Goal: Task Accomplishment & Management: Use online tool/utility

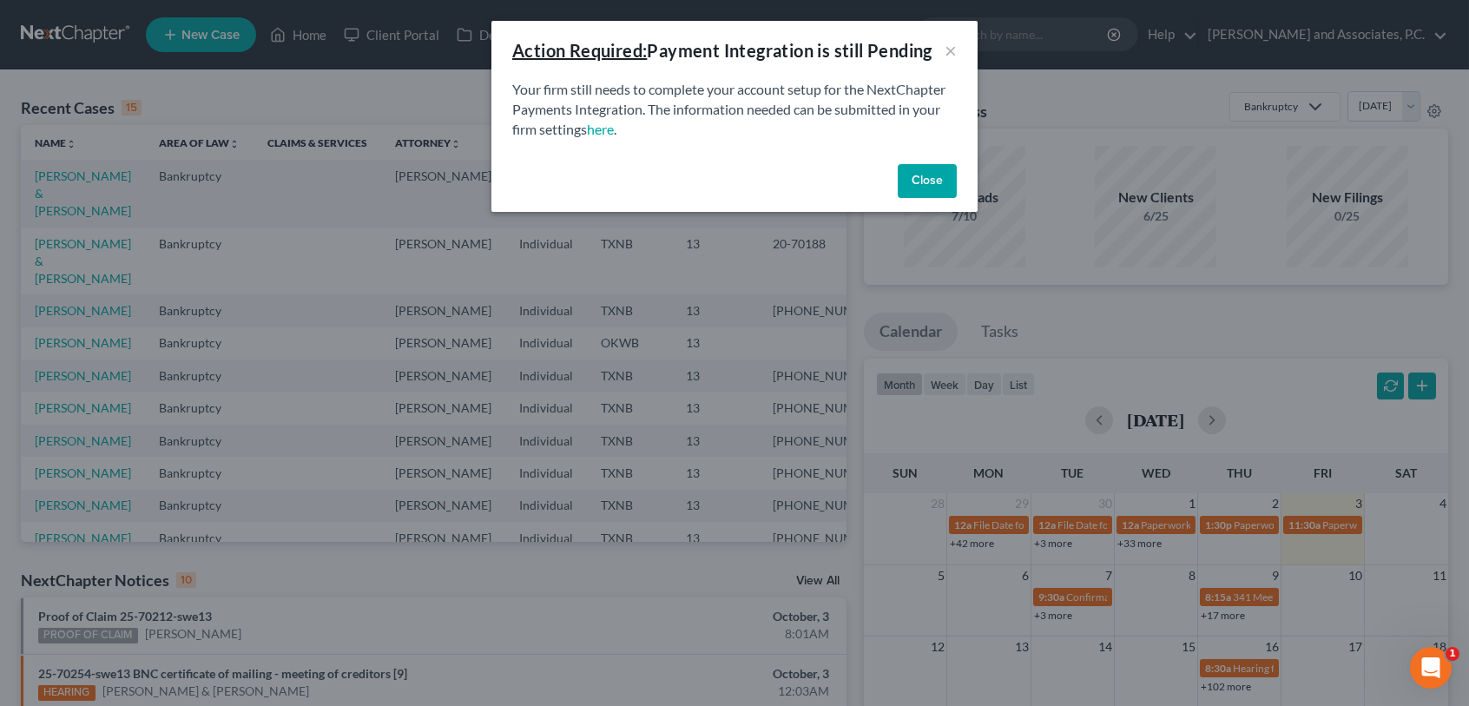
click at [928, 184] on button "Close" at bounding box center [927, 181] width 59 height 35
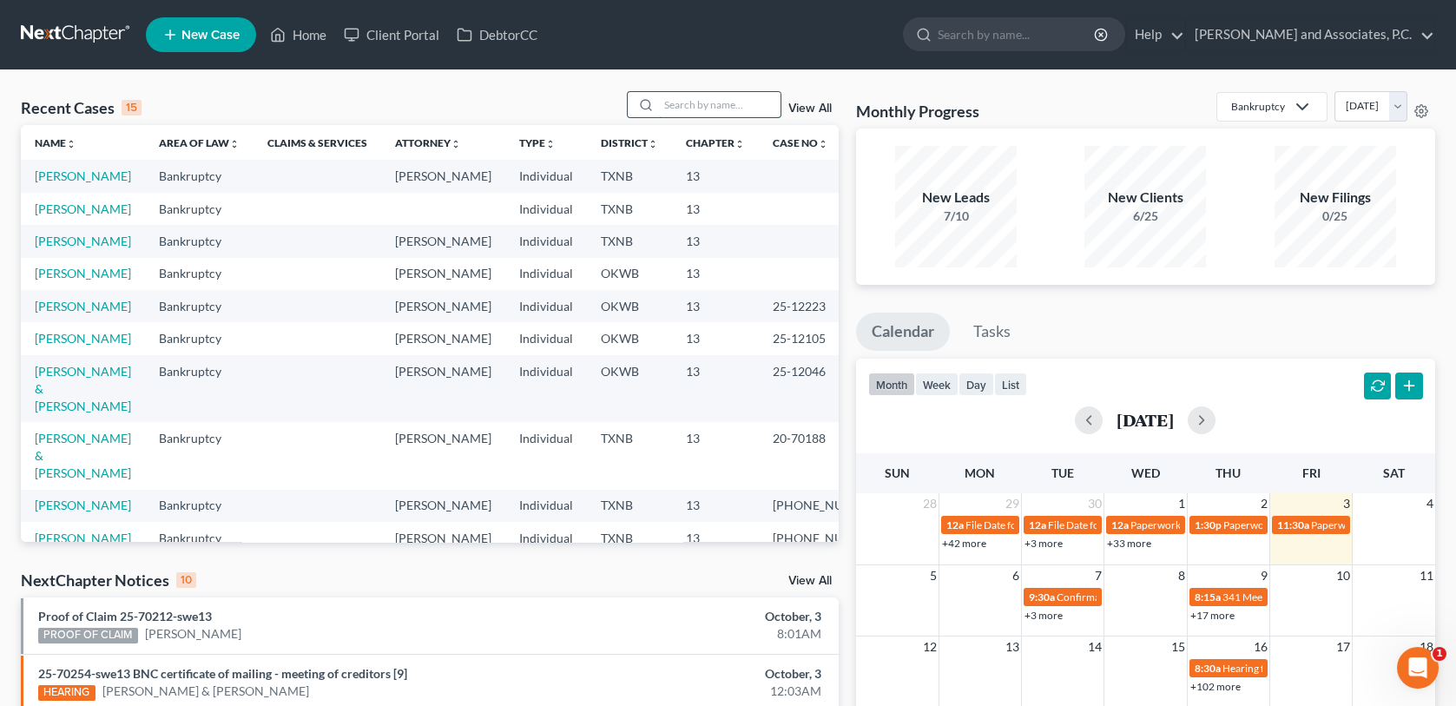
click at [712, 107] on input "search" at bounding box center [720, 104] width 122 height 25
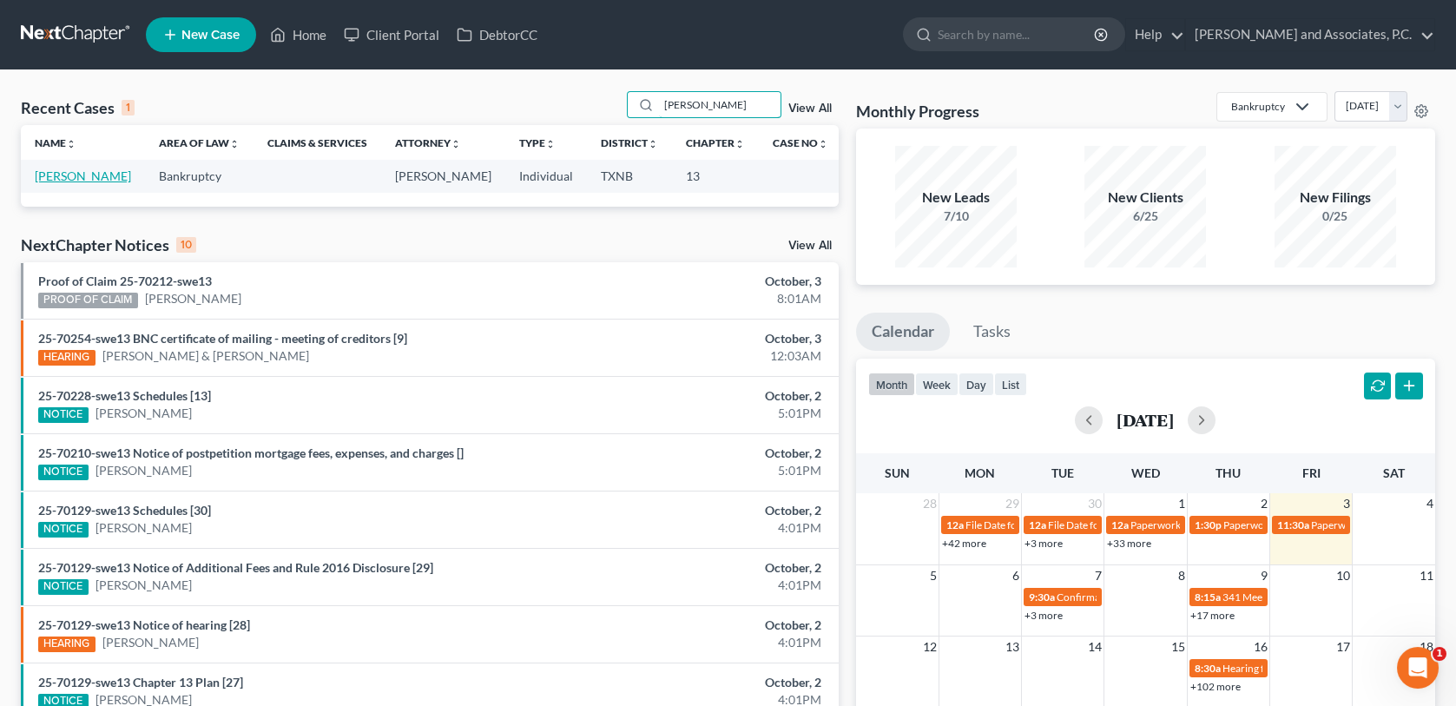
type input "buce"
click at [79, 182] on link "Buce, Larry" at bounding box center [83, 175] width 96 height 15
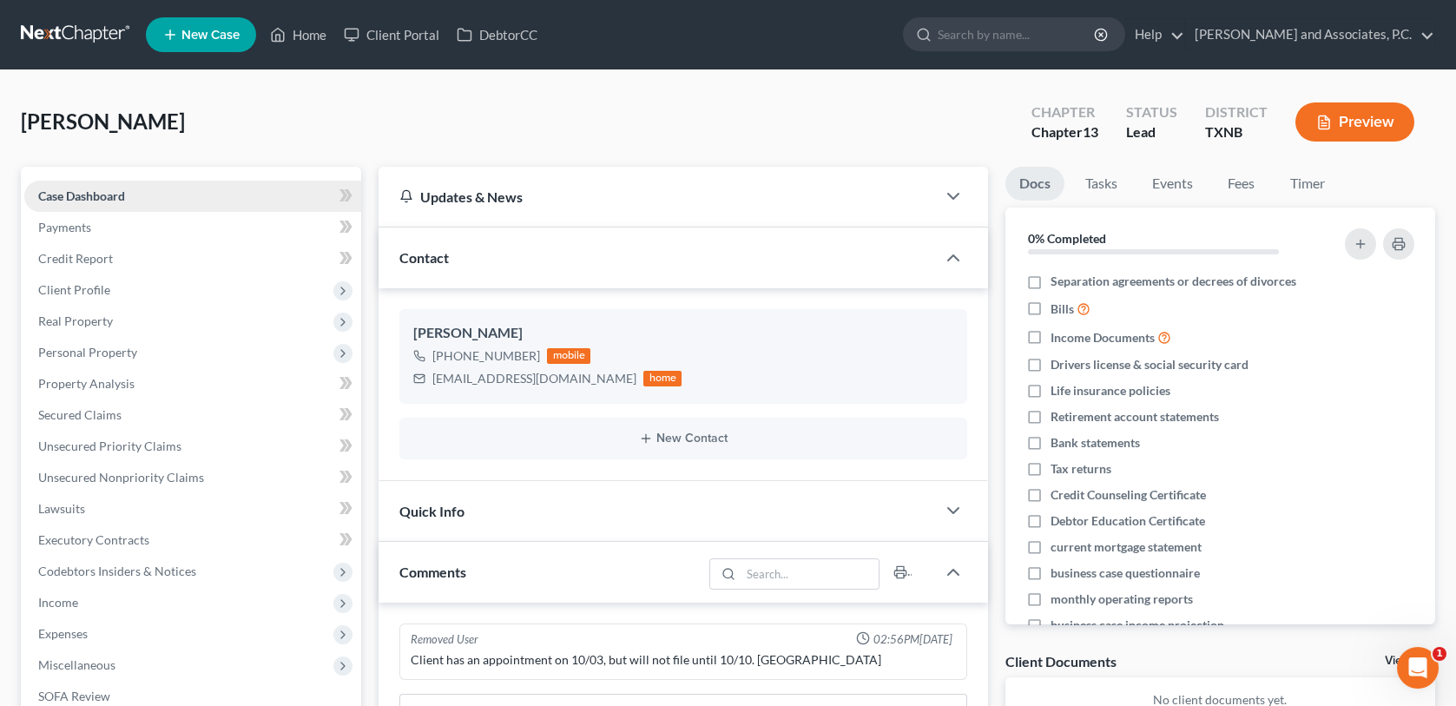
click at [129, 196] on link "Case Dashboard" at bounding box center [192, 196] width 337 height 31
click at [317, 36] on link "Home" at bounding box center [298, 34] width 74 height 31
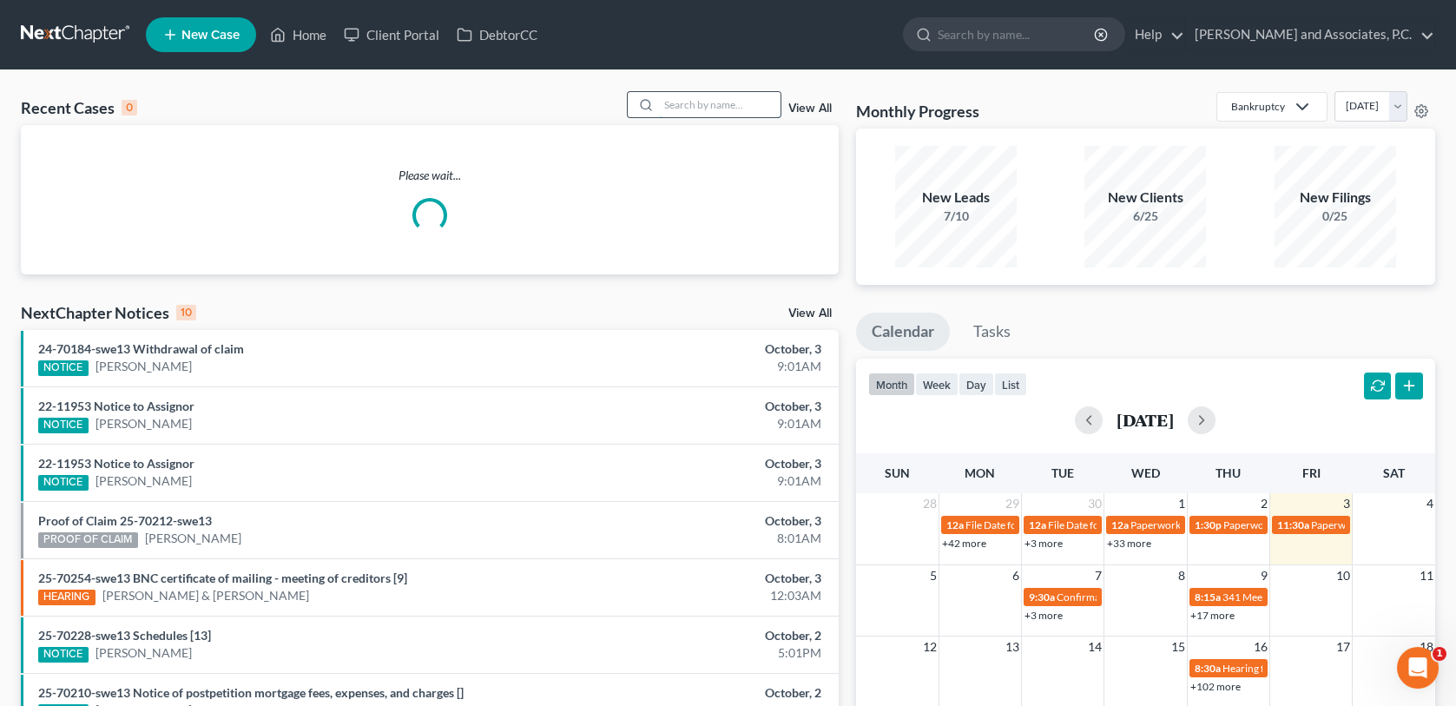
click at [693, 104] on input "search" at bounding box center [720, 104] width 122 height 25
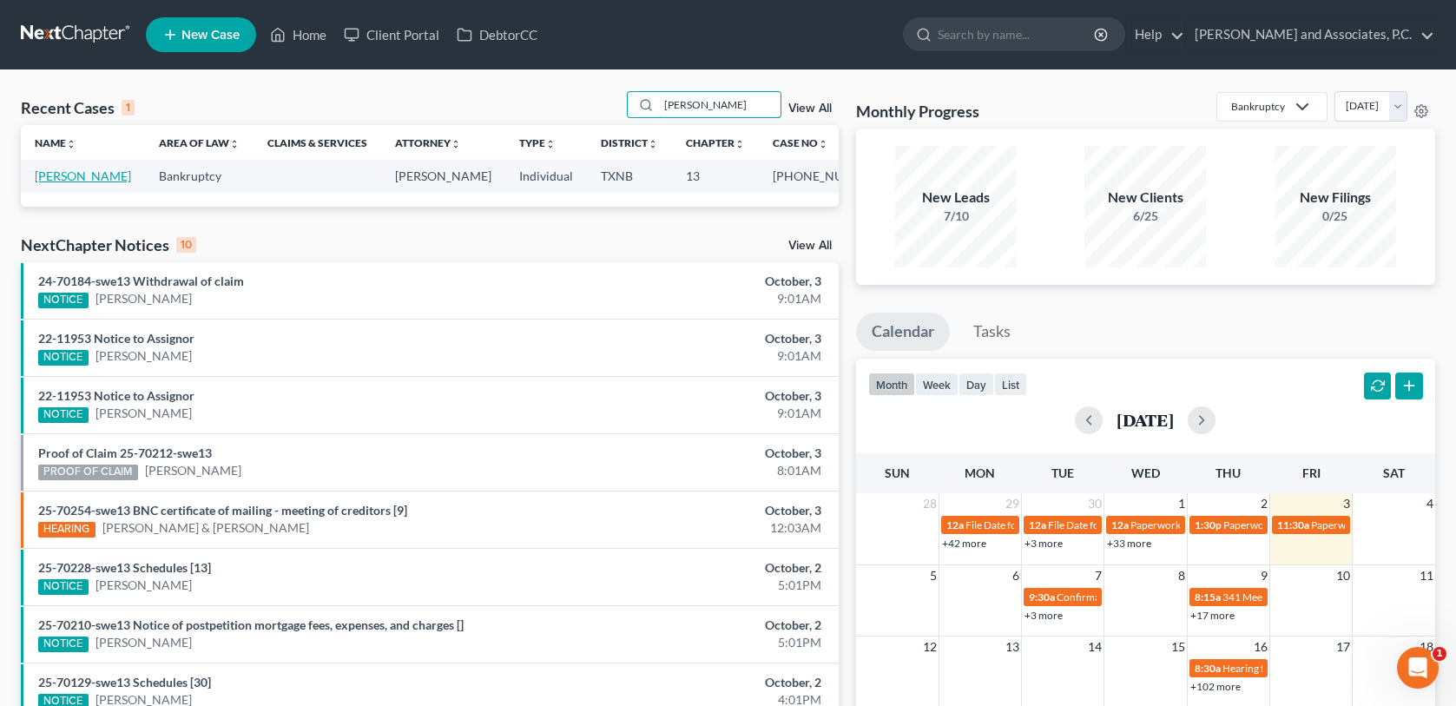
type input "manley"
click at [78, 176] on link "Manley, Todd" at bounding box center [83, 175] width 96 height 15
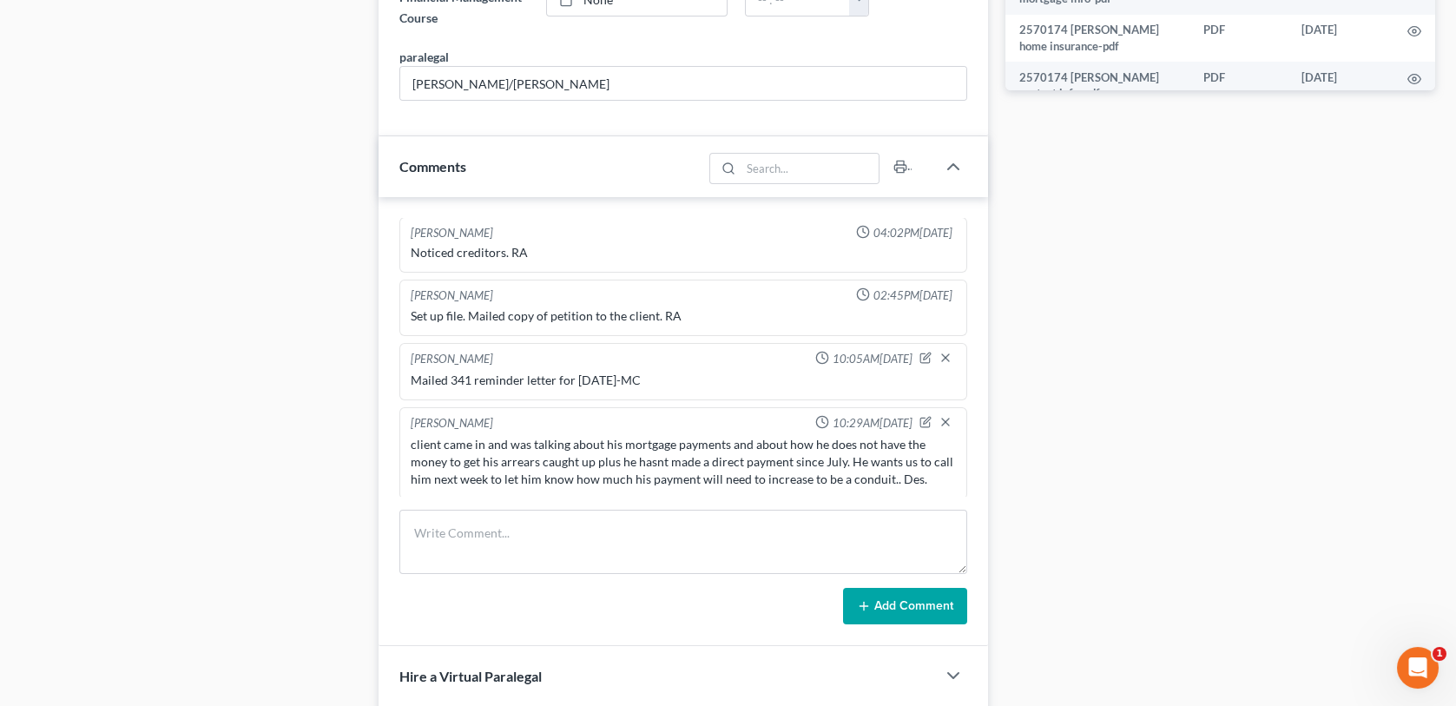
scroll to position [1042, 0]
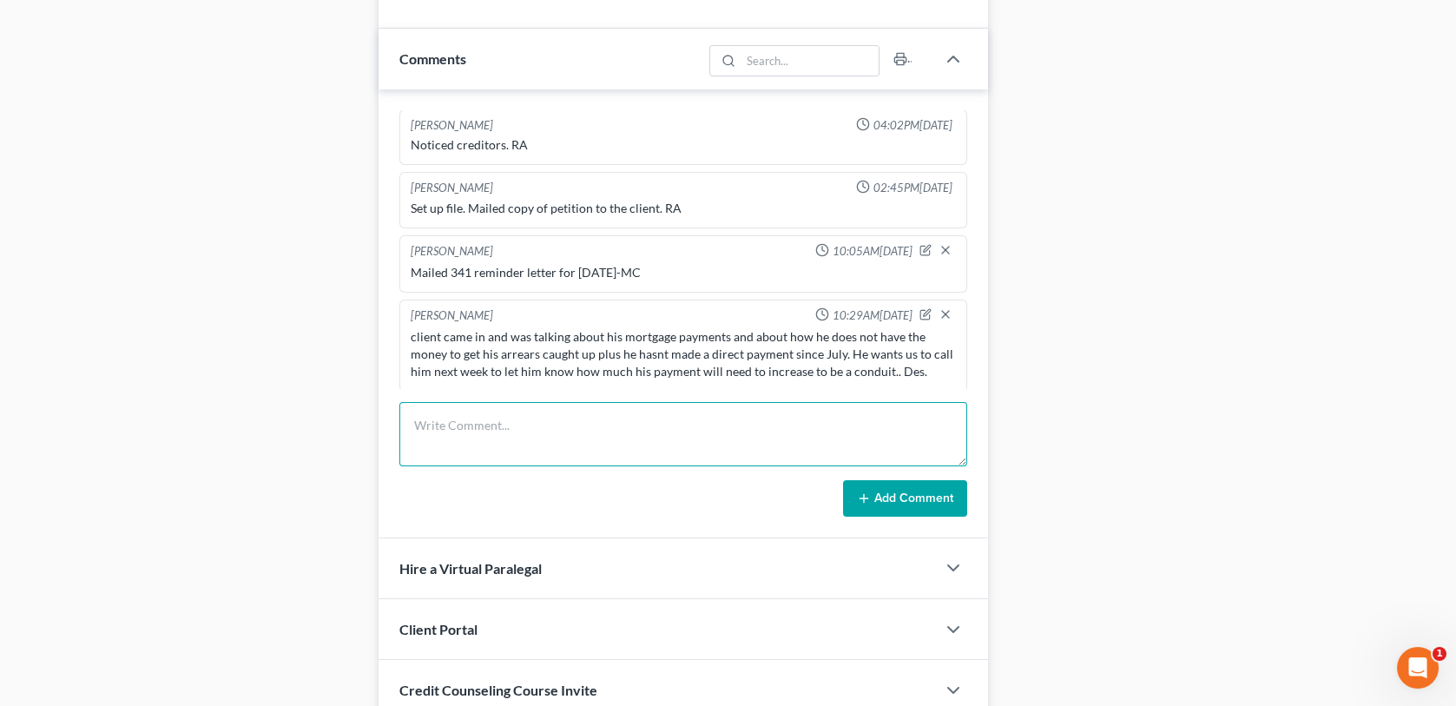
click at [467, 426] on textarea at bounding box center [682, 434] width 567 height 64
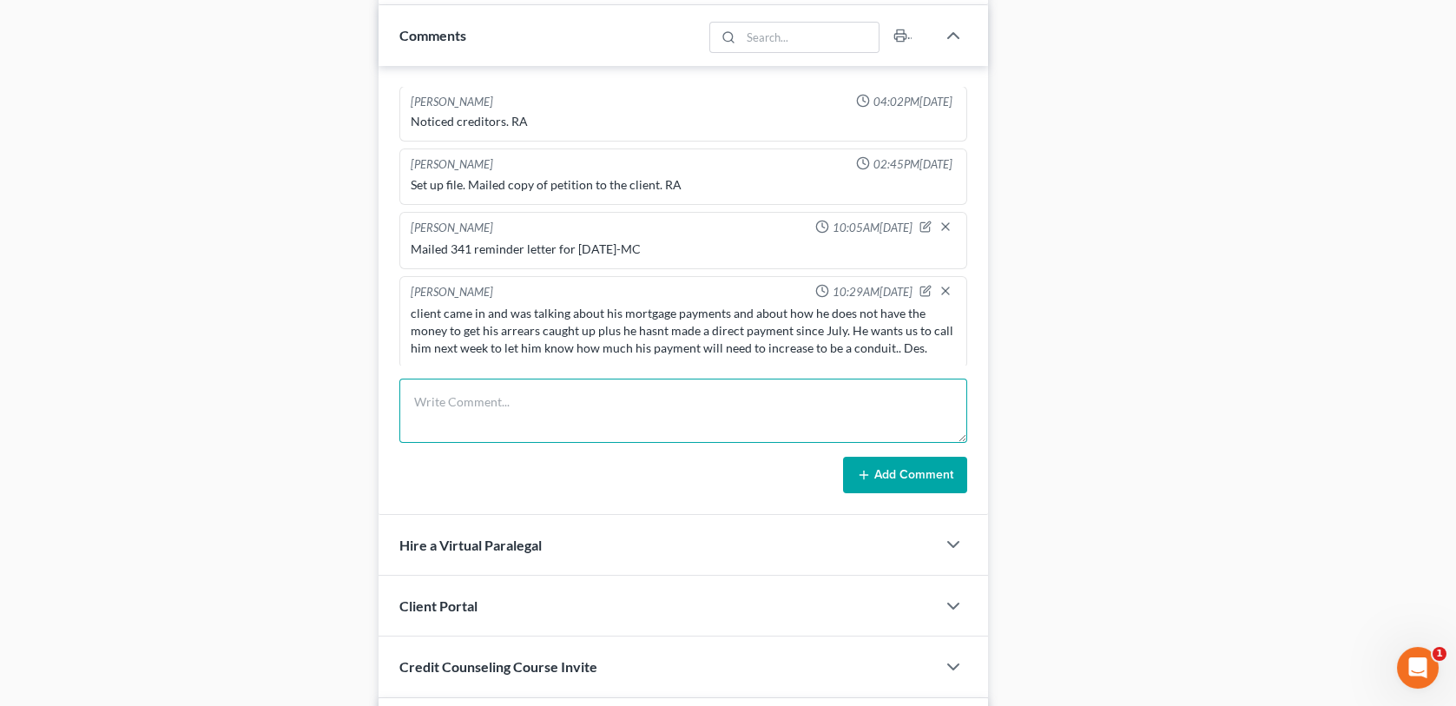
scroll to position [1129, 0]
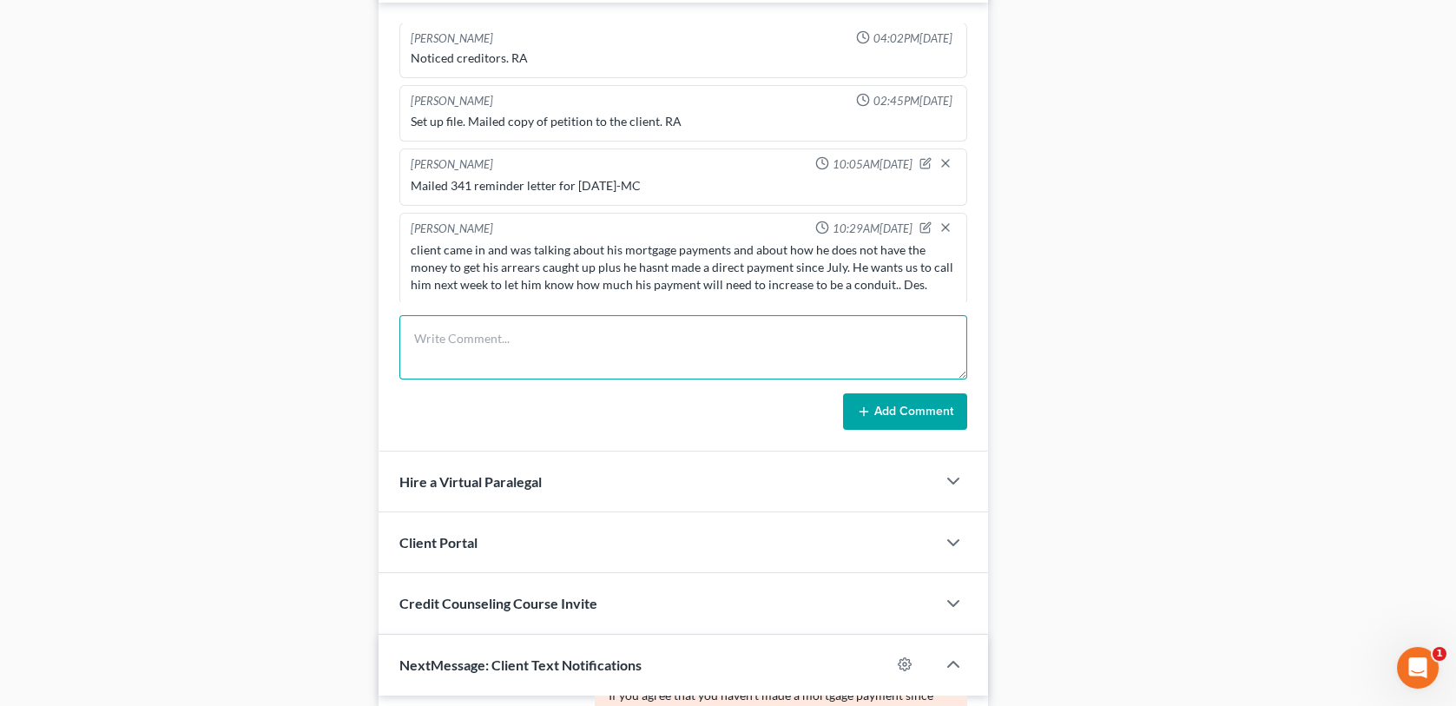
click at [419, 333] on textarea at bounding box center [682, 347] width 567 height 64
type textarea "Client came into the office with a letter of Intent to Dismiss. He fell behind …"
click at [939, 410] on button "Add Comment" at bounding box center [905, 411] width 124 height 36
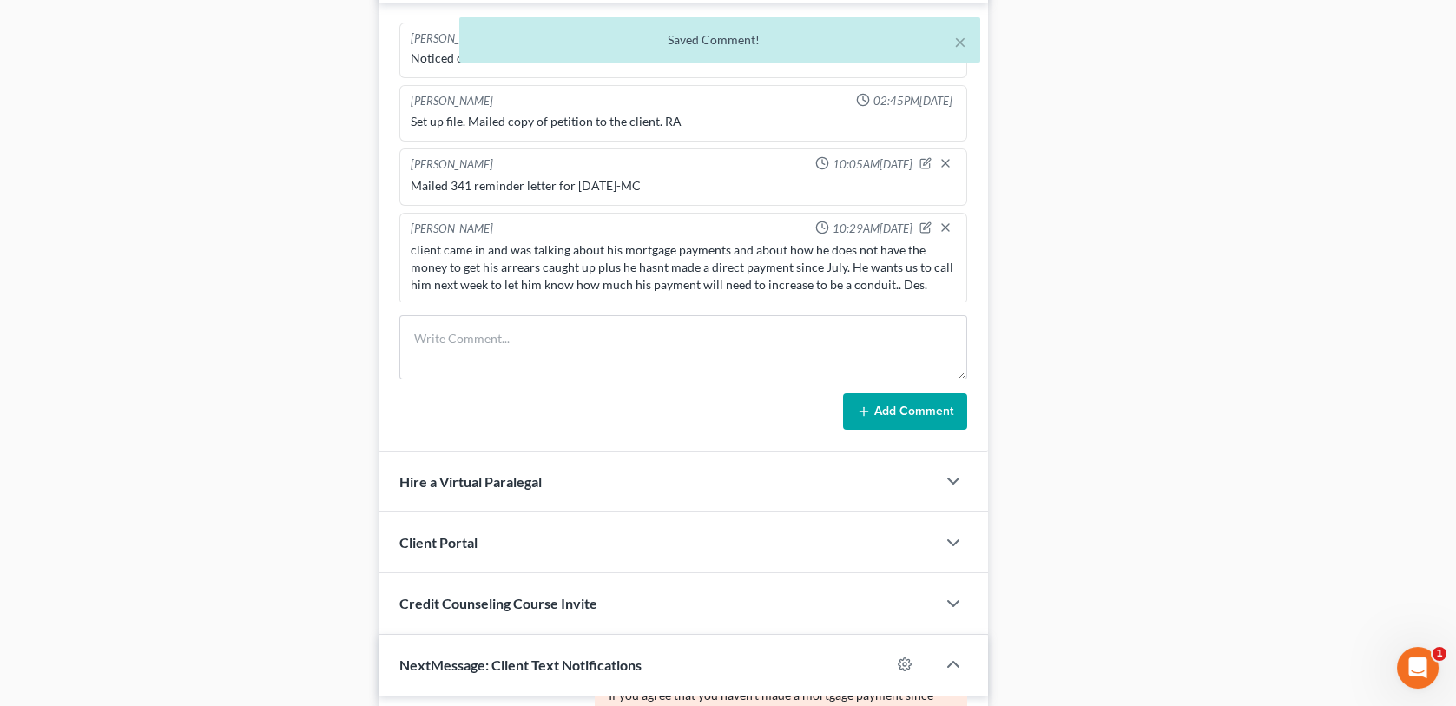
scroll to position [356, 0]
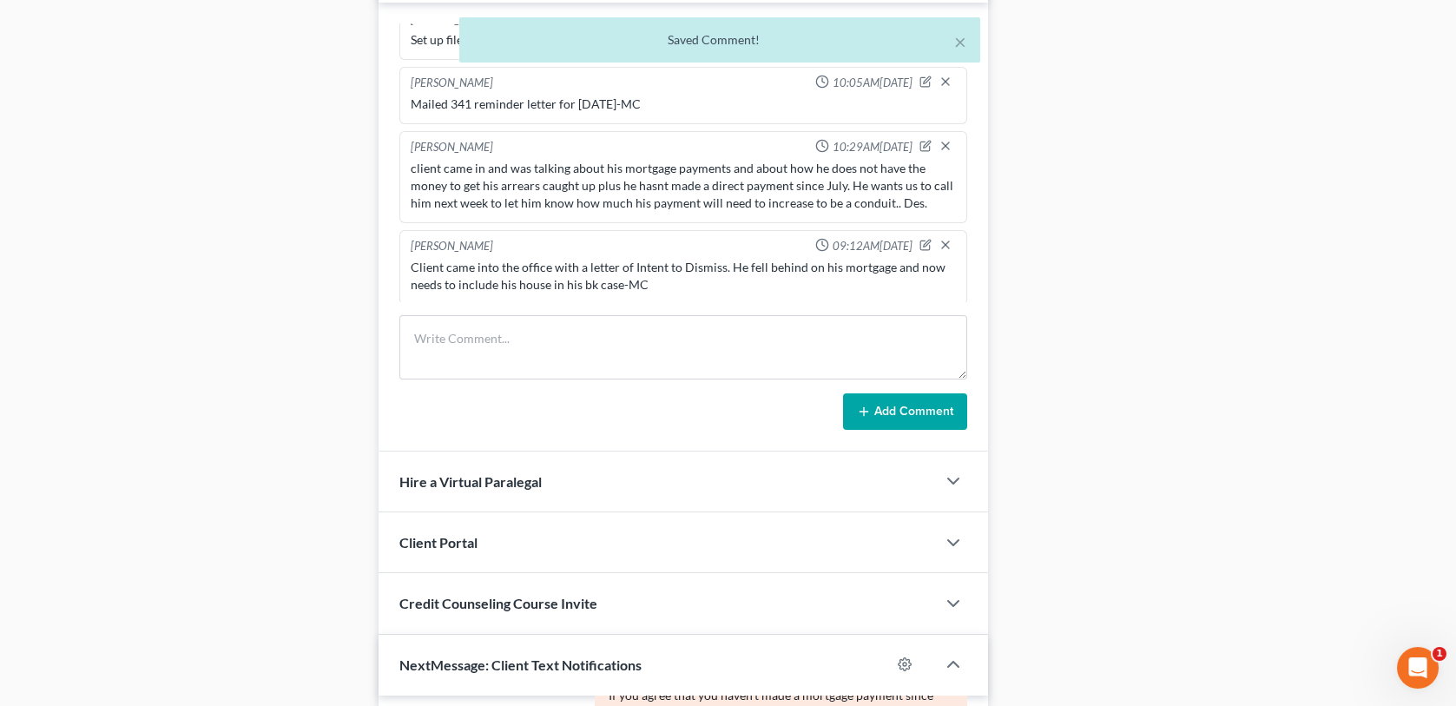
click at [621, 280] on div "Client came into the office with a letter of Intent to Dismiss. He fell behind …" at bounding box center [683, 276] width 545 height 35
click at [920, 239] on icon "button" at bounding box center [926, 245] width 12 height 12
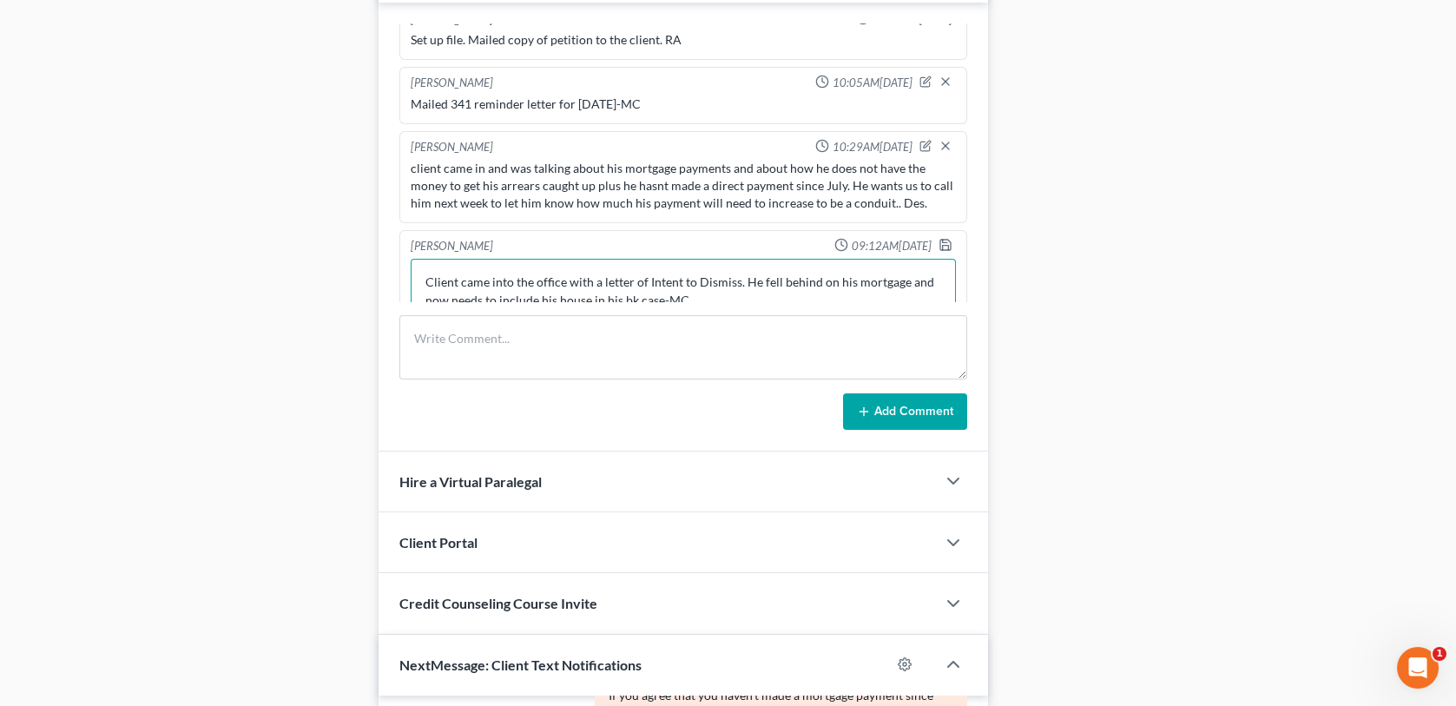
click at [658, 294] on textarea "Client came into the office with a letter of Intent to Dismiss. He fell behind …" at bounding box center [683, 291] width 545 height 64
type textarea "Client came into the office with a letter of Intent to Dismiss. He fell behind …"
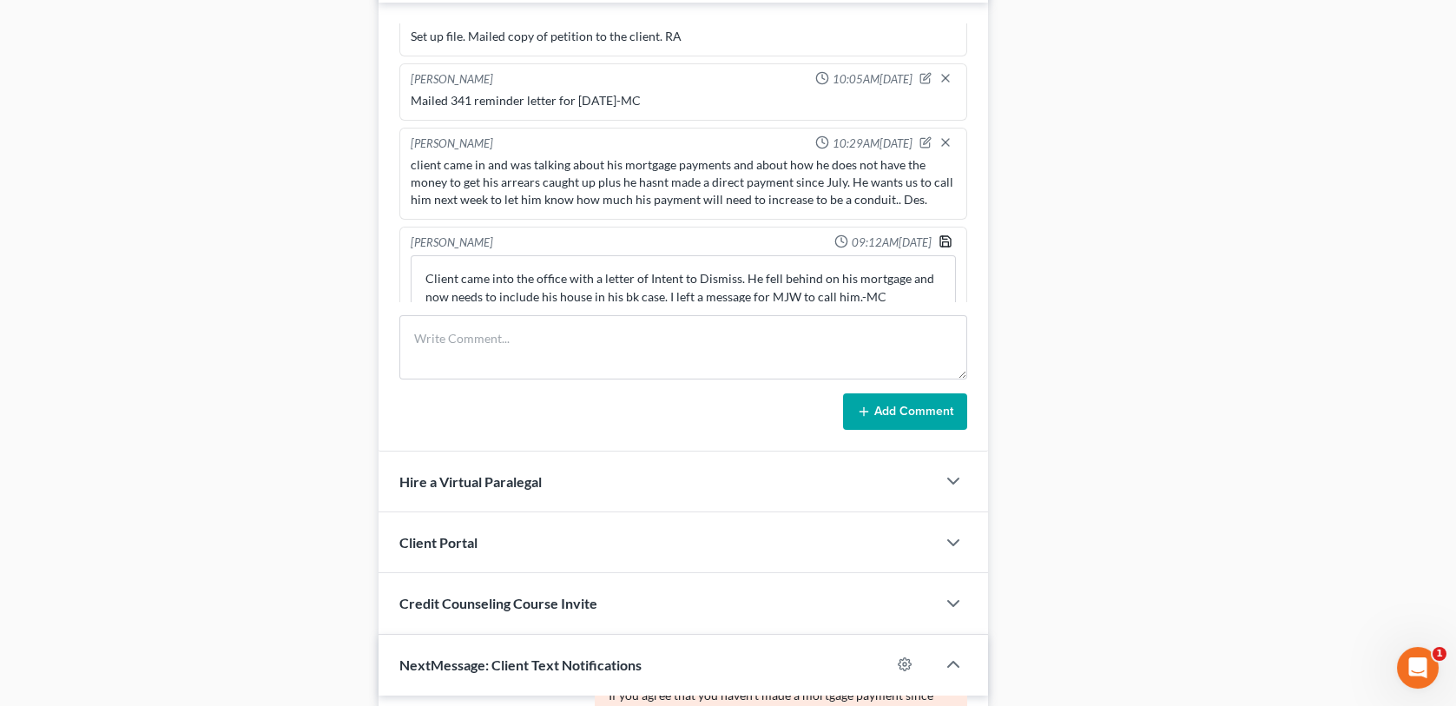
click at [939, 237] on icon "button" at bounding box center [946, 241] width 14 height 14
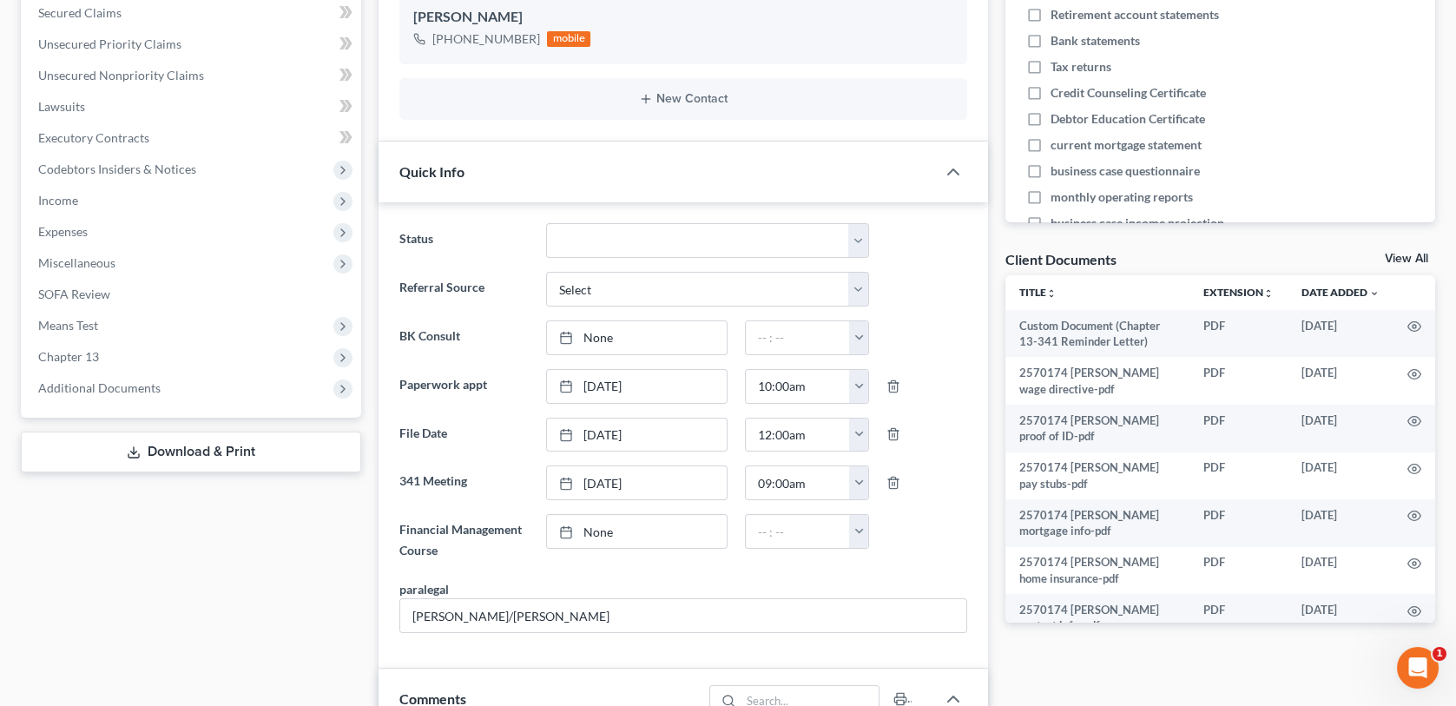
scroll to position [0, 0]
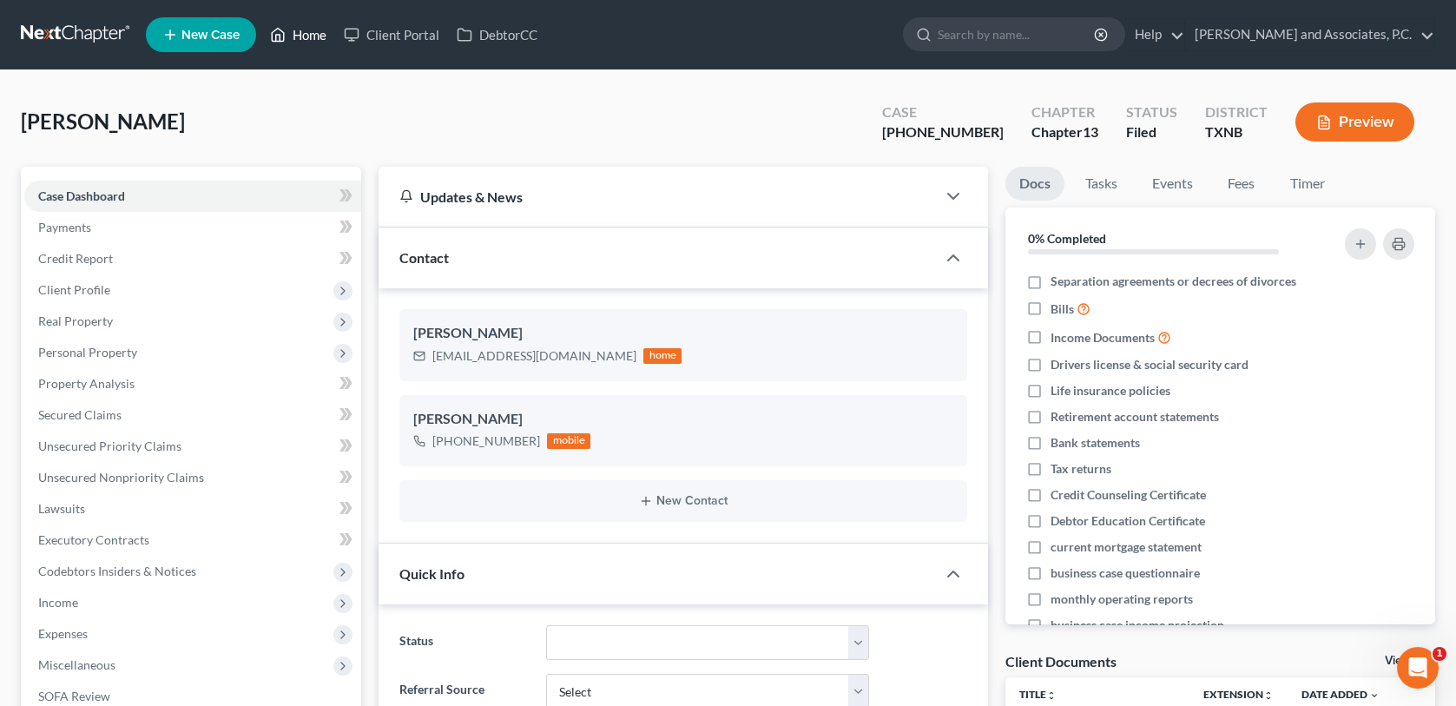
click at [315, 35] on link "Home" at bounding box center [298, 34] width 74 height 31
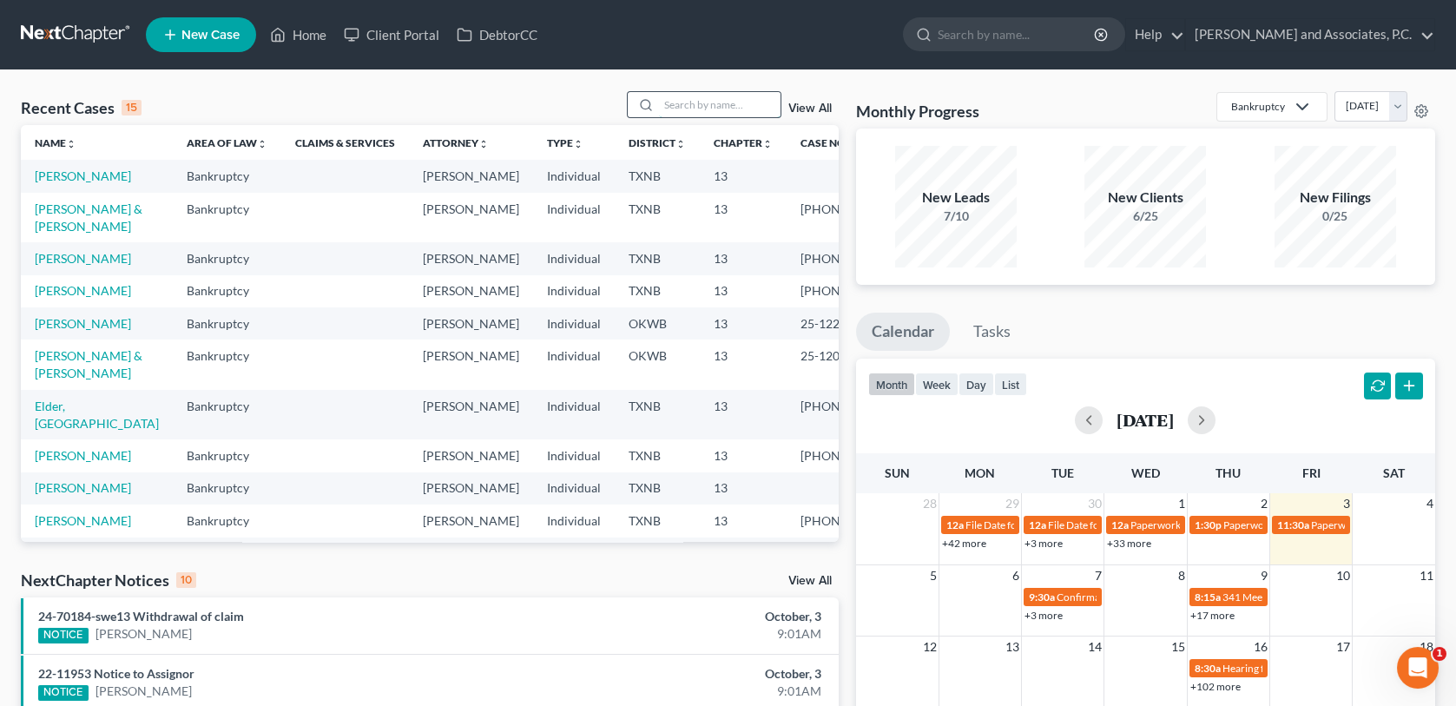
click at [677, 110] on input "search" at bounding box center [720, 104] width 122 height 25
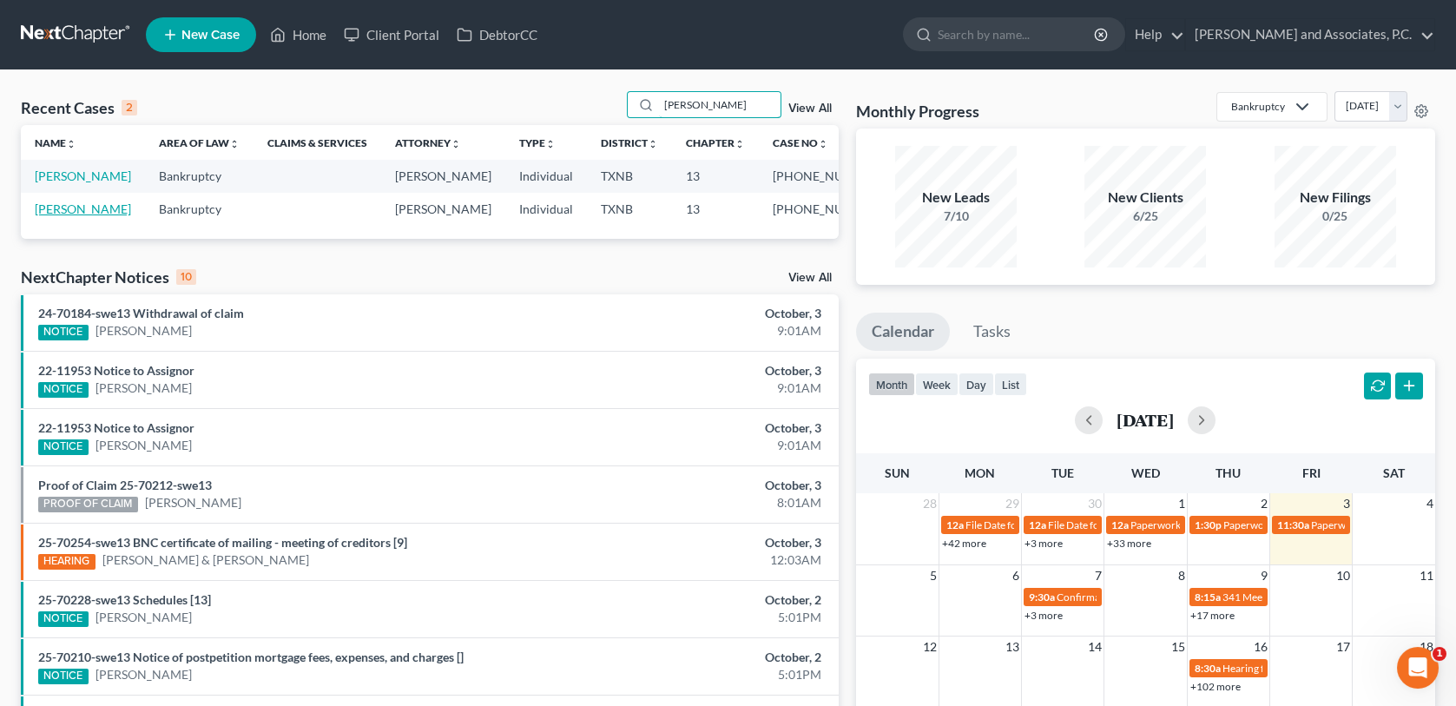
type input "wray"
click at [84, 212] on link "Wray, Joseph" at bounding box center [83, 208] width 96 height 15
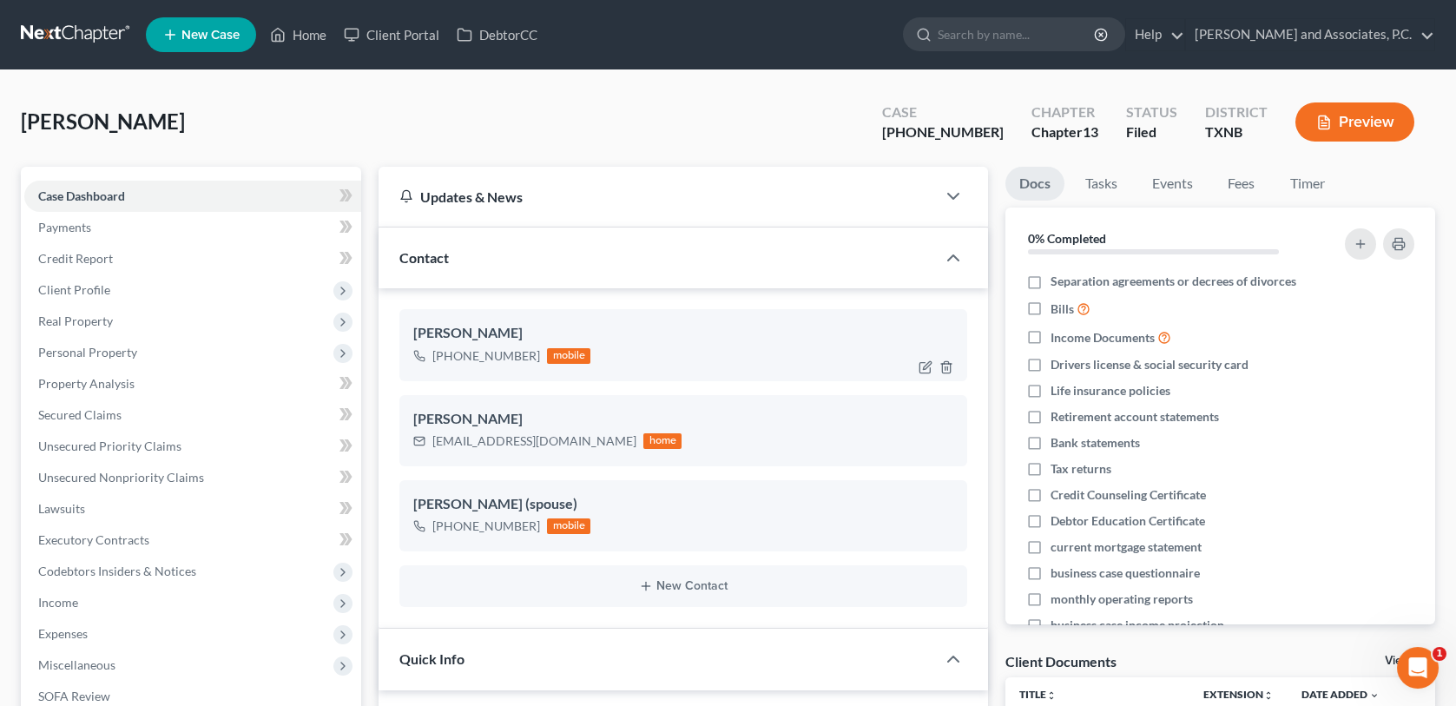
drag, startPoint x: 448, startPoint y: 353, endPoint x: 532, endPoint y: 359, distance: 84.5
click at [532, 359] on div "+1 (920) 264-4143" at bounding box center [486, 355] width 108 height 17
copy div "(920) 264-4143"
click at [357, 114] on div "Wray, Joseph Upgraded Case 25-70256-13 Chapter Chapter 13 Status Filed District…" at bounding box center [728, 129] width 1415 height 76
drag, startPoint x: 327, startPoint y: 27, endPoint x: 330, endPoint y: 49, distance: 22.0
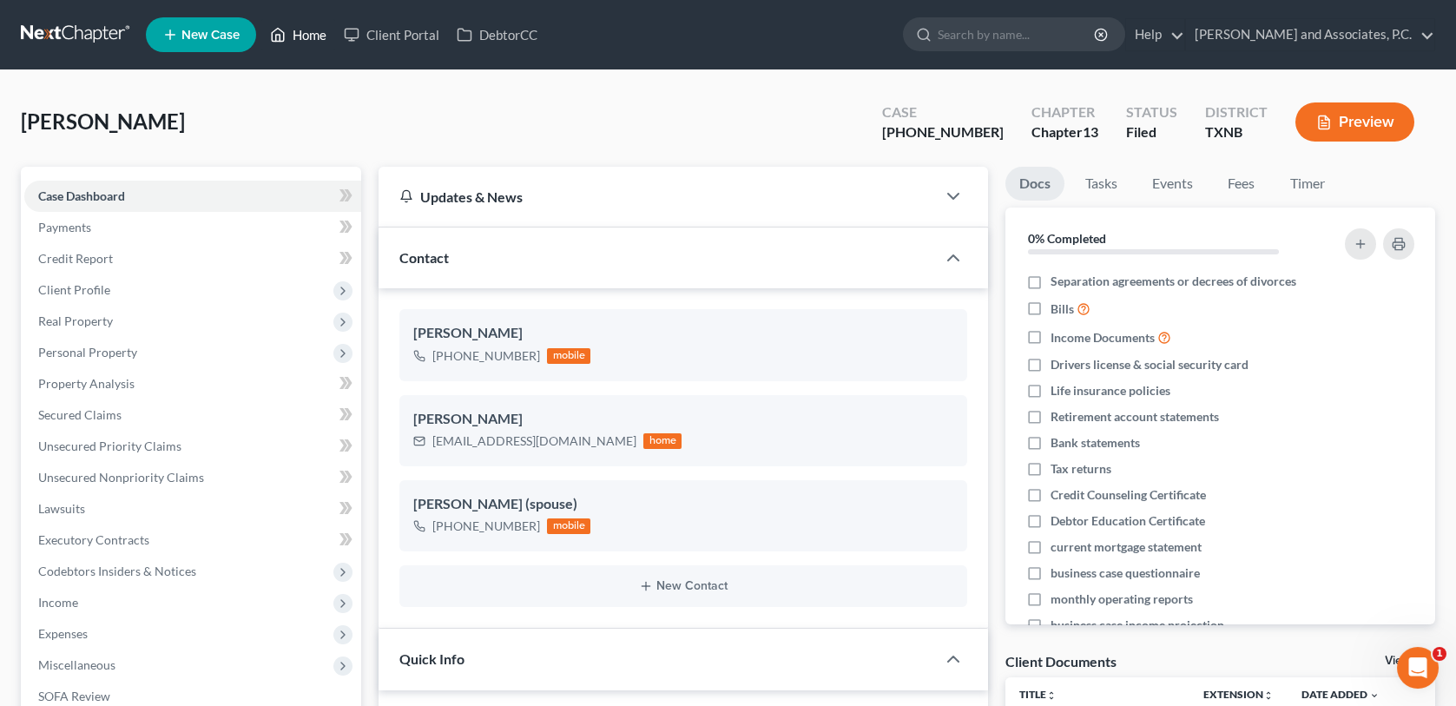
click at [327, 28] on link "Home" at bounding box center [298, 34] width 74 height 31
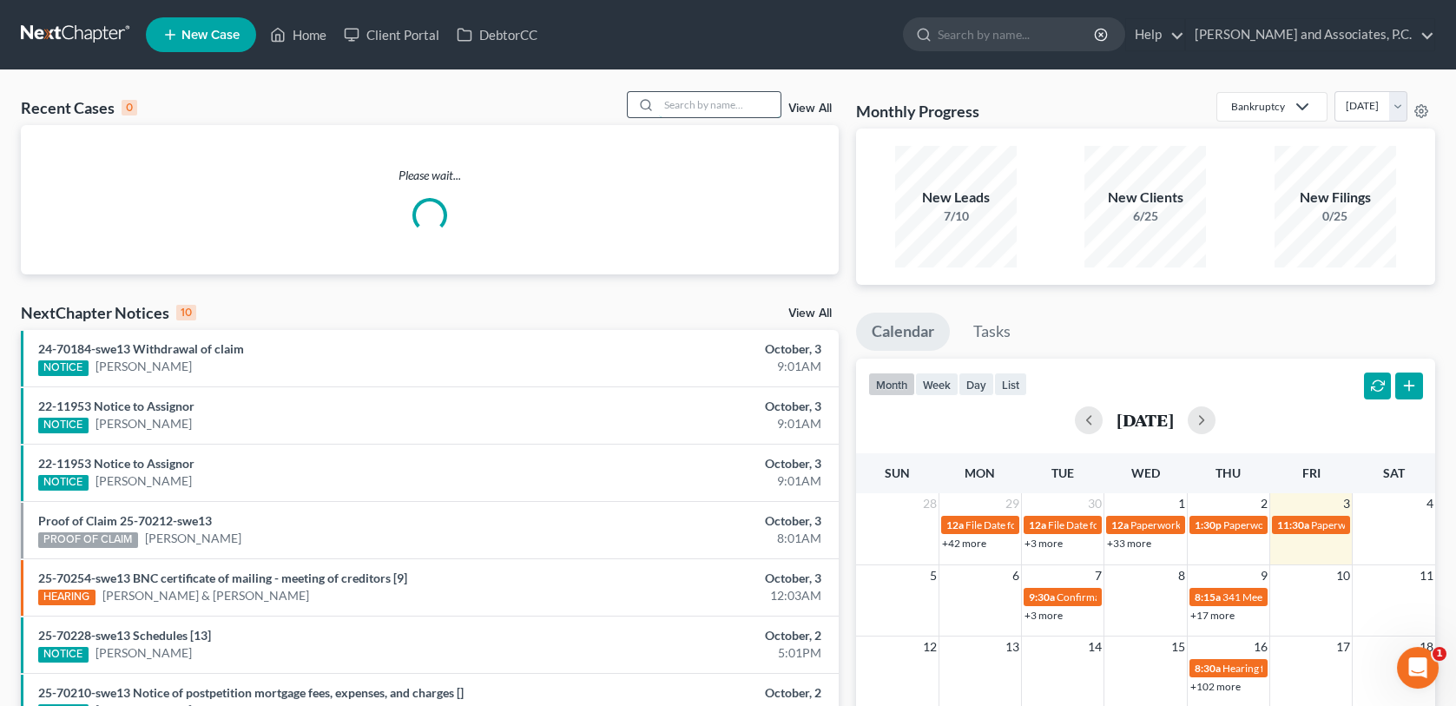
click at [678, 108] on input "search" at bounding box center [720, 104] width 122 height 25
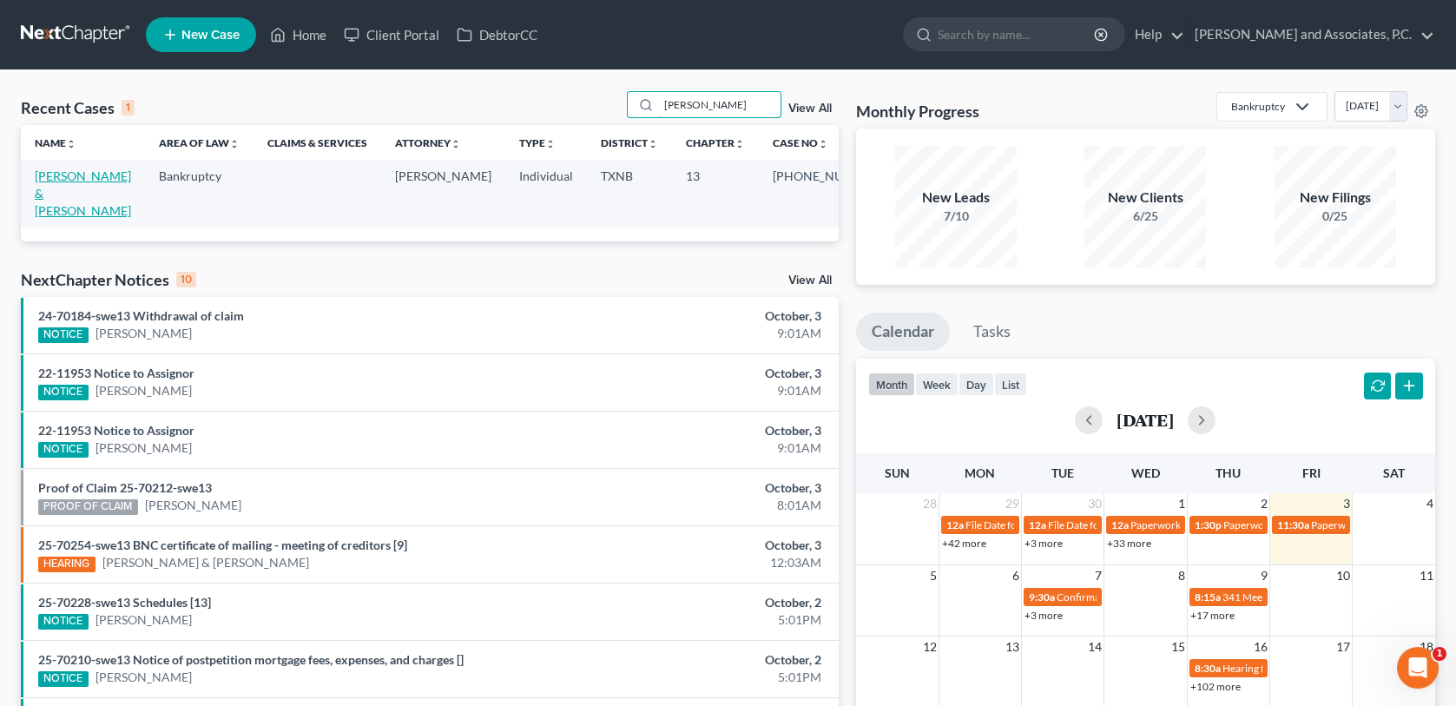
type input "wagner"
click at [77, 180] on link "Wagner, Harvey & Lois" at bounding box center [83, 193] width 96 height 50
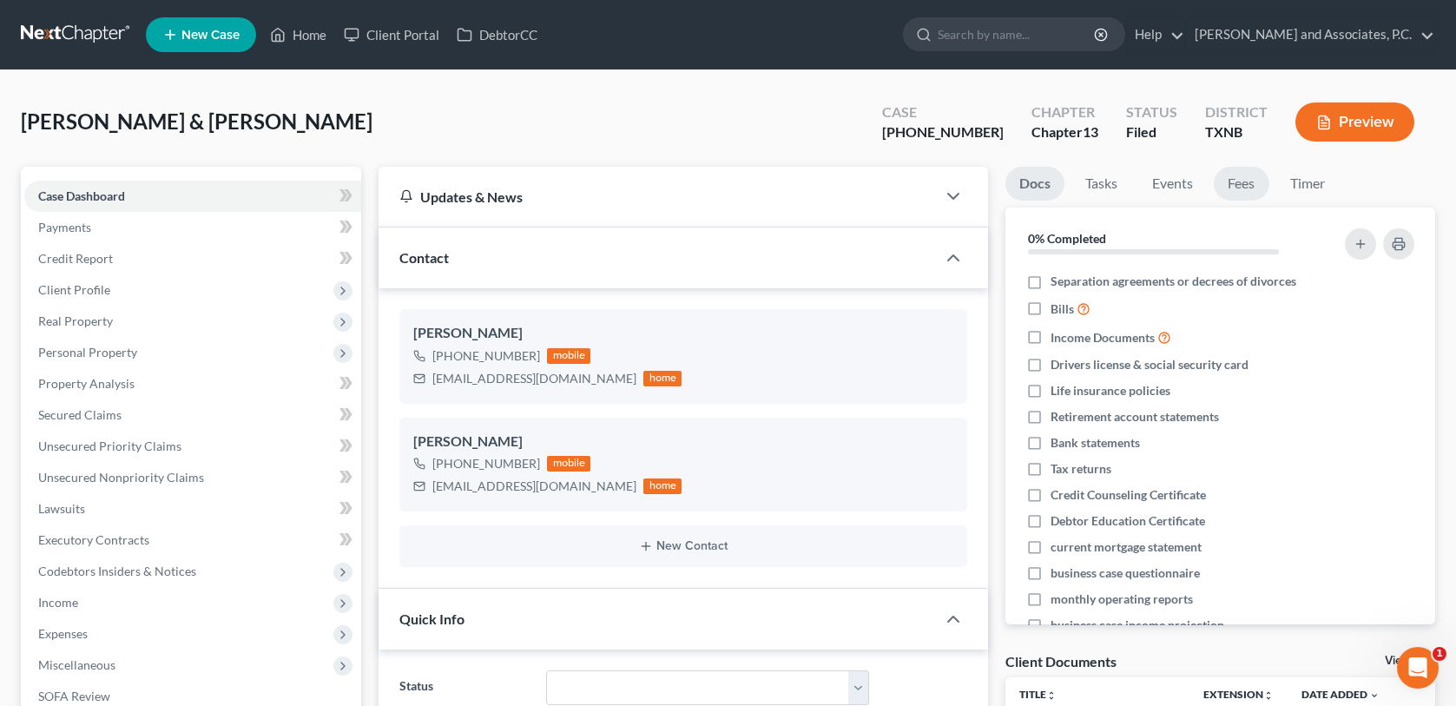
click at [1253, 185] on link "Fees" at bounding box center [1242, 184] width 56 height 34
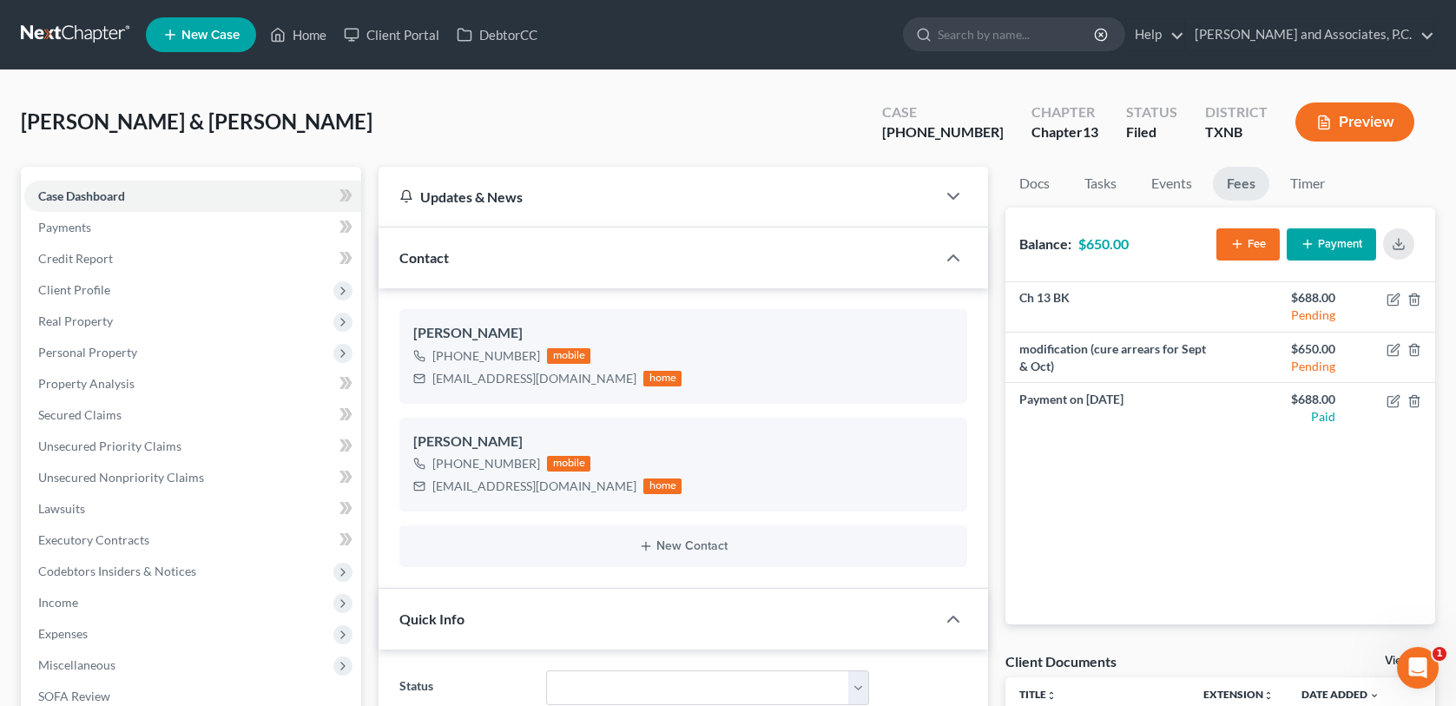
click at [1324, 249] on button "Payment" at bounding box center [1331, 244] width 89 height 32
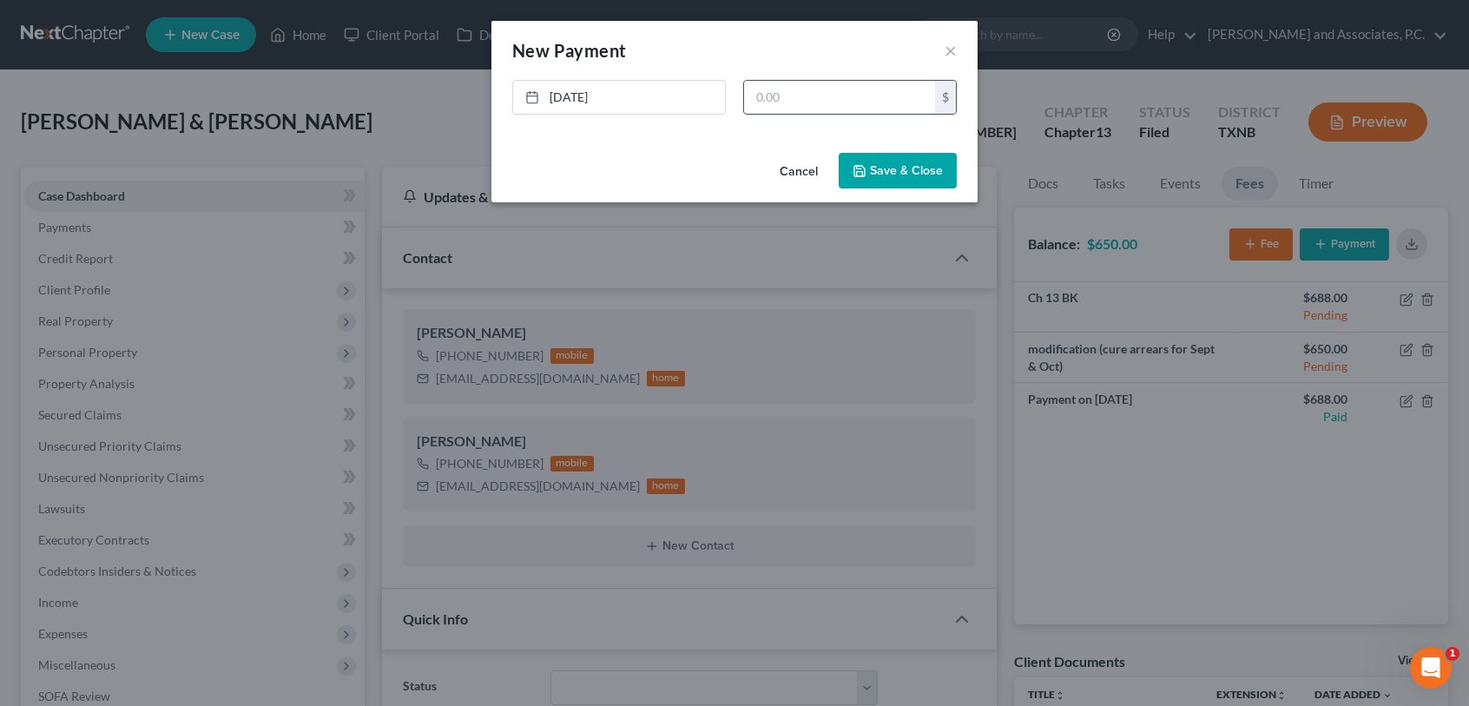
click at [757, 94] on input "text" at bounding box center [839, 97] width 191 height 33
type input "650.00"
click at [904, 175] on button "Save & Close" at bounding box center [898, 171] width 118 height 36
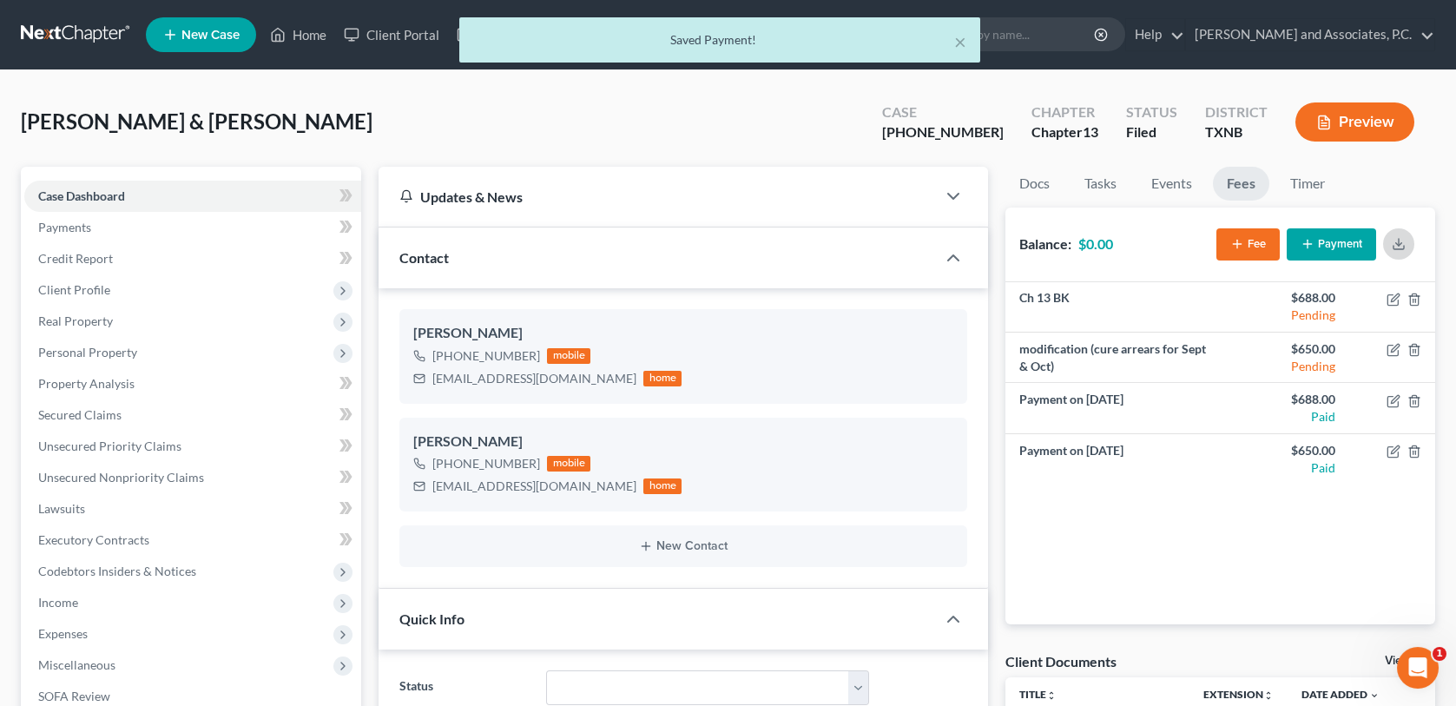
click at [1399, 246] on icon "button" at bounding box center [1399, 244] width 14 height 14
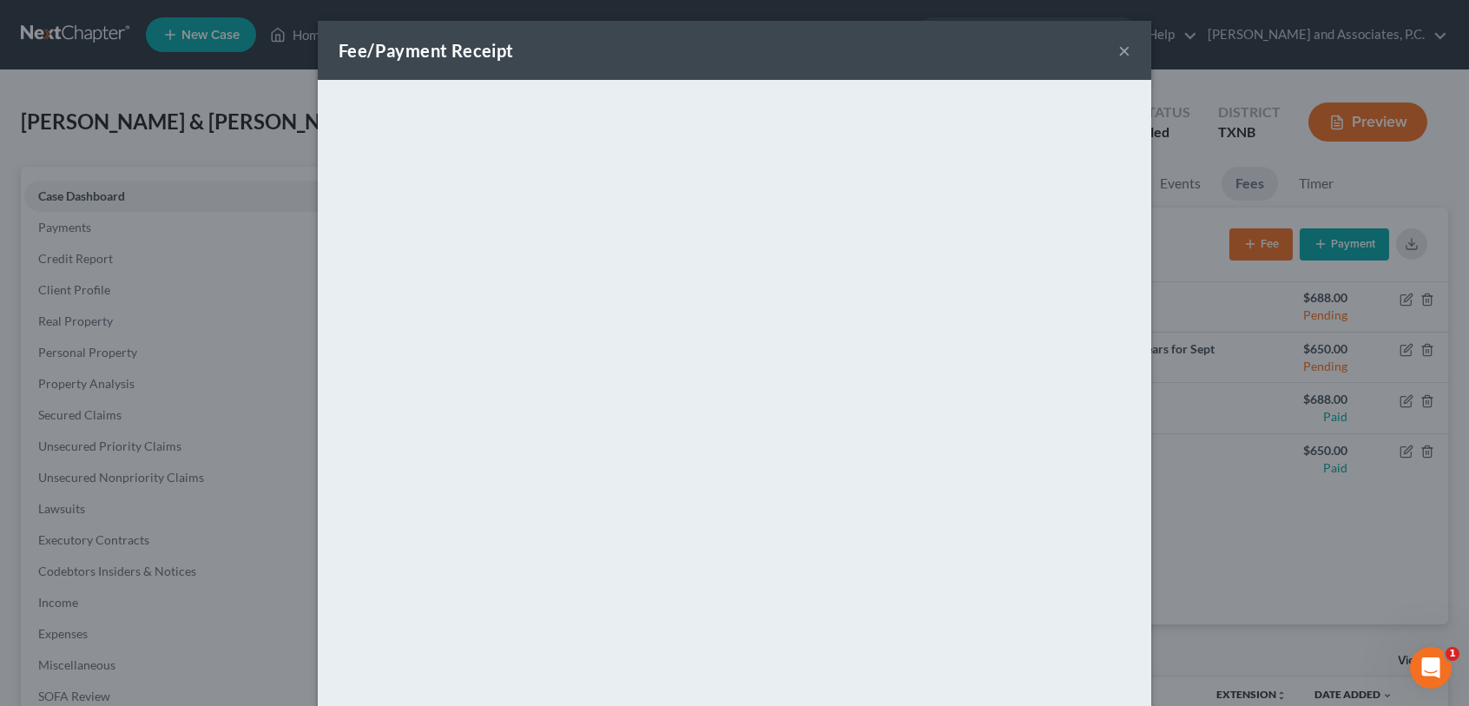
click at [1119, 46] on button "×" at bounding box center [1125, 50] width 12 height 21
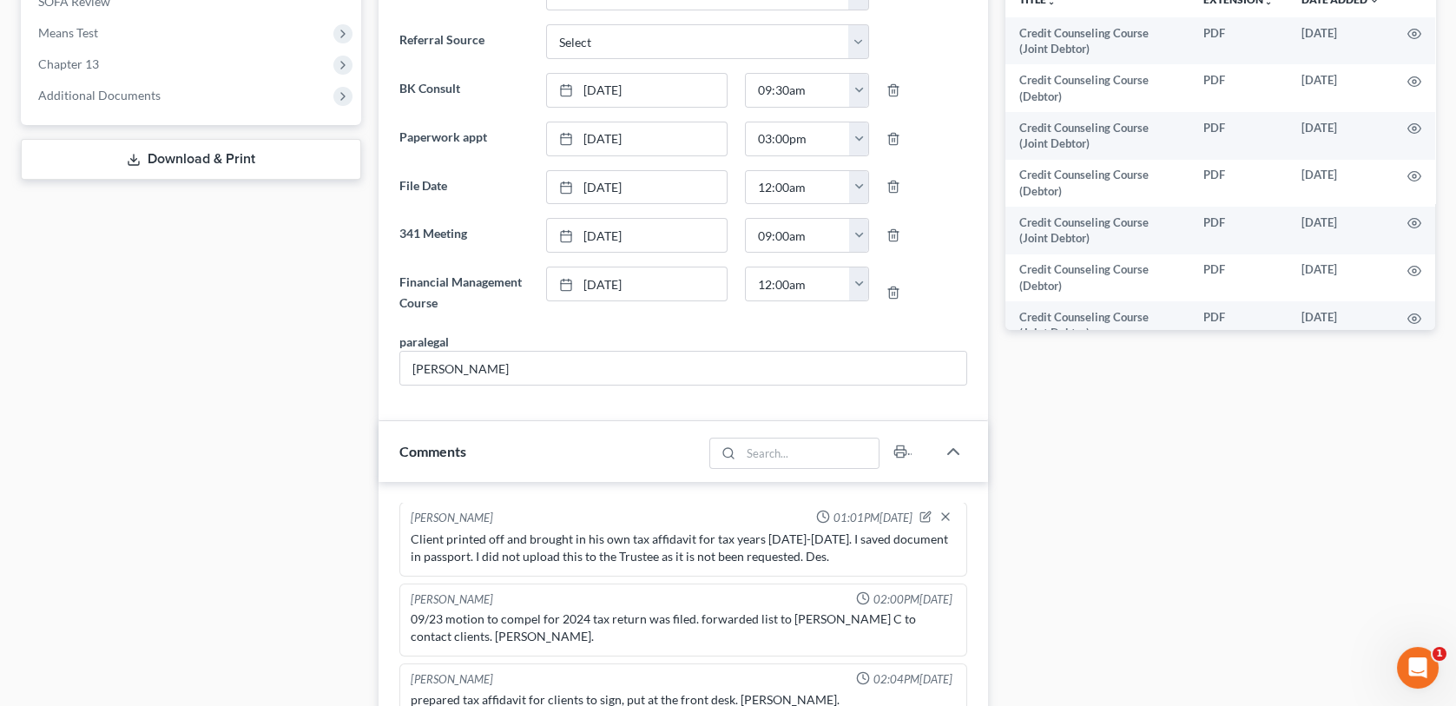
scroll to position [868, 0]
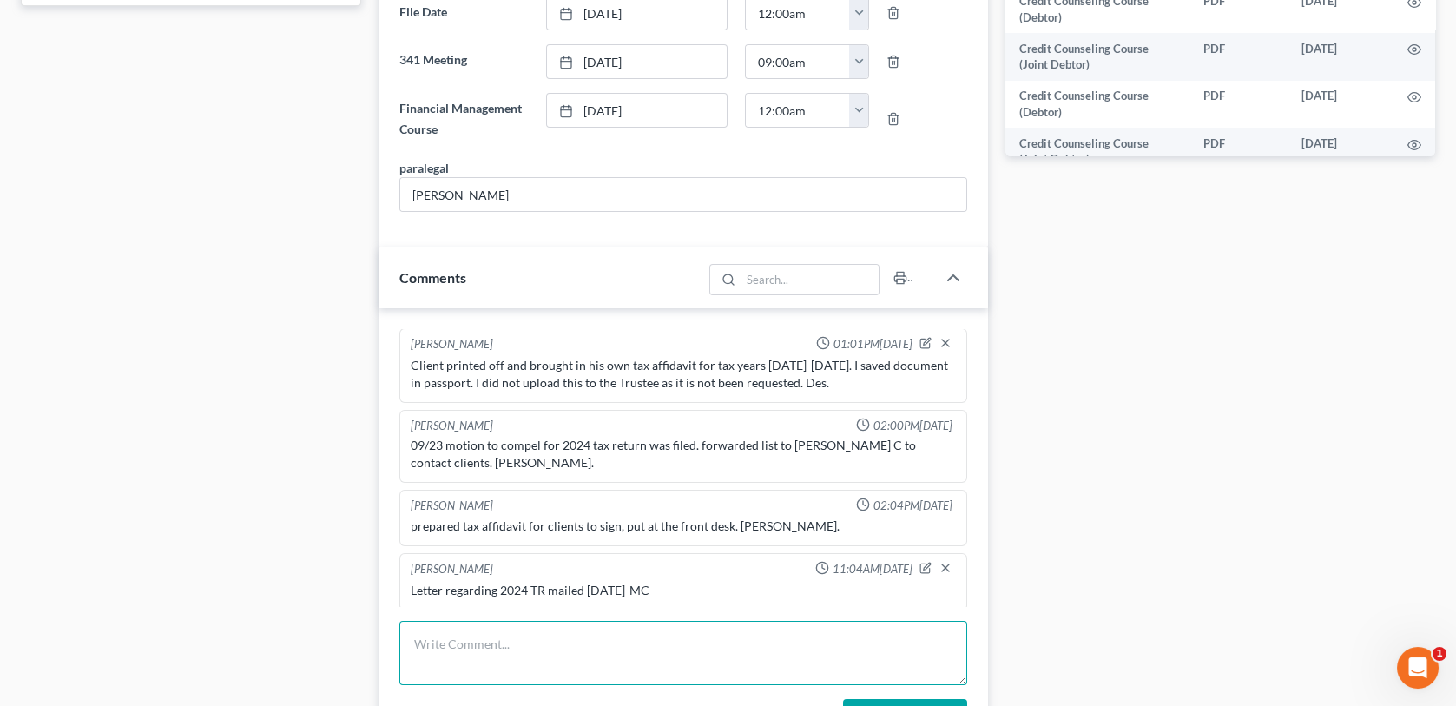
click at [433, 644] on textarea at bounding box center [682, 653] width 567 height 64
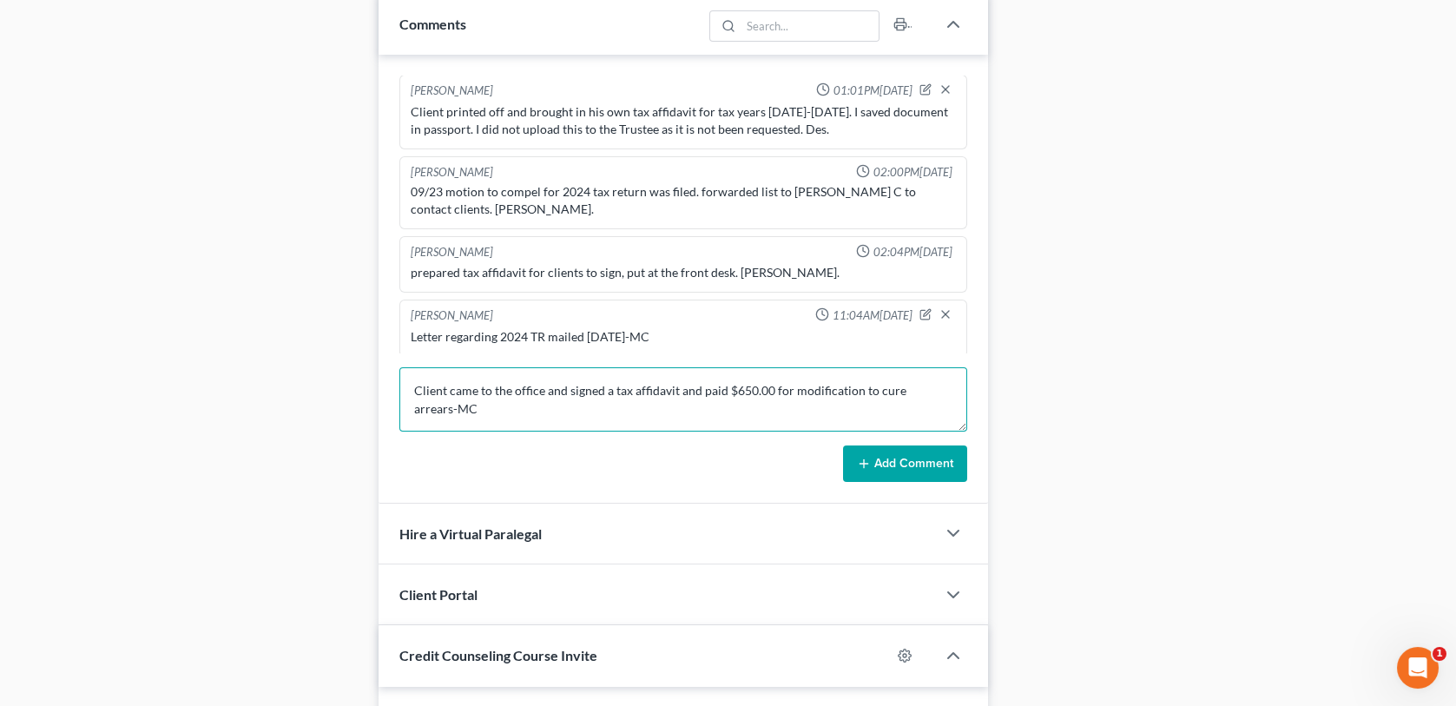
scroll to position [1129, 0]
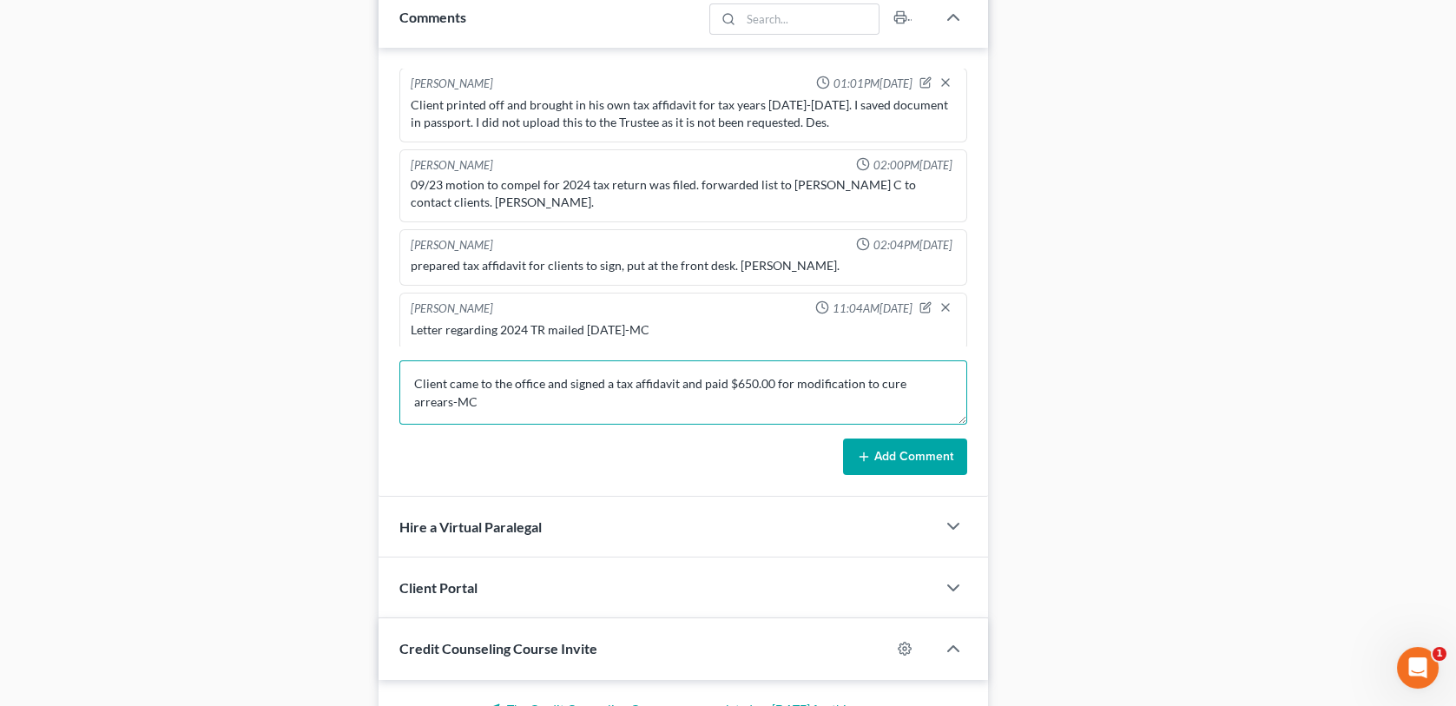
type textarea "Client came to the office and signed a tax affidavit and paid $650.00 for modif…"
click at [897, 451] on button "Add Comment" at bounding box center [905, 457] width 124 height 36
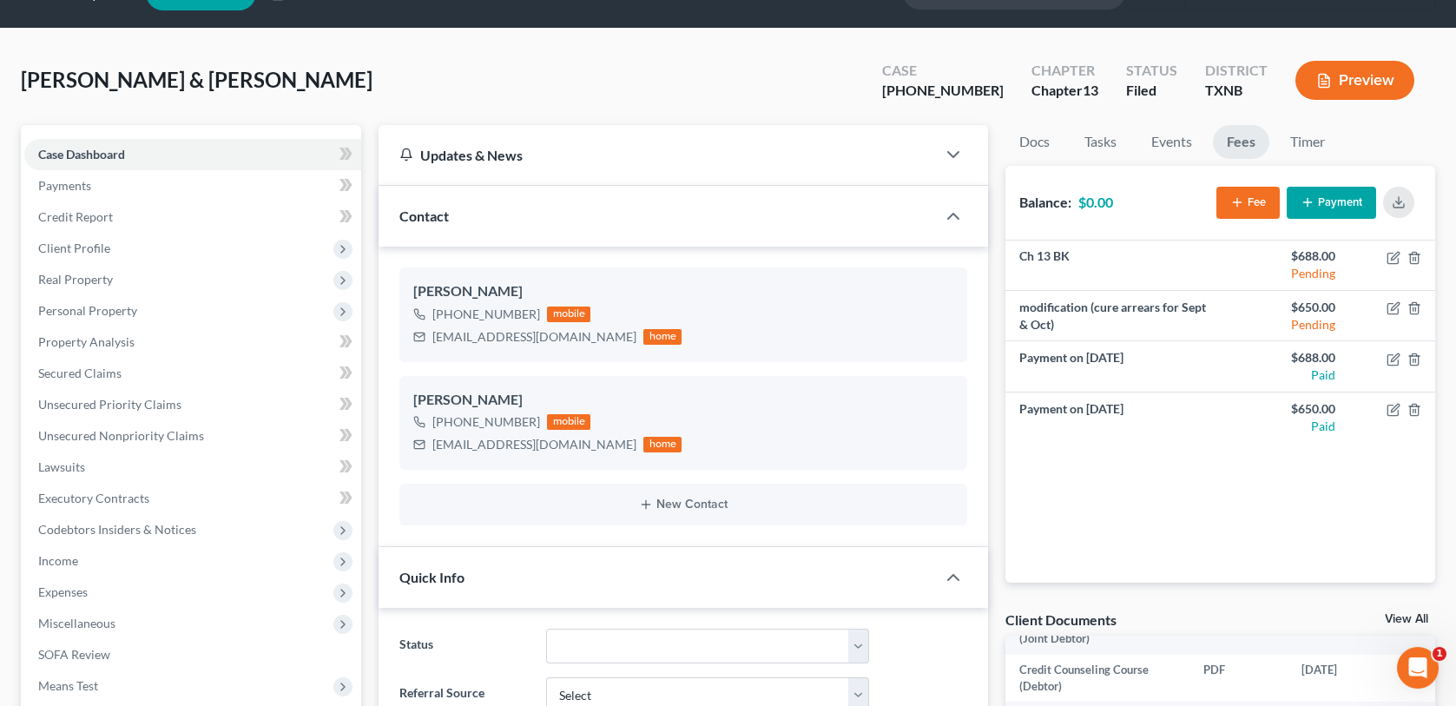
scroll to position [0, 0]
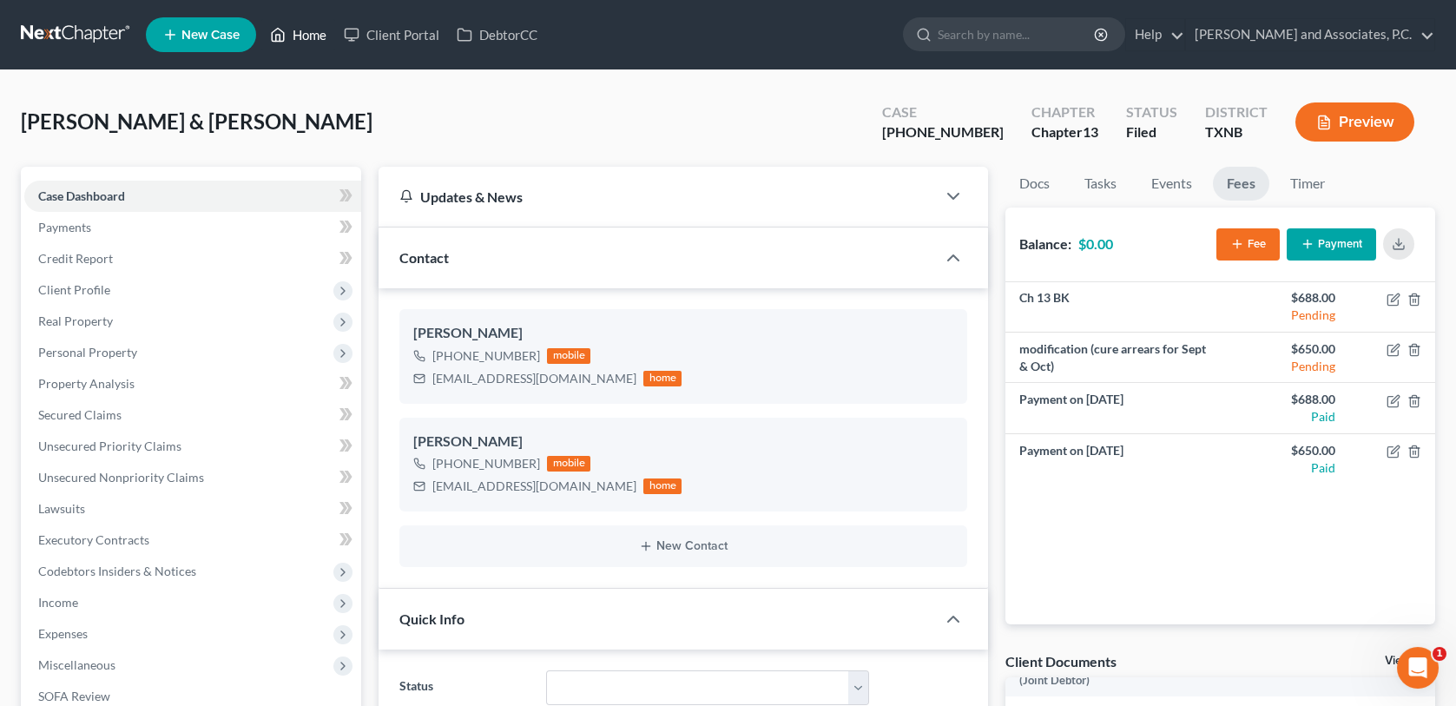
click at [324, 36] on link "Home" at bounding box center [298, 34] width 74 height 31
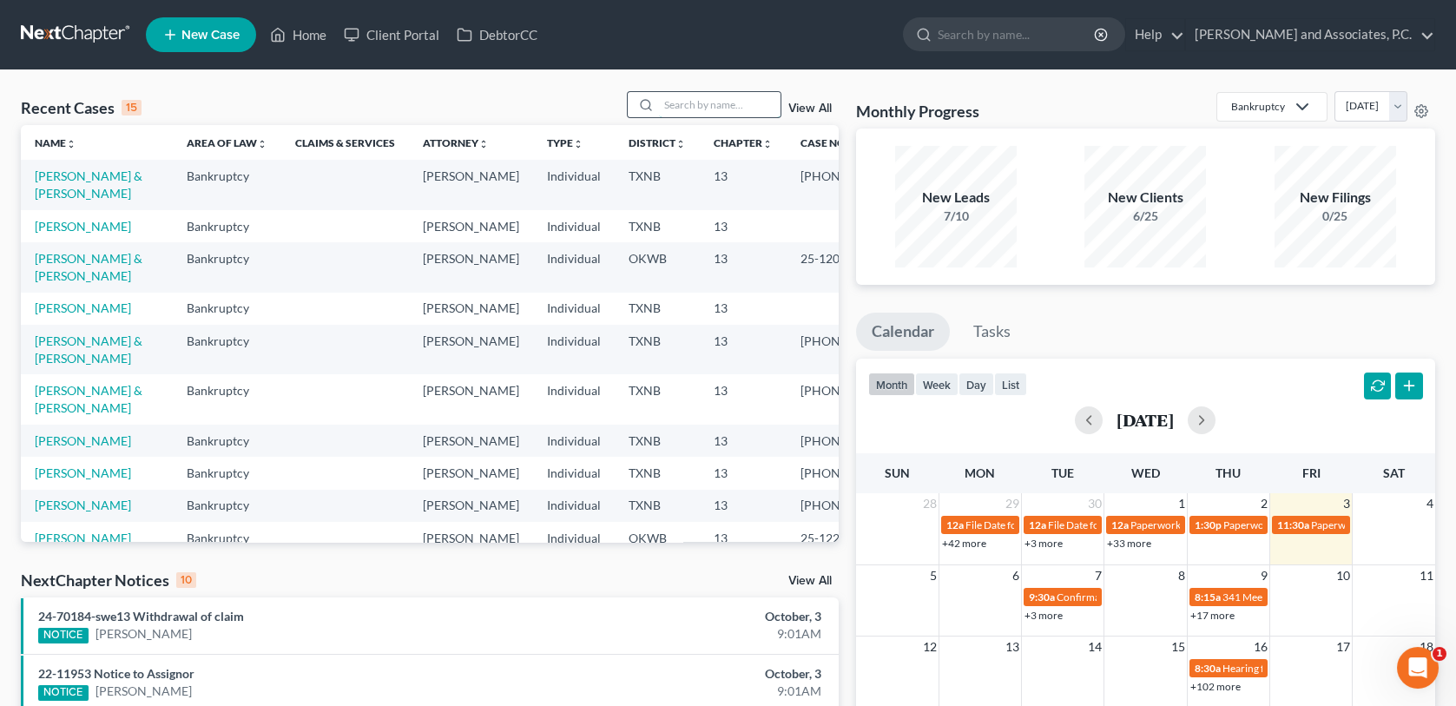
click at [677, 107] on input "search" at bounding box center [720, 104] width 122 height 25
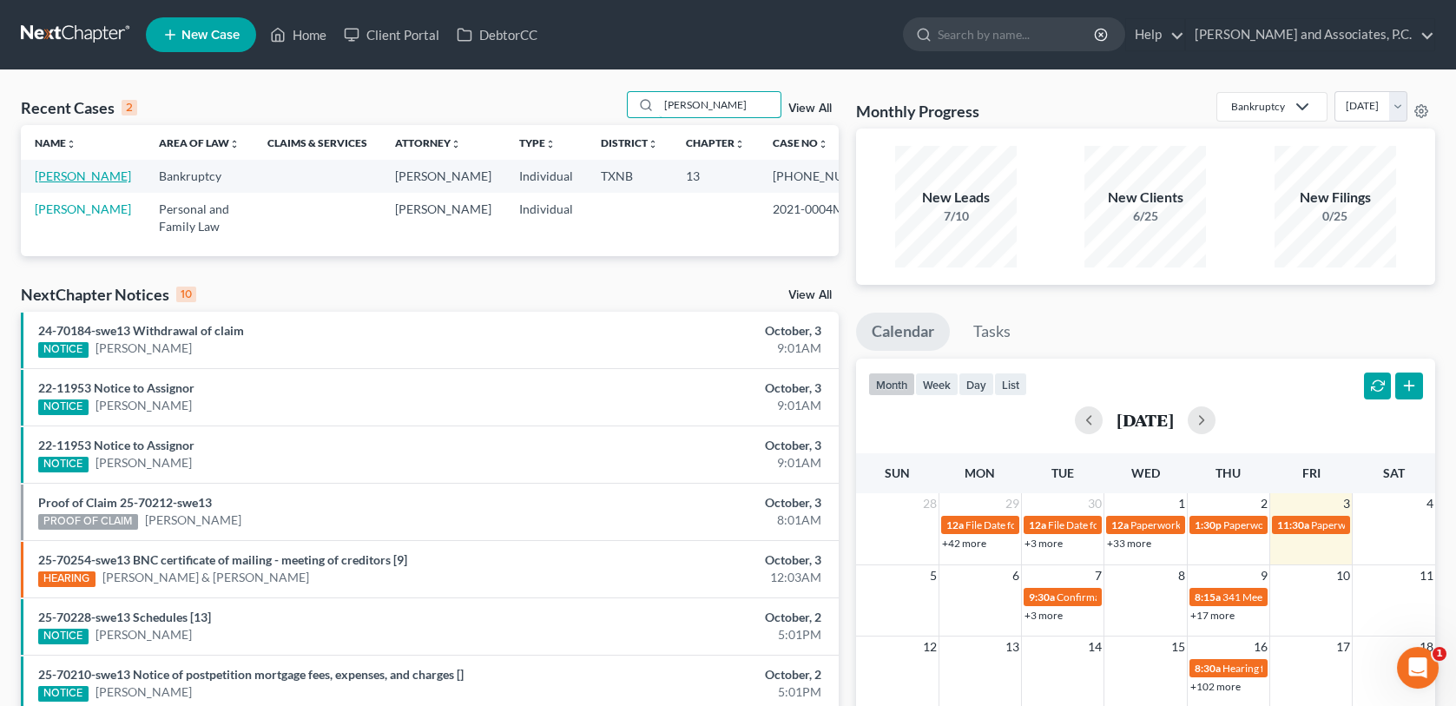
type input "Hubbard"
click at [60, 183] on link "Hubbard, Harvey" at bounding box center [83, 175] width 96 height 15
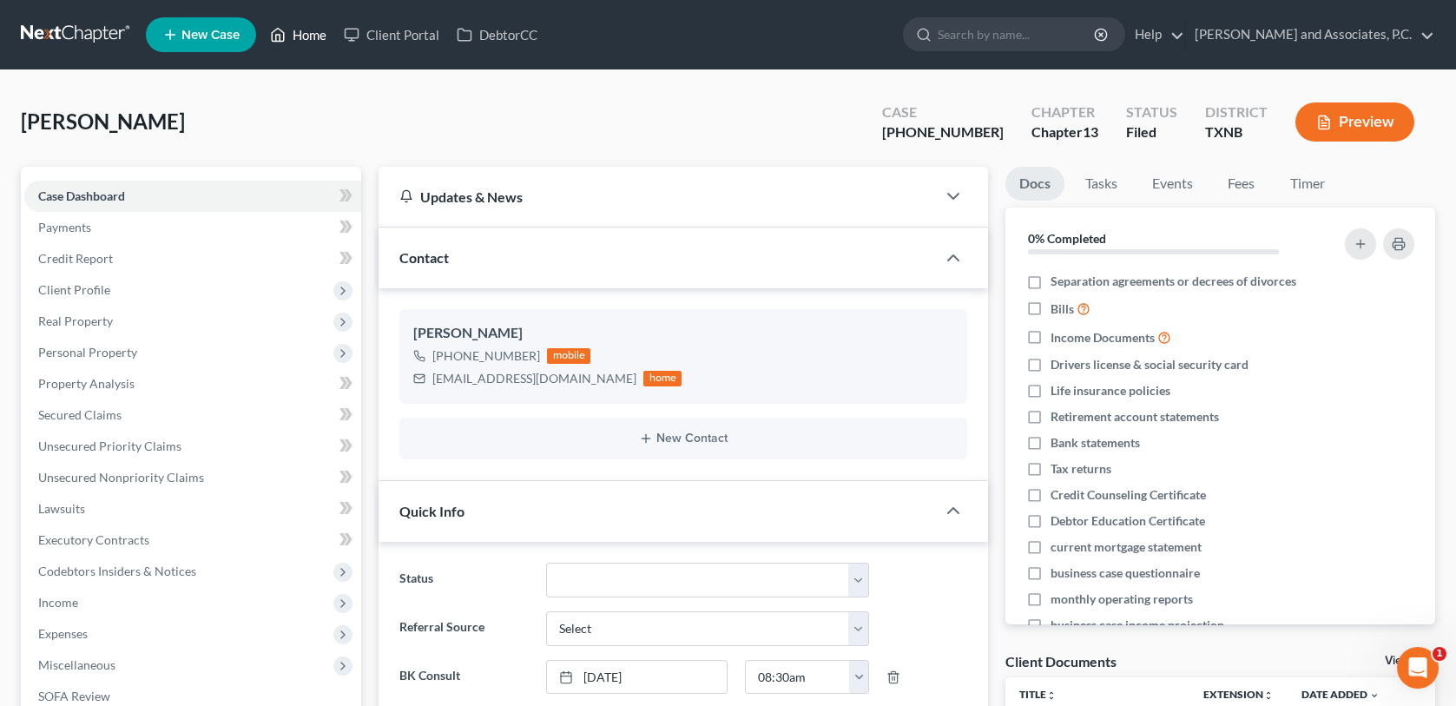
click at [311, 30] on link "Home" at bounding box center [298, 34] width 74 height 31
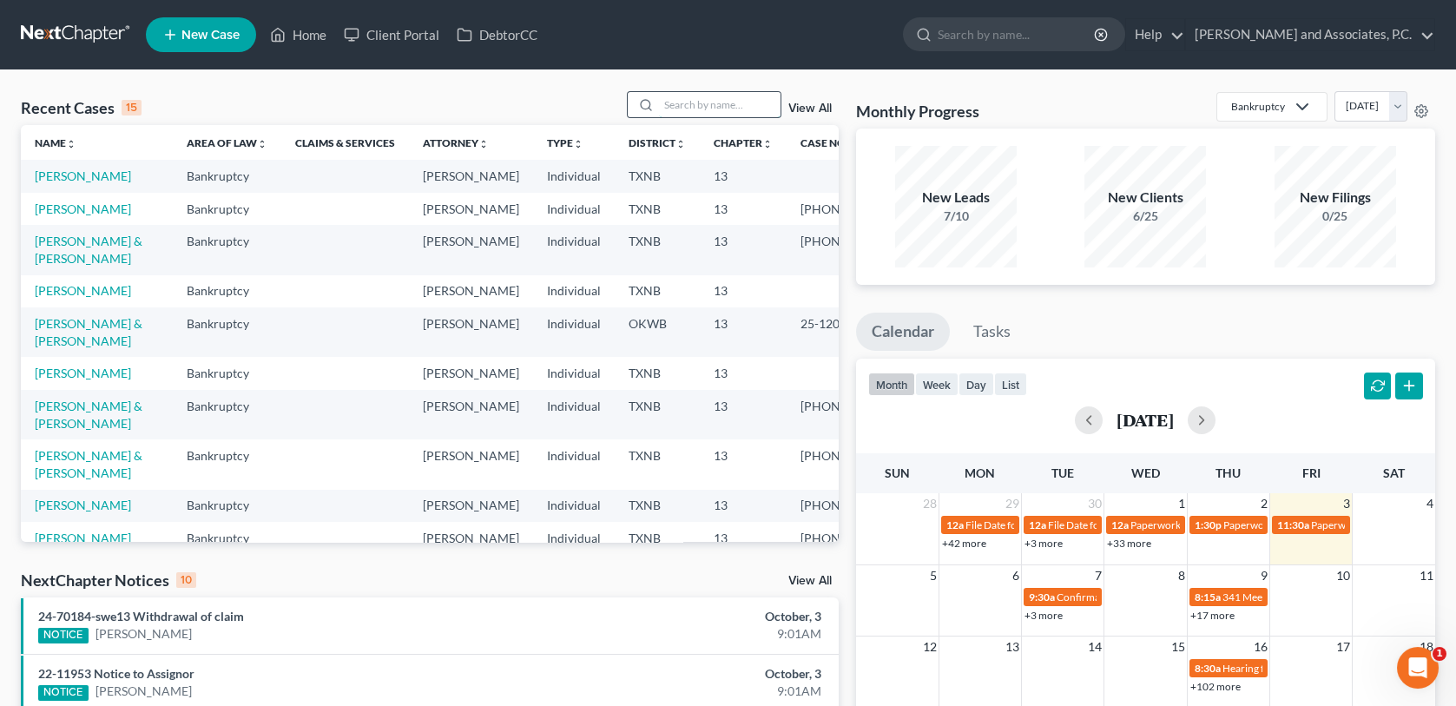
click at [674, 103] on input "search" at bounding box center [720, 104] width 122 height 25
type input "hernandez"
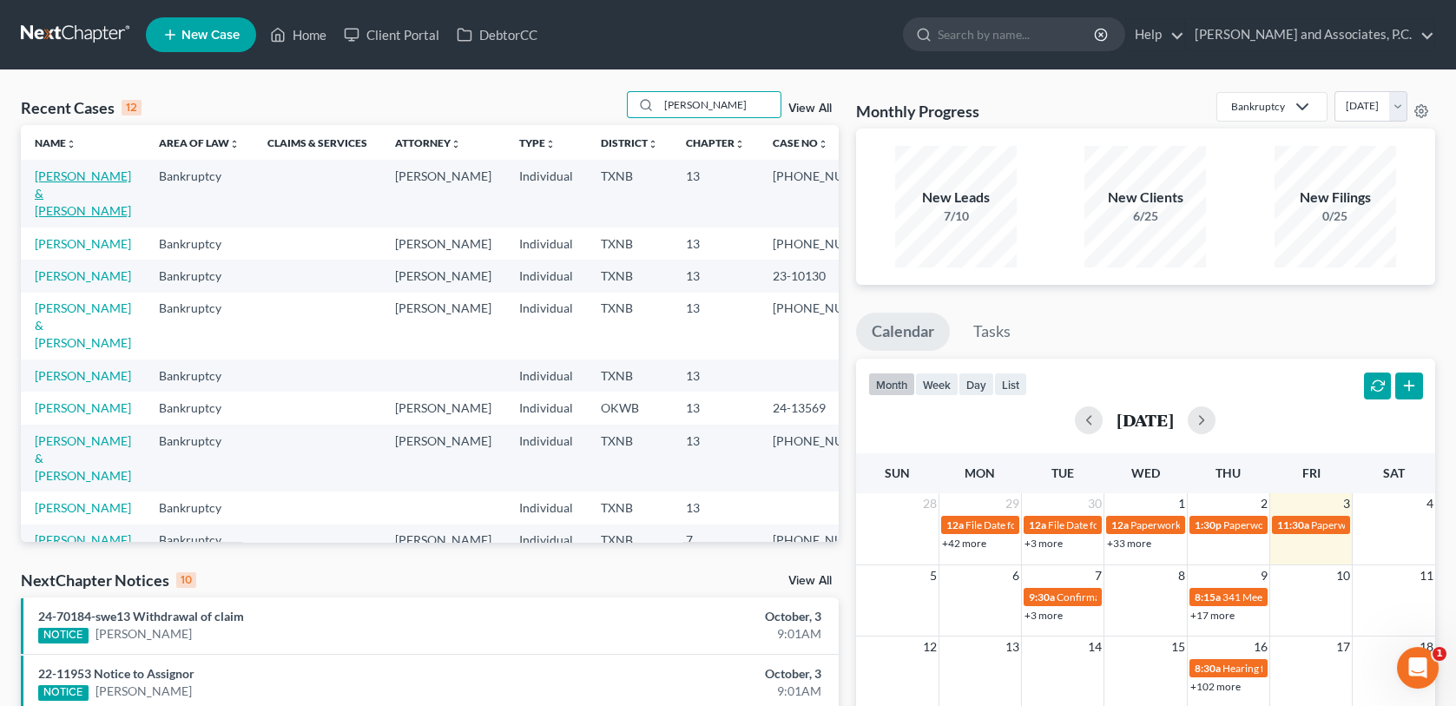
click at [51, 185] on link "Hernandez, Jeffrey & Laura" at bounding box center [83, 193] width 96 height 50
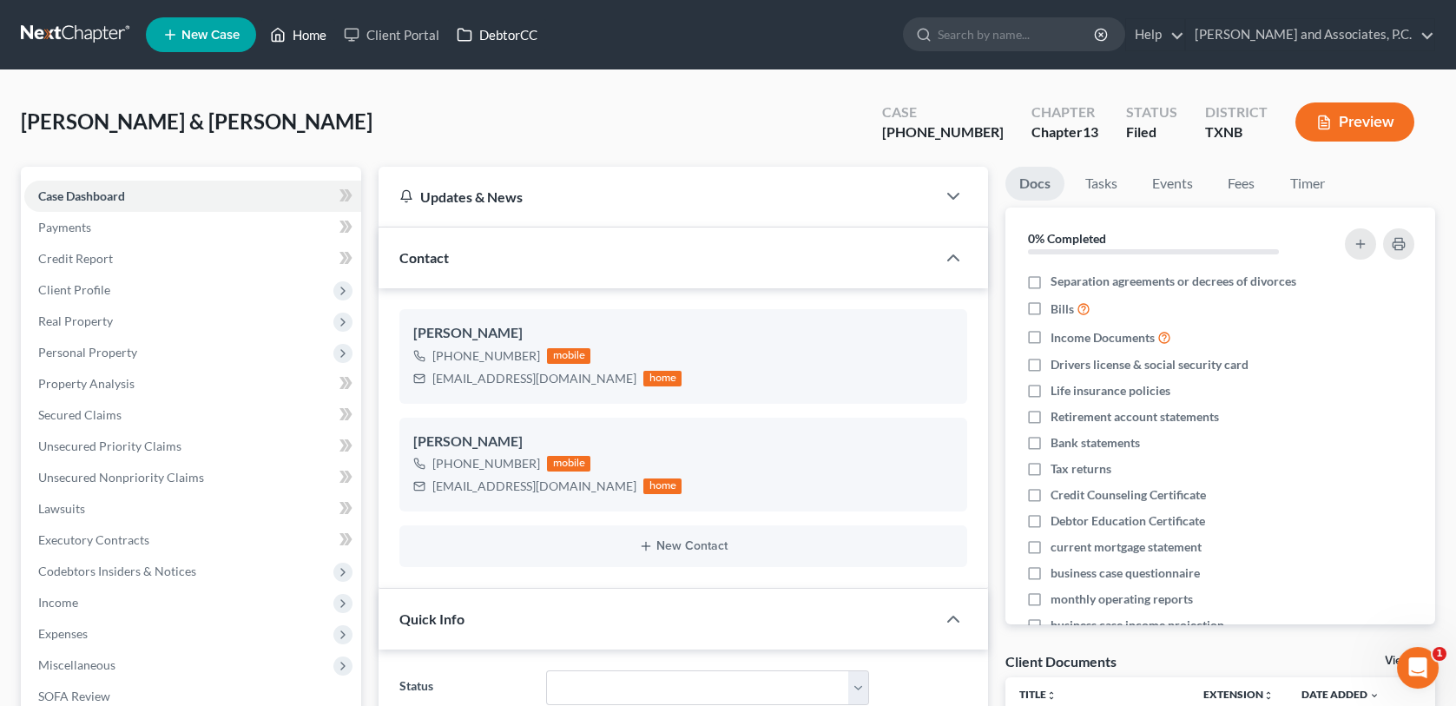
drag, startPoint x: 323, startPoint y: 32, endPoint x: 481, endPoint y: 46, distance: 158.7
click at [323, 32] on link "Home" at bounding box center [298, 34] width 74 height 31
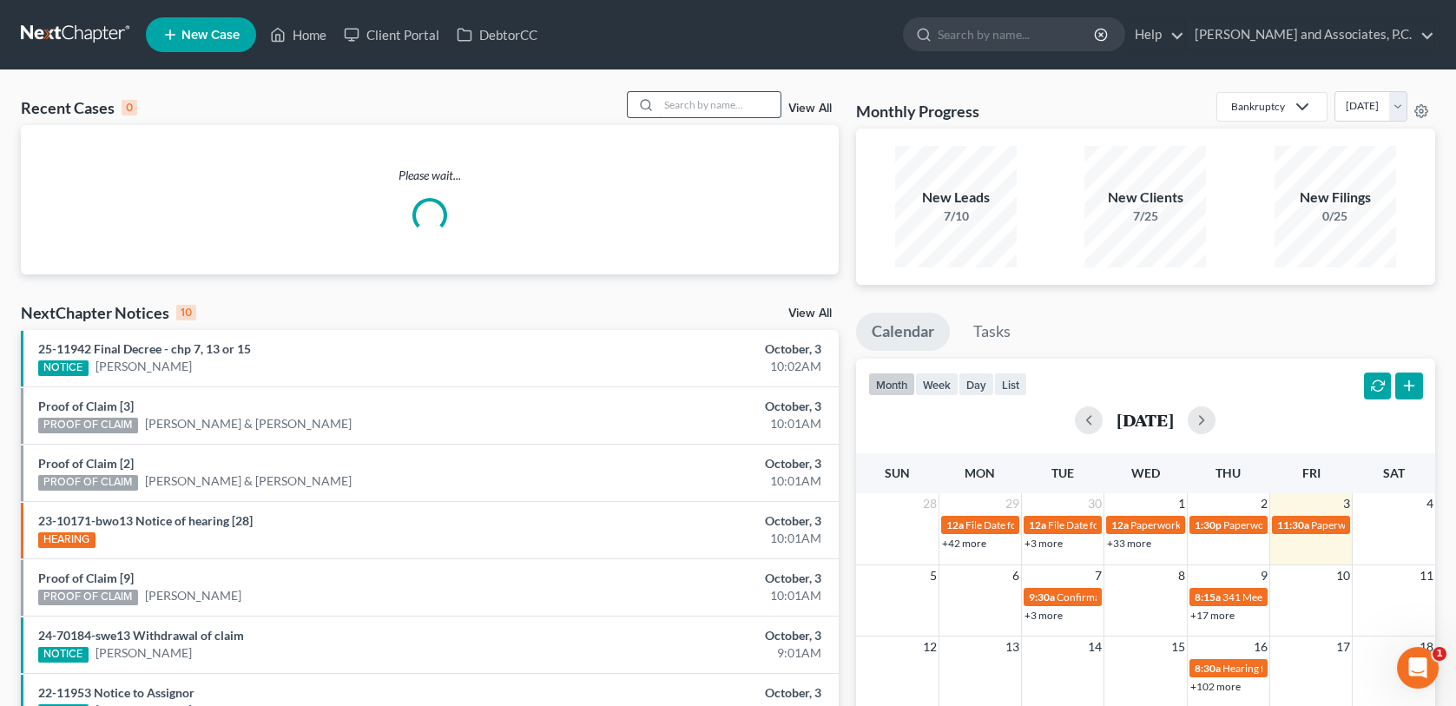
click at [700, 102] on input "search" at bounding box center [720, 104] width 122 height 25
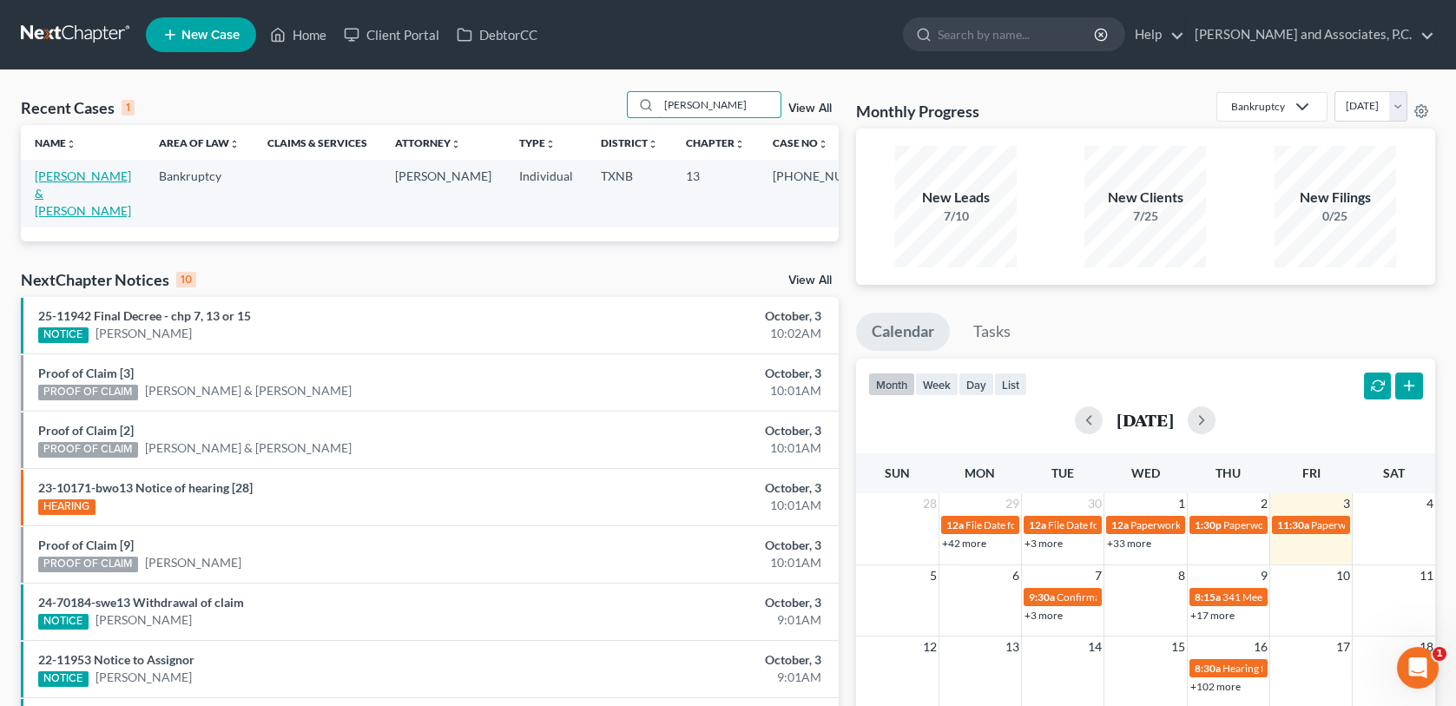
type input "wagner"
click at [86, 180] on link "Wagner, Harvey & Lois" at bounding box center [83, 193] width 96 height 50
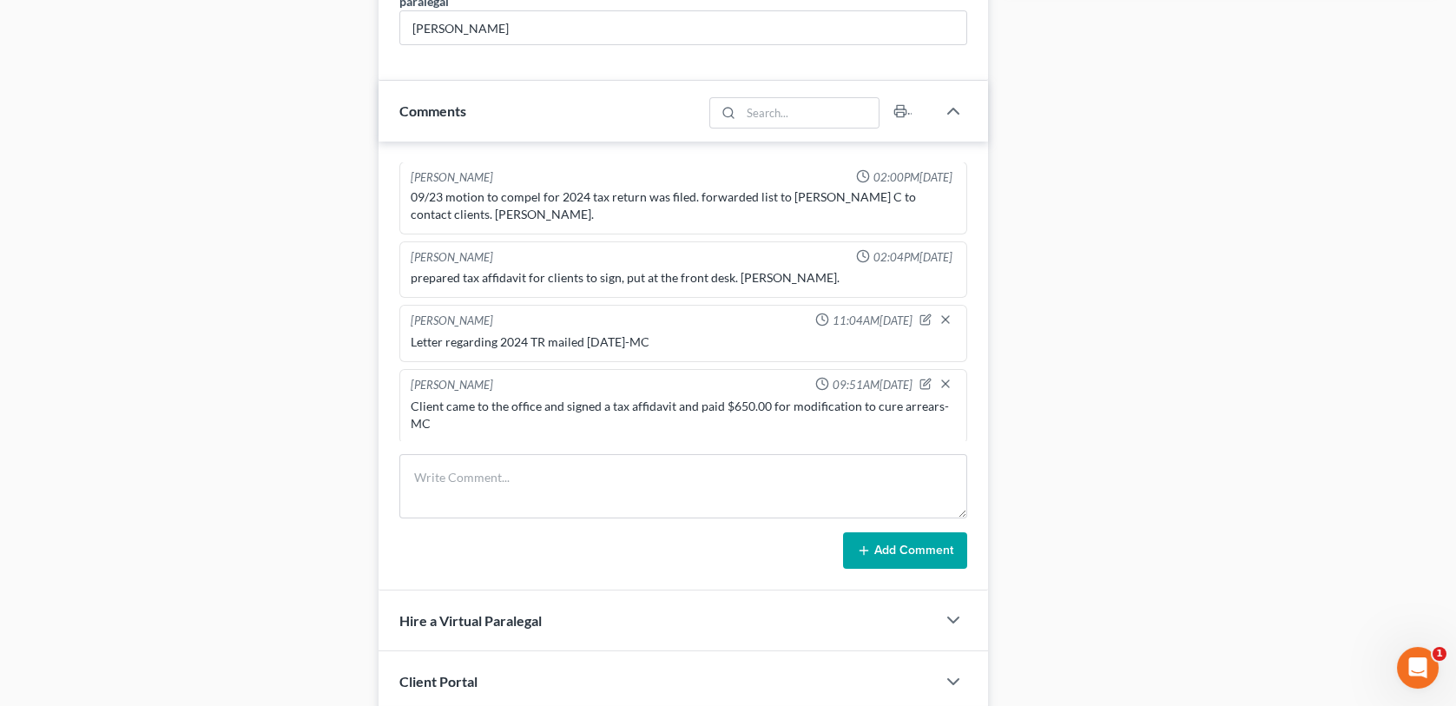
scroll to position [1042, 0]
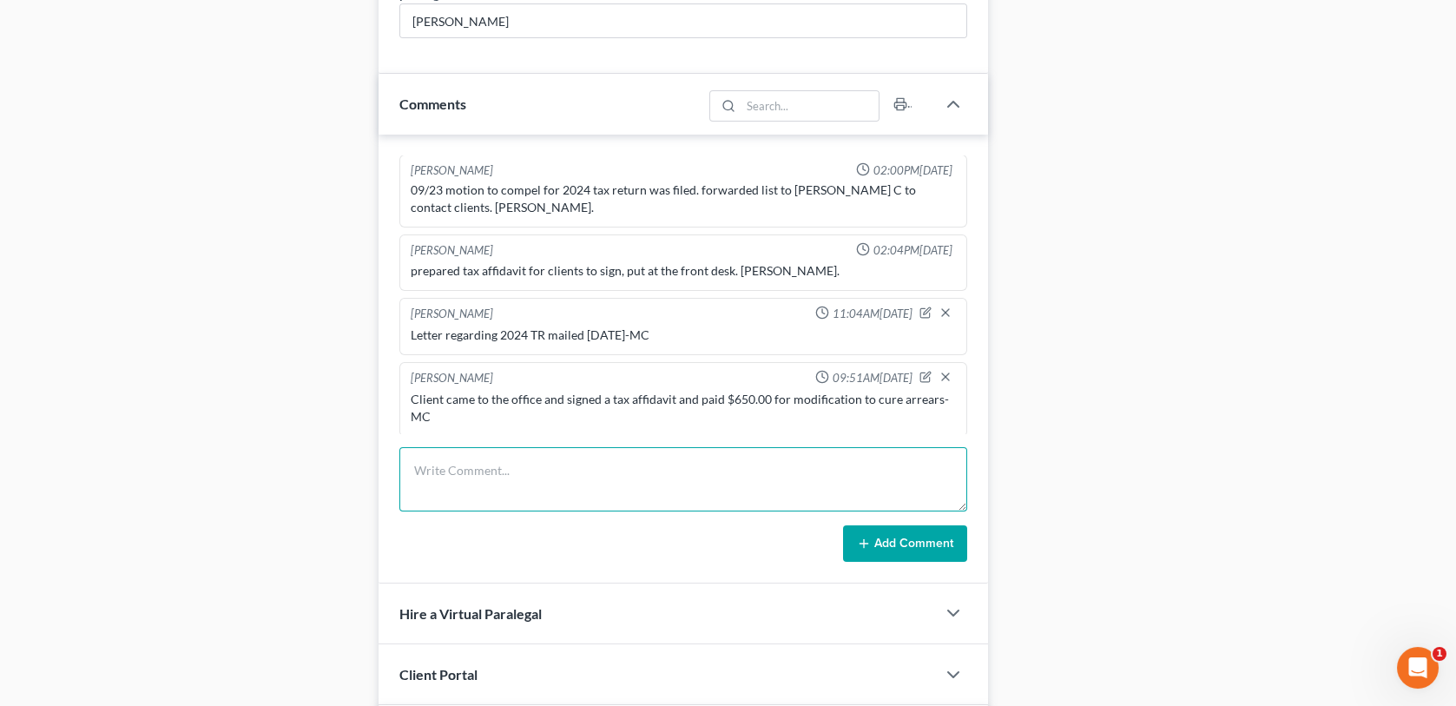
click at [432, 463] on textarea at bounding box center [682, 479] width 567 height 64
type textarea "U"
type textarea "Scanned and uploaded 2024 tax affidavit to the trustee-MC"
click at [904, 540] on button "Add Comment" at bounding box center [905, 543] width 124 height 36
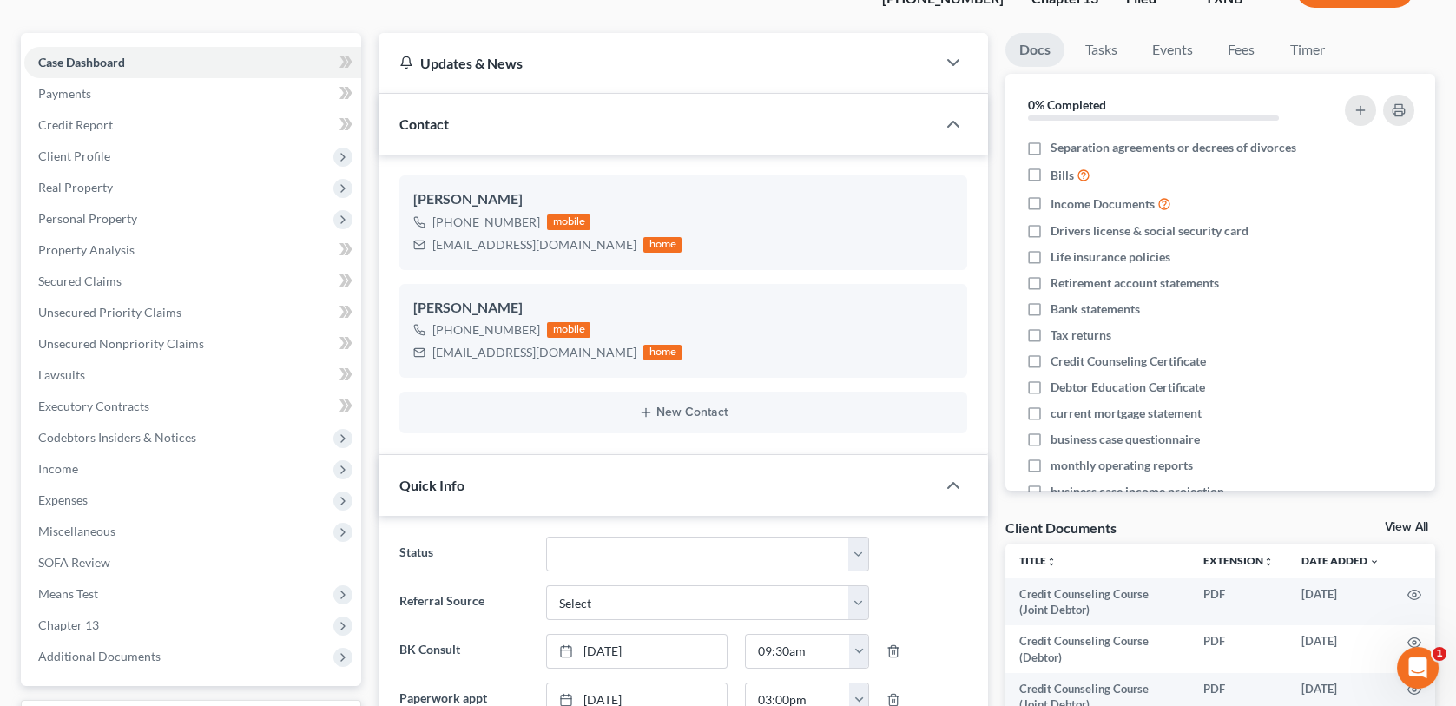
scroll to position [0, 0]
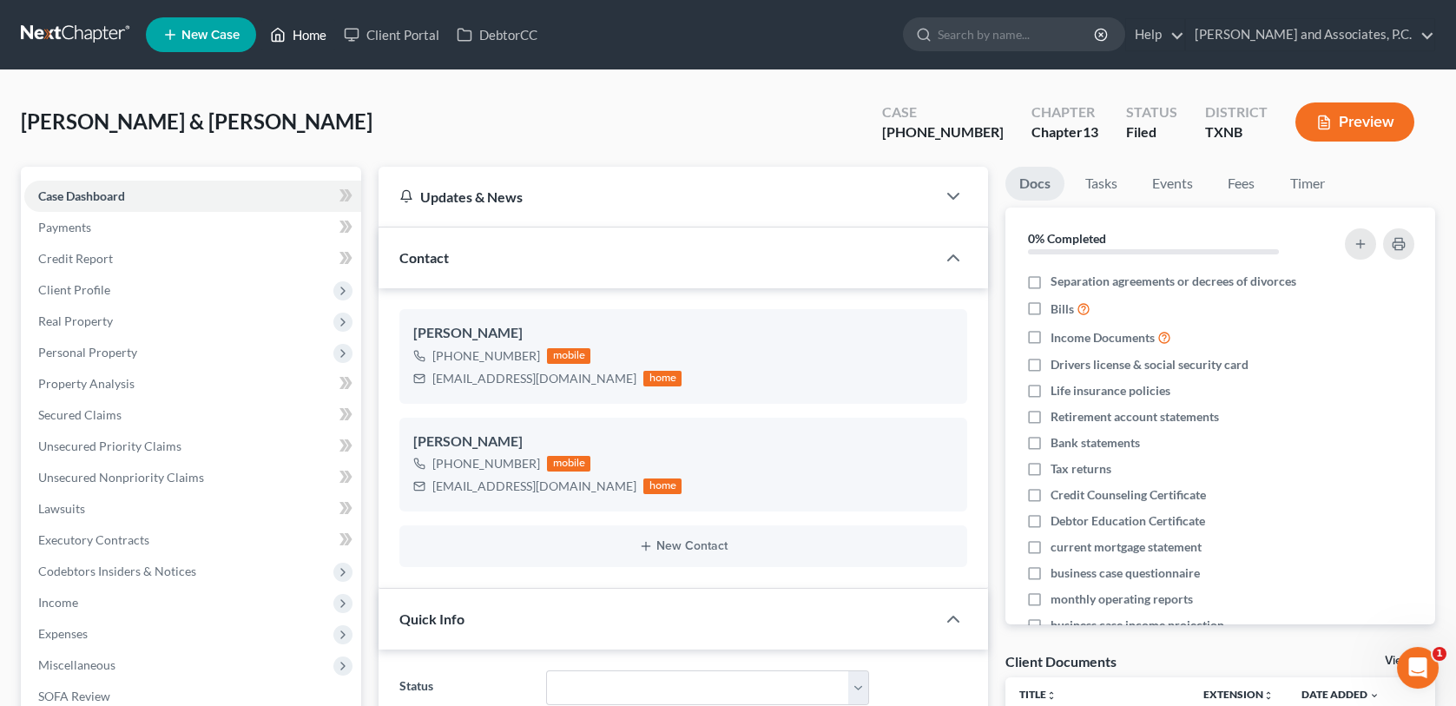
click at [314, 37] on link "Home" at bounding box center [298, 34] width 74 height 31
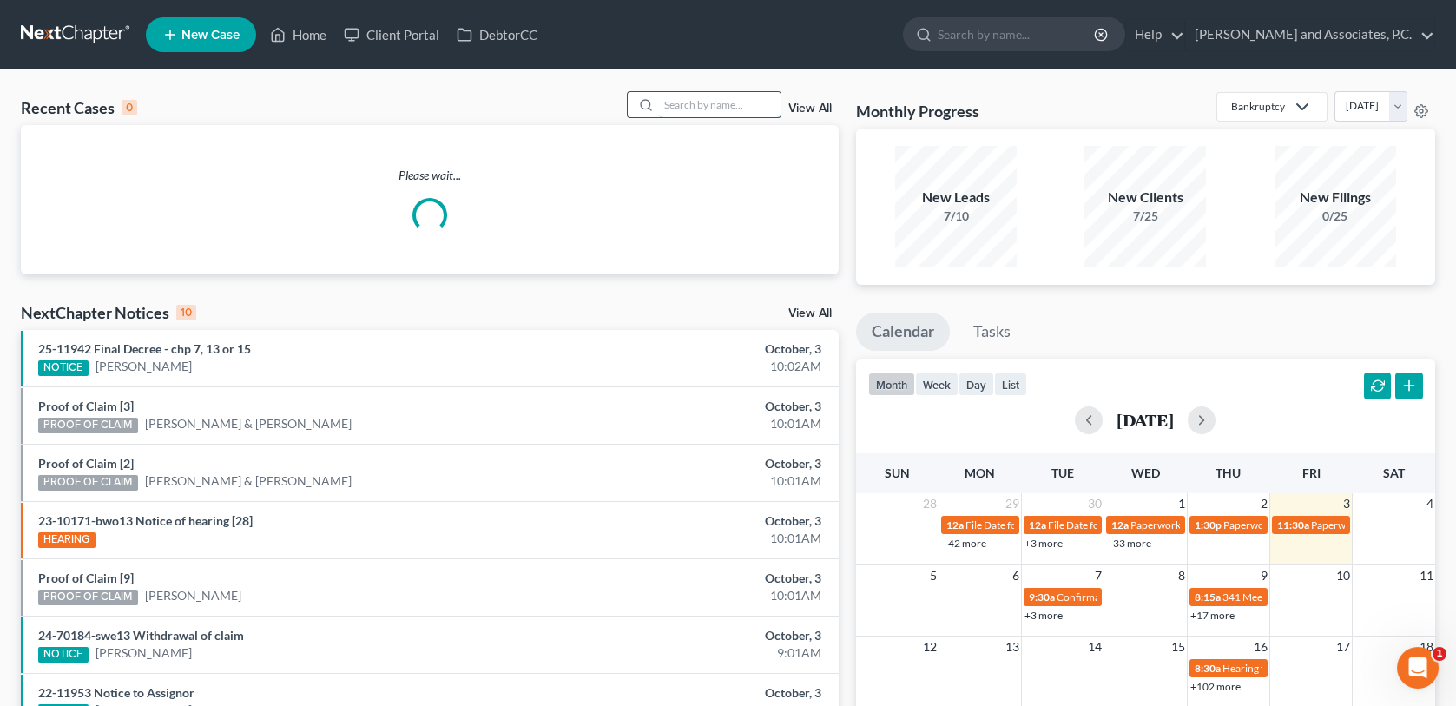
click at [740, 108] on input "search" at bounding box center [720, 104] width 122 height 25
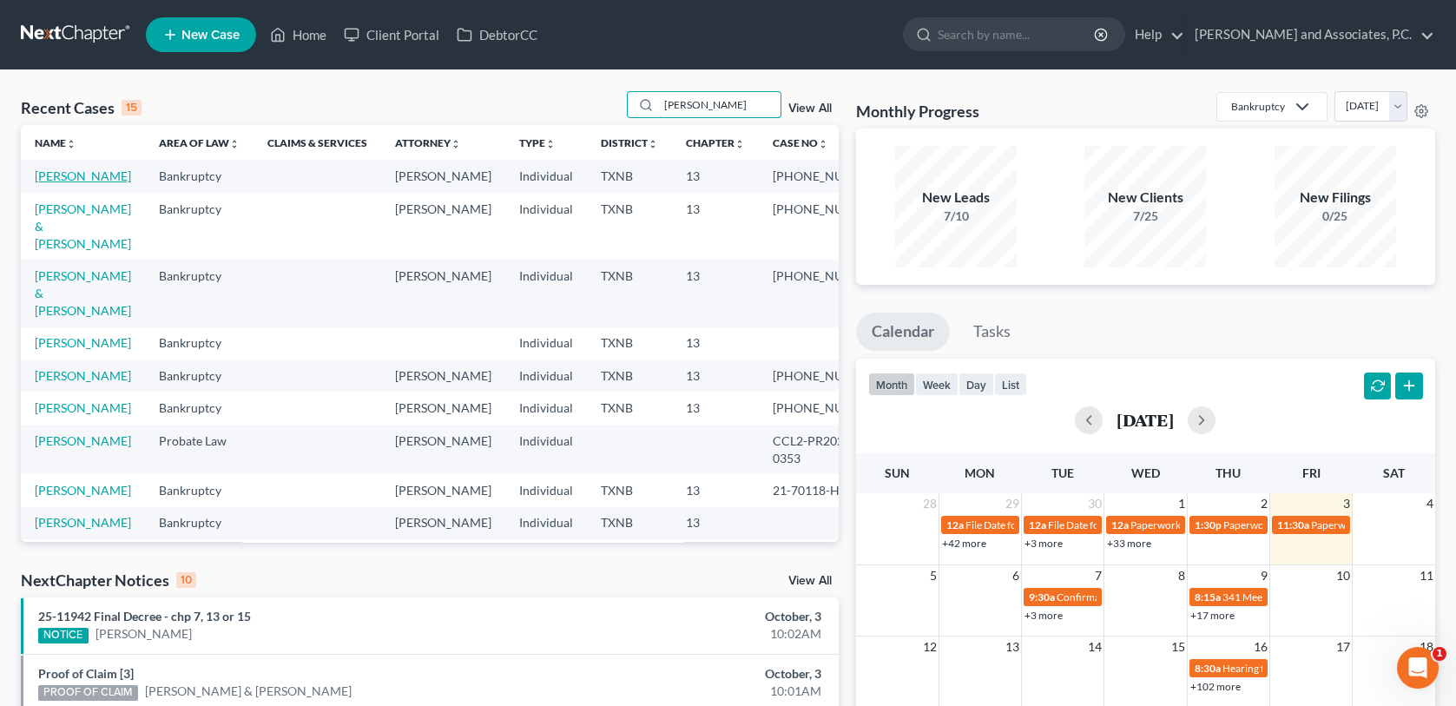
type input "perez"
click at [60, 179] on link "Perez, Cynthia" at bounding box center [83, 175] width 96 height 15
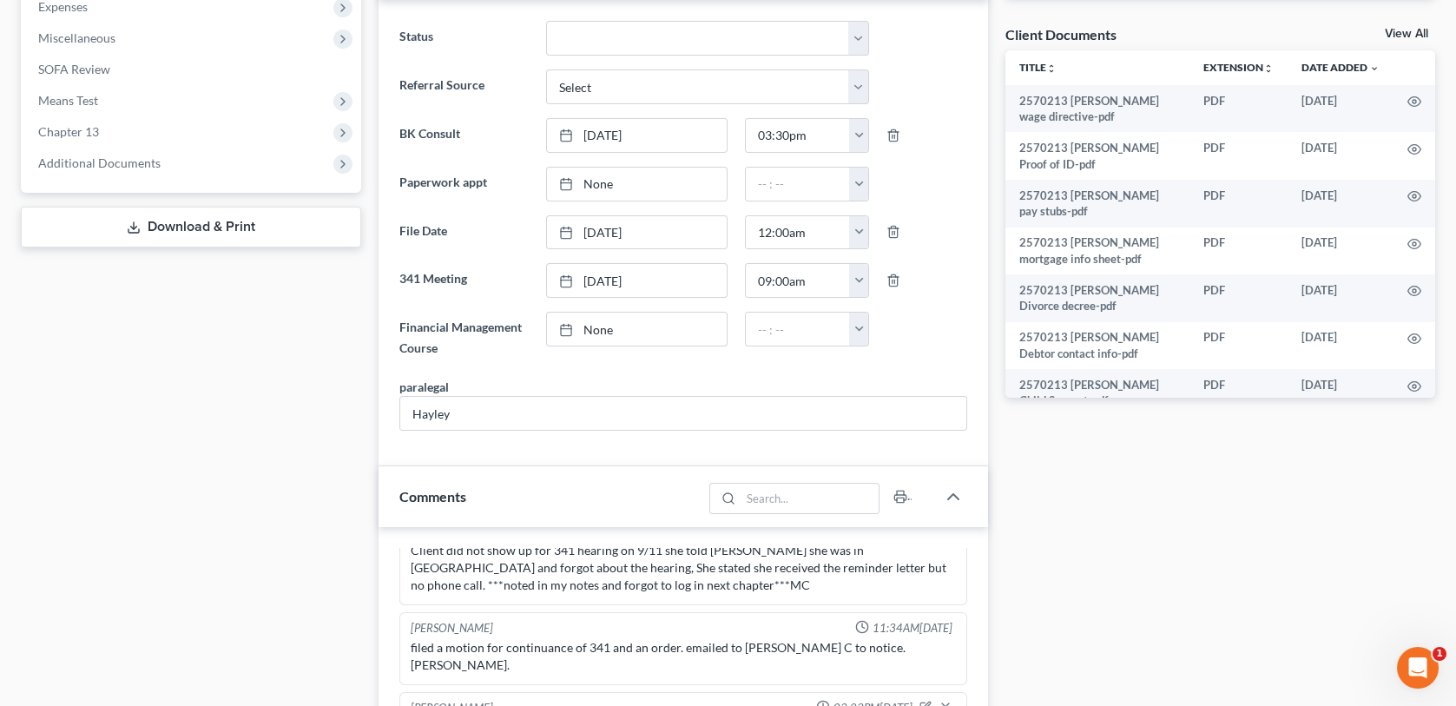
scroll to position [608, 0]
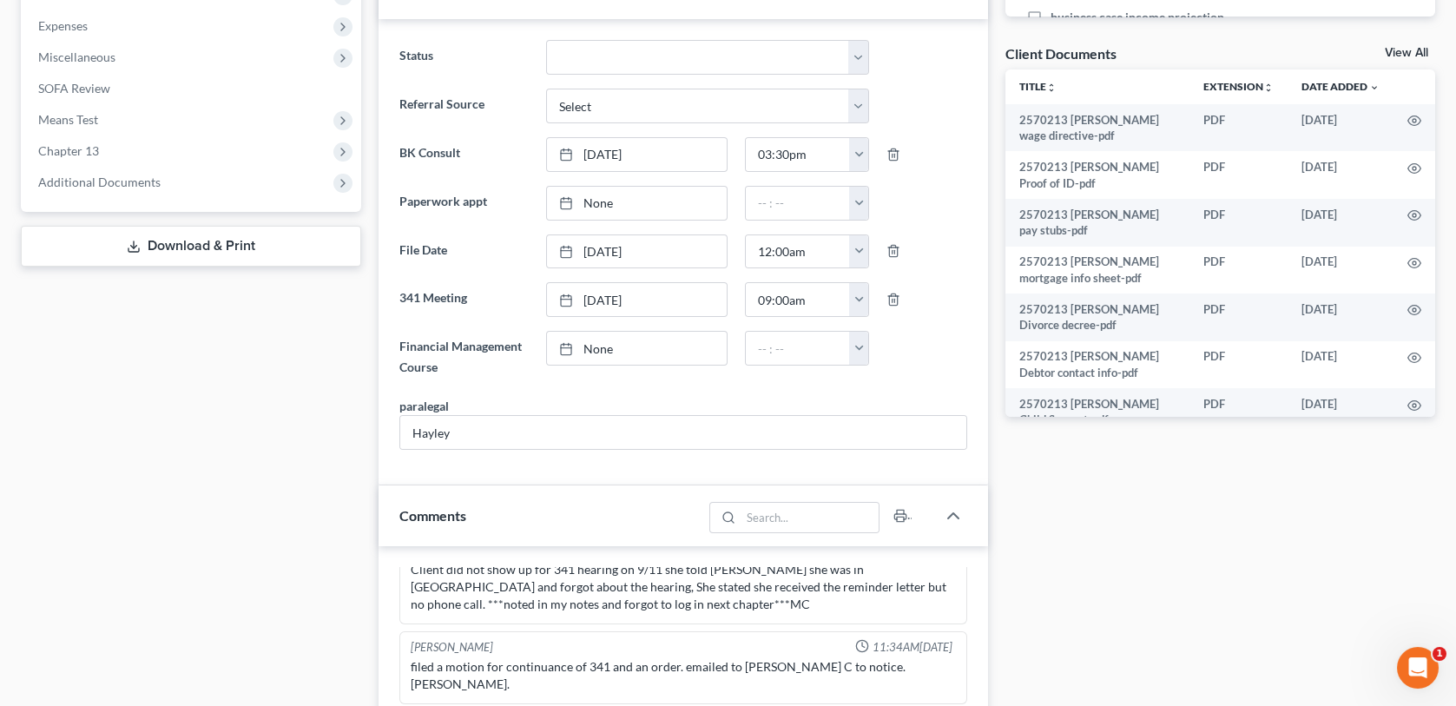
click at [1409, 51] on link "View All" at bounding box center [1406, 53] width 43 height 12
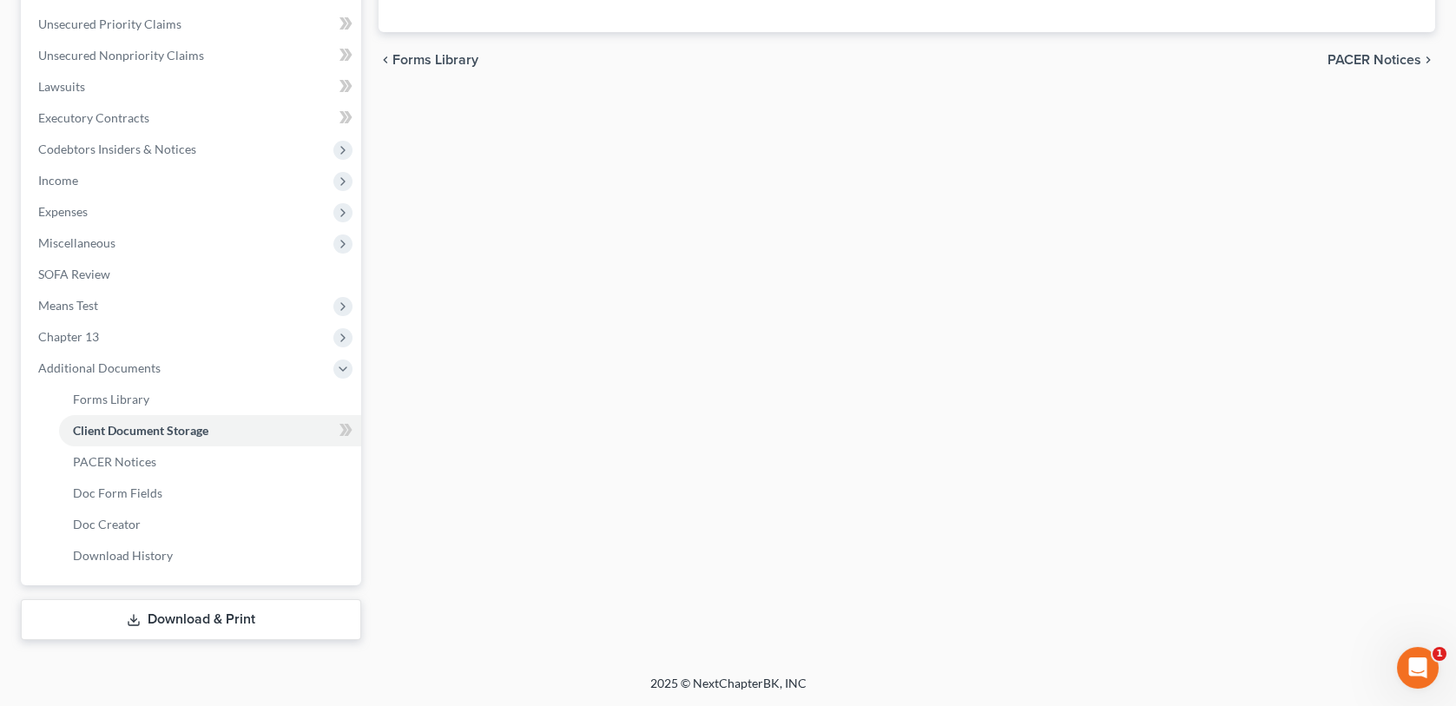
scroll to position [218, 0]
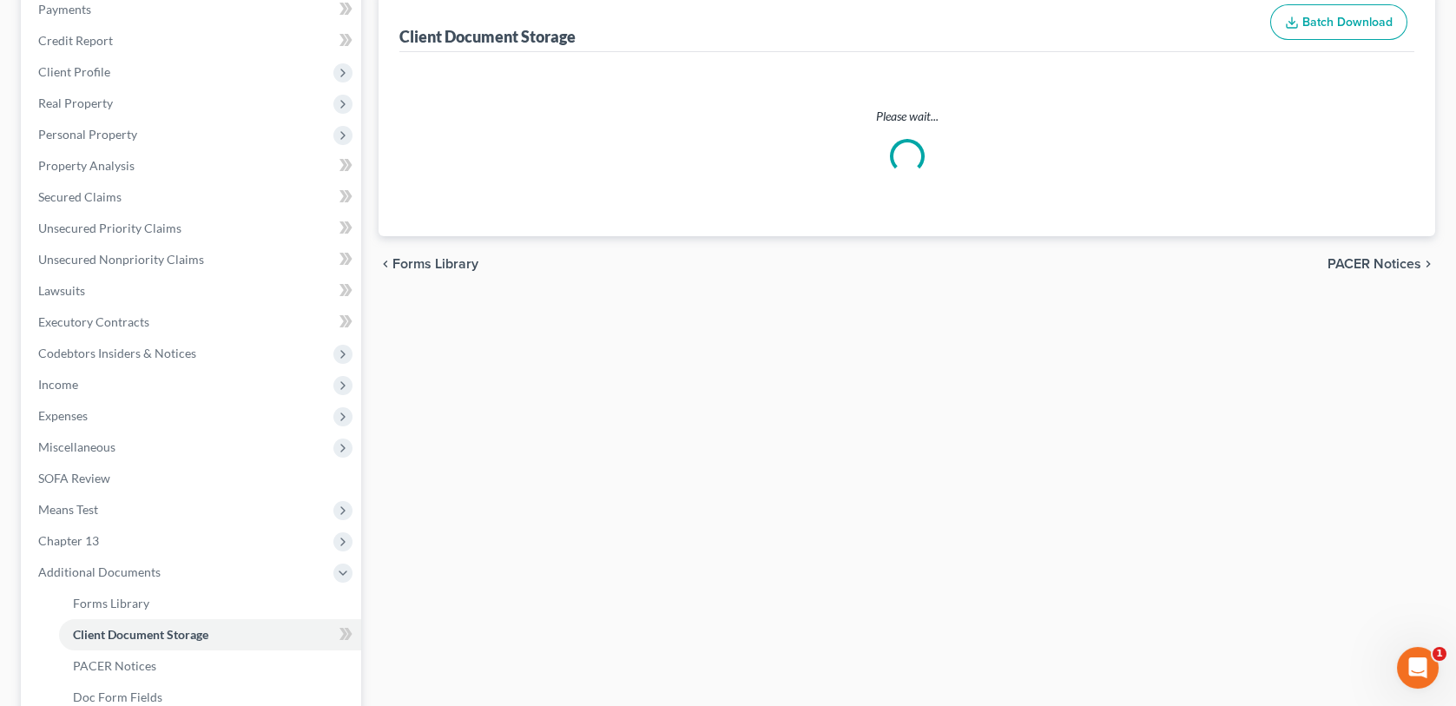
select select "21"
select select "18"
select select "10"
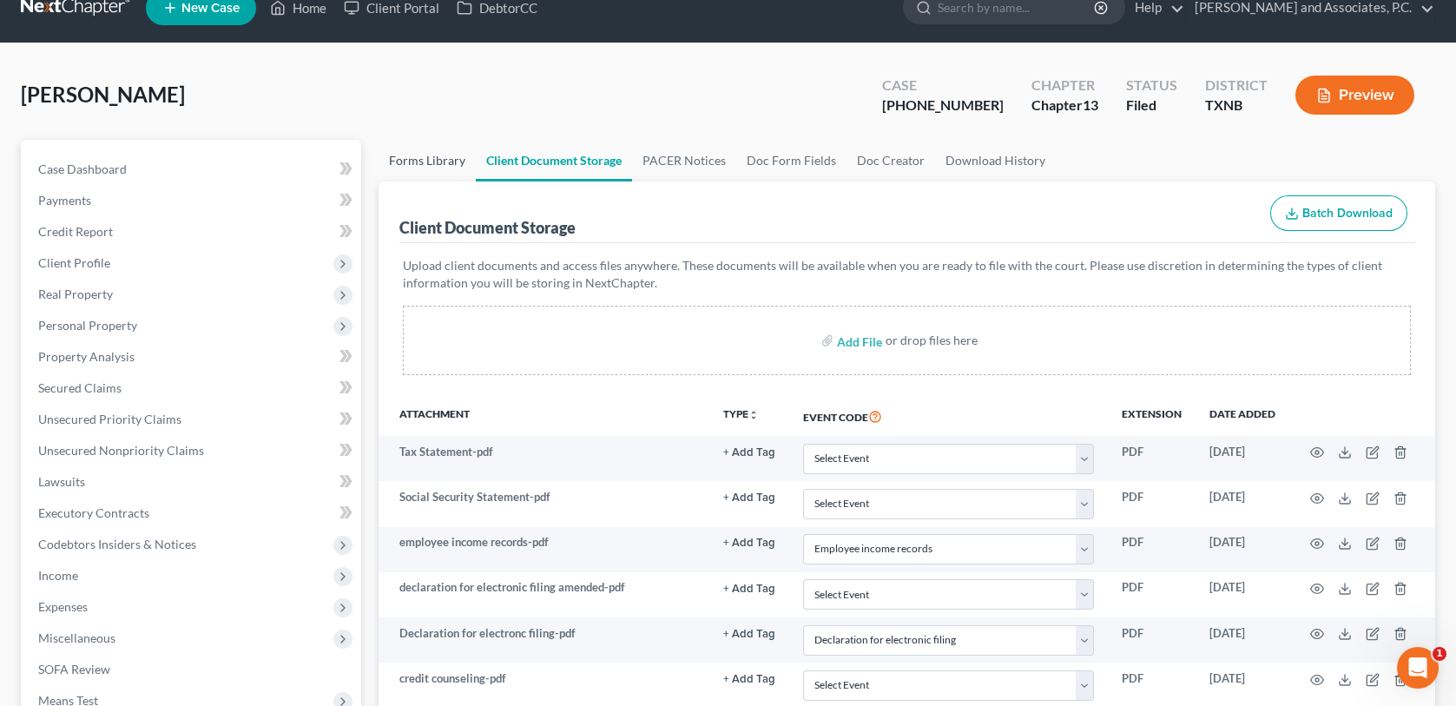
scroll to position [0, 0]
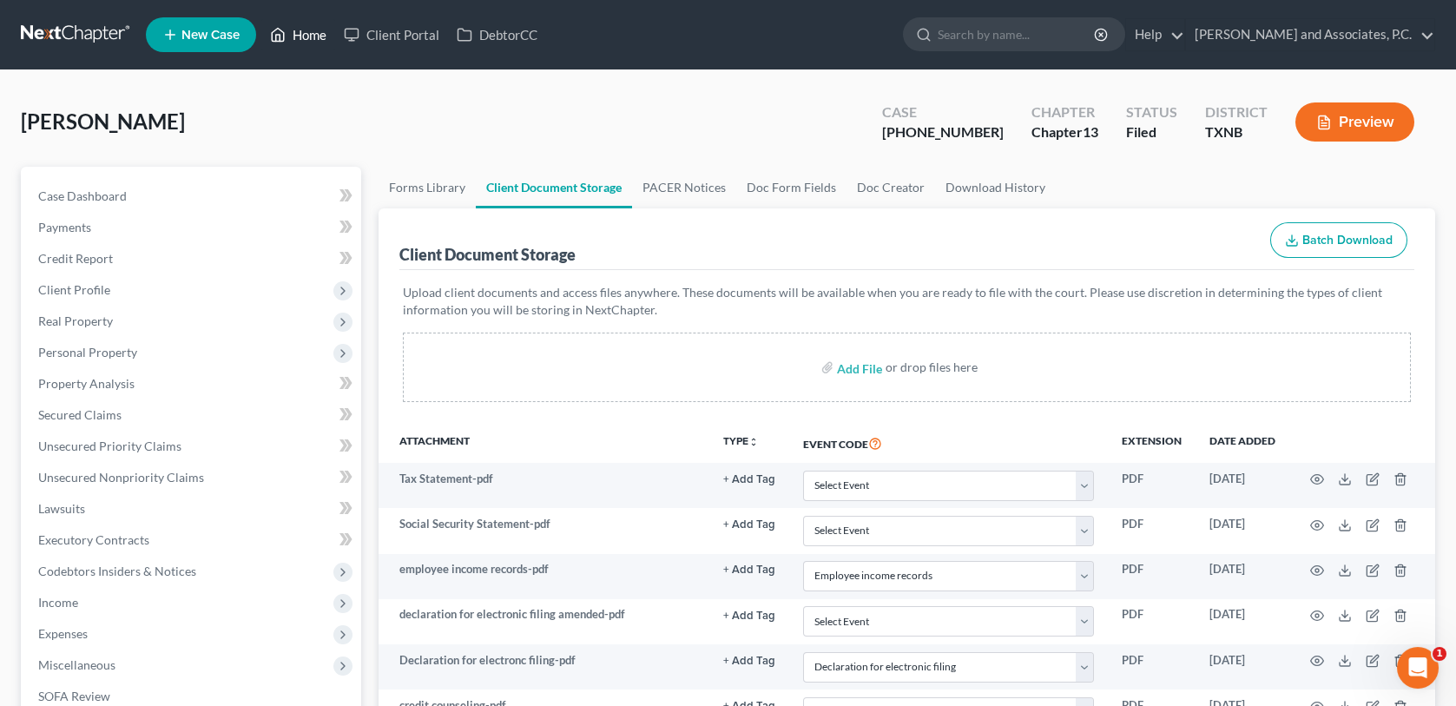
click at [298, 30] on link "Home" at bounding box center [298, 34] width 74 height 31
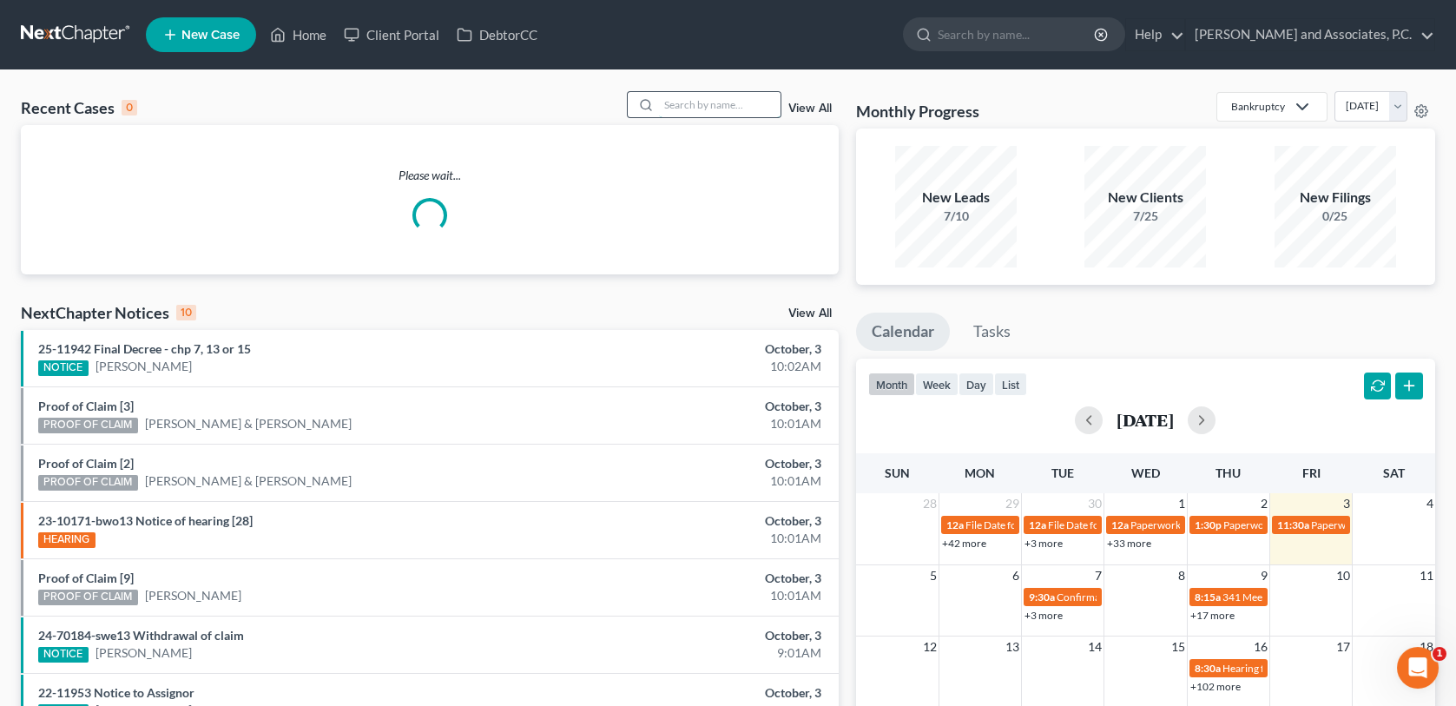
click at [690, 104] on input "search" at bounding box center [720, 104] width 122 height 25
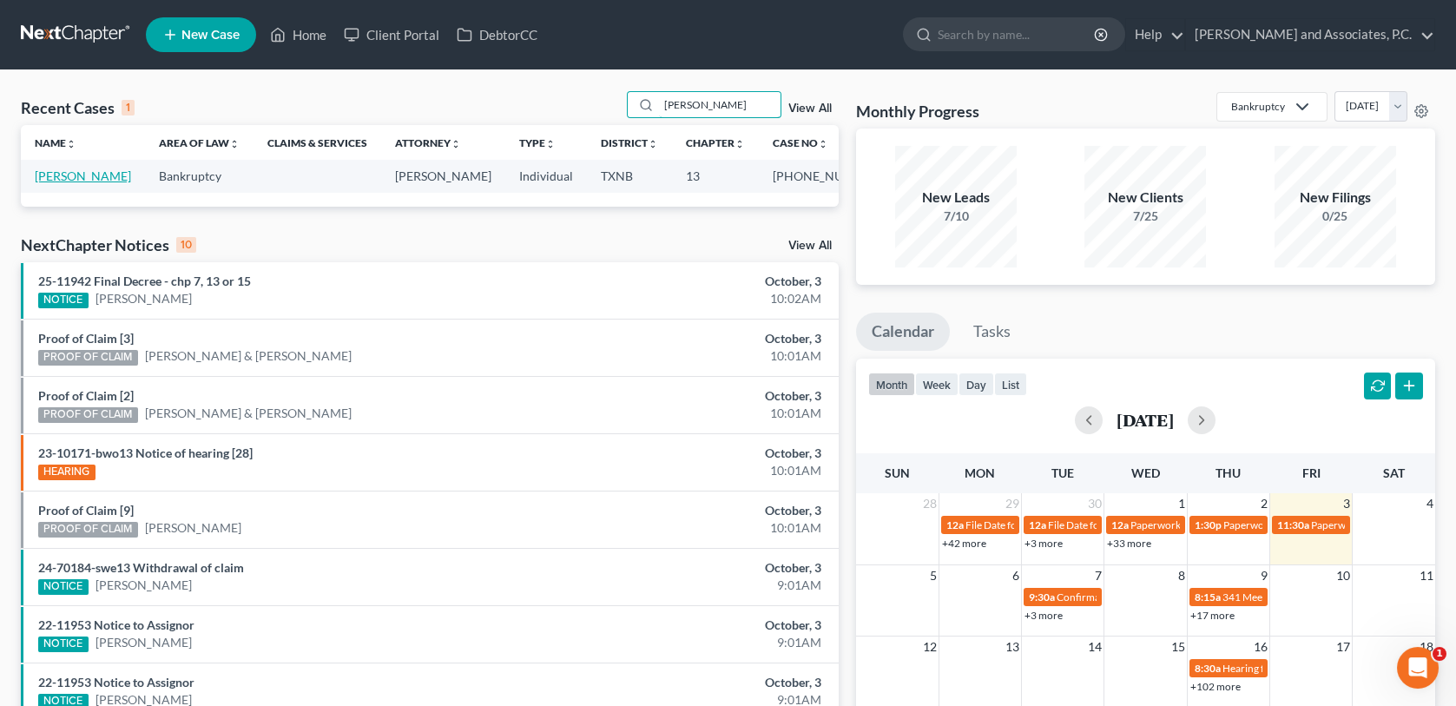
type input "goodwin"
click at [75, 181] on link "Goodwin, Donald" at bounding box center [83, 175] width 96 height 15
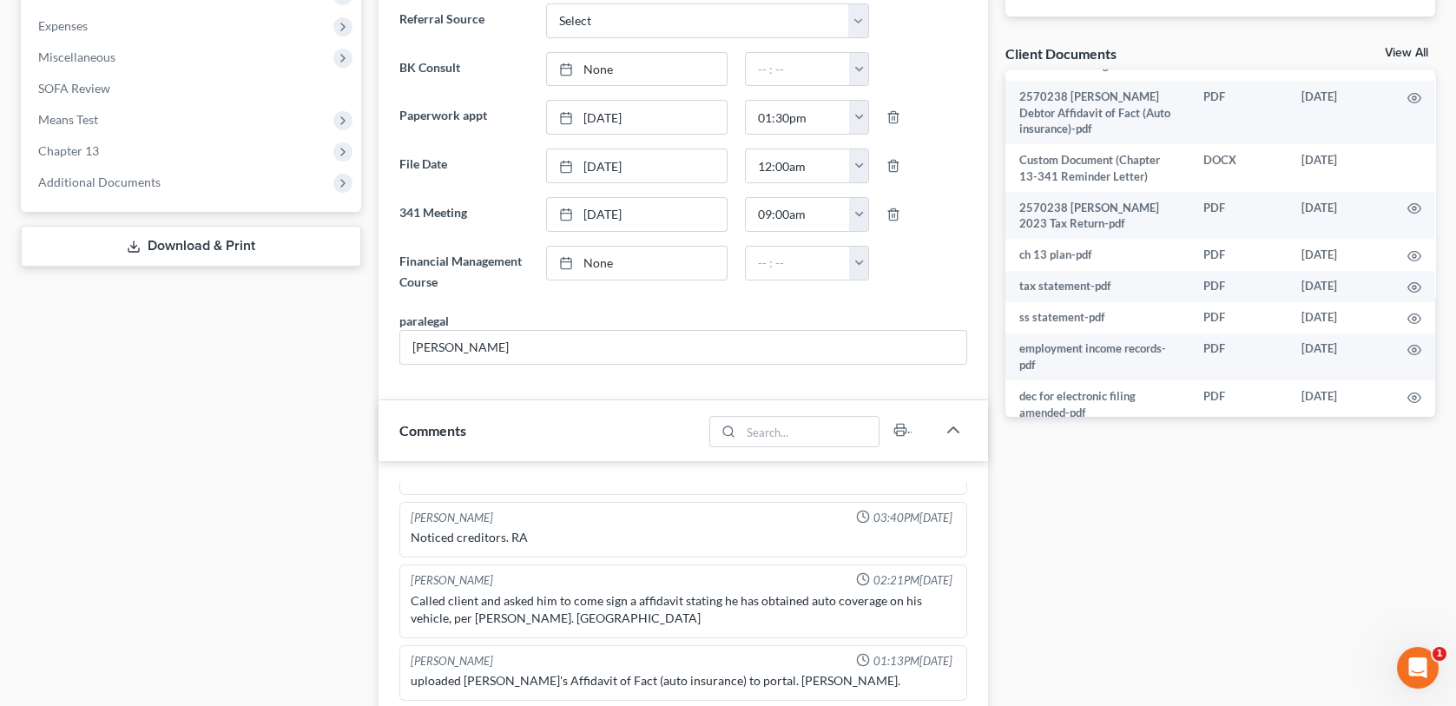
scroll to position [521, 0]
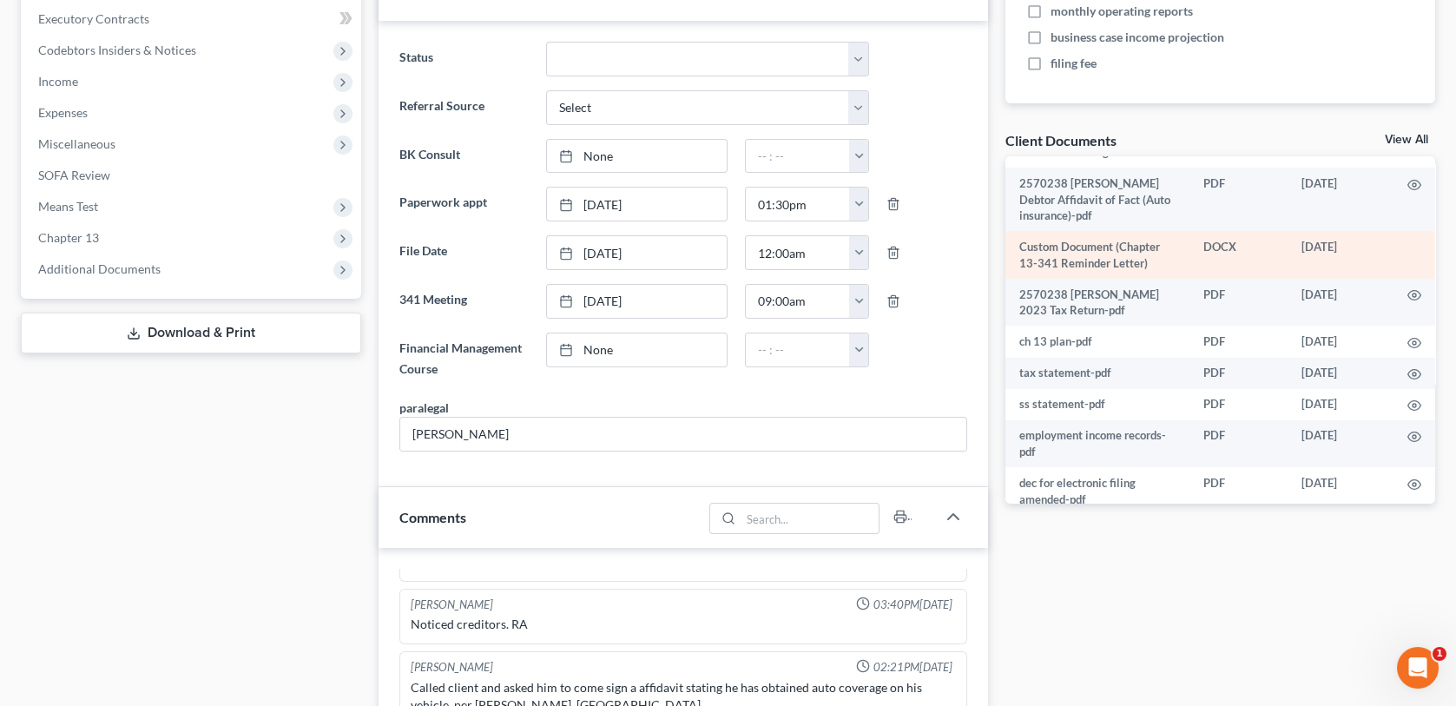
click at [1098, 260] on td "Custom Document (Chapter 13-341 Reminder Letter)" at bounding box center [1098, 255] width 184 height 48
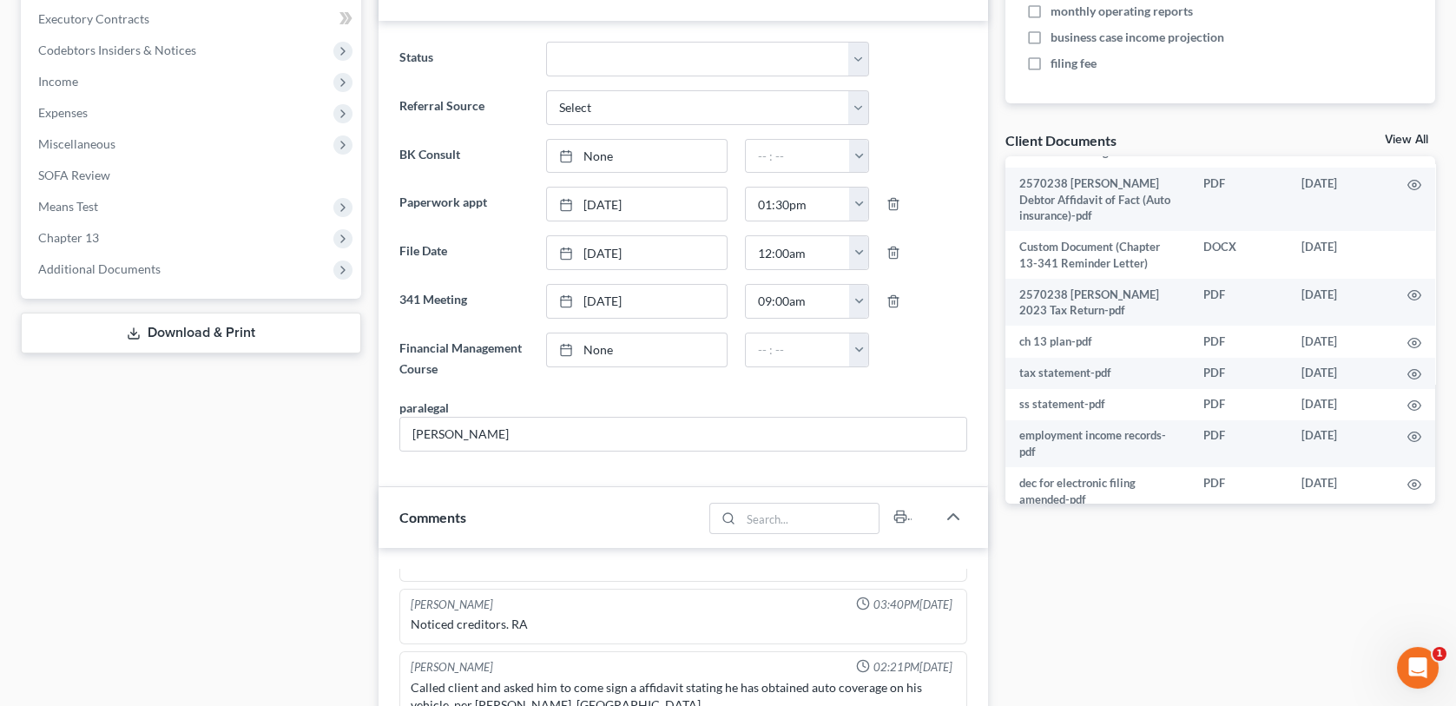
drag, startPoint x: 1238, startPoint y: 652, endPoint x: 1363, endPoint y: 290, distance: 383.4
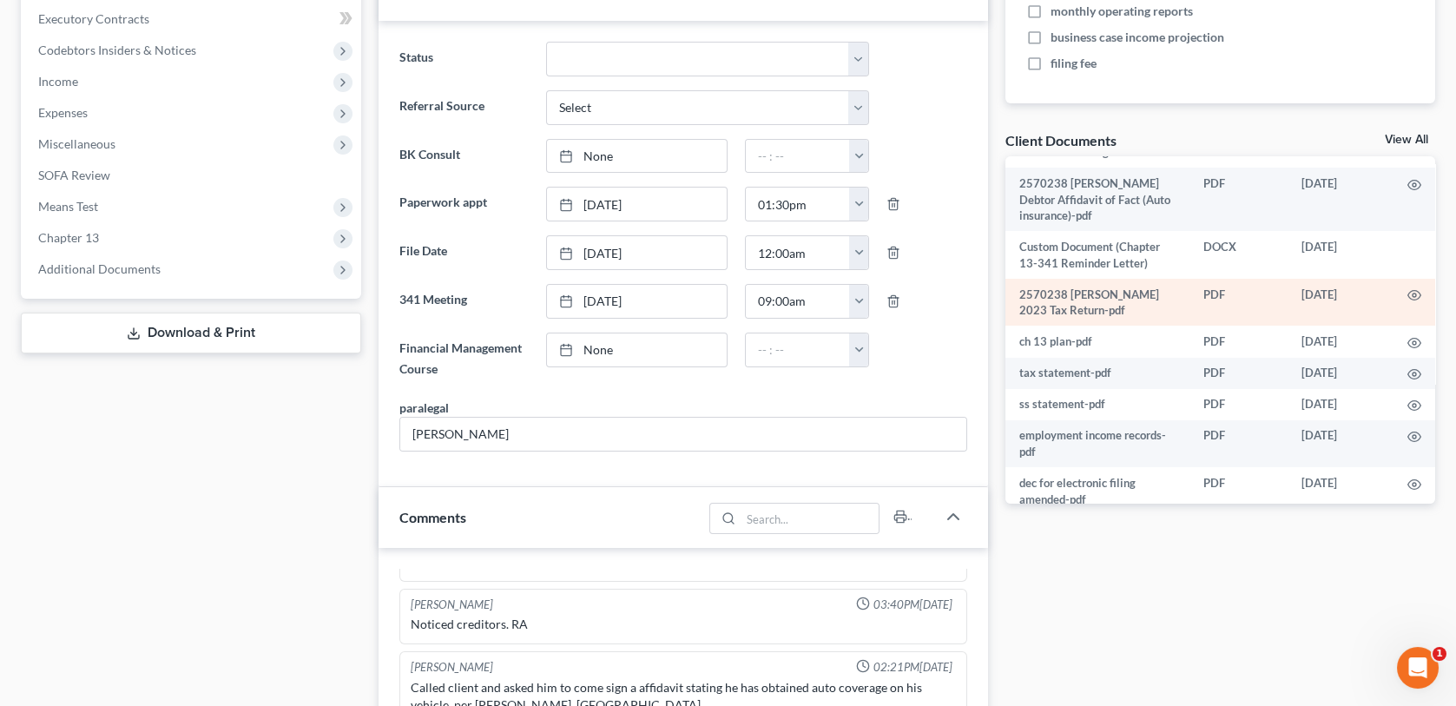
click at [1239, 646] on div "Docs Tasks Events Fees Timer 0% Completed Nothing here yet! Separation agreemen…" at bounding box center [1220, 596] width 447 height 1901
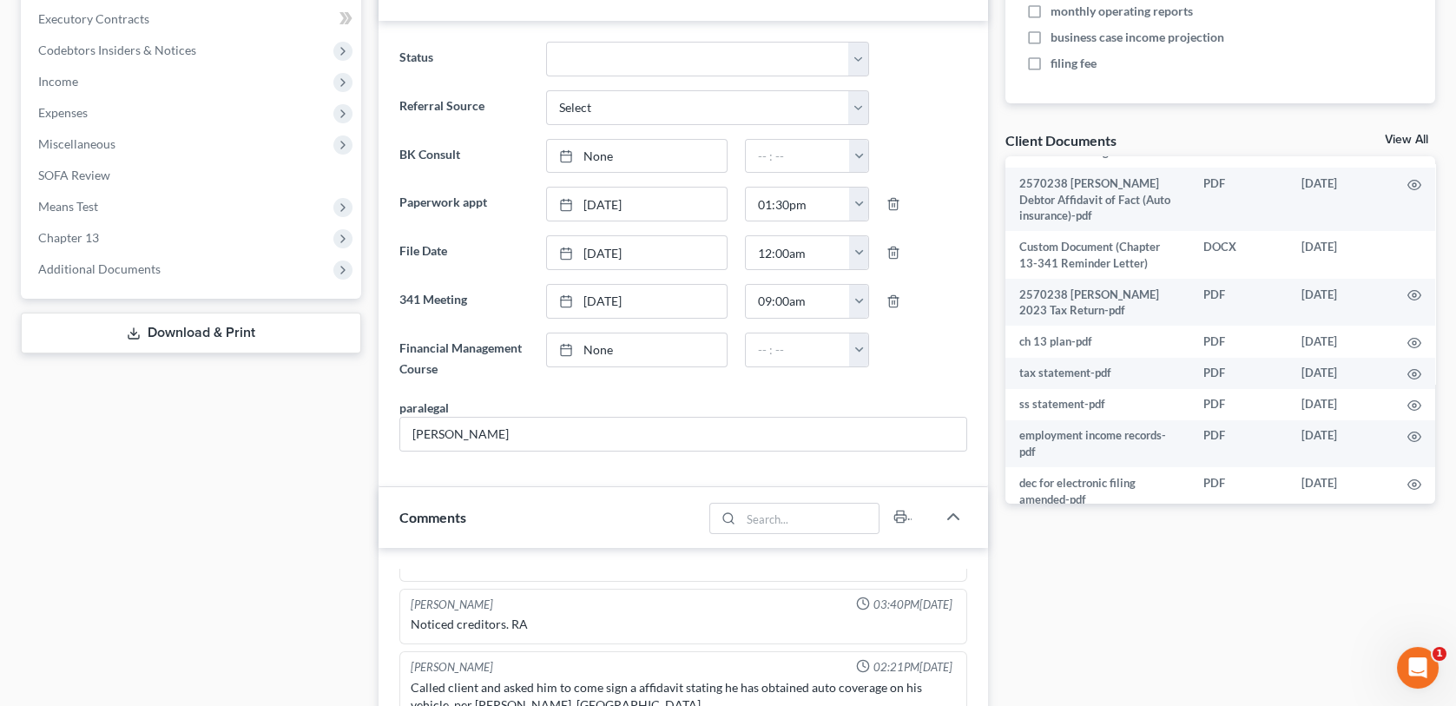
click at [1409, 138] on link "View All" at bounding box center [1406, 140] width 43 height 12
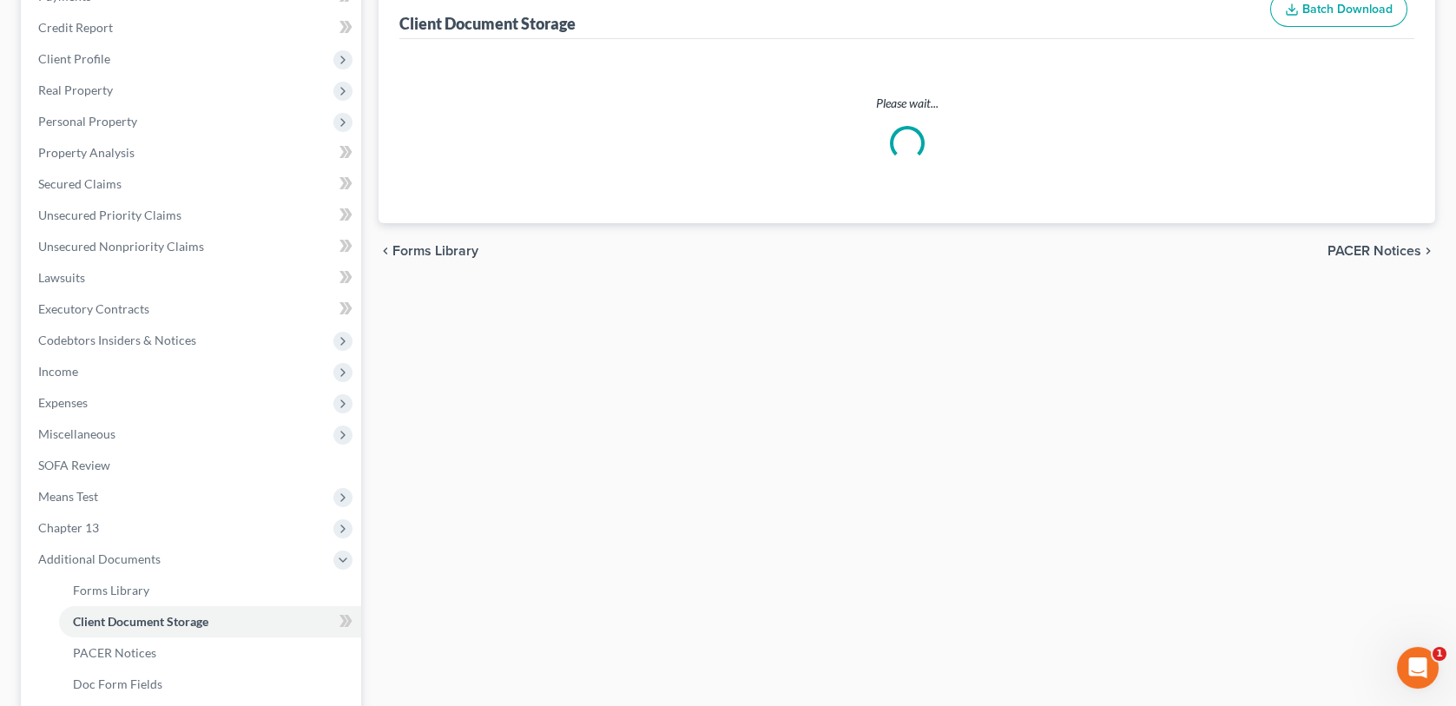
scroll to position [175, 0]
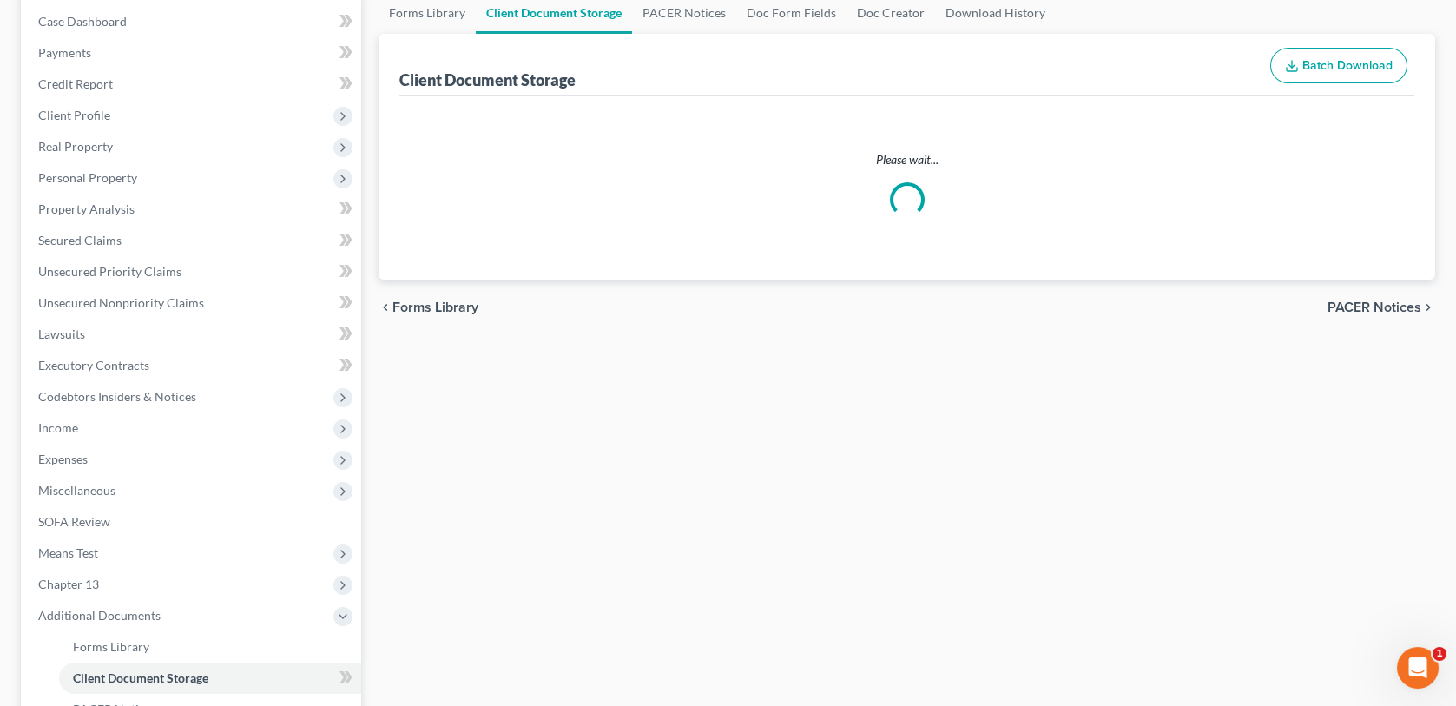
select select "18"
select select "21"
select select "10"
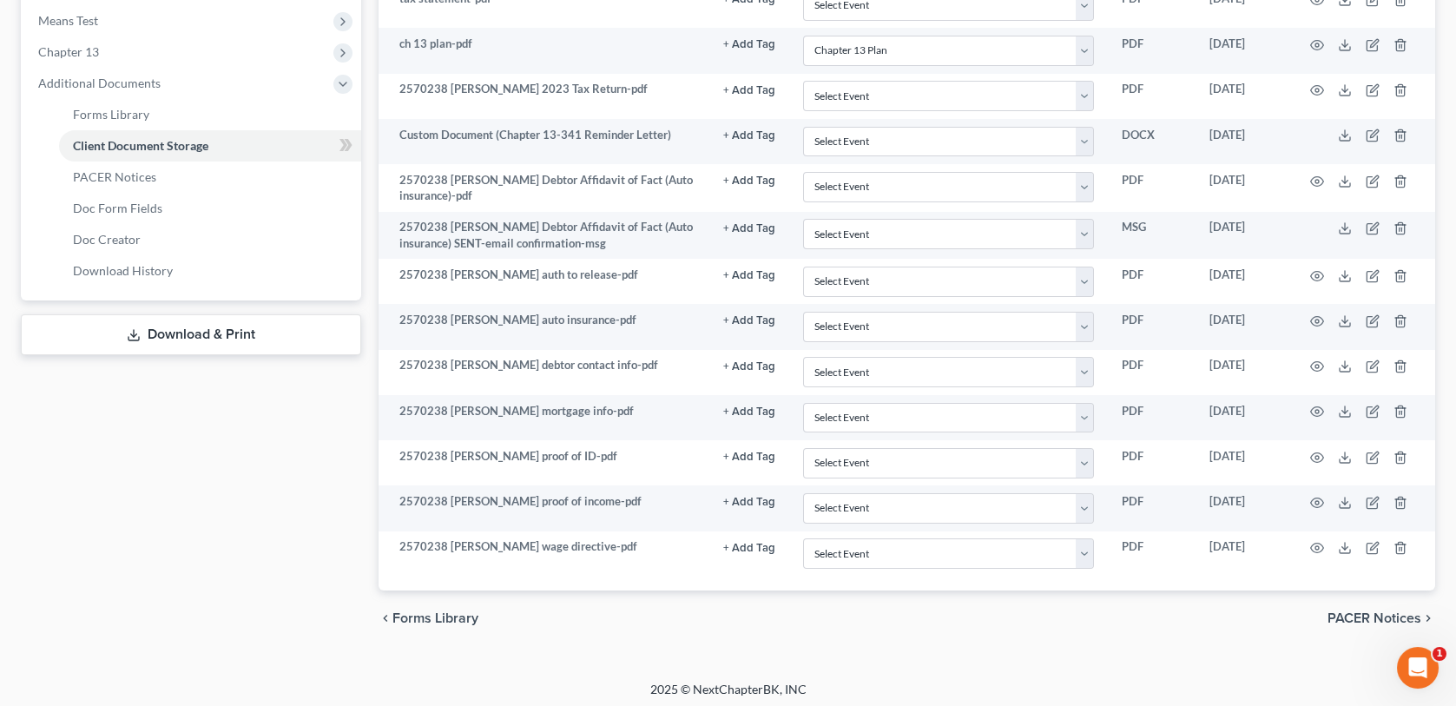
scroll to position [708, 0]
click at [1429, 613] on icon "chevron_right" at bounding box center [1429, 618] width 14 height 14
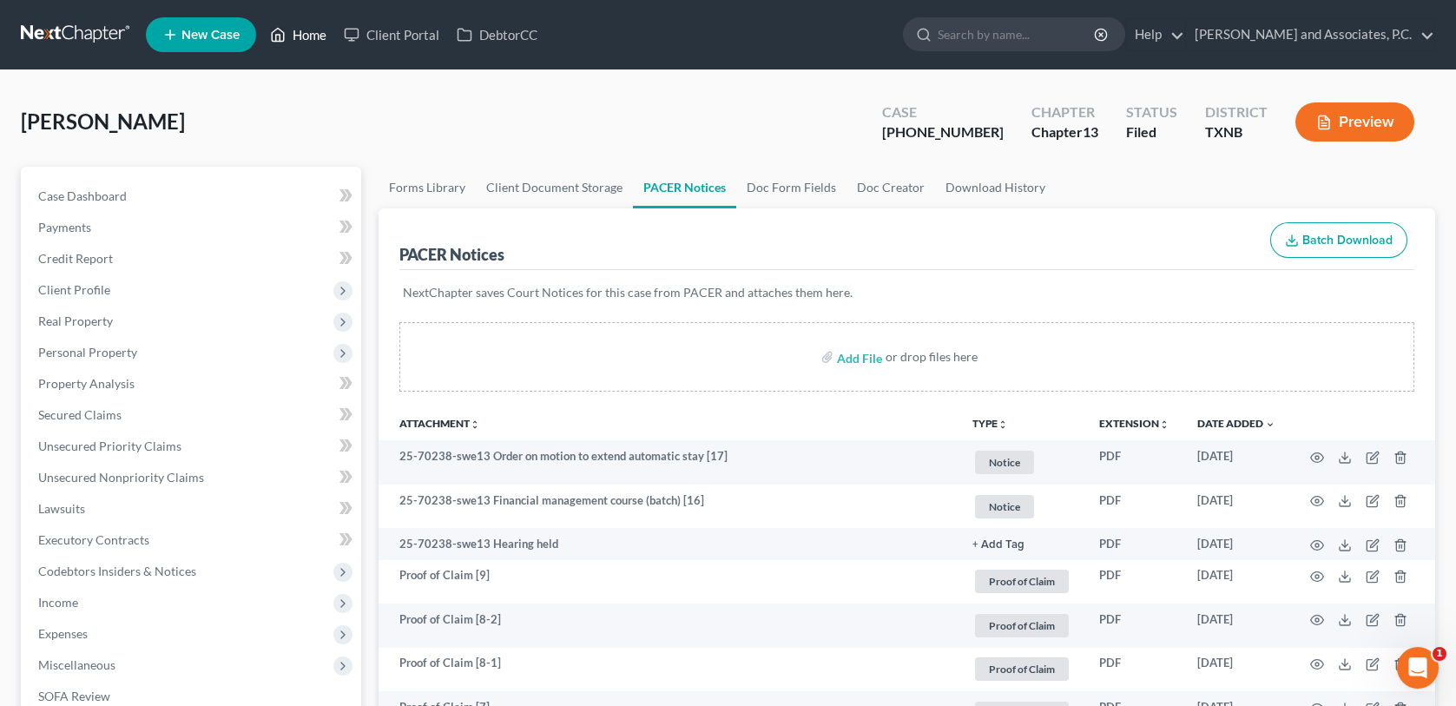
click at [308, 32] on link "Home" at bounding box center [298, 34] width 74 height 31
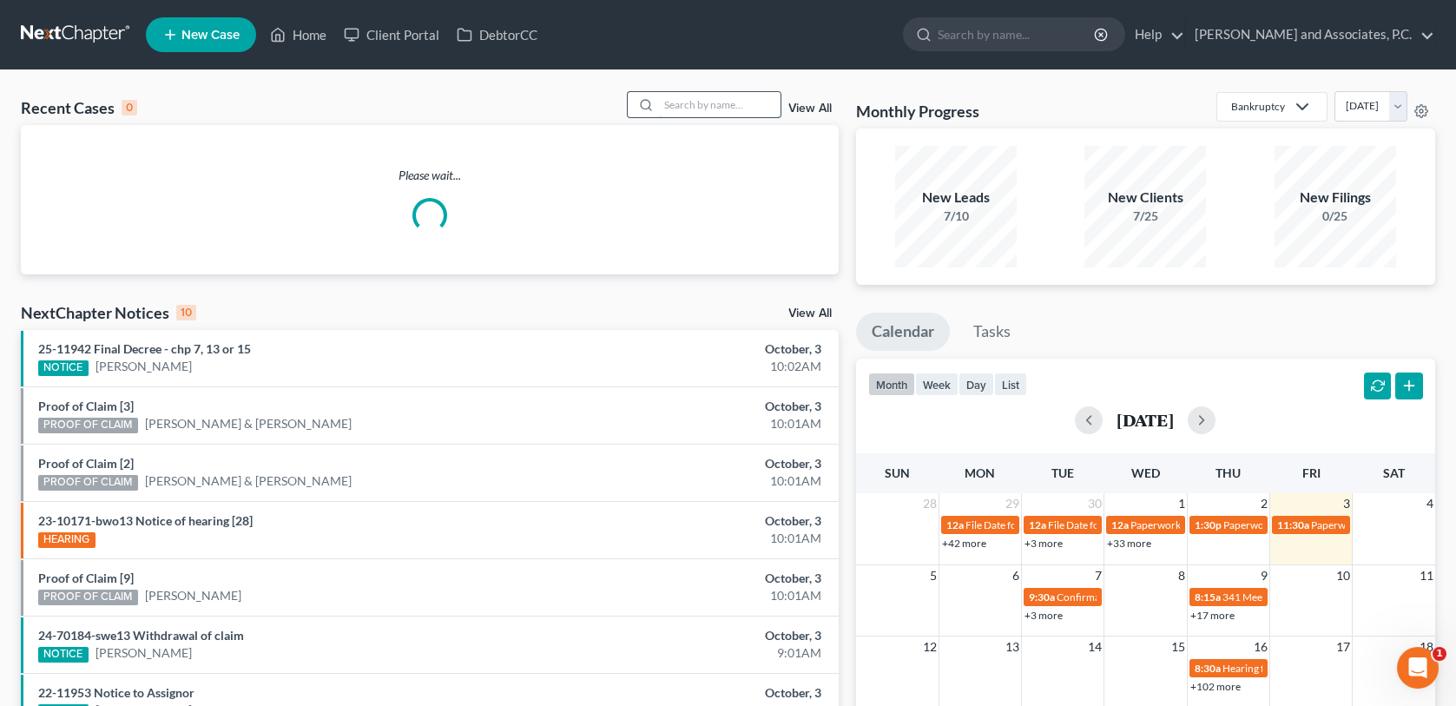
click at [677, 104] on input "search" at bounding box center [720, 104] width 122 height 25
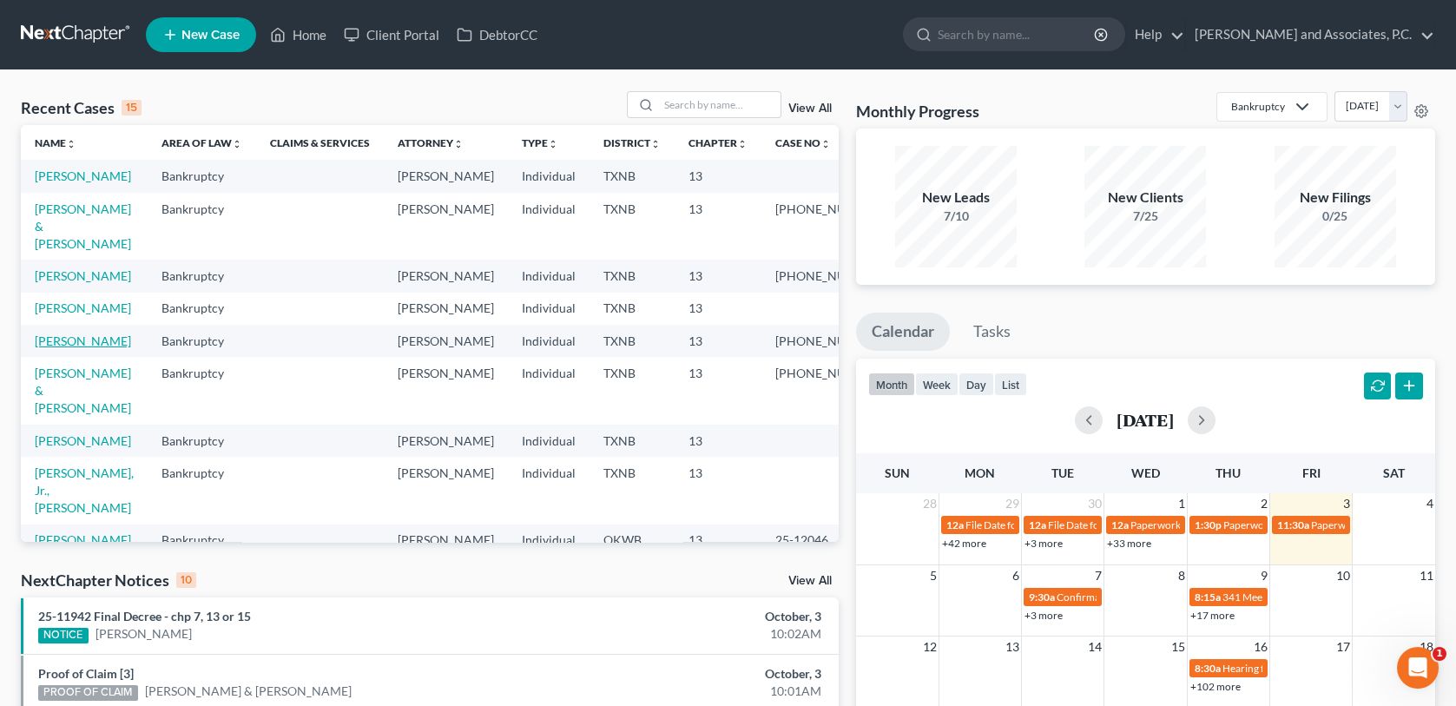
click at [103, 348] on link "Perez, Cynthia" at bounding box center [83, 340] width 96 height 15
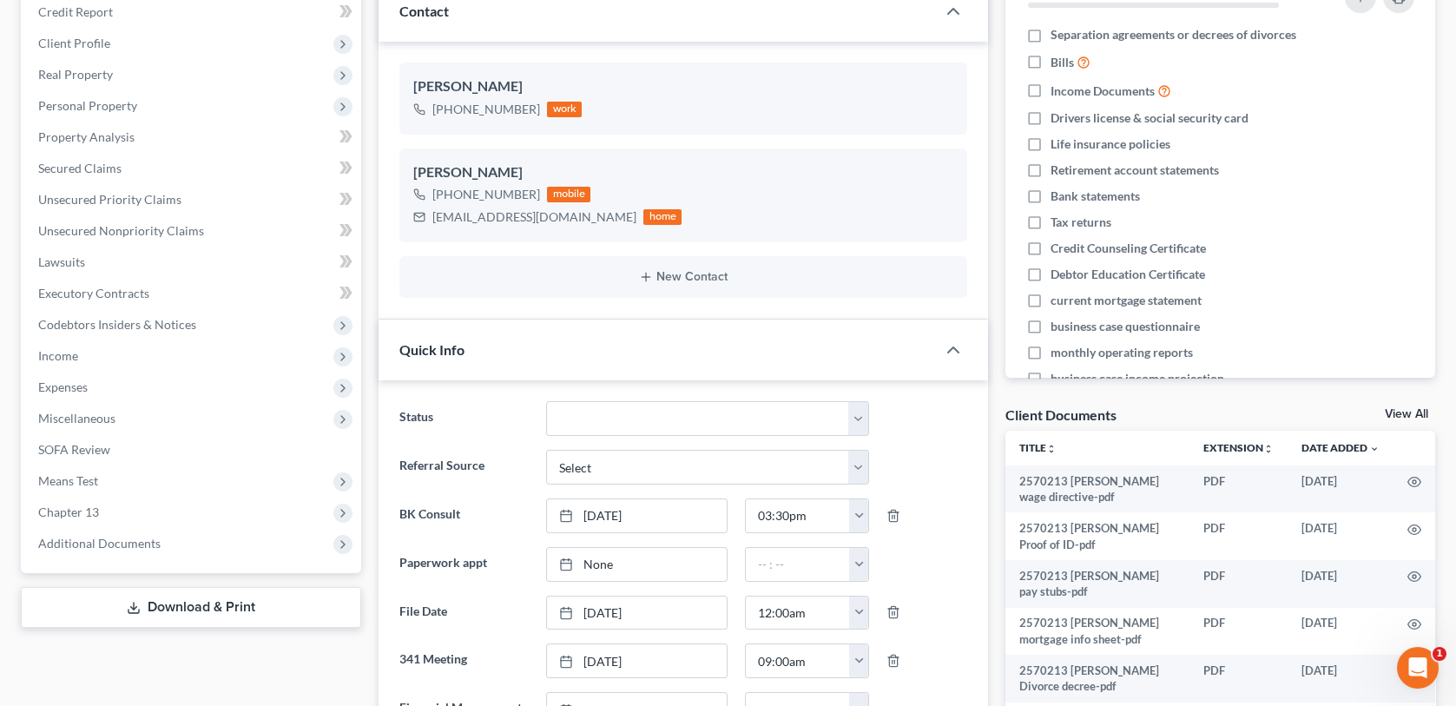
scroll to position [347, 0]
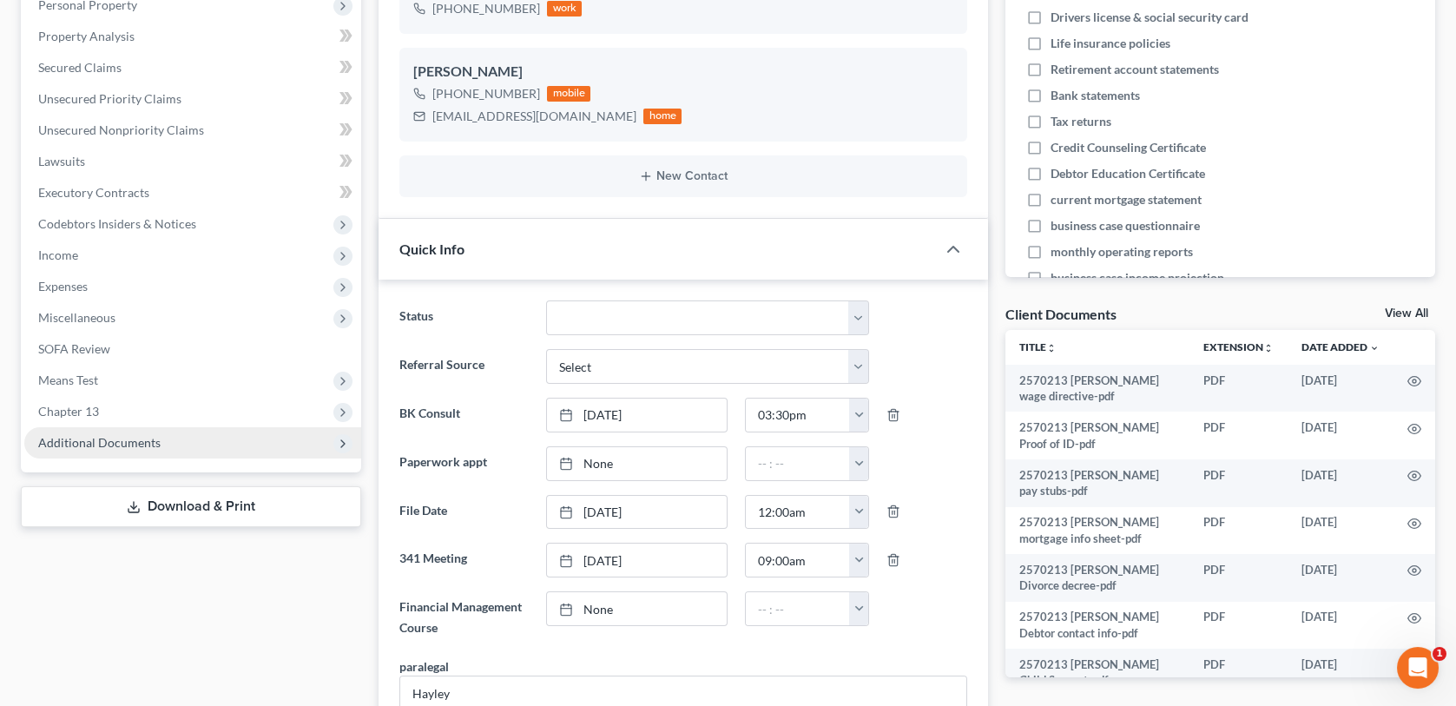
click at [95, 444] on span "Additional Documents" at bounding box center [99, 442] width 122 height 15
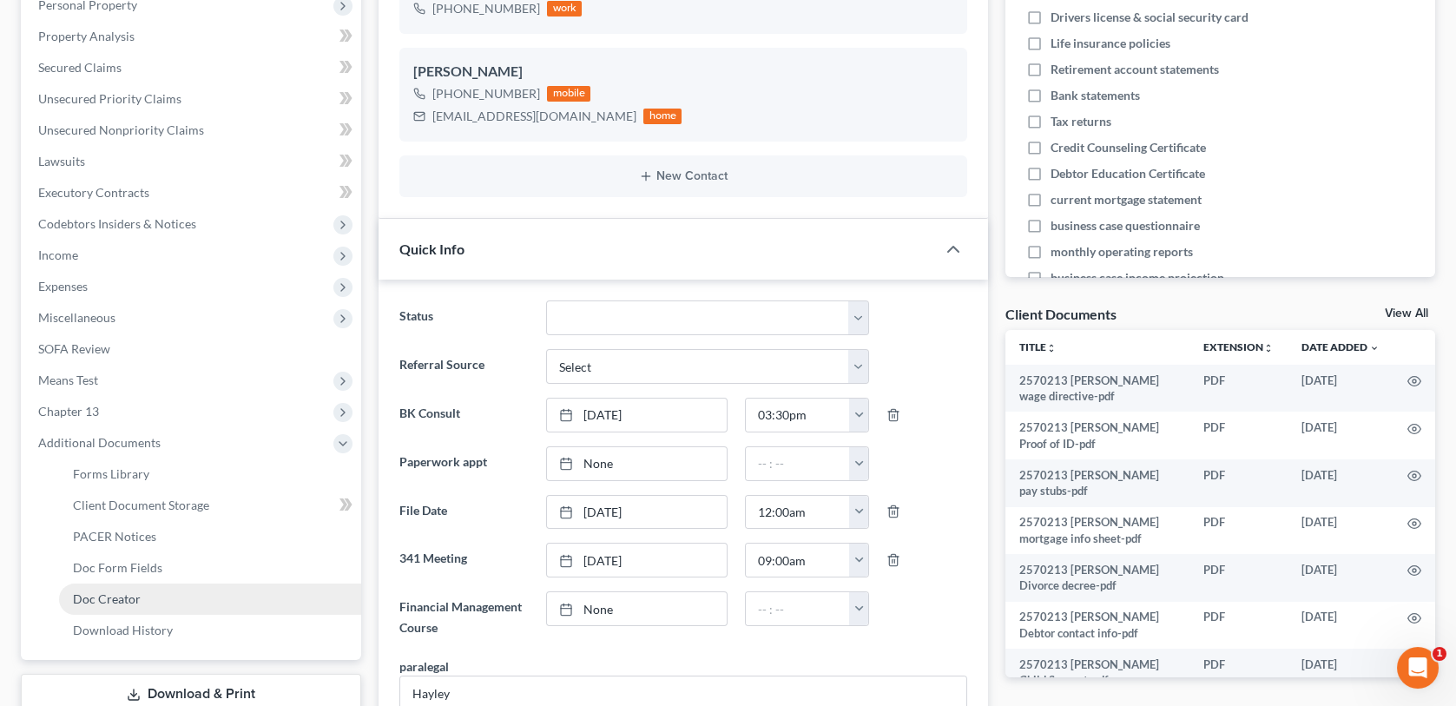
click at [130, 591] on span "Doc Creator" at bounding box center [107, 598] width 68 height 15
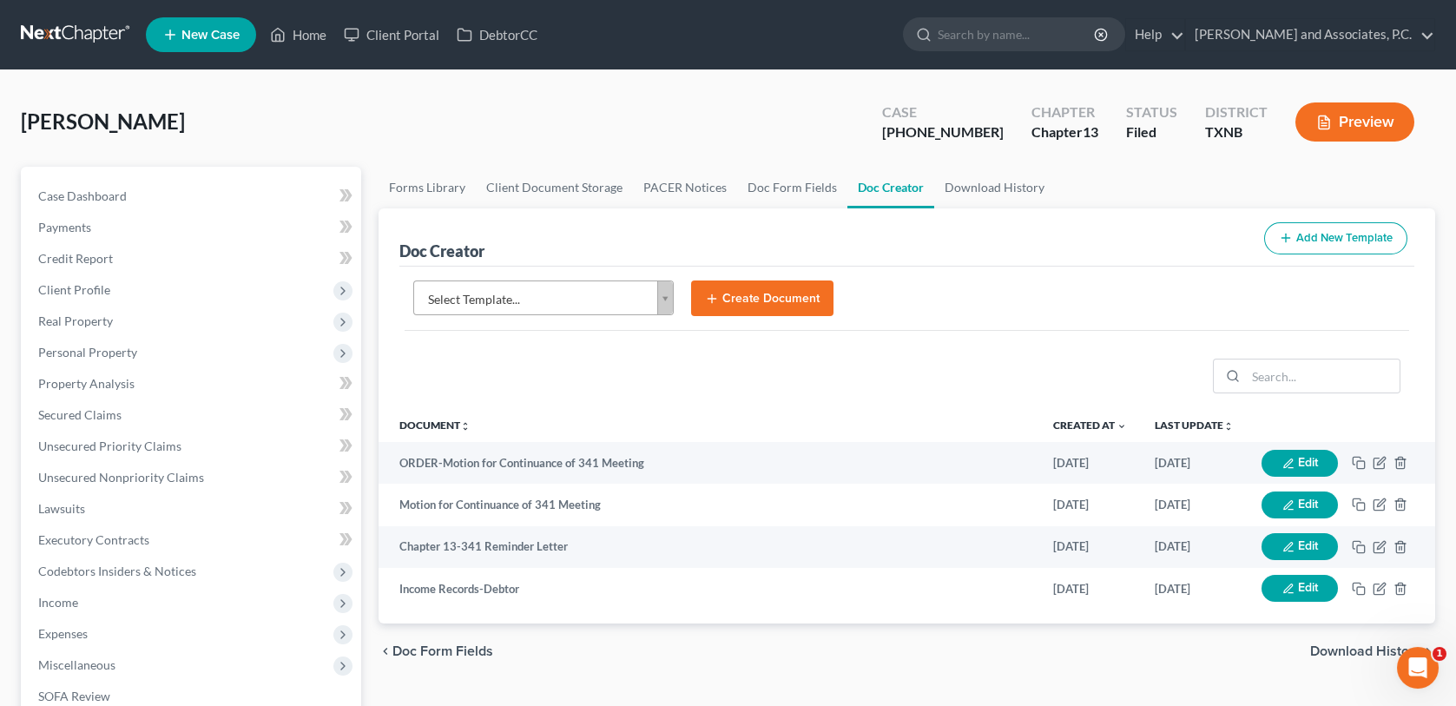
click at [782, 291] on button "Create Document" at bounding box center [762, 299] width 142 height 36
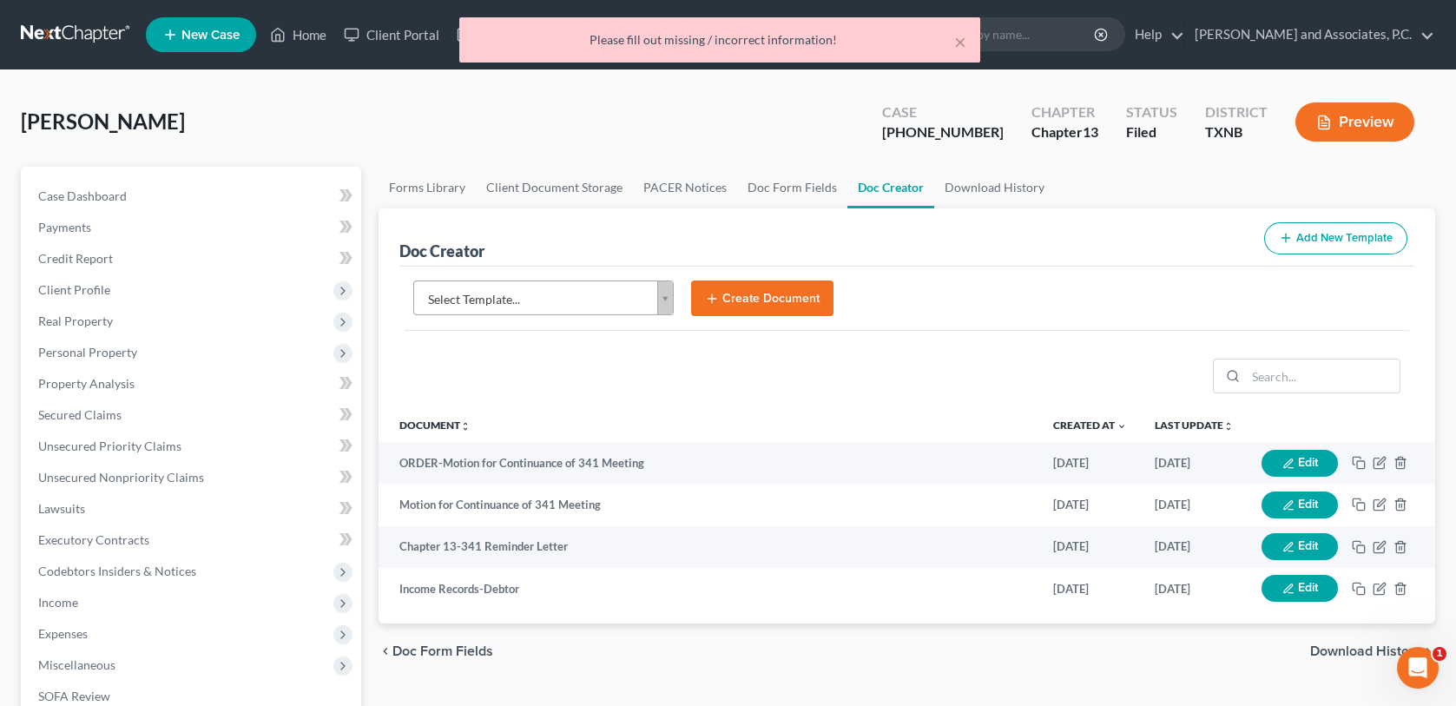
click at [666, 299] on body "Home New Case Client Portal DebtorCC Monte J. White and Associates, P.C. wfinfo…" at bounding box center [728, 564] width 1456 height 1128
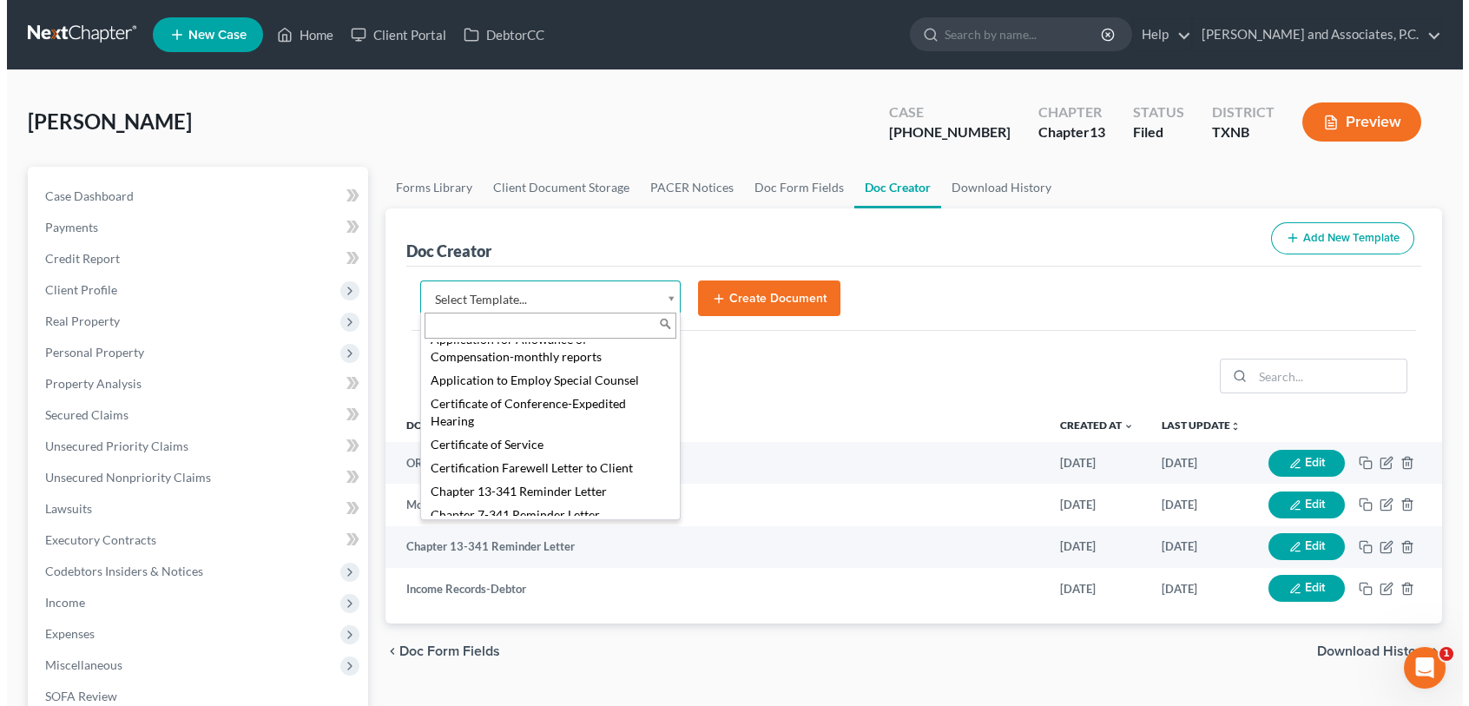
scroll to position [434, 0]
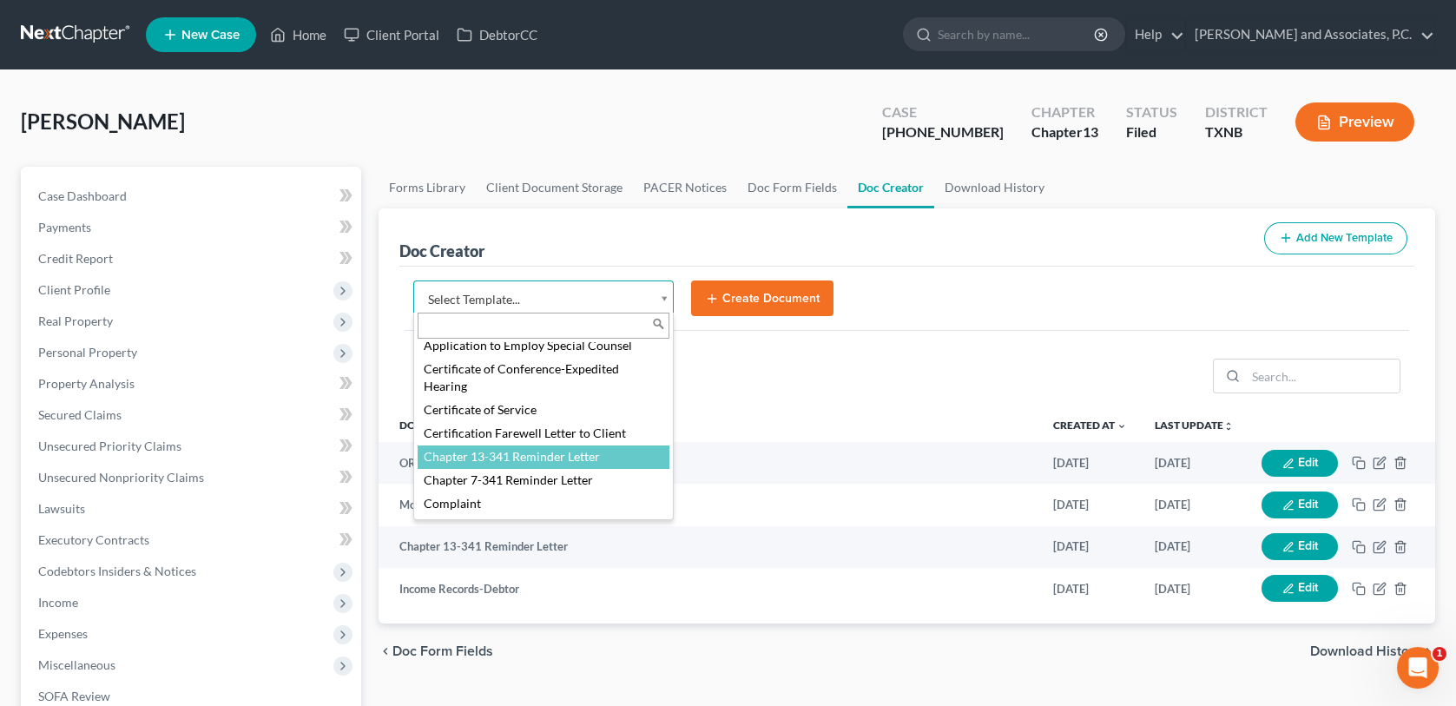
select select "77110"
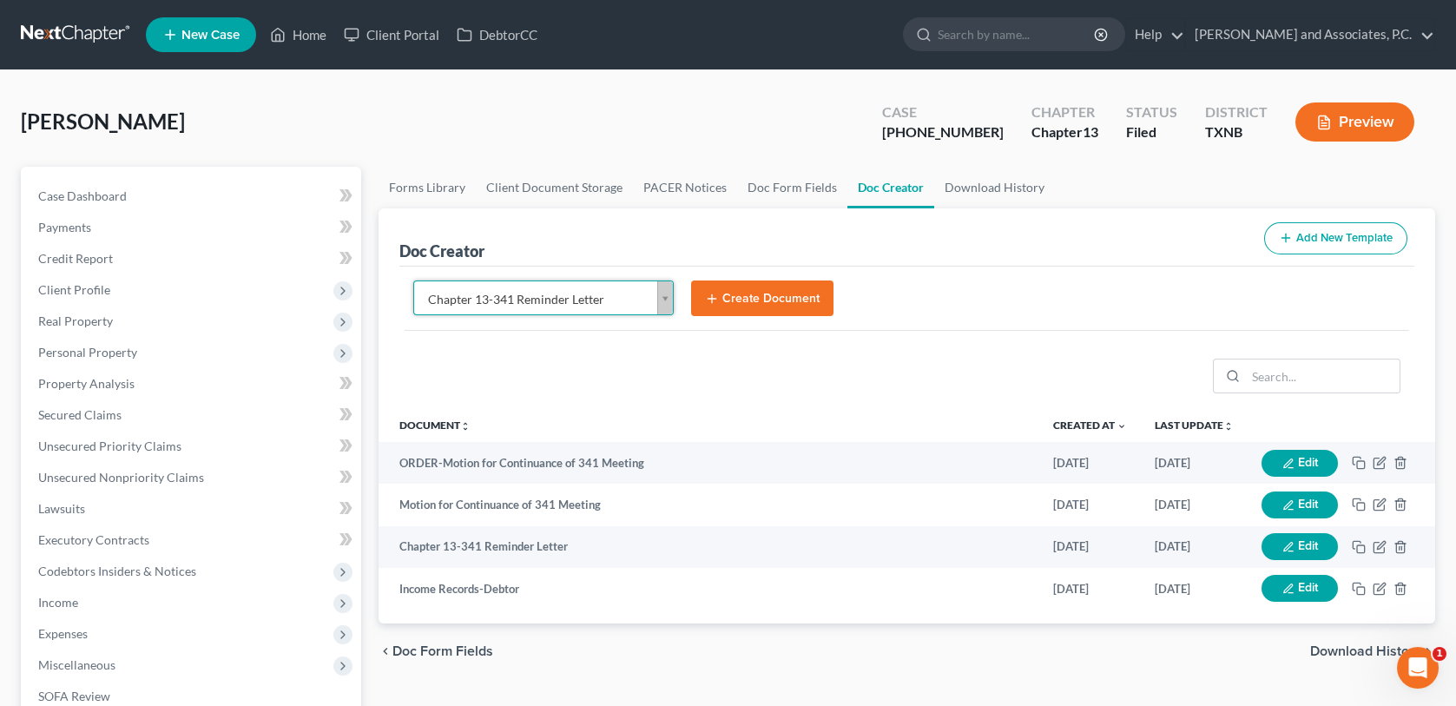
click at [767, 301] on button "Create Document" at bounding box center [762, 299] width 142 height 36
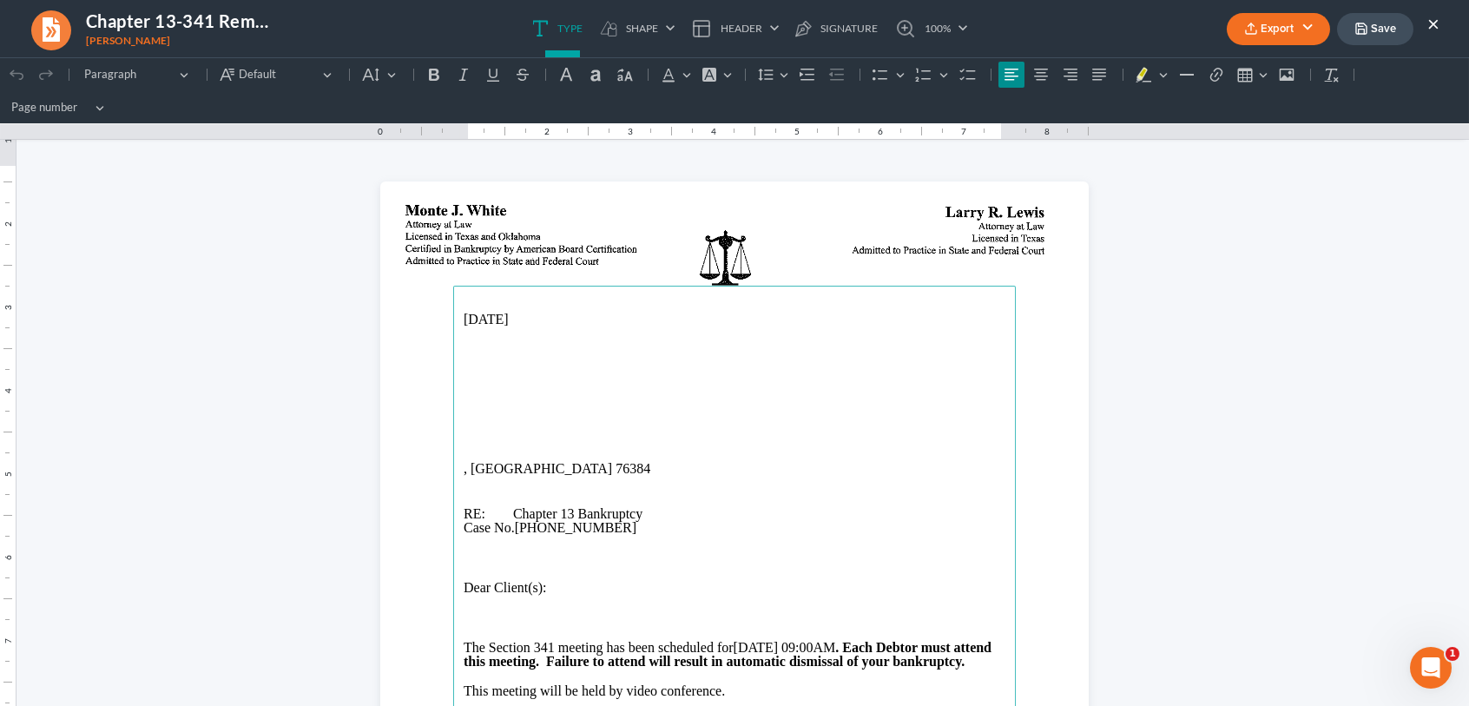
scroll to position [0, 0]
drag, startPoint x: 524, startPoint y: 471, endPoint x: 446, endPoint y: 458, distance: 79.2
click at [453, 458] on main "10/03/2025 , TX 76384 RE: Chapter 13 Bankruptcy Case No. 25-70213-13 Dear Clien…" at bounding box center [734, 640] width 563 height 709
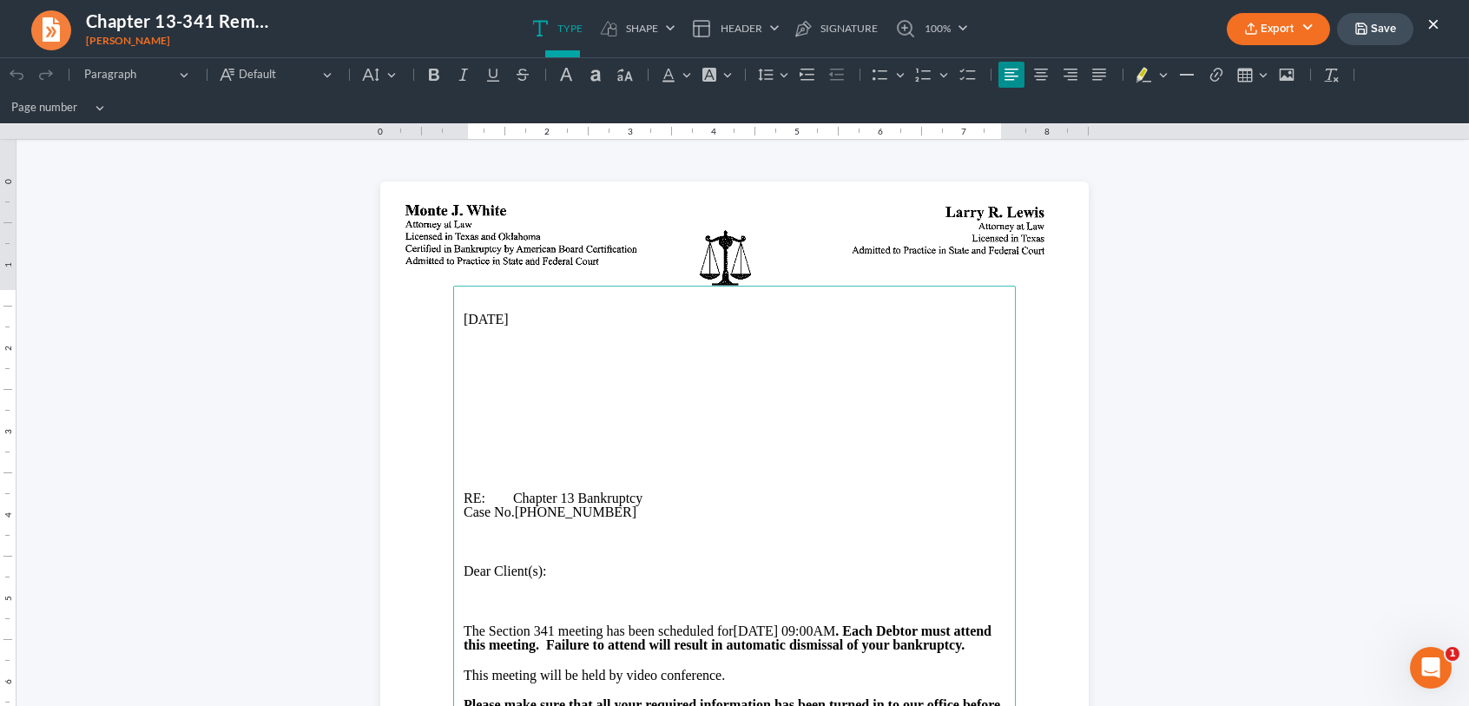
click at [453, 364] on main "10/03/2025 RE: Chapter 13 Bankruptcy Case No. 25-70213-13 Dear Client(s): The S…" at bounding box center [734, 640] width 563 height 709
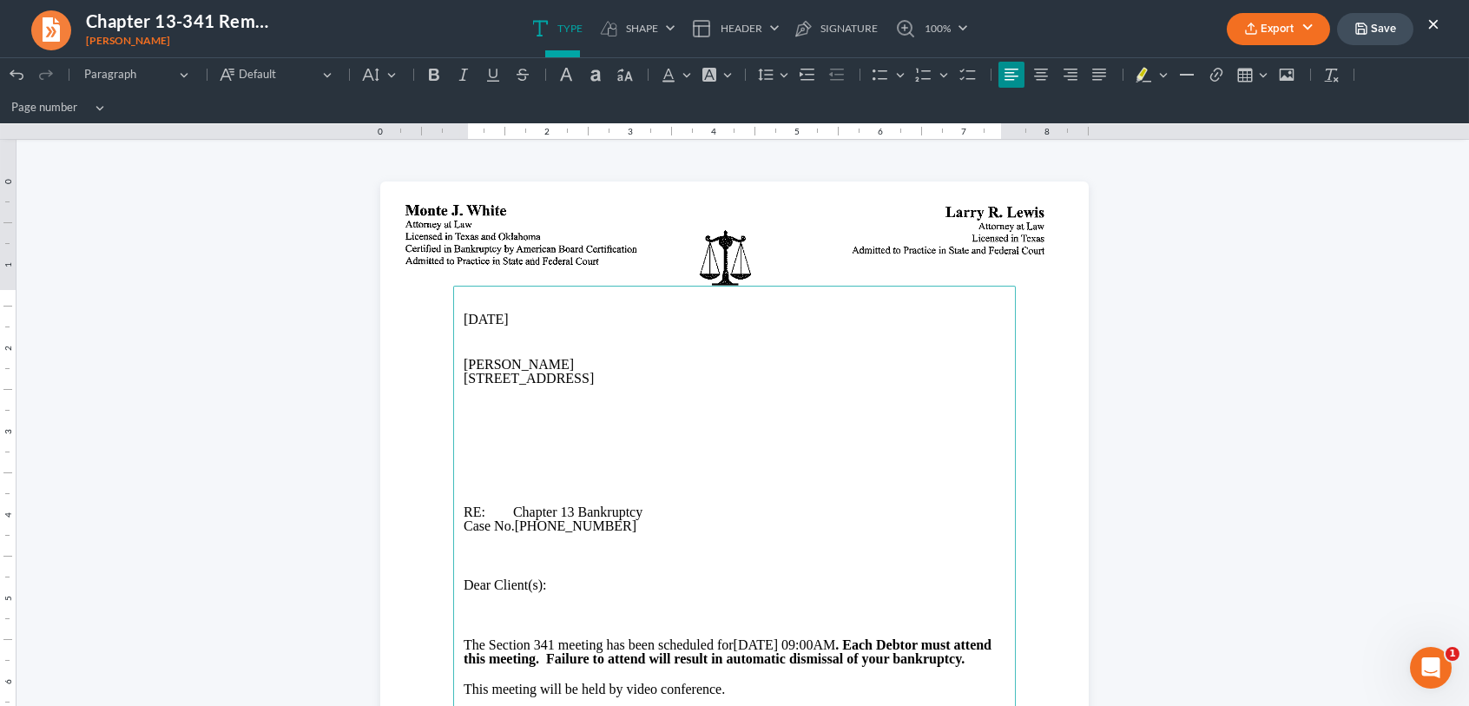
click at [545, 381] on p "2129 Indian St., Vernon, TX 76384" at bounding box center [735, 379] width 542 height 14
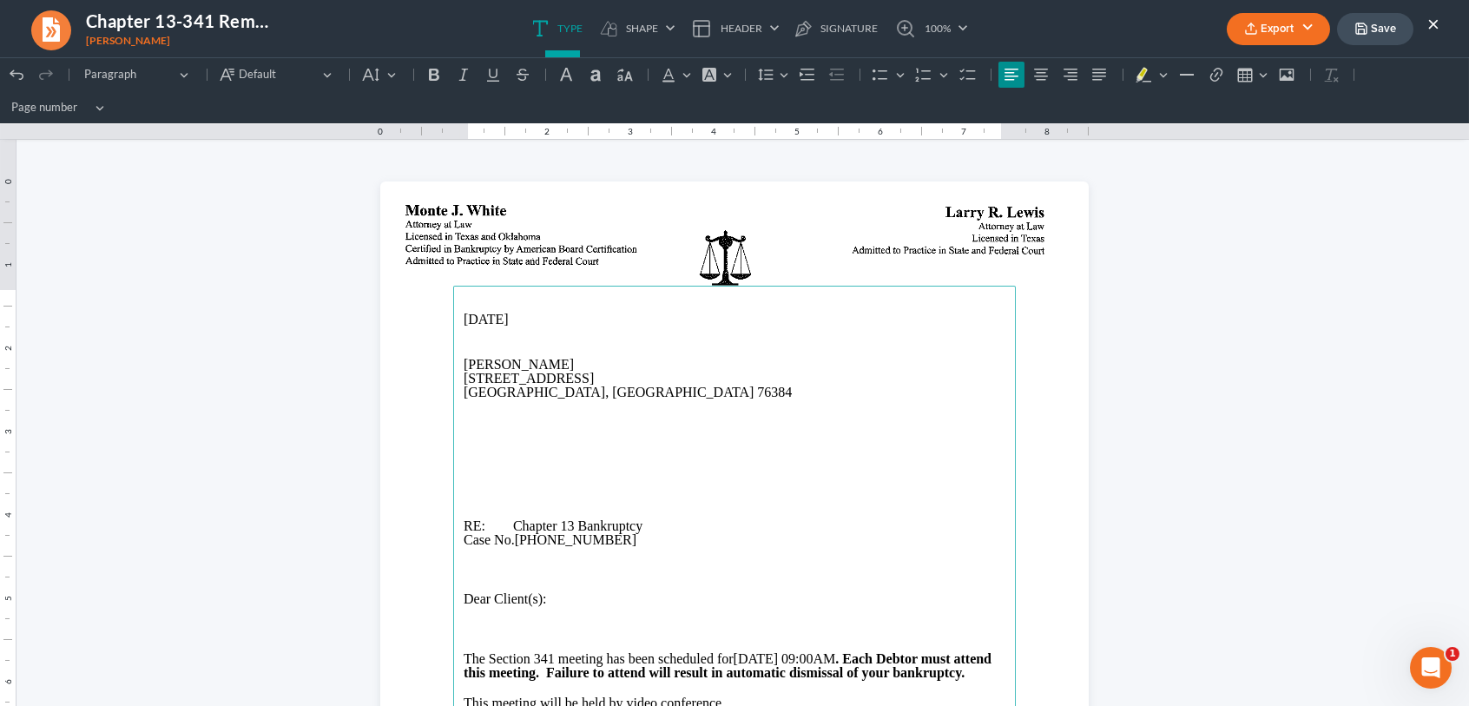
click at [454, 430] on main "10/03/2025 Cynthia Perez 2129 Indian St. Vernon, TX 76384 RE: Chapter 13 Bankru…" at bounding box center [734, 640] width 563 height 709
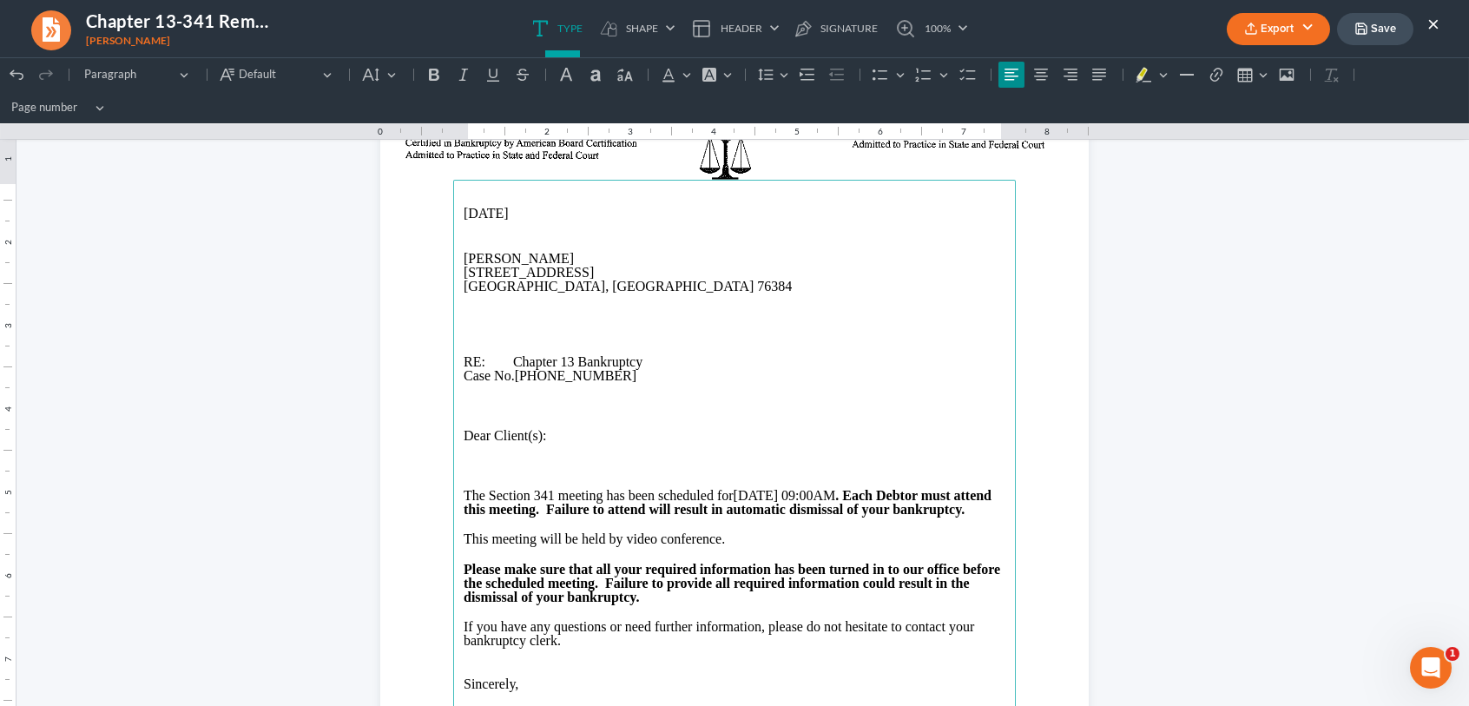
scroll to position [87, 0]
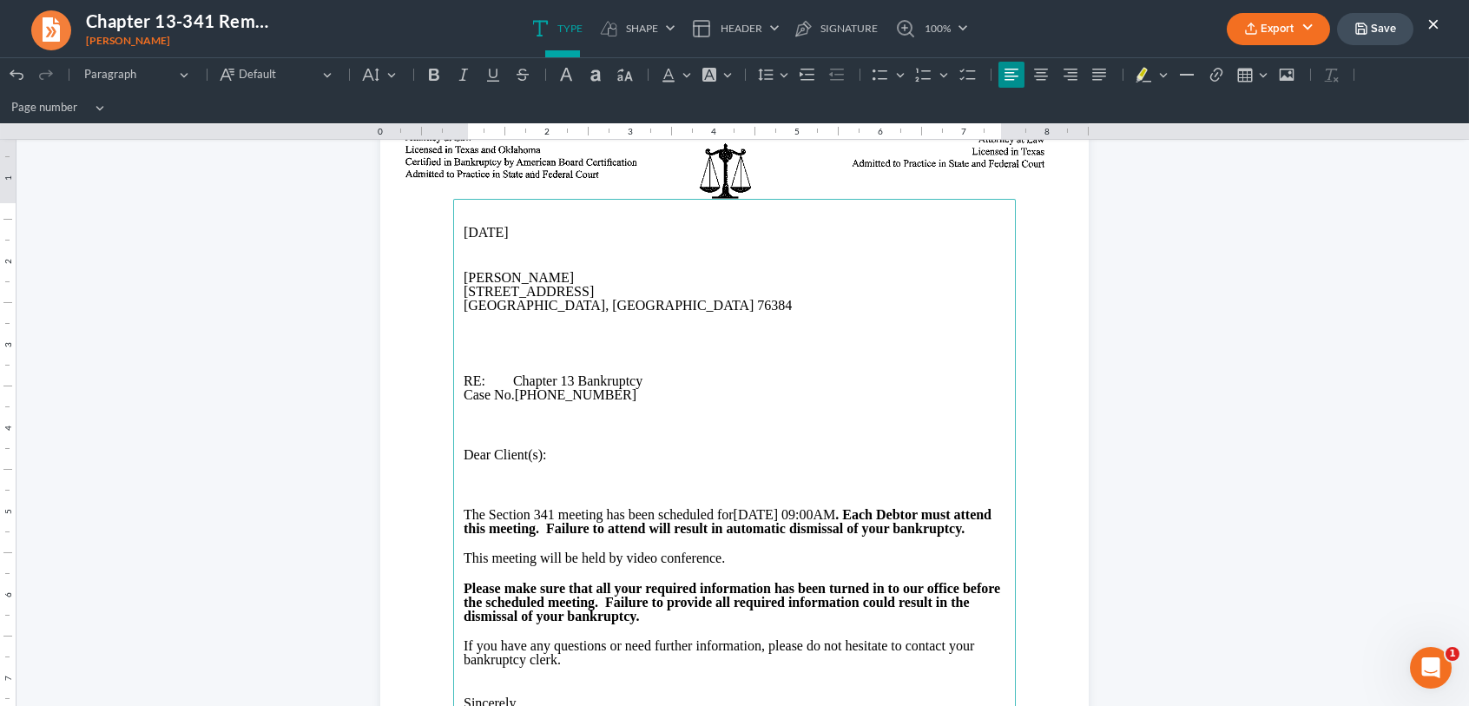
click at [1264, 24] on button "Export" at bounding box center [1278, 29] width 103 height 32
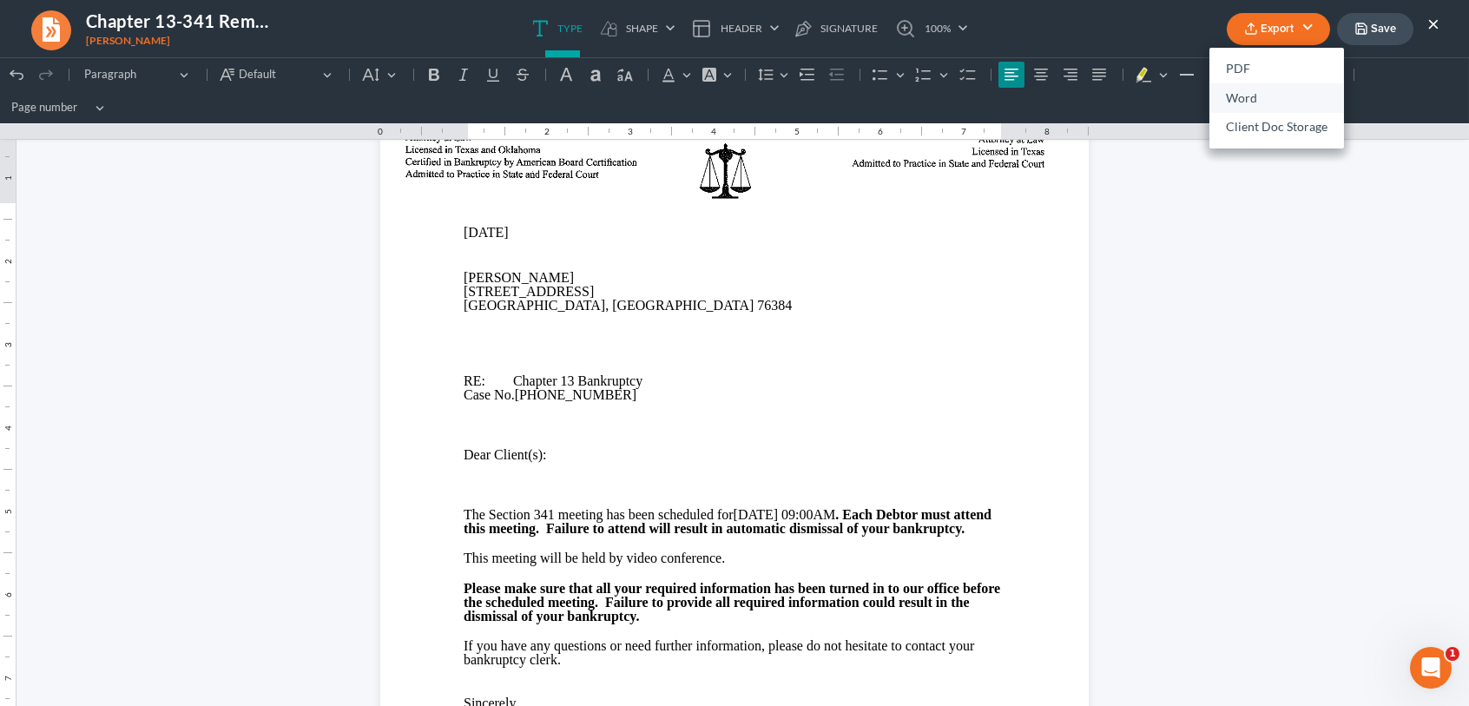
click at [1239, 103] on link "Word" at bounding box center [1277, 98] width 135 height 30
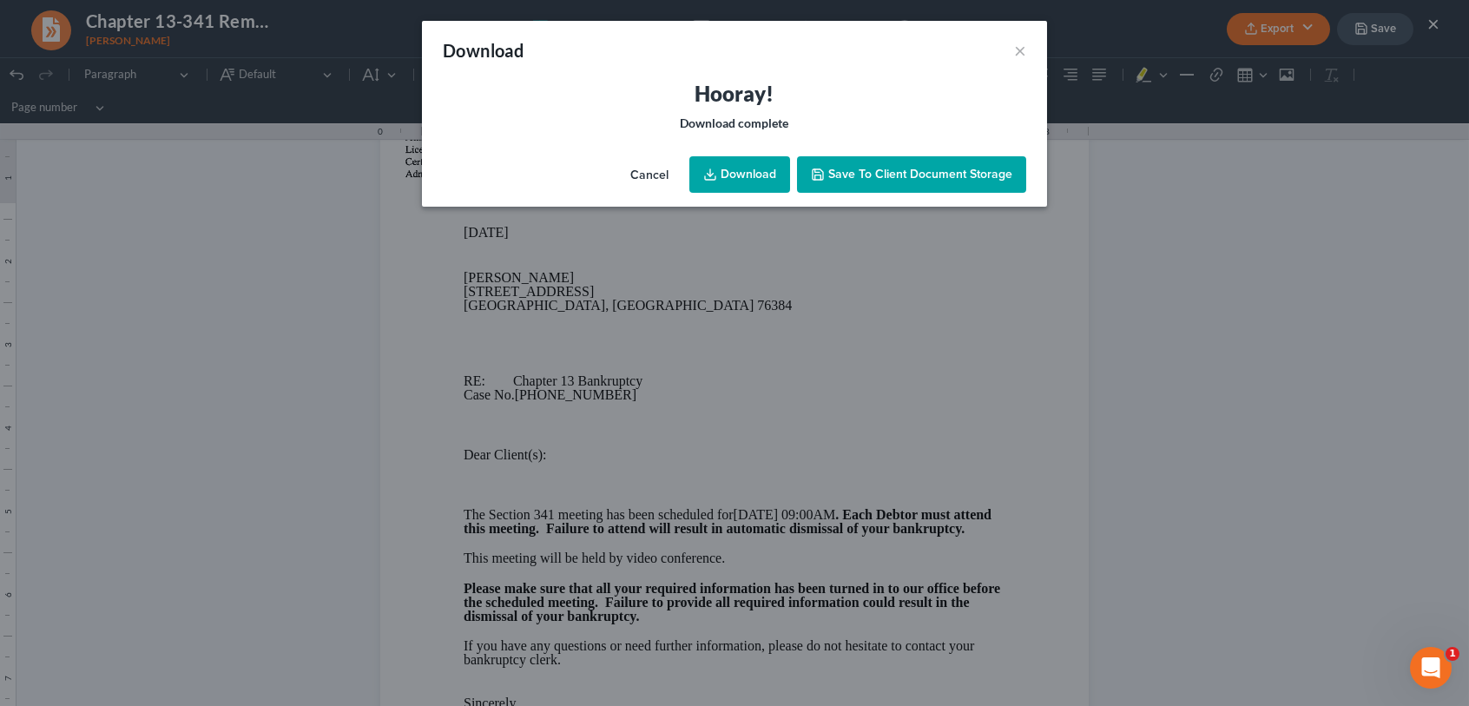
click at [732, 175] on link "Download" at bounding box center [740, 174] width 101 height 36
click at [1025, 50] on button "×" at bounding box center [1020, 50] width 12 height 21
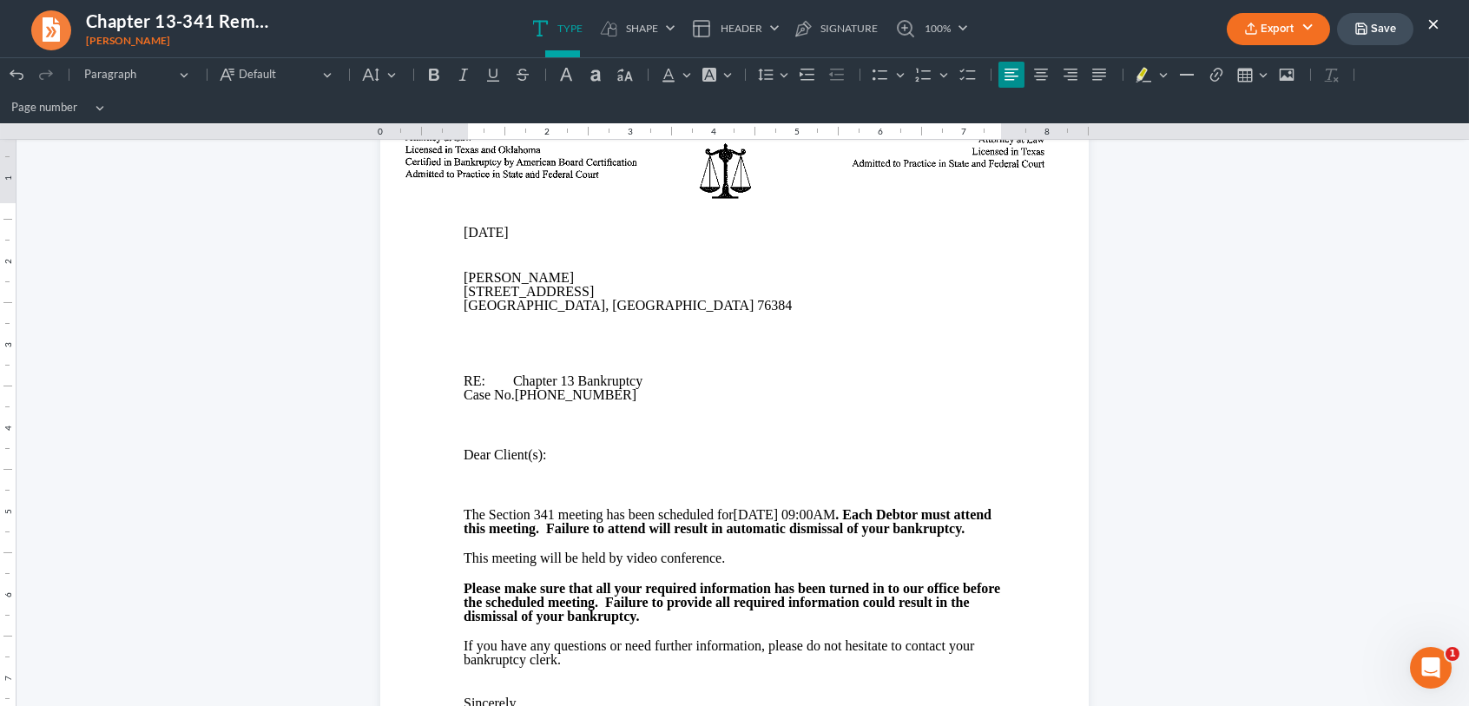
click at [1438, 27] on button "×" at bounding box center [1434, 23] width 12 height 21
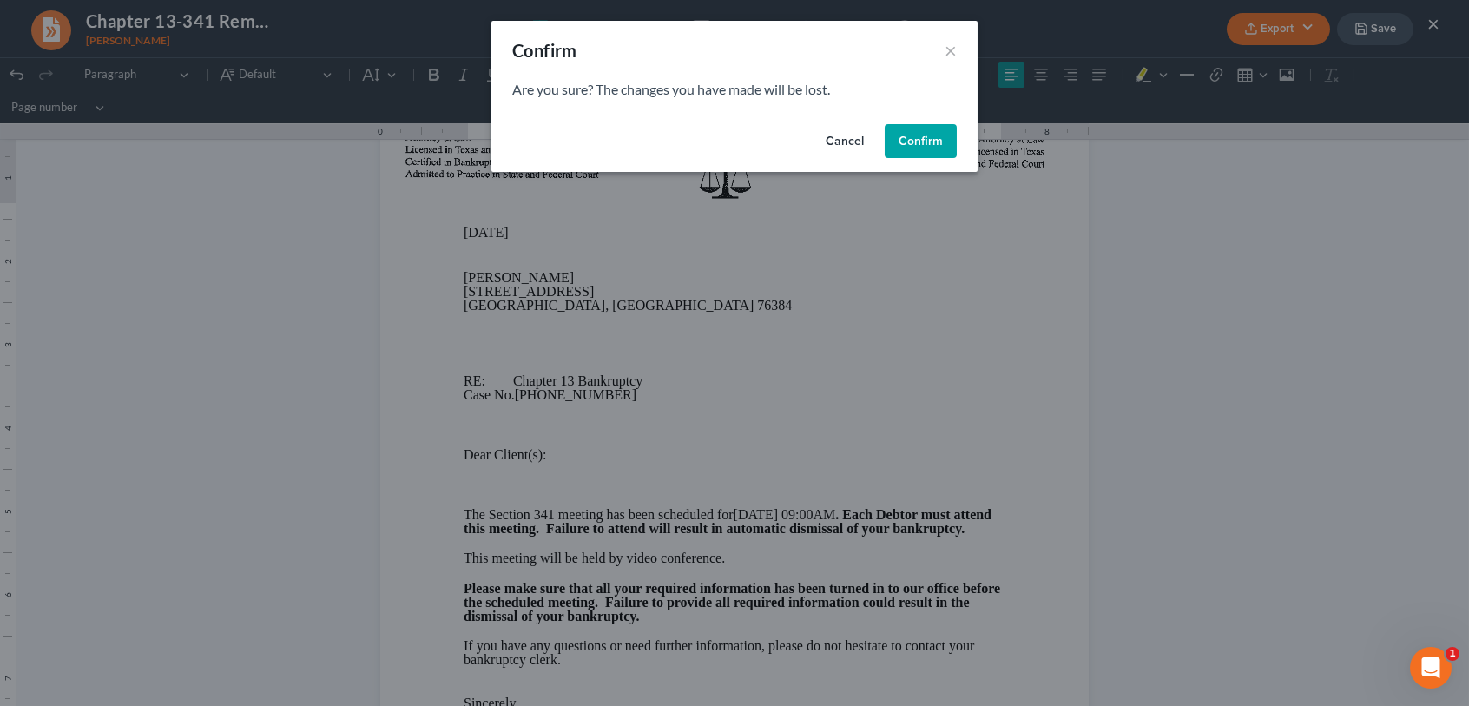
click at [910, 147] on button "Confirm" at bounding box center [921, 141] width 72 height 35
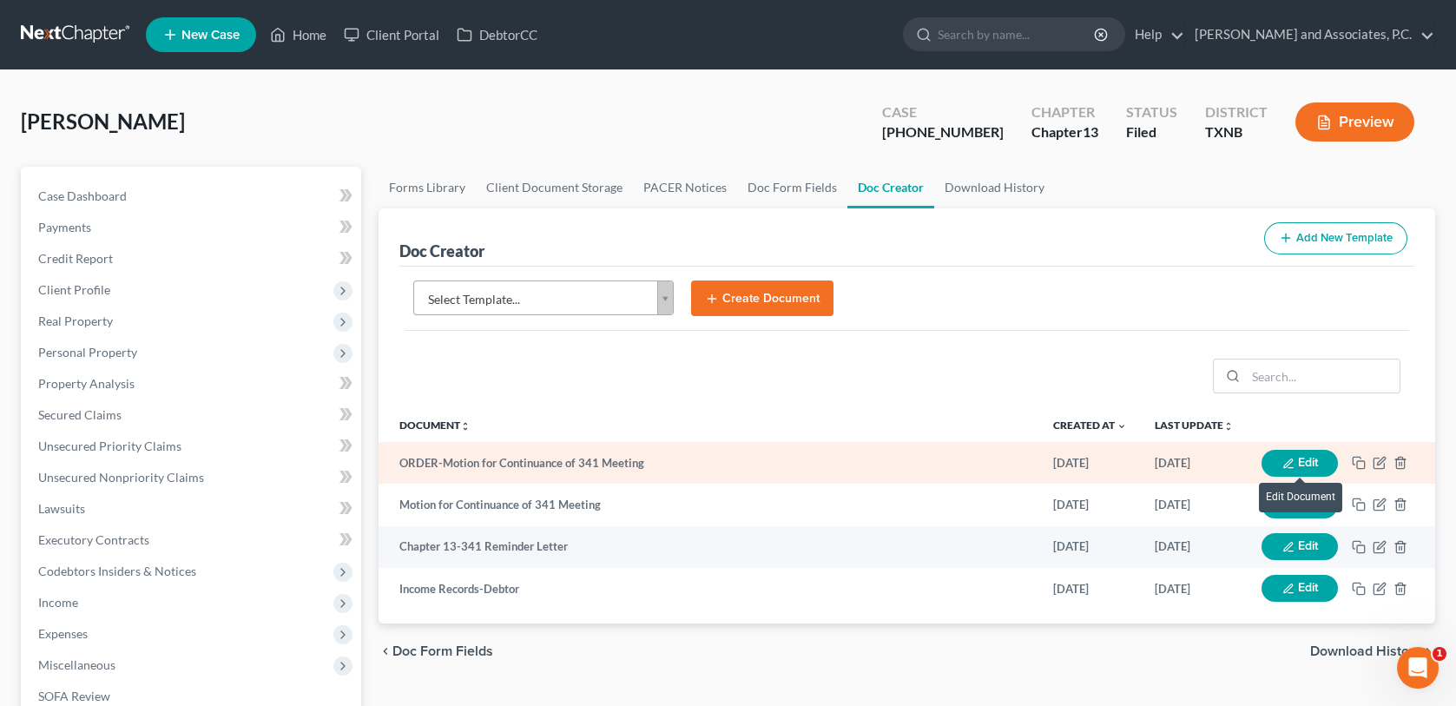
click at [1287, 460] on icon "button" at bounding box center [1289, 464] width 12 height 12
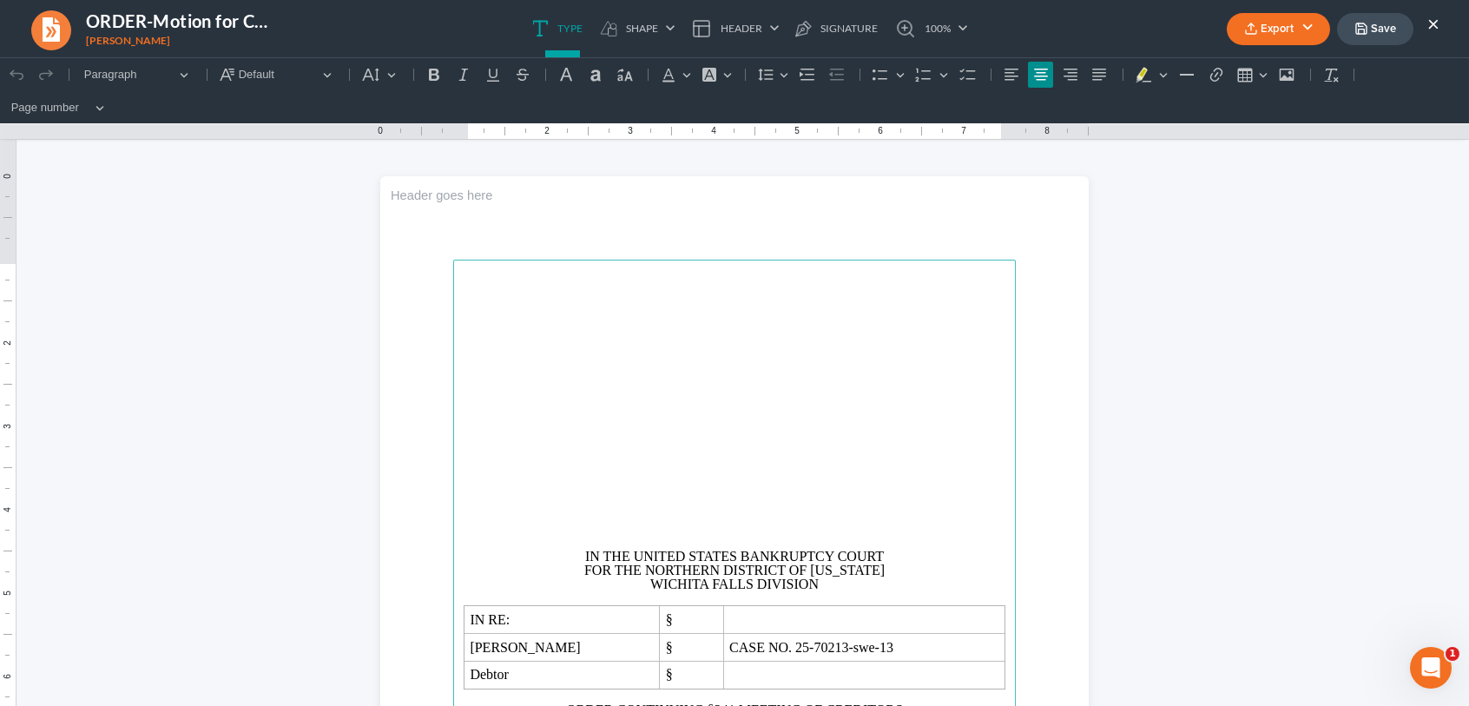
scroll to position [0, 0]
click at [660, 327] on p "Rich Text Editor, page-0-main" at bounding box center [735, 326] width 542 height 14
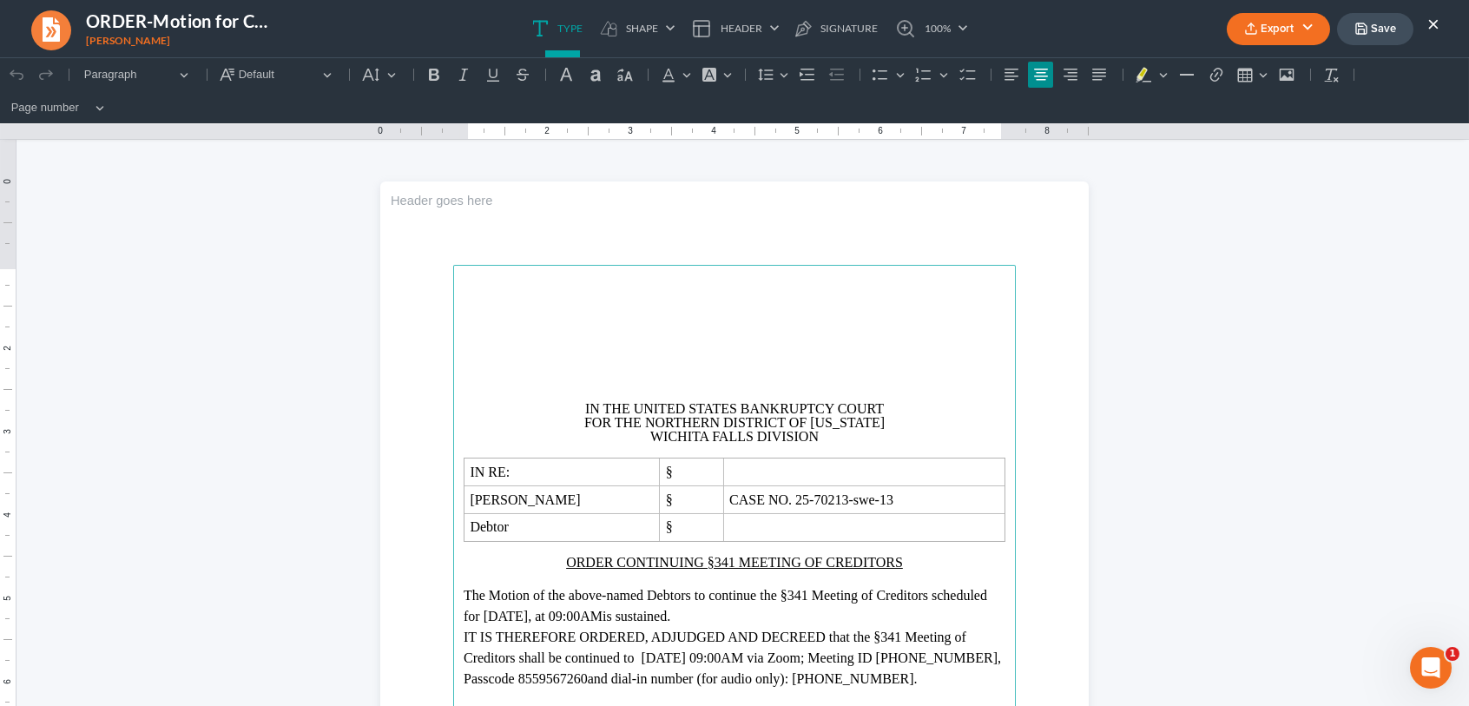
click at [1266, 30] on button "Export" at bounding box center [1278, 29] width 103 height 32
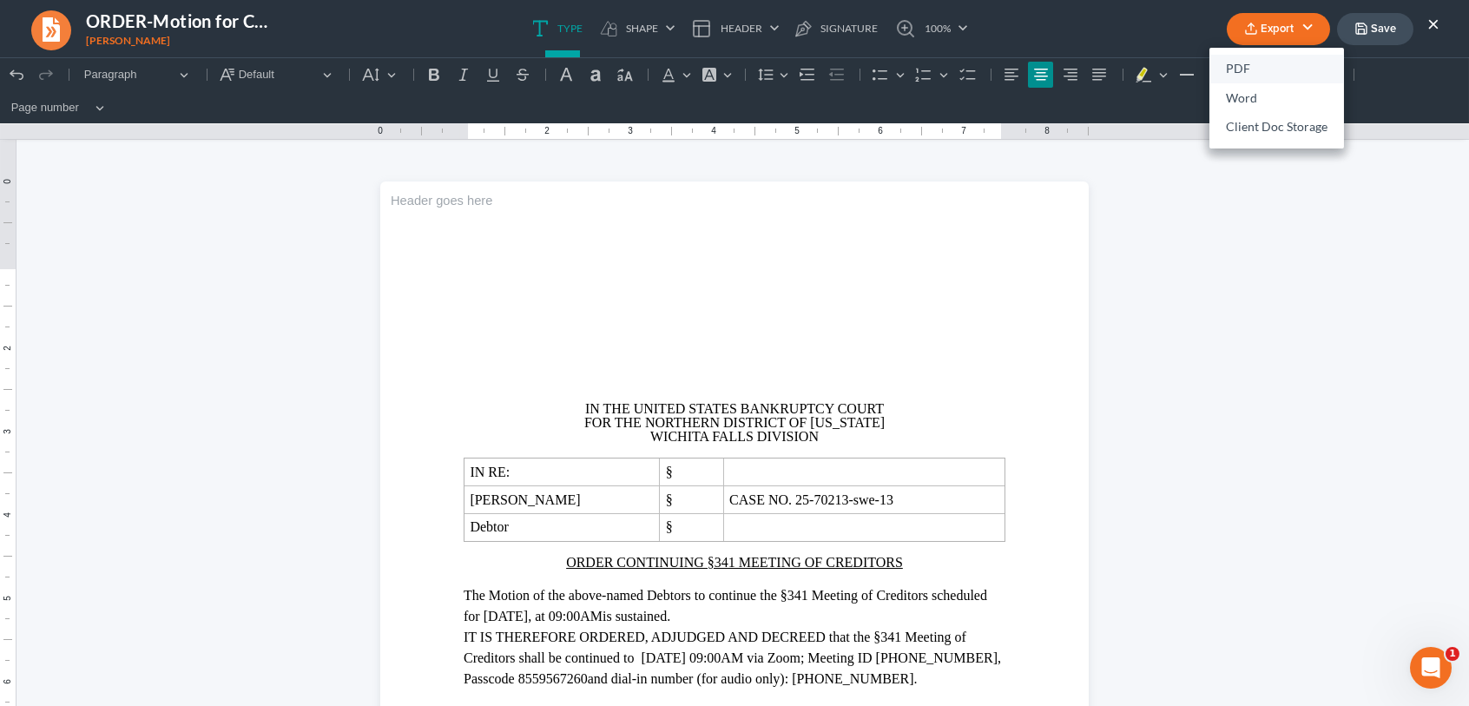
click at [1258, 65] on link "PDF" at bounding box center [1277, 70] width 135 height 30
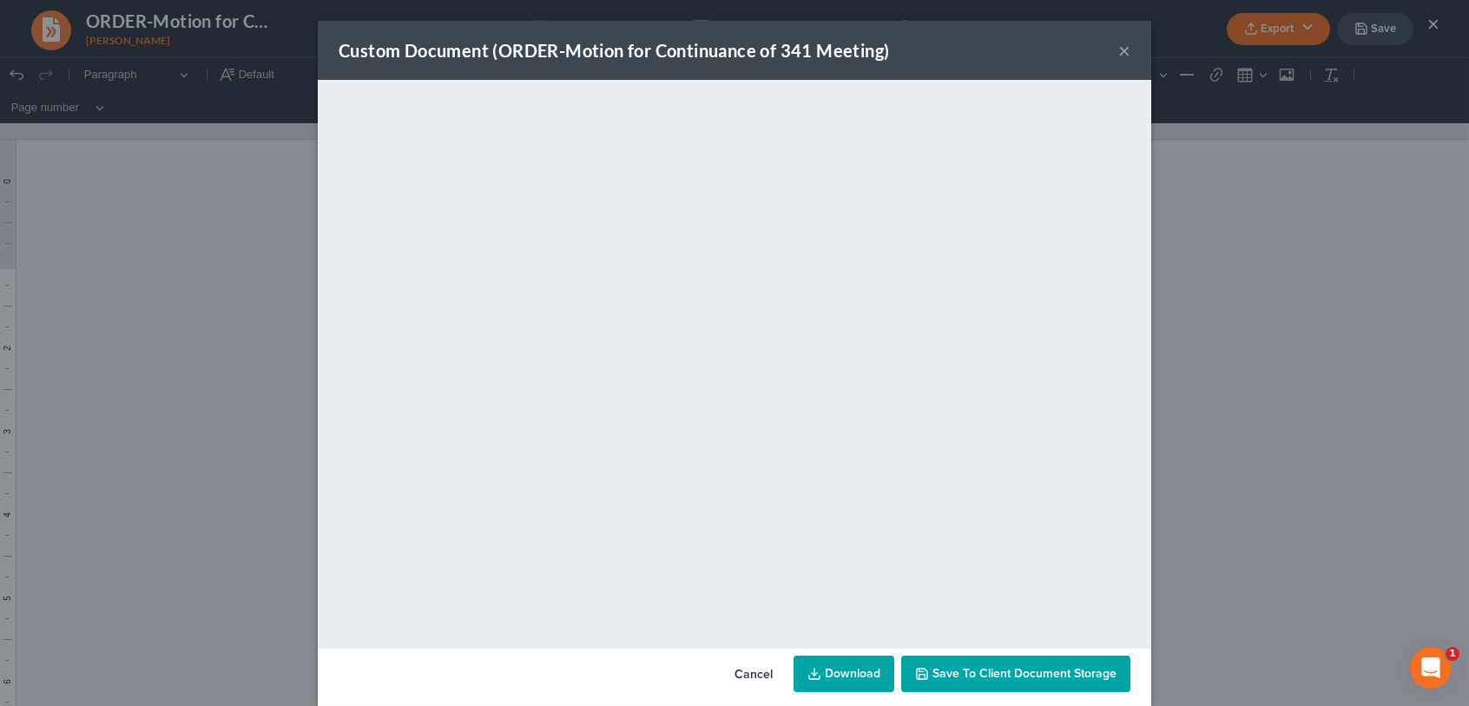
click at [1119, 50] on button "×" at bounding box center [1125, 50] width 12 height 21
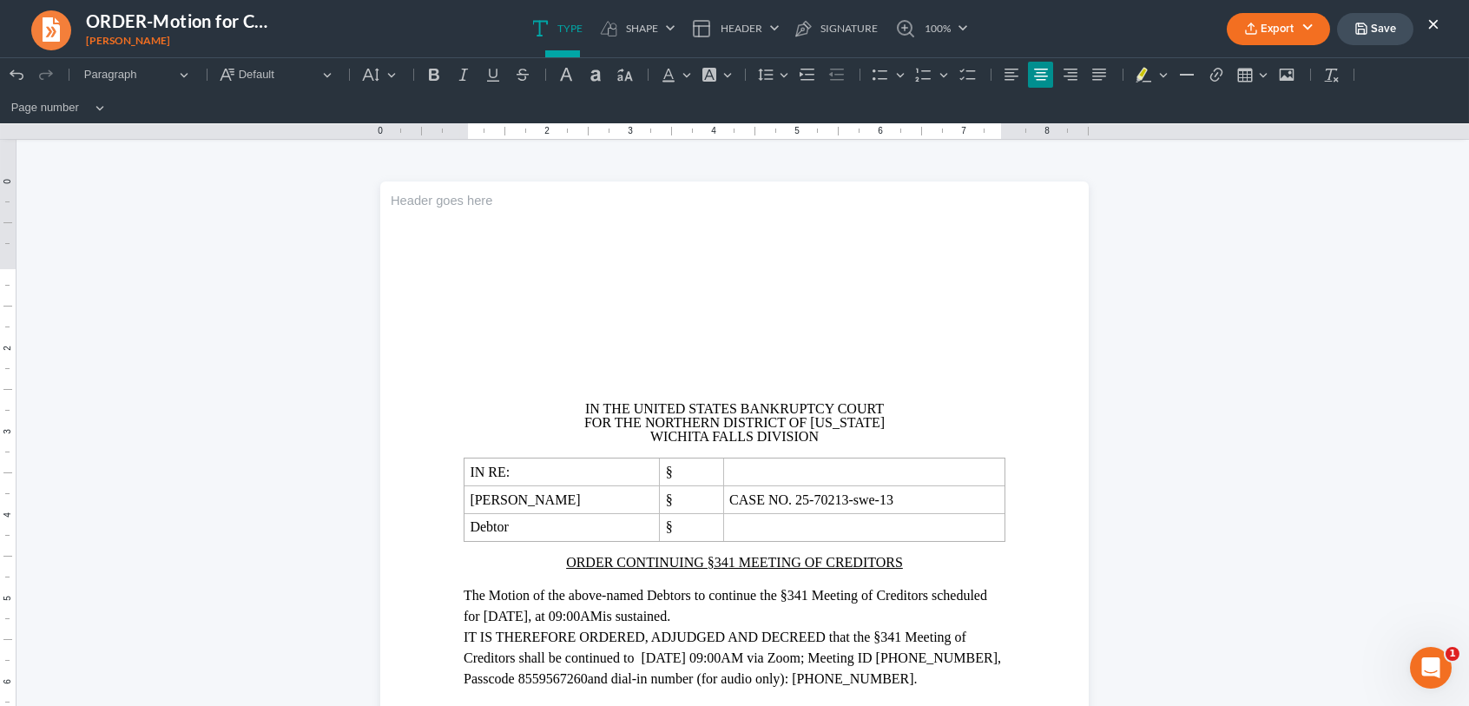
click at [1432, 23] on button "×" at bounding box center [1434, 23] width 12 height 21
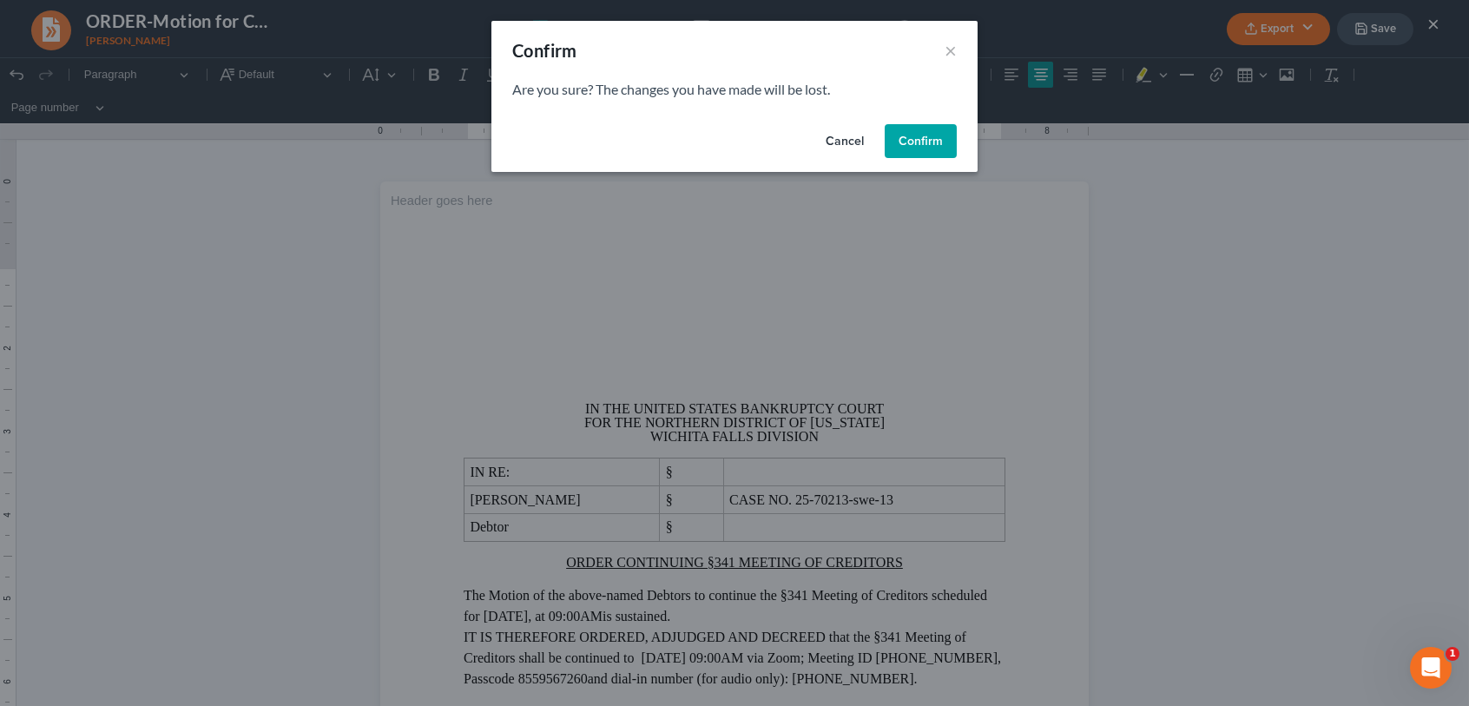
drag, startPoint x: 919, startPoint y: 142, endPoint x: 938, endPoint y: 174, distance: 36.6
click at [918, 142] on button "Confirm" at bounding box center [921, 141] width 72 height 35
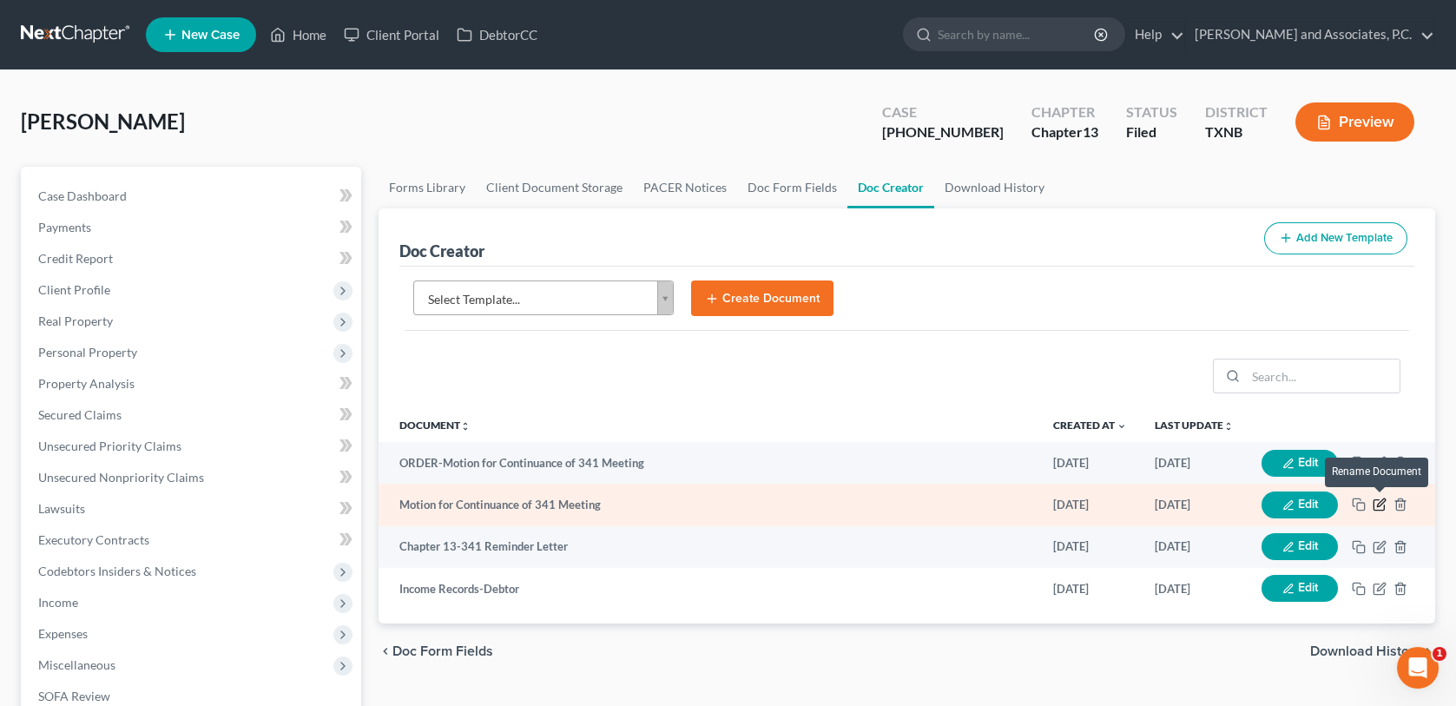
click at [1379, 504] on icon "button" at bounding box center [1381, 503] width 8 height 8
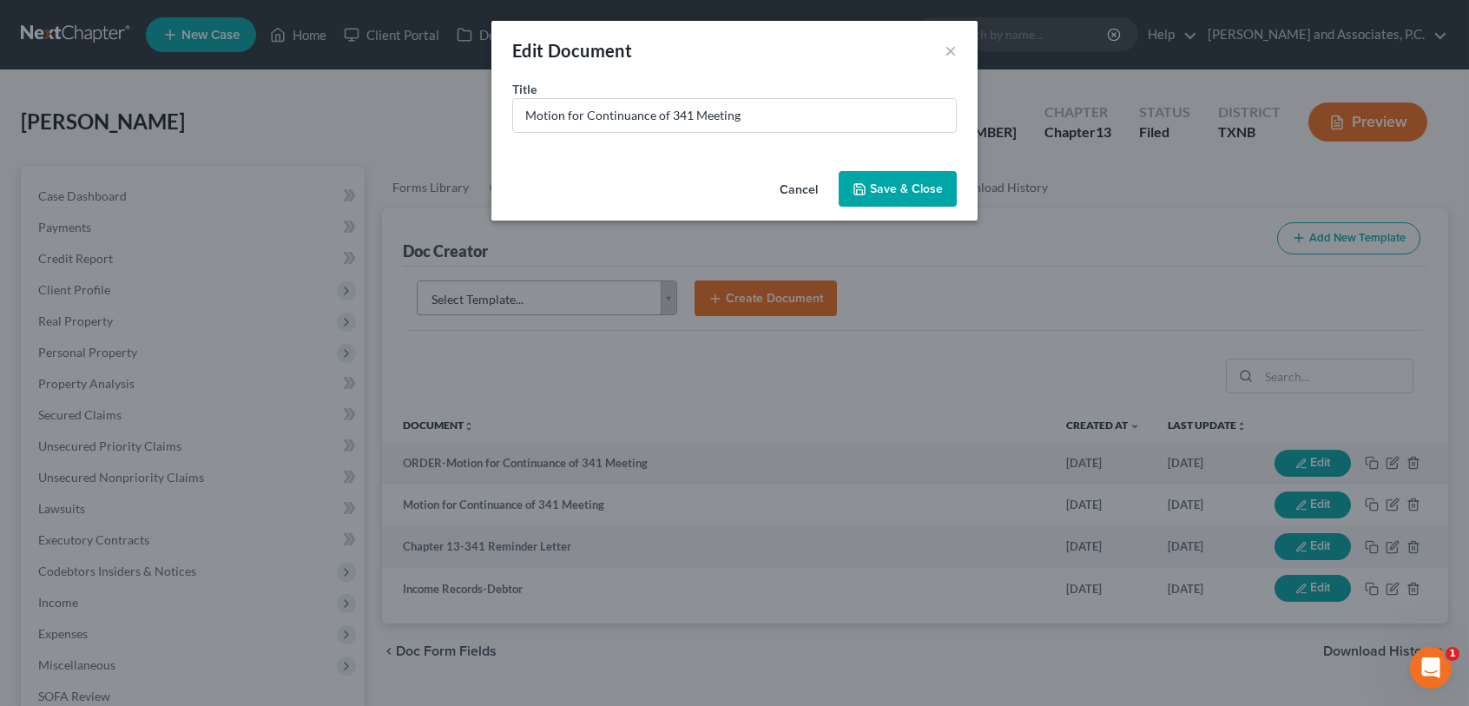
click at [805, 185] on button "Cancel" at bounding box center [799, 190] width 66 height 35
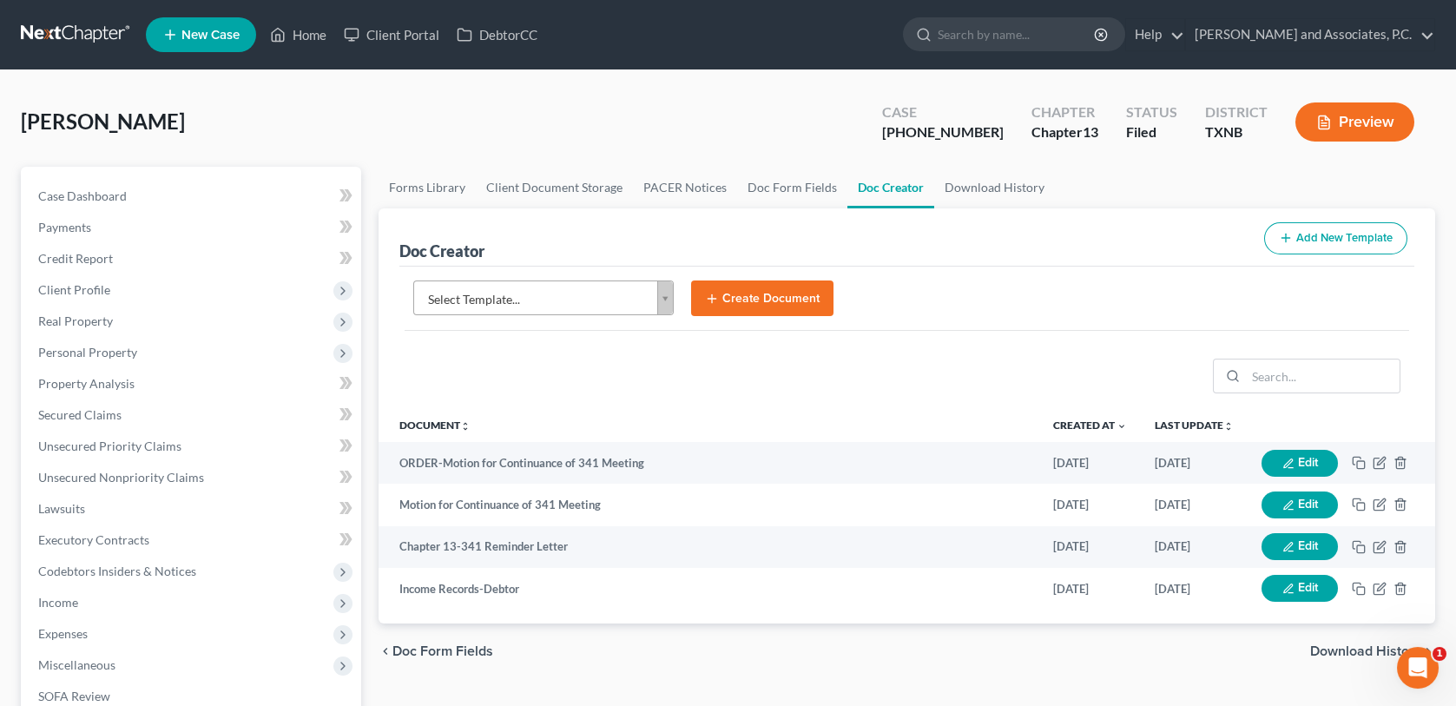
click at [664, 306] on body "Home New Case Client Portal DebtorCC Monte J. White and Associates, P.C. wfinfo…" at bounding box center [728, 564] width 1456 height 1128
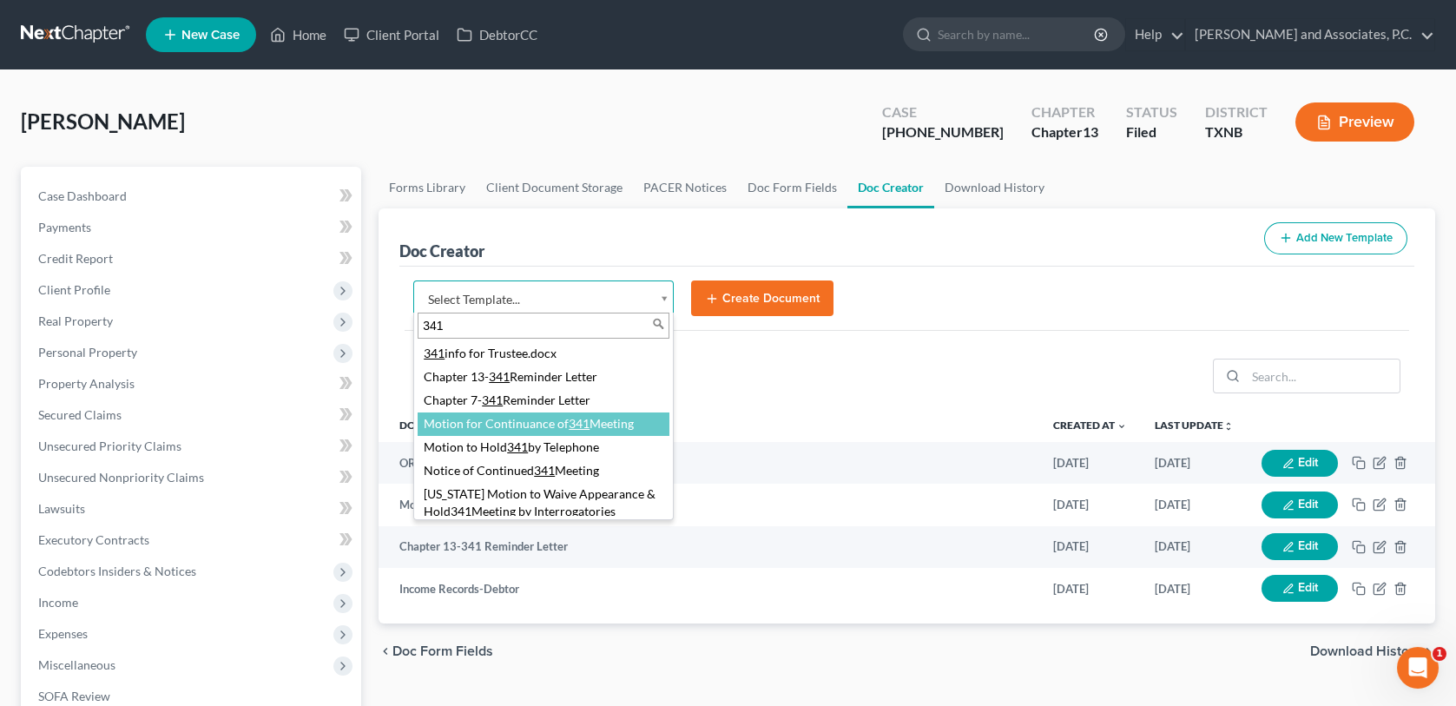
type input "341"
select select "77153"
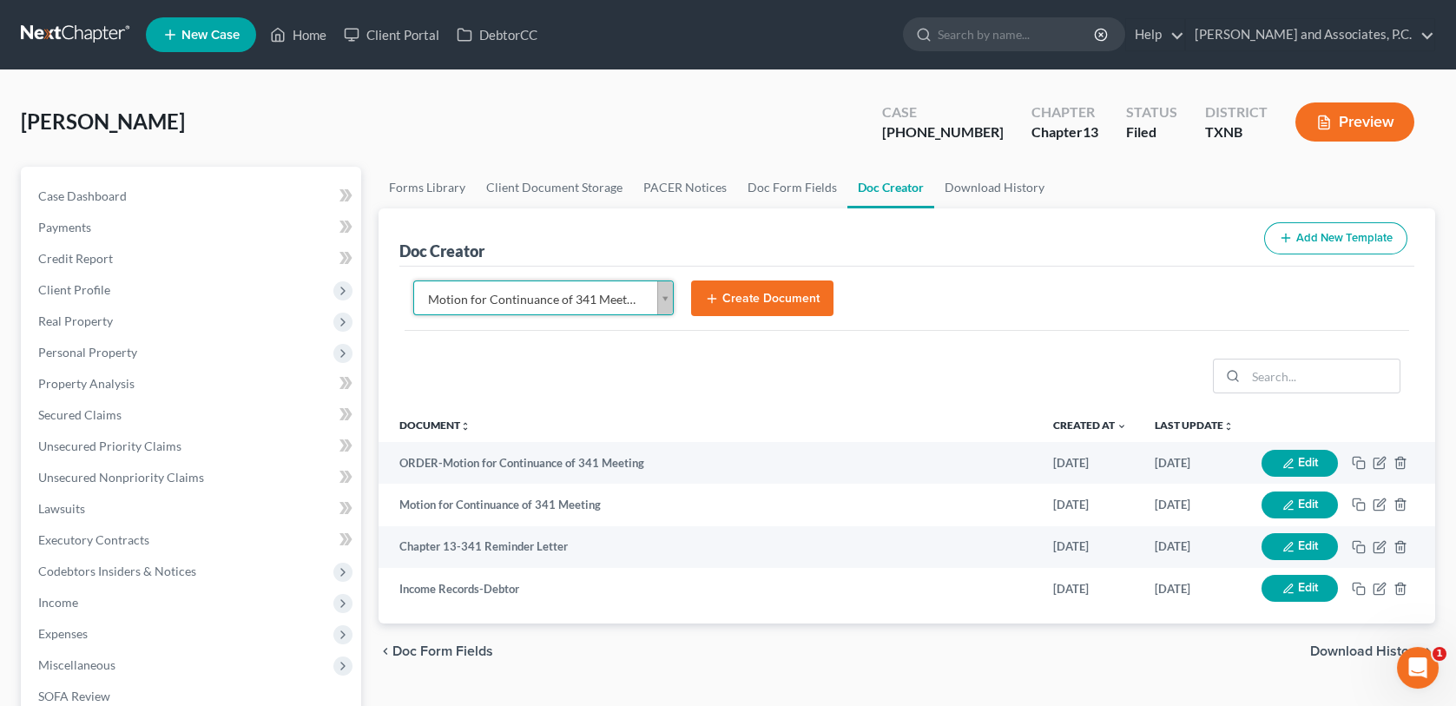
click at [765, 304] on button "Create Document" at bounding box center [762, 299] width 142 height 36
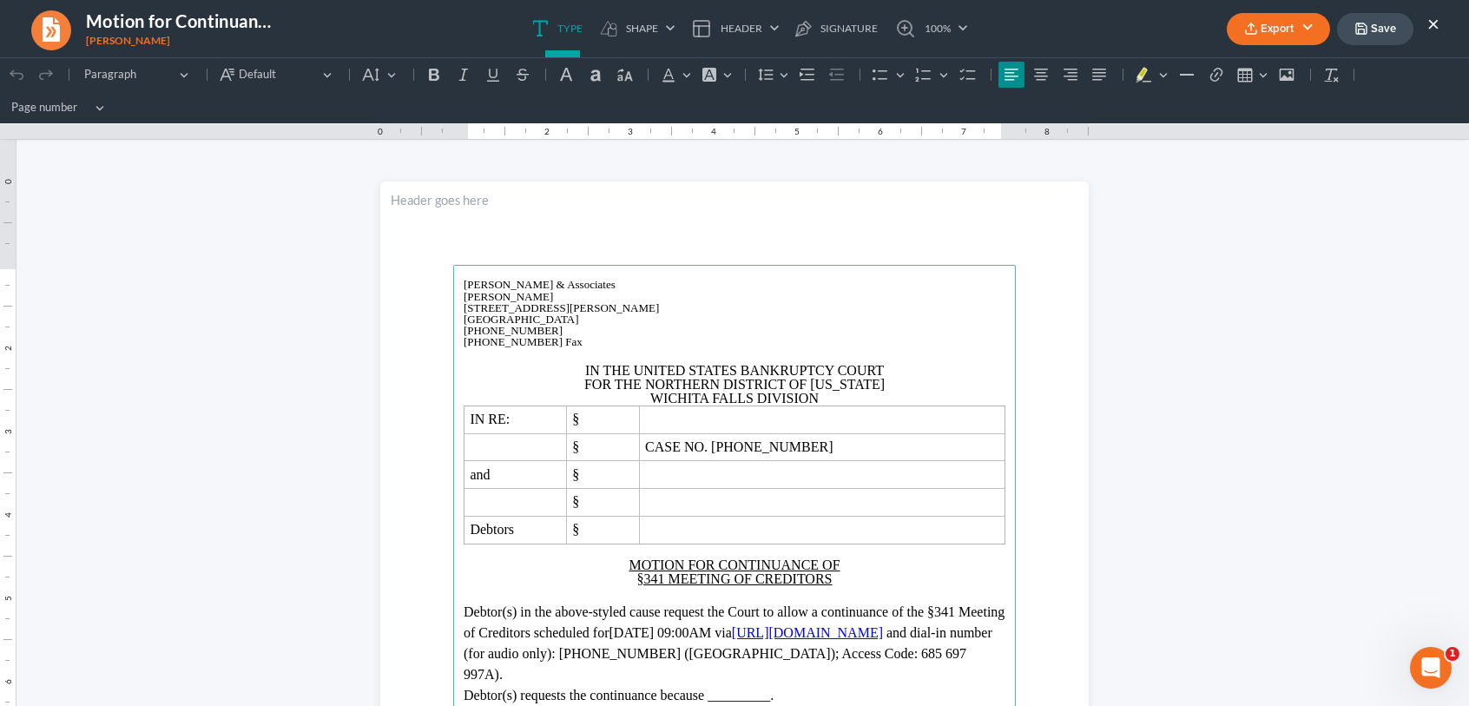
drag, startPoint x: 1431, startPoint y: 19, endPoint x: 1429, endPoint y: 30, distance: 10.6
click at [1431, 18] on button "×" at bounding box center [1434, 23] width 12 height 21
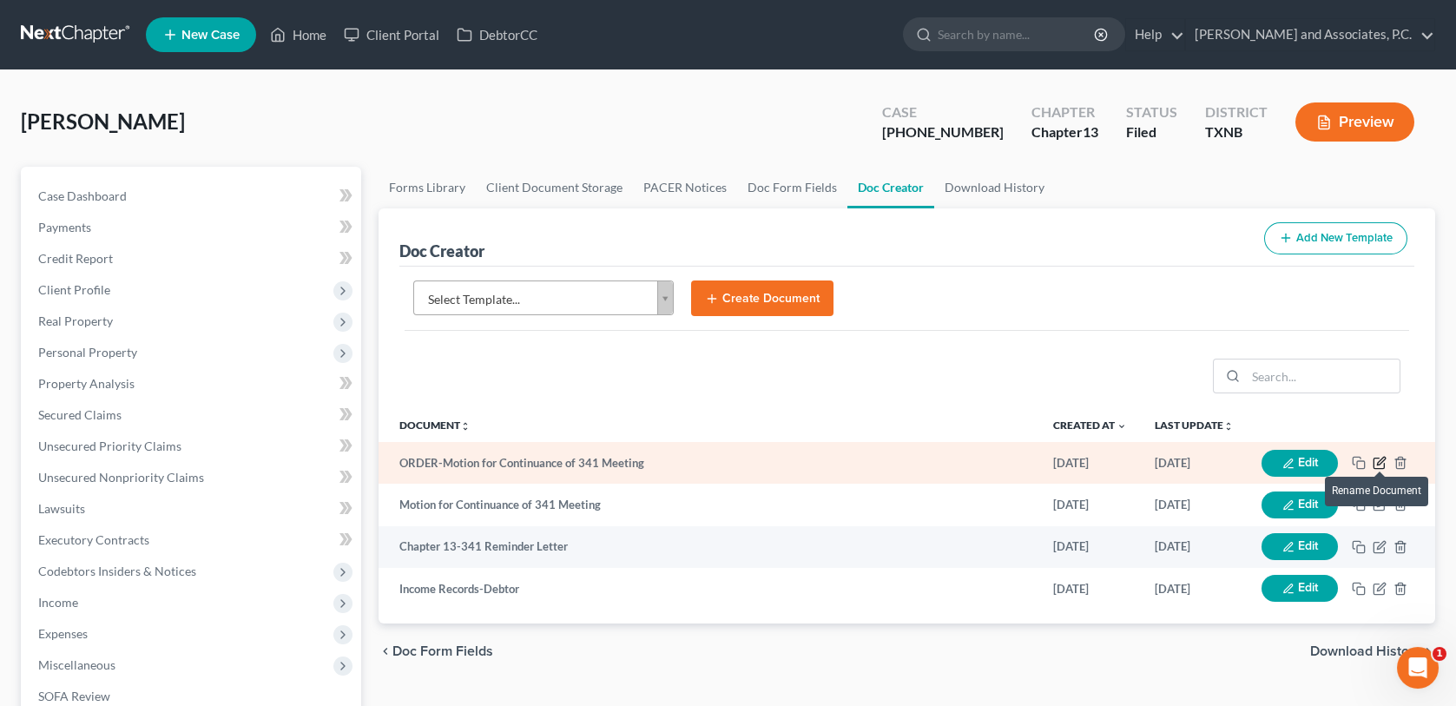
click at [1382, 462] on icon "button" at bounding box center [1380, 463] width 14 height 14
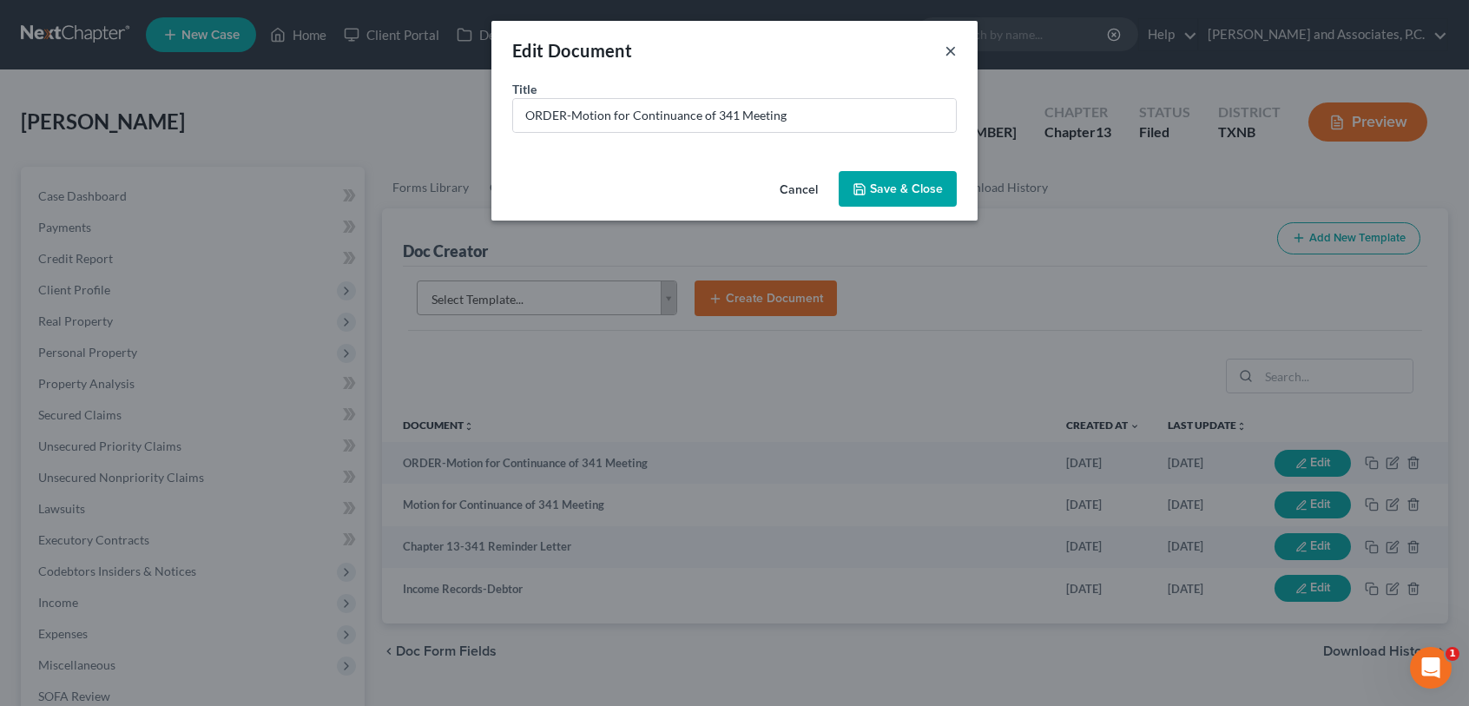
click at [954, 48] on button "×" at bounding box center [951, 50] width 12 height 21
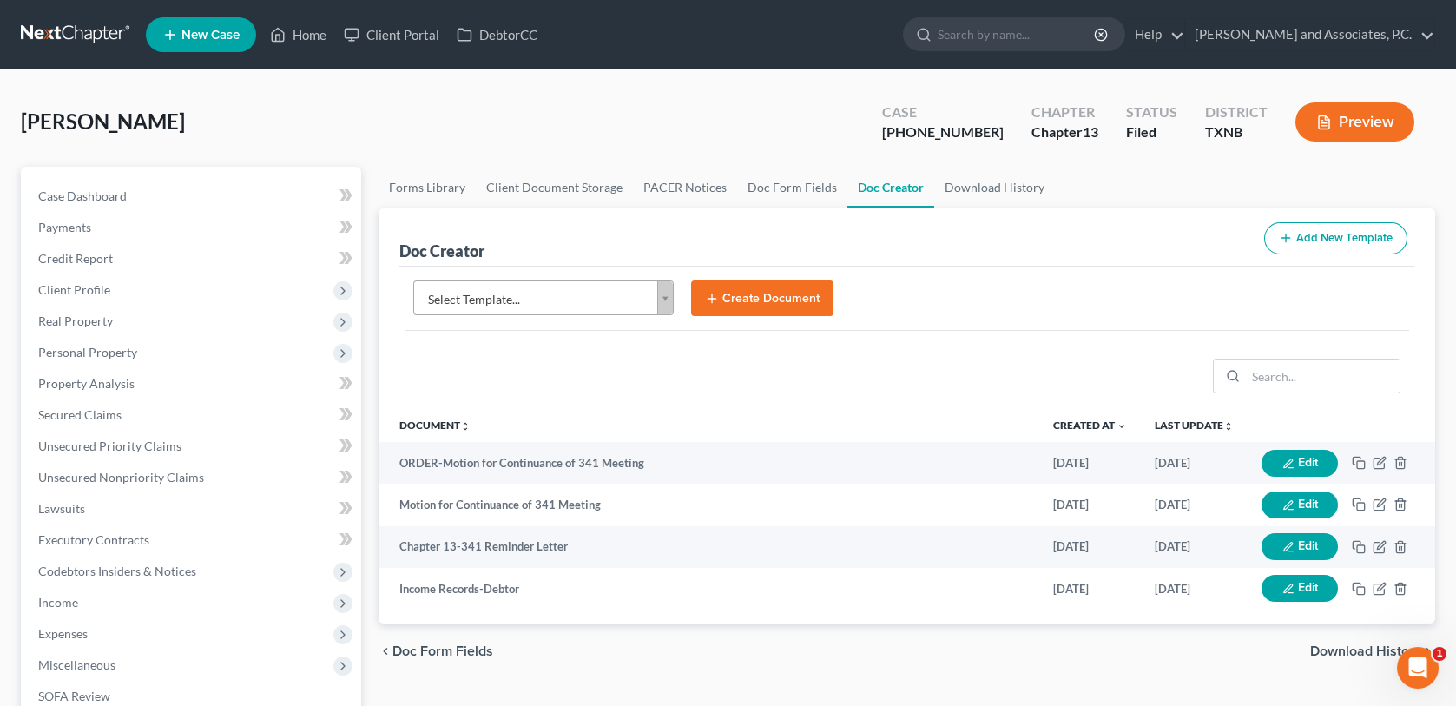
click at [663, 298] on body "Home New Case Client Portal DebtorCC Monte J. White and Associates, P.C. wfinfo…" at bounding box center [728, 564] width 1456 height 1128
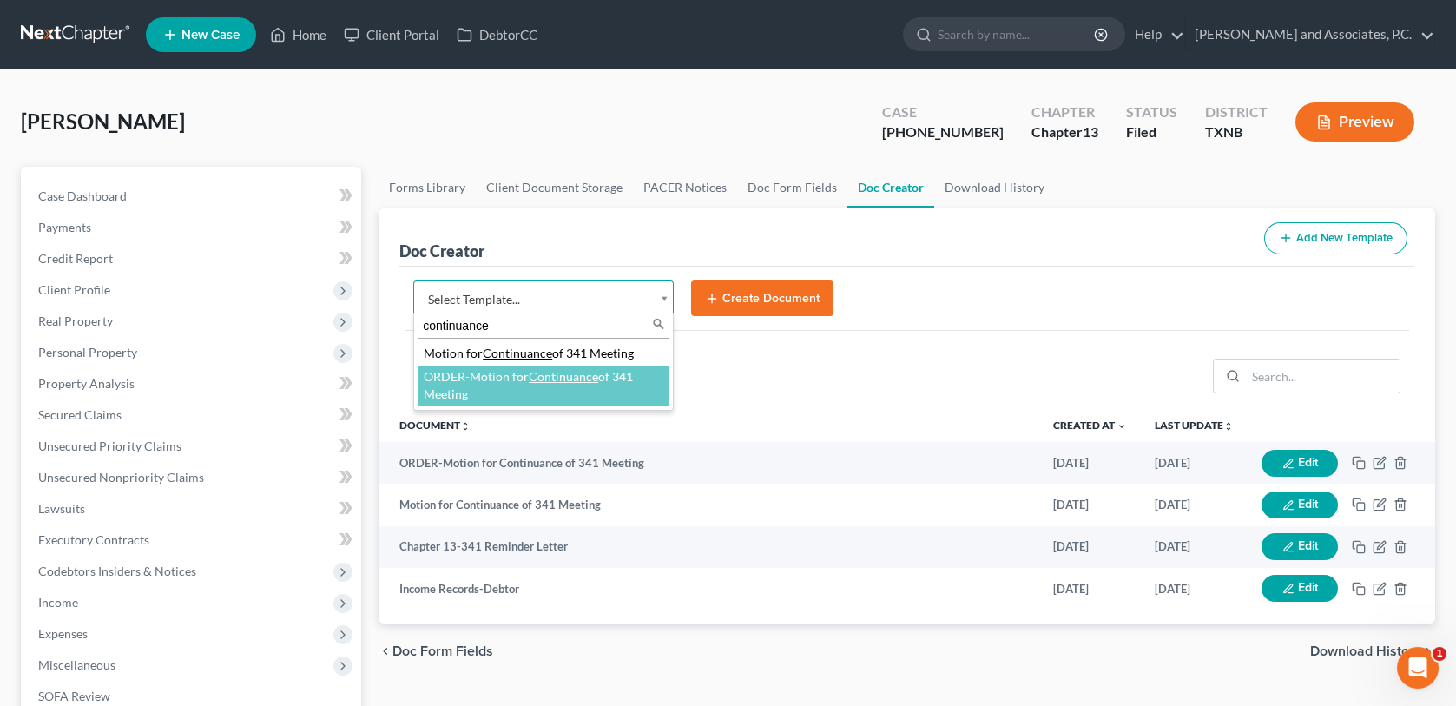
type input "continuance"
select select "77168"
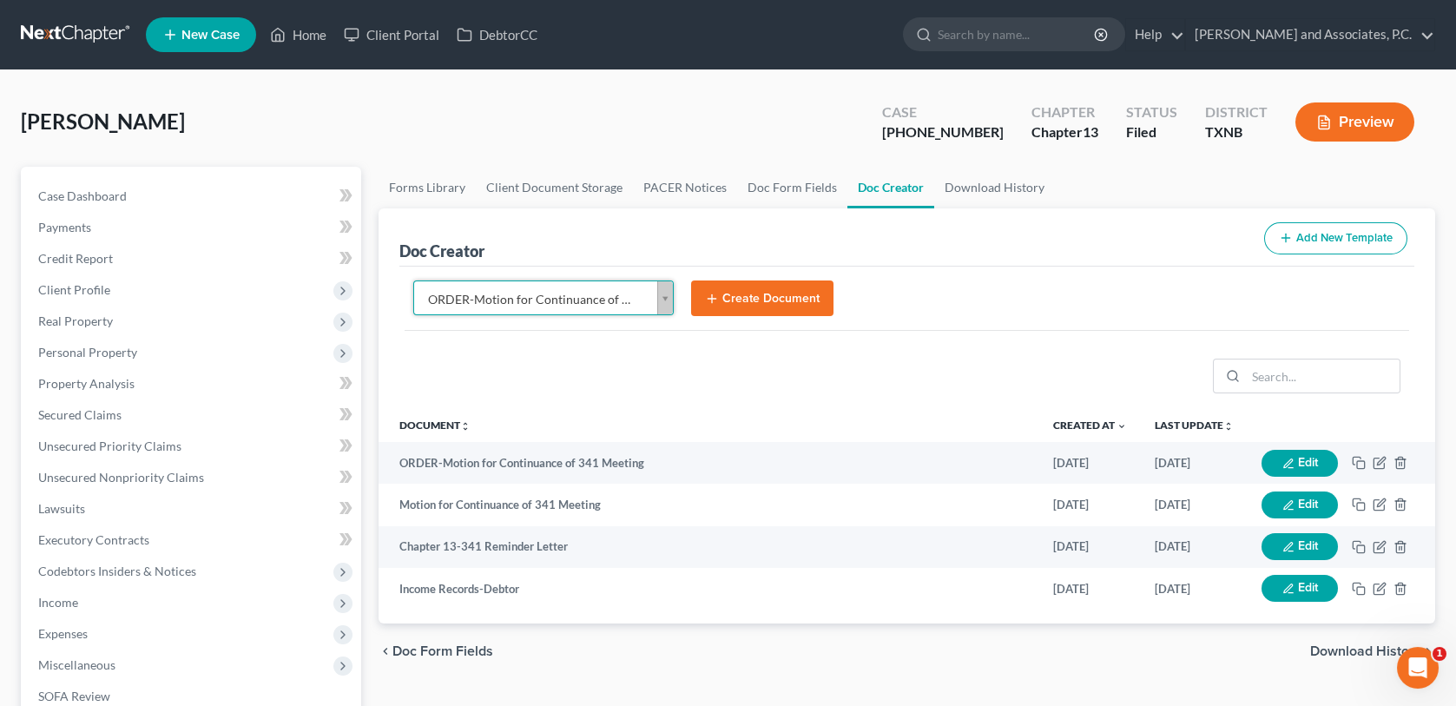
click at [446, 104] on div "Perez, Cynthia Upgraded Case 25-70213-13 Chapter Chapter 13 Status Filed Distri…" at bounding box center [728, 129] width 1415 height 76
click at [670, 293] on body "Home New Case Client Portal DebtorCC Monte J. White and Associates, P.C. wfinfo…" at bounding box center [728, 564] width 1456 height 1128
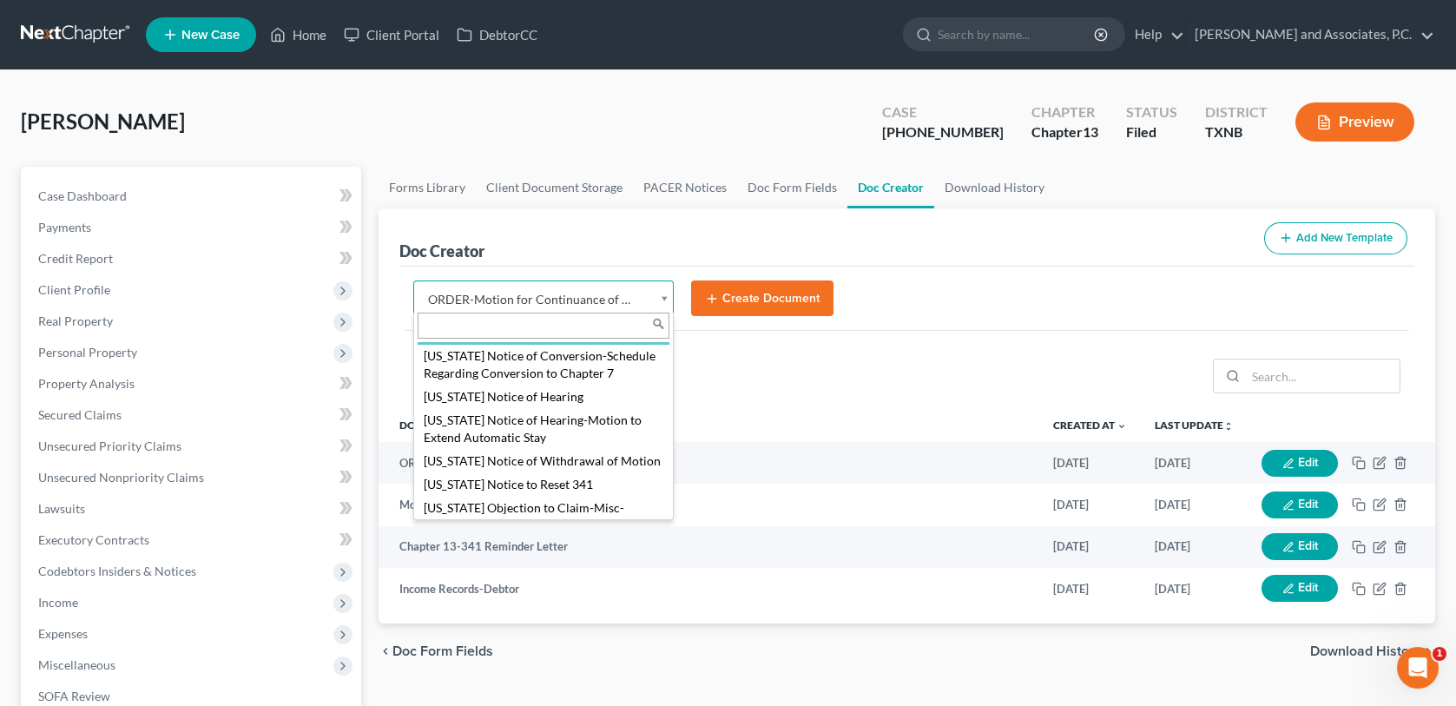
scroll to position [5234, 0]
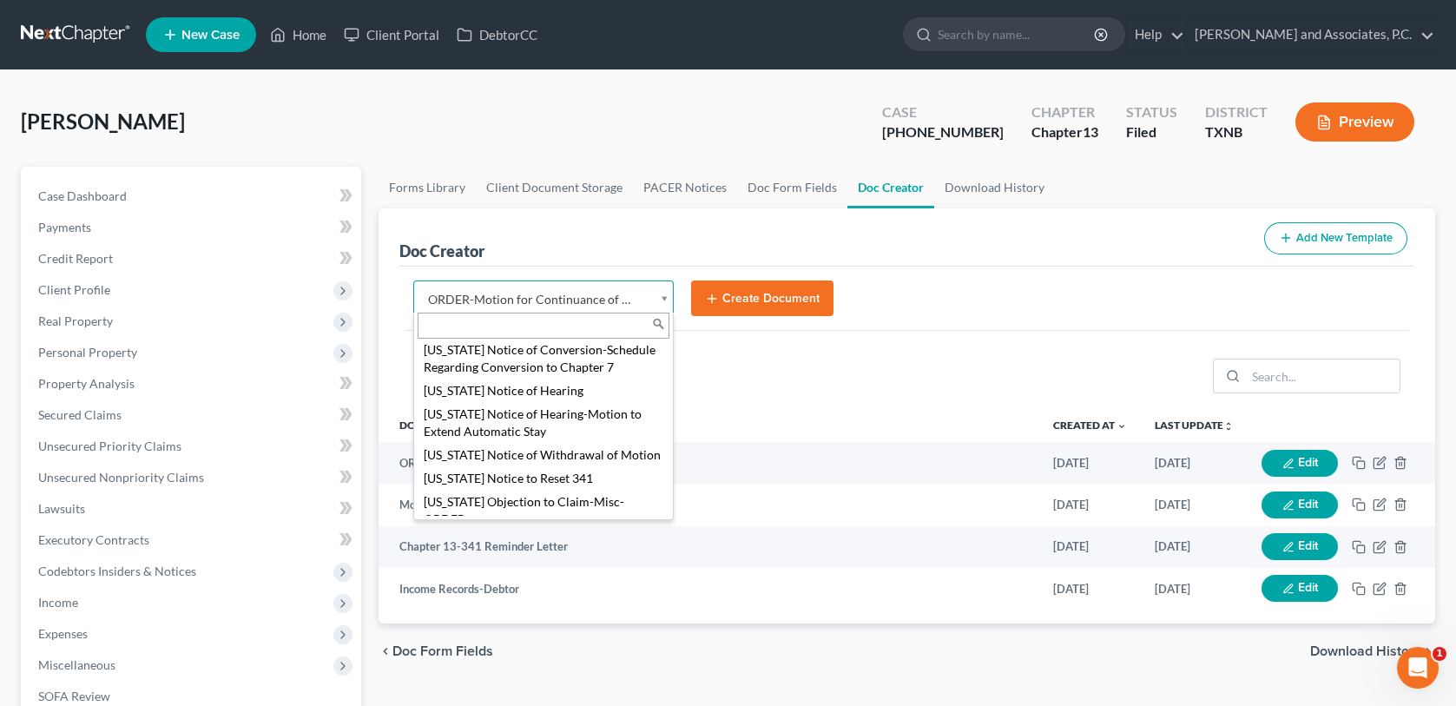
drag, startPoint x: 591, startPoint y: 185, endPoint x: 891, endPoint y: 188, distance: 300.5
click at [591, 185] on body "Home New Case Client Portal DebtorCC Monte J. White and Associates, P.C. wfinfo…" at bounding box center [728, 564] width 1456 height 1128
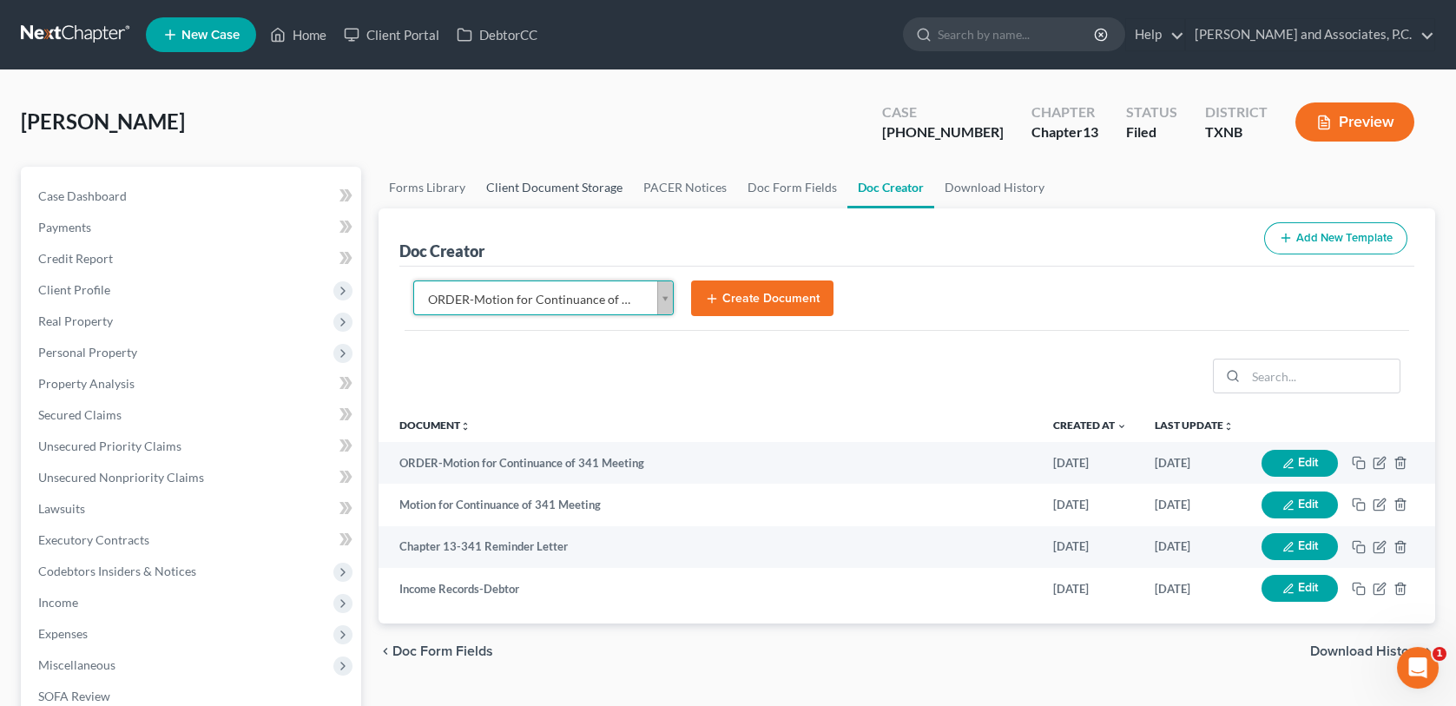
click at [580, 187] on link "Client Document Storage" at bounding box center [554, 188] width 157 height 42
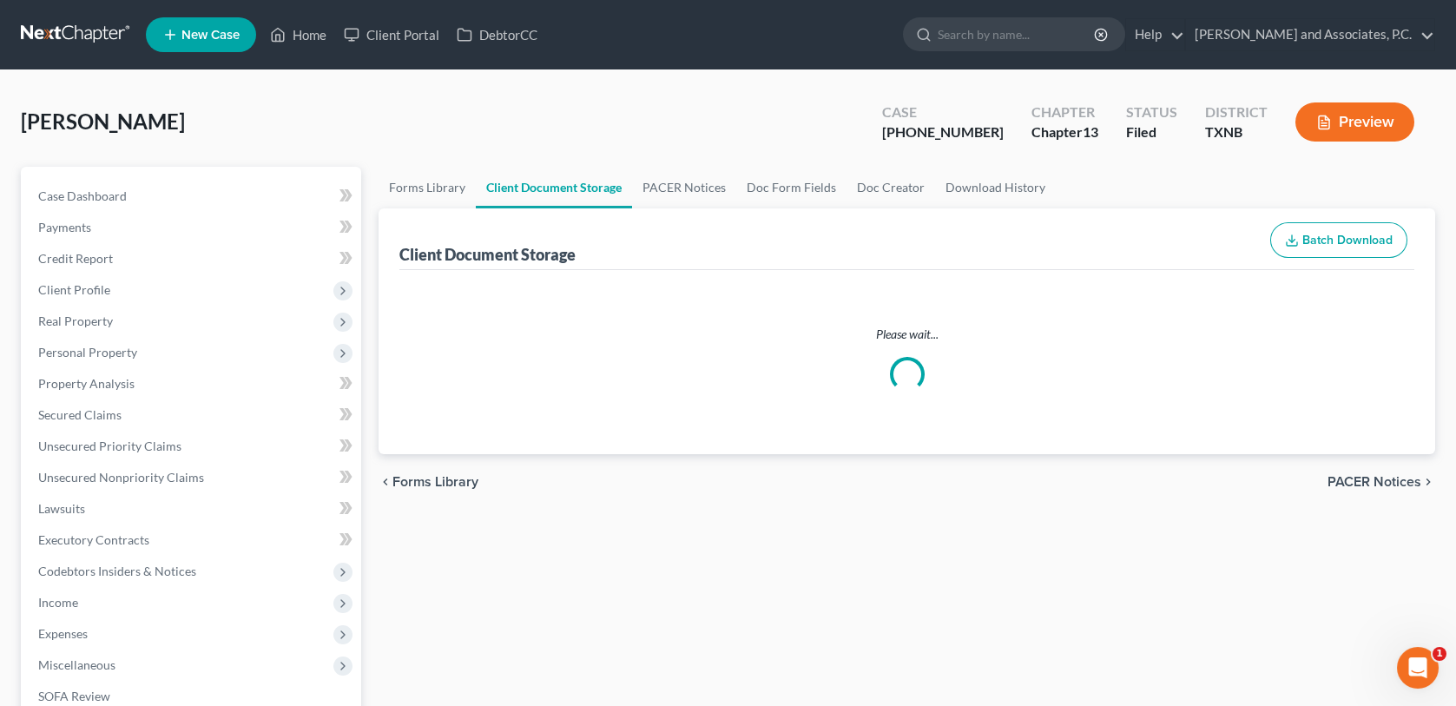
select select "21"
select select "18"
select select "10"
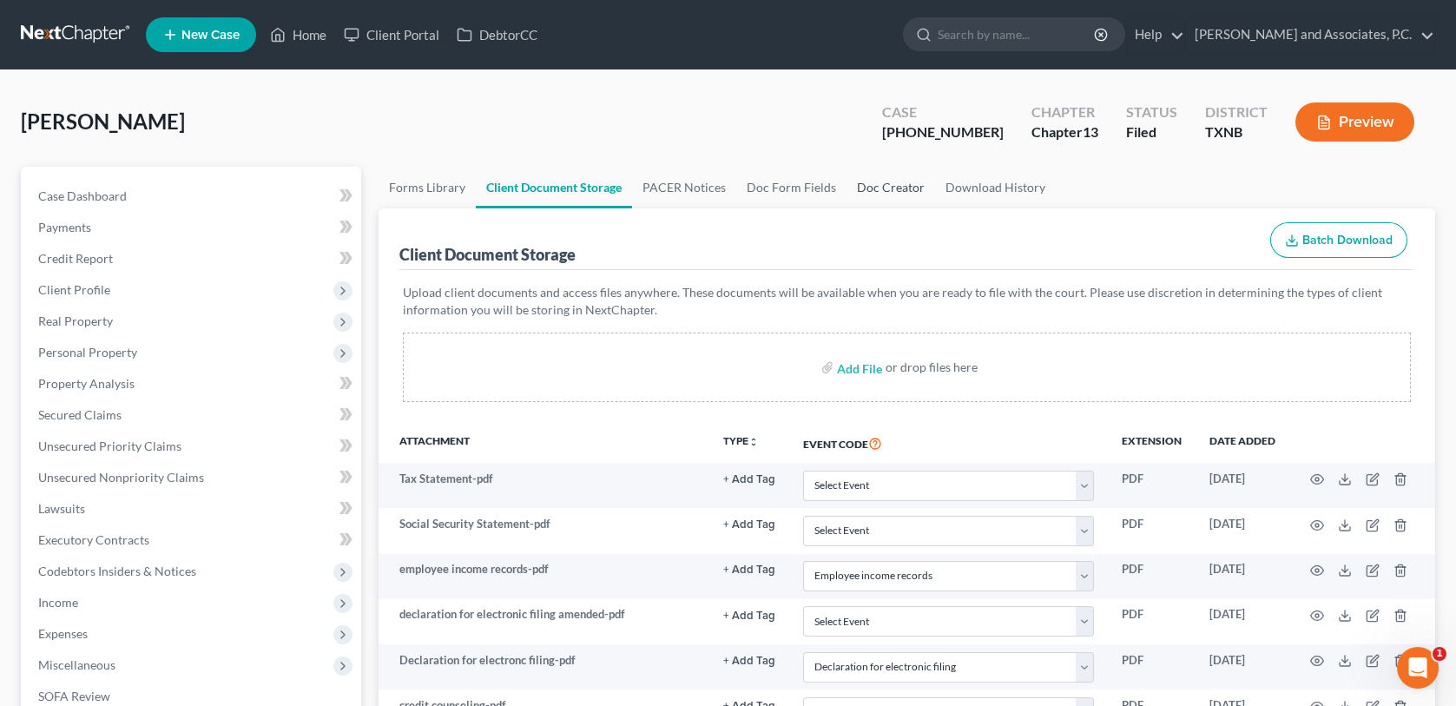
click at [889, 191] on link "Doc Creator" at bounding box center [891, 188] width 89 height 42
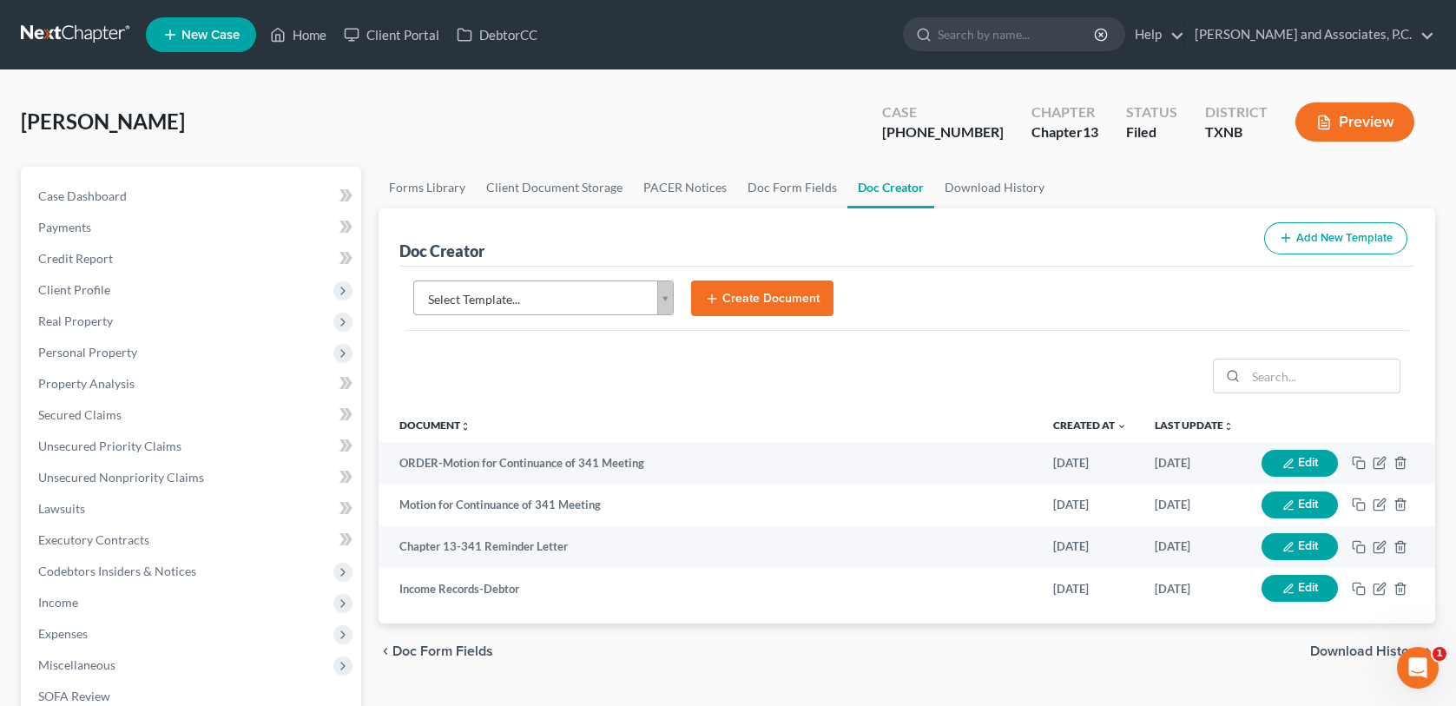
click at [669, 298] on body "Home New Case Client Portal DebtorCC Monte J. White and Associates, P.C. wfinfo…" at bounding box center [728, 564] width 1456 height 1128
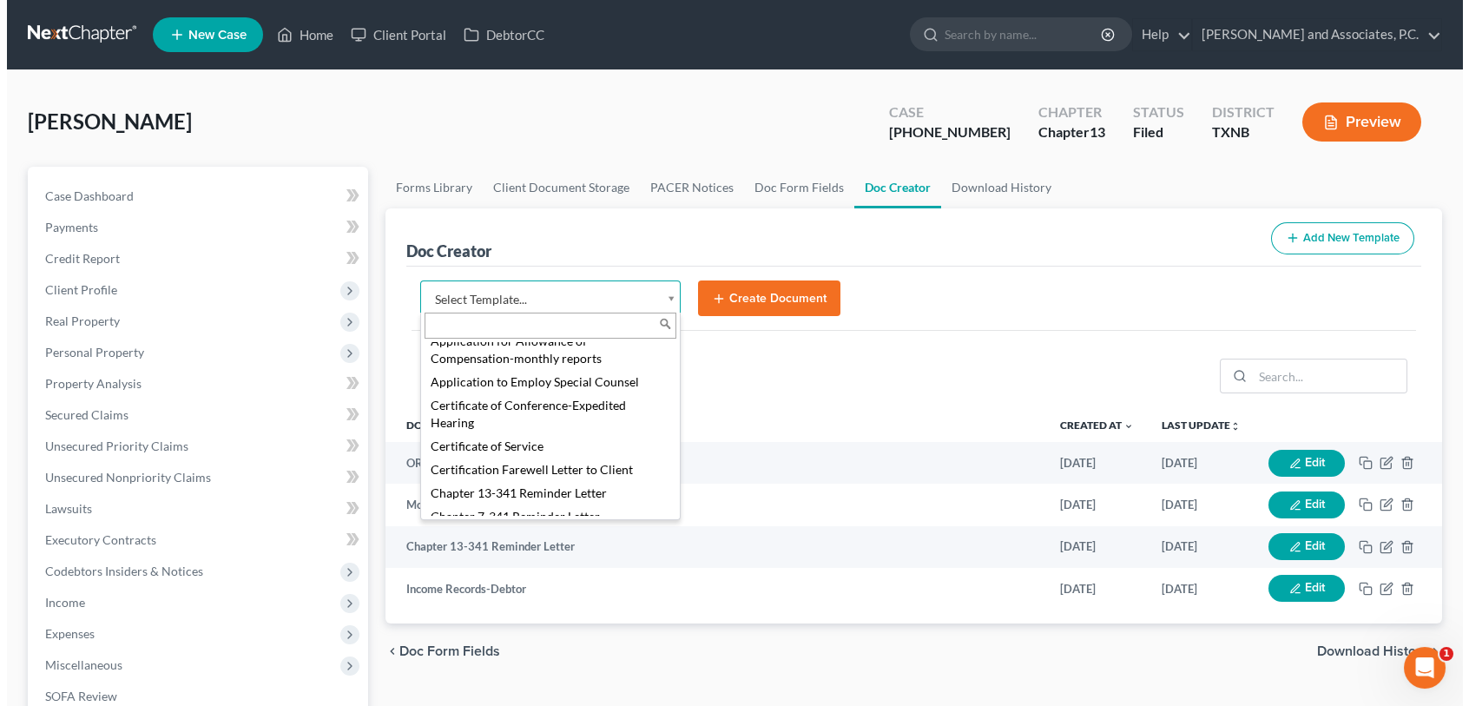
scroll to position [434, 0]
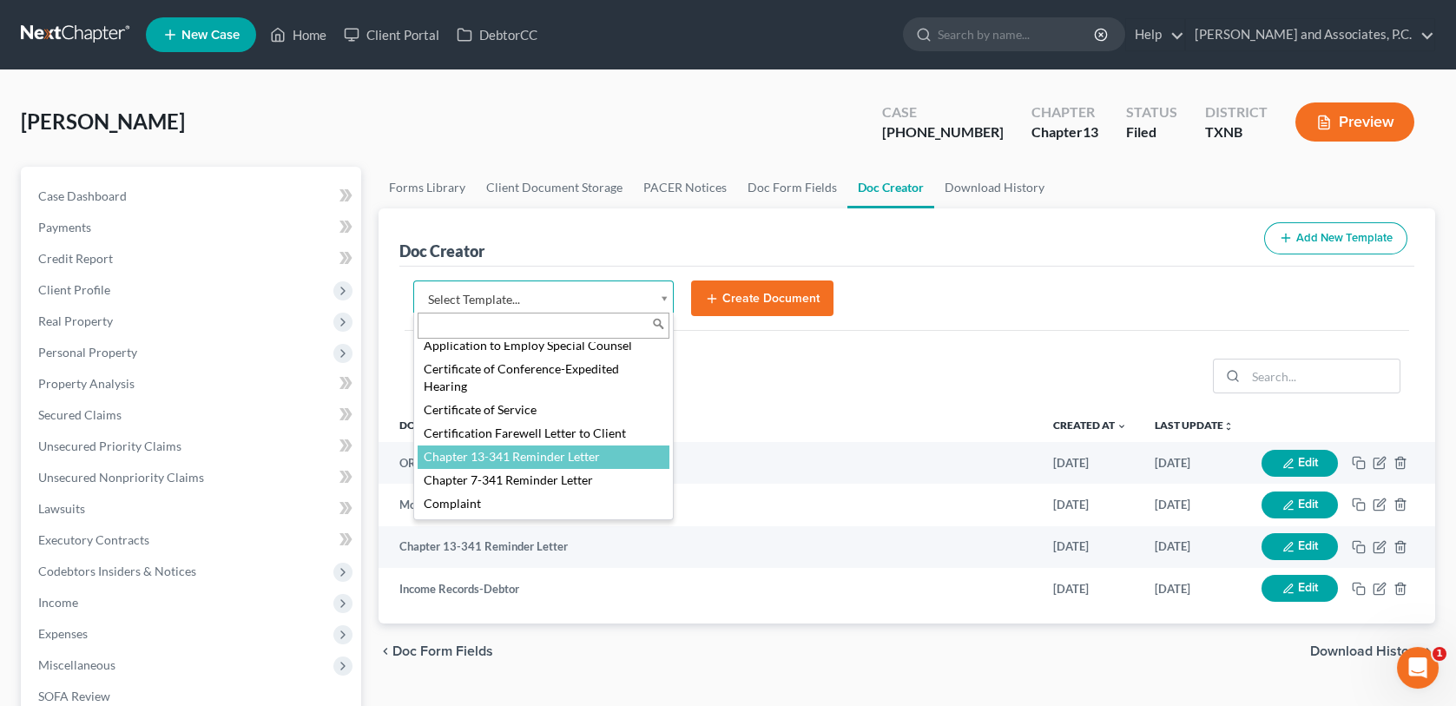
select select "77110"
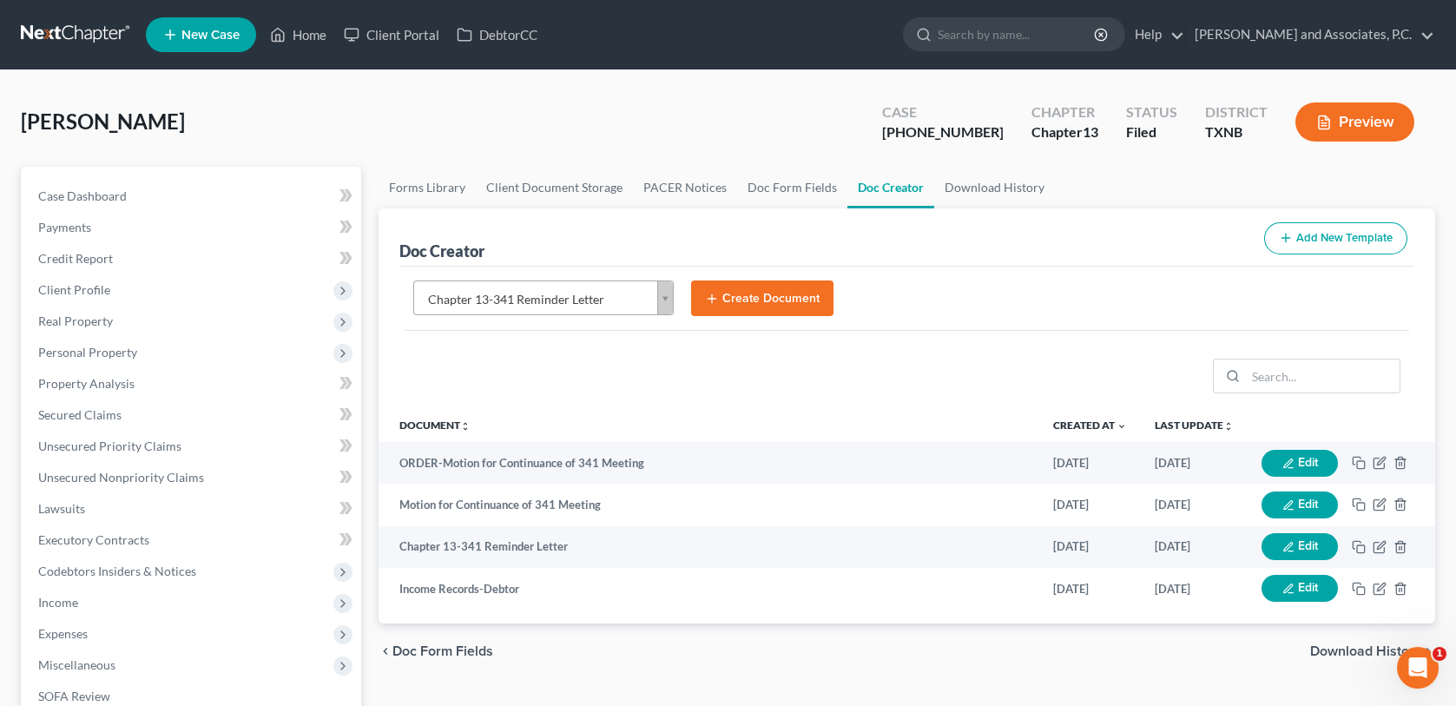
click at [764, 297] on button "Create Document" at bounding box center [762, 299] width 142 height 36
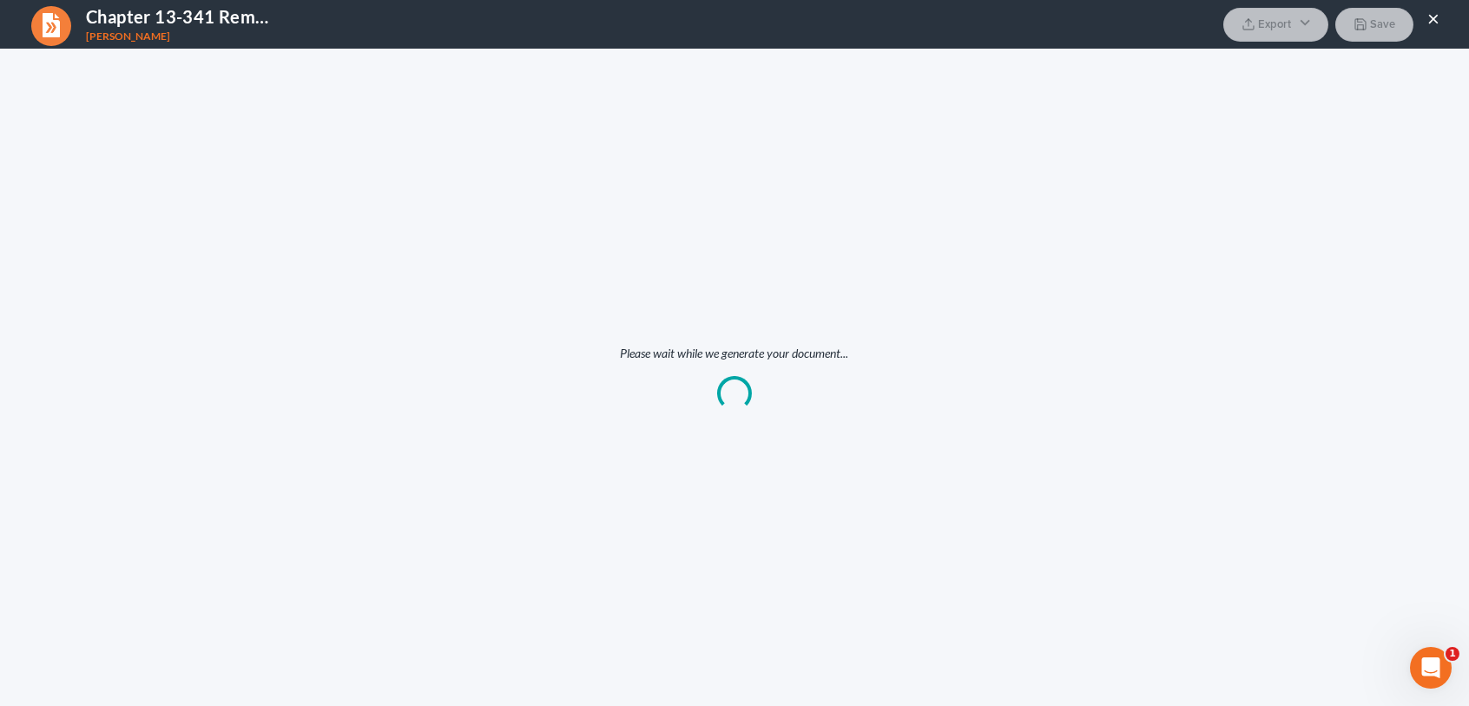
scroll to position [0, 0]
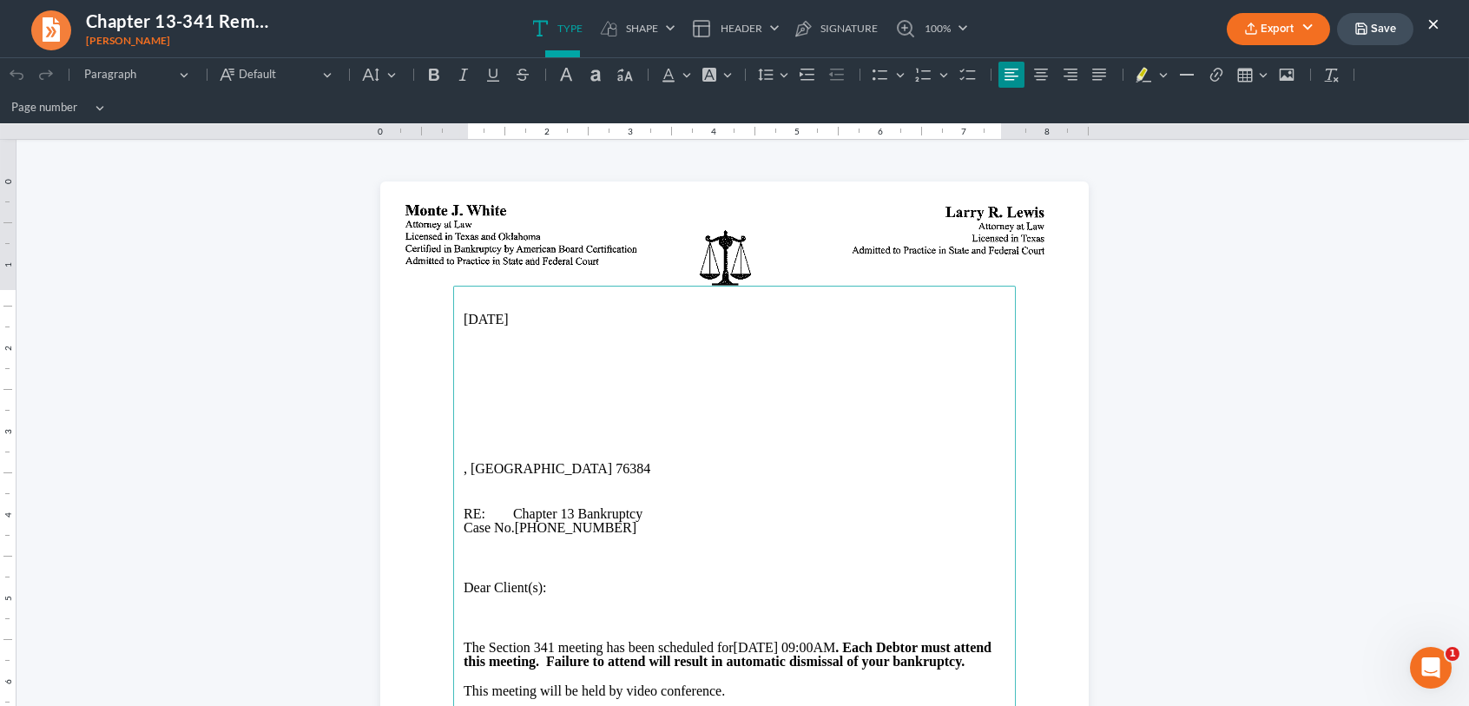
click at [454, 388] on main "10/03/2025 , TX 76384 RE: Chapter 13 Bankruptcy Case No. 25-70213-13 Dear Clien…" at bounding box center [734, 640] width 563 height 709
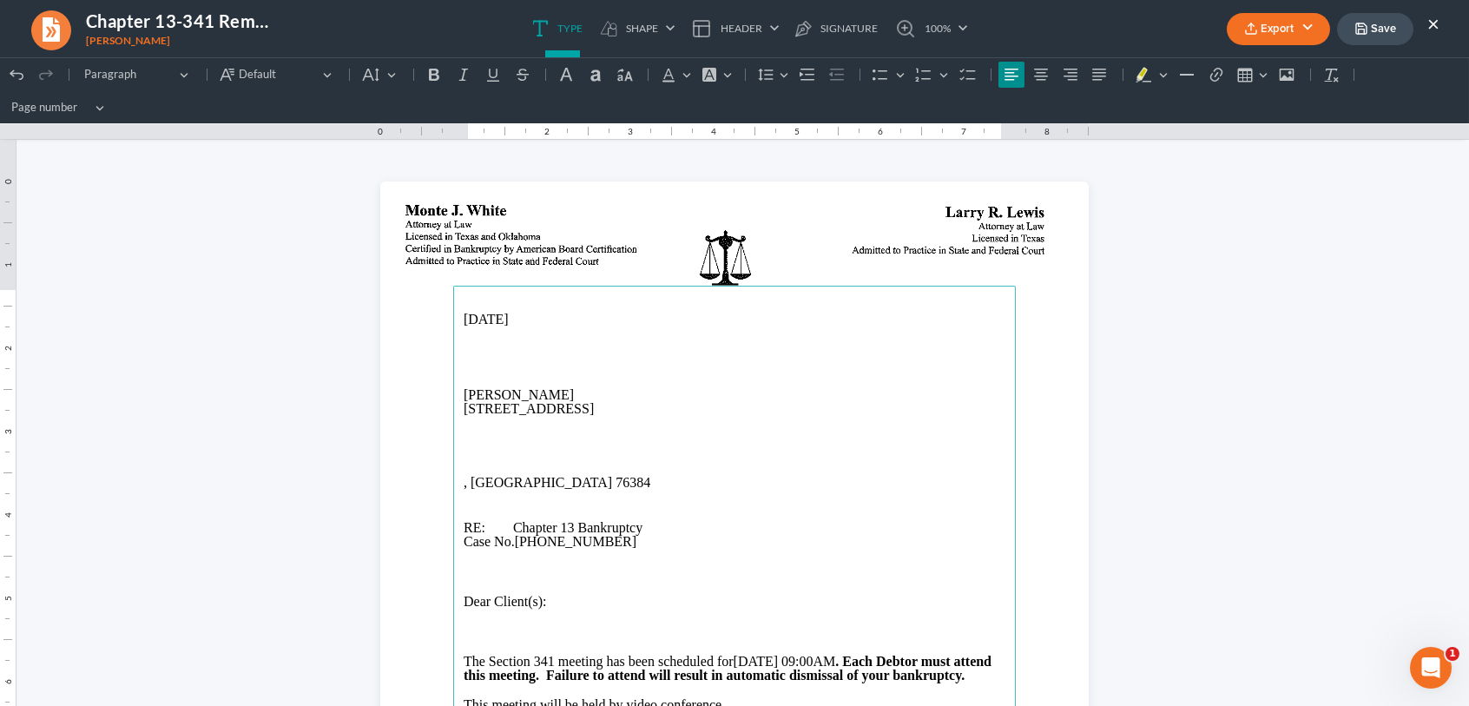
click at [545, 410] on p "2129 Indian St., Vernon, TX 76384" at bounding box center [735, 409] width 542 height 14
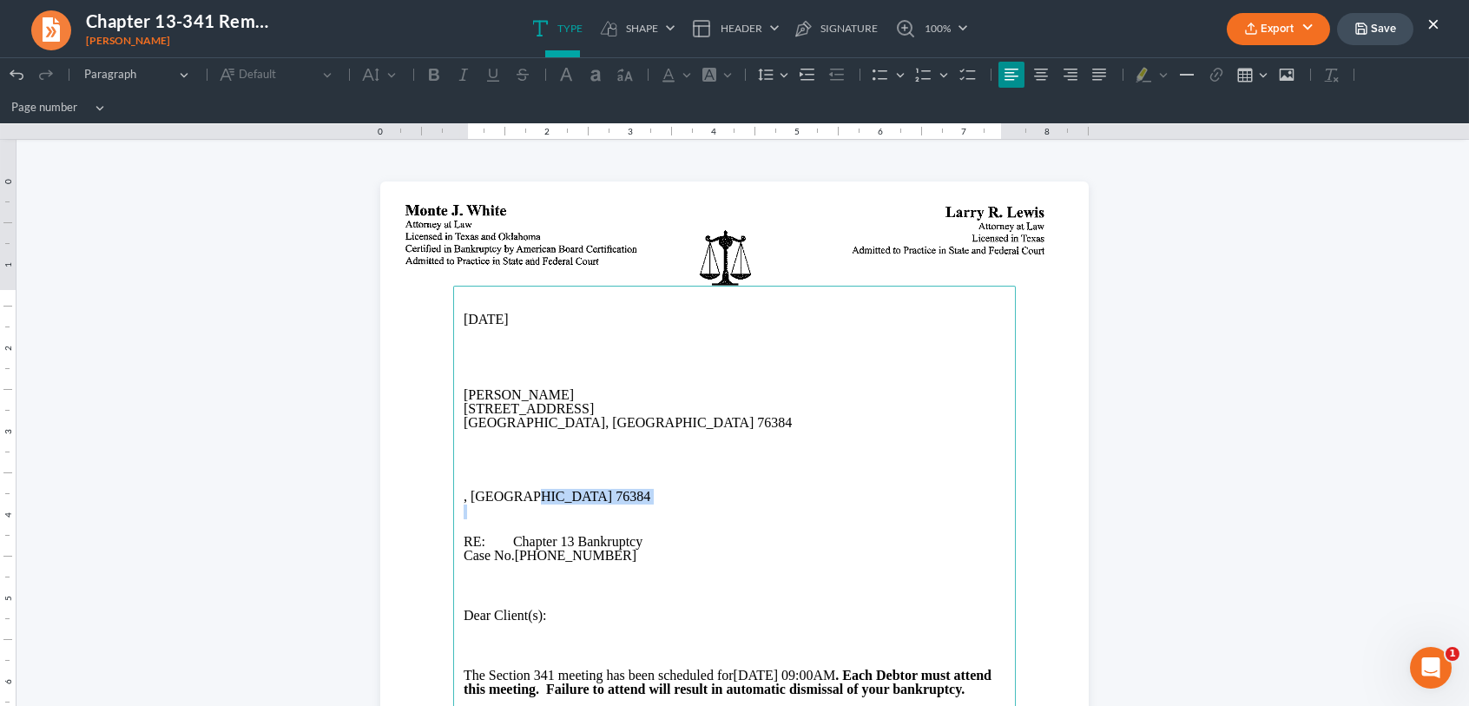
drag, startPoint x: 527, startPoint y: 497, endPoint x: 424, endPoint y: 509, distance: 104.1
click at [424, 509] on section "10/03/2025 Cynthia Perez 2129 Indian St. Vernon, TX 76384 , TX 76384 RE: Chapte…" at bounding box center [734, 640] width 709 height 917
drag, startPoint x: 524, startPoint y: 494, endPoint x: 452, endPoint y: 498, distance: 72.2
click at [453, 498] on main "10/03/2025 Cynthia Perez 2129 Indian St. Vernon, TX 76384 , TX 76384 RE: Chapte…" at bounding box center [734, 640] width 563 height 709
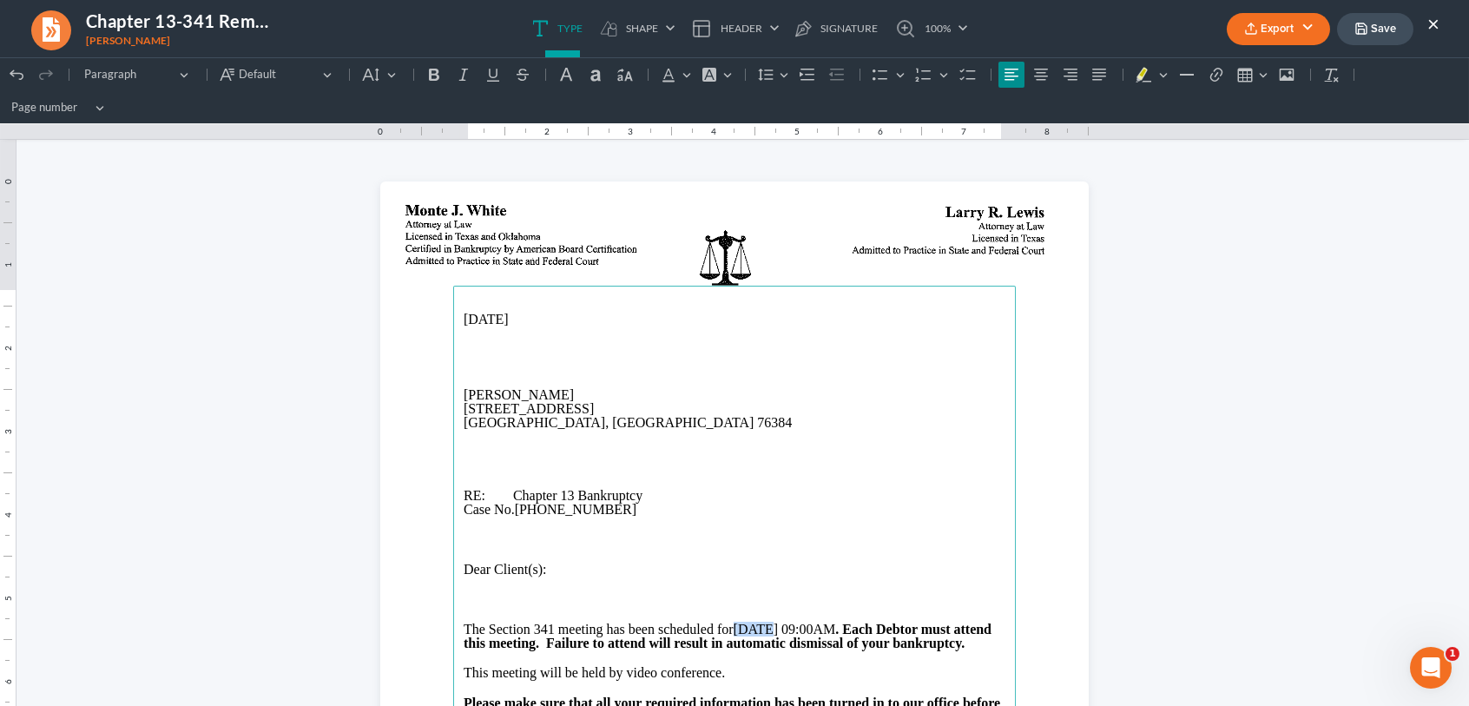
drag, startPoint x: 763, startPoint y: 628, endPoint x: 736, endPoint y: 627, distance: 26.9
click at [736, 627] on p "The Section 341 meeting has been scheduled for 09/11/2025, at 09:00AM . Each De…" at bounding box center [735, 637] width 542 height 28
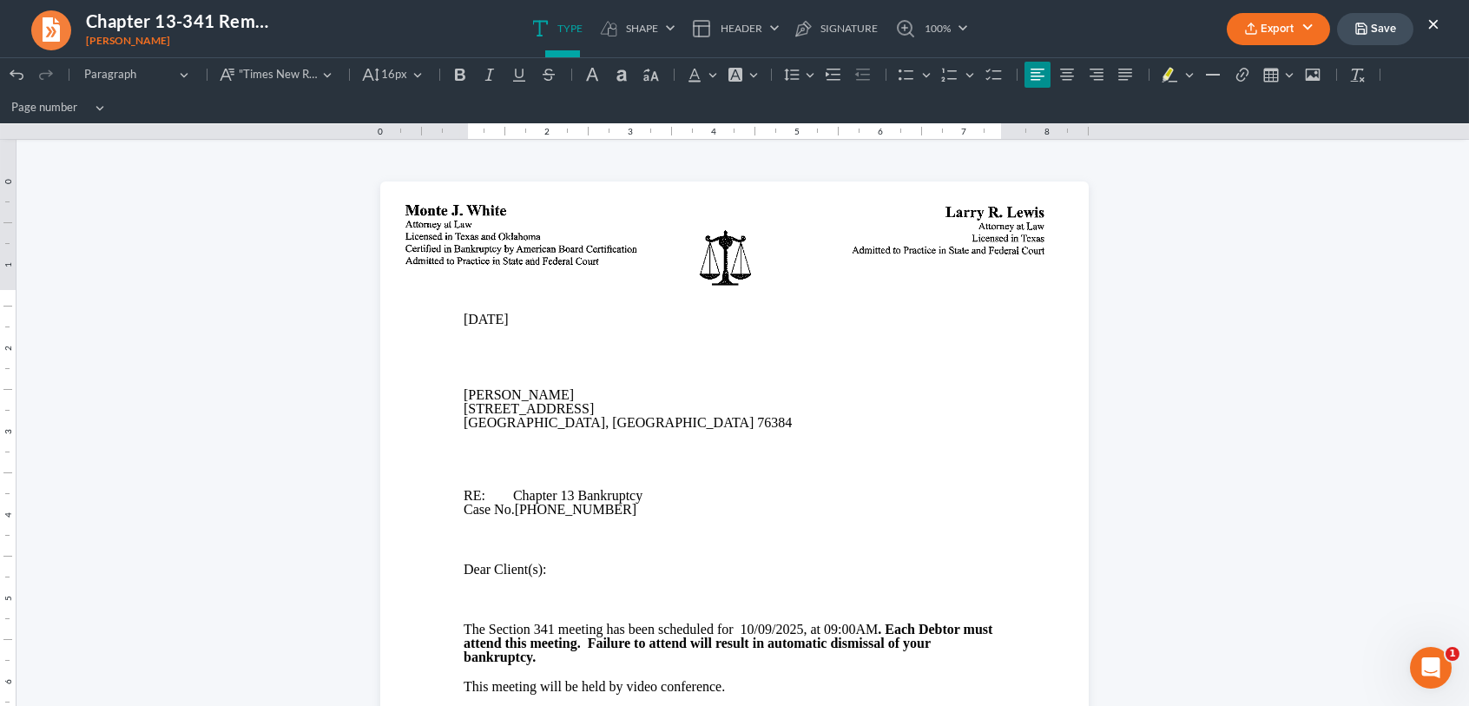
click at [1265, 36] on button "Export" at bounding box center [1278, 29] width 103 height 32
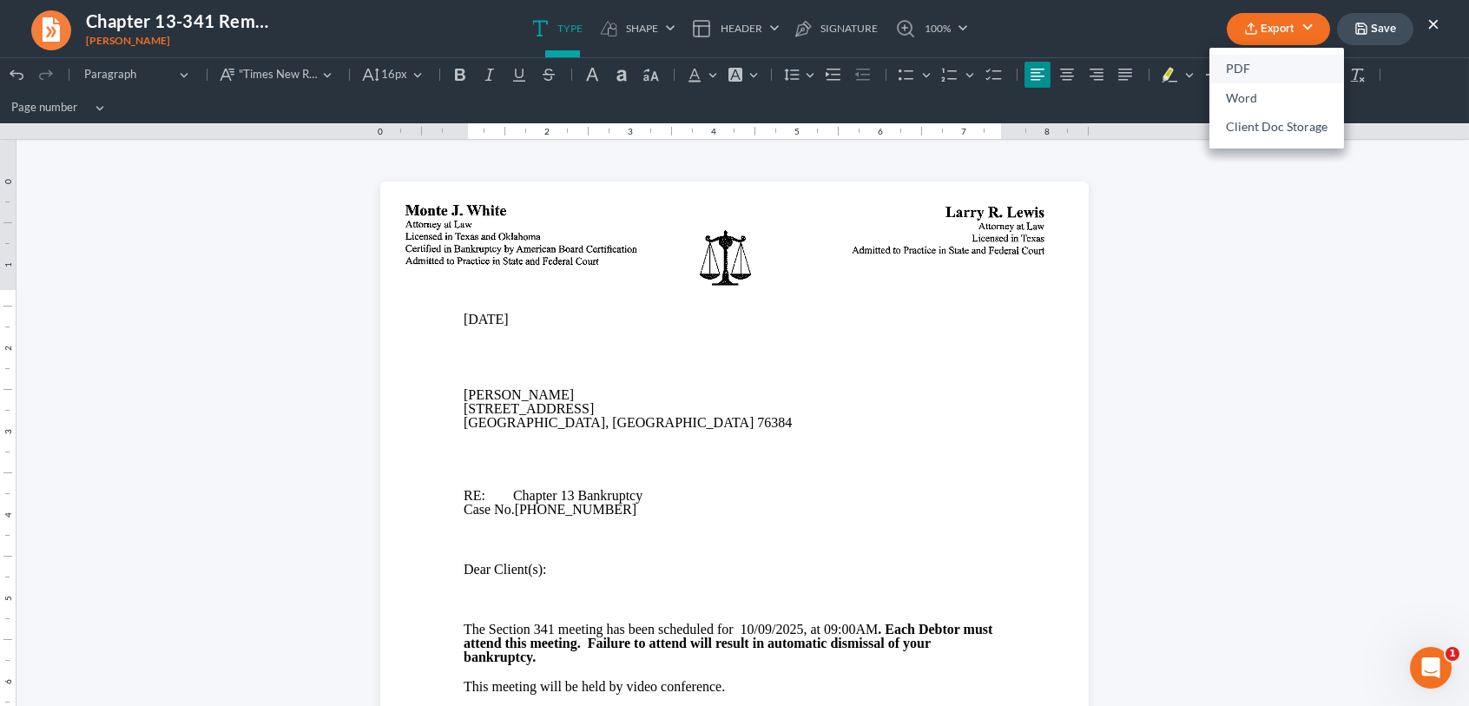
click at [1245, 69] on link "PDF" at bounding box center [1277, 70] width 135 height 30
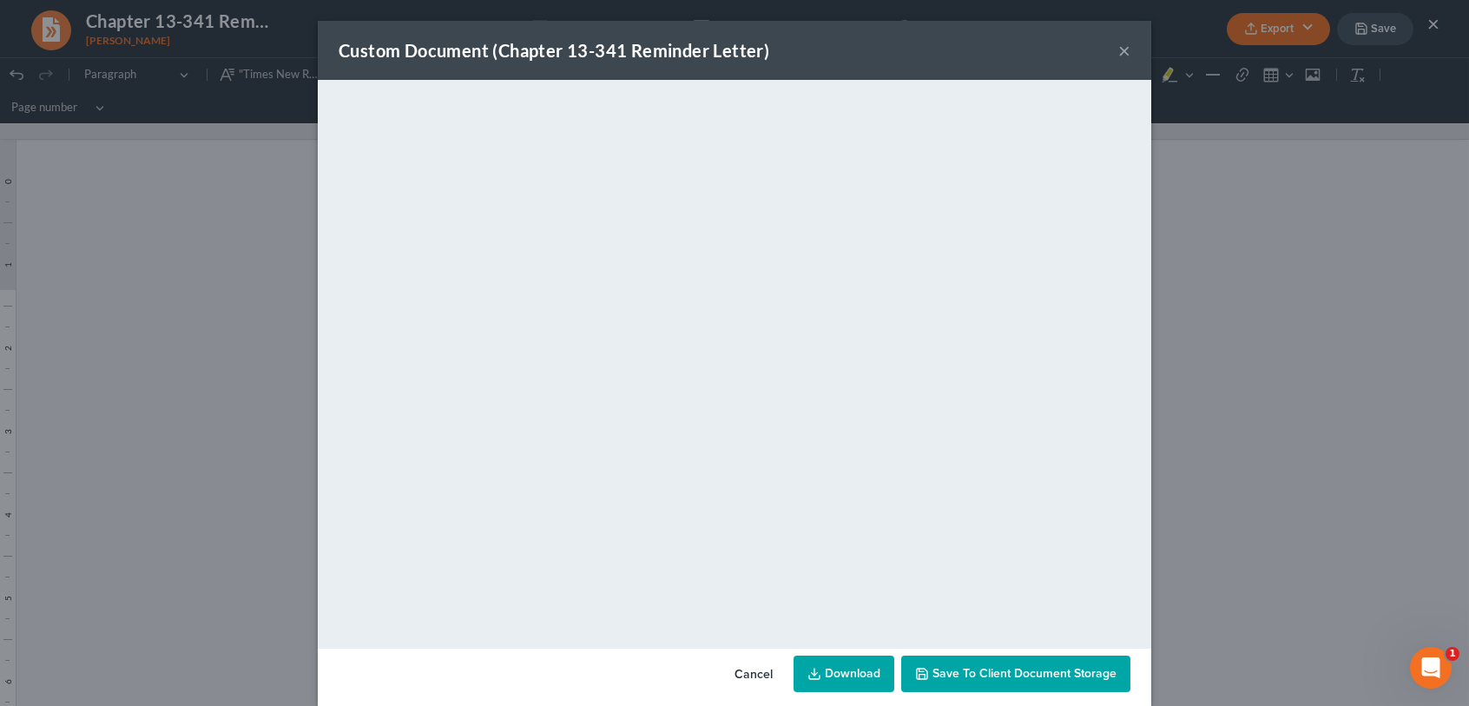
click at [740, 679] on button "Cancel" at bounding box center [754, 674] width 66 height 35
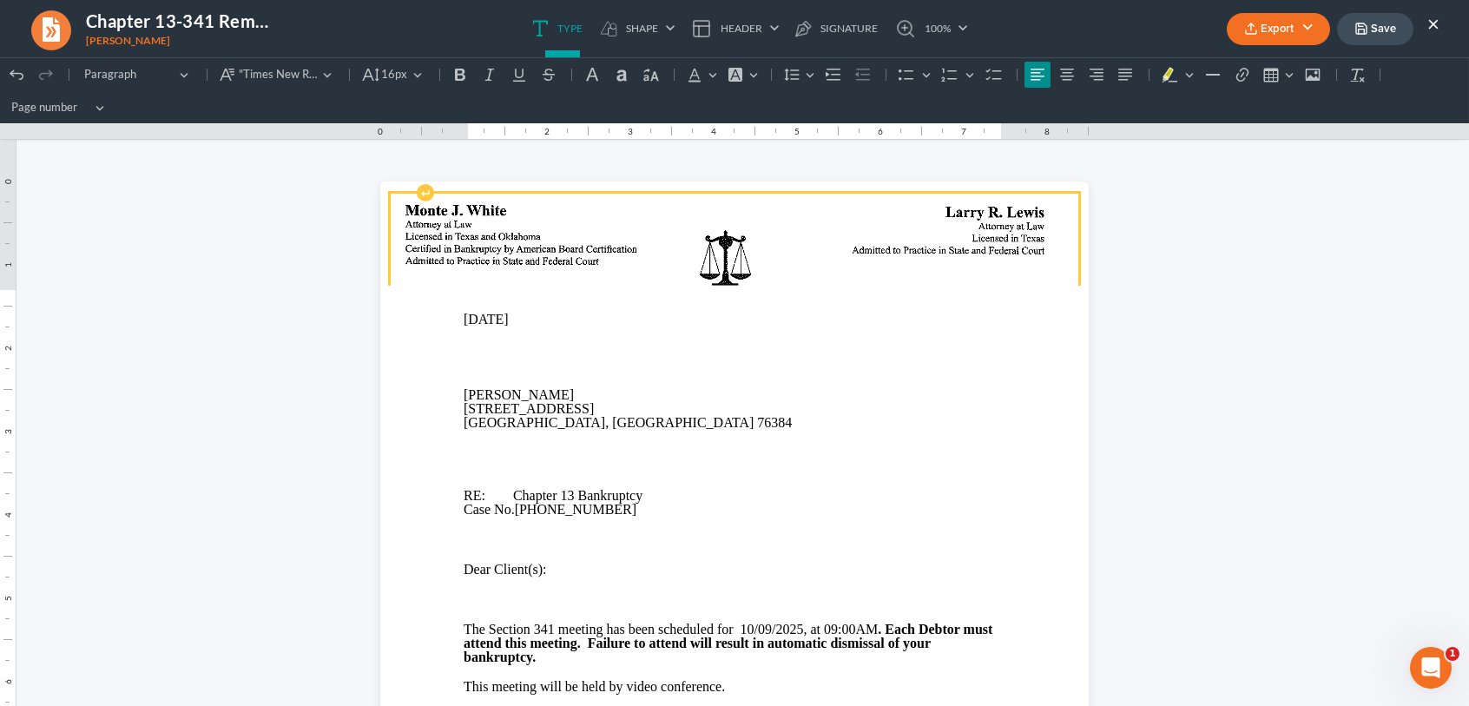
click at [428, 239] on img "Rich Text Editor, page-0-header" at bounding box center [735, 256] width 688 height 124
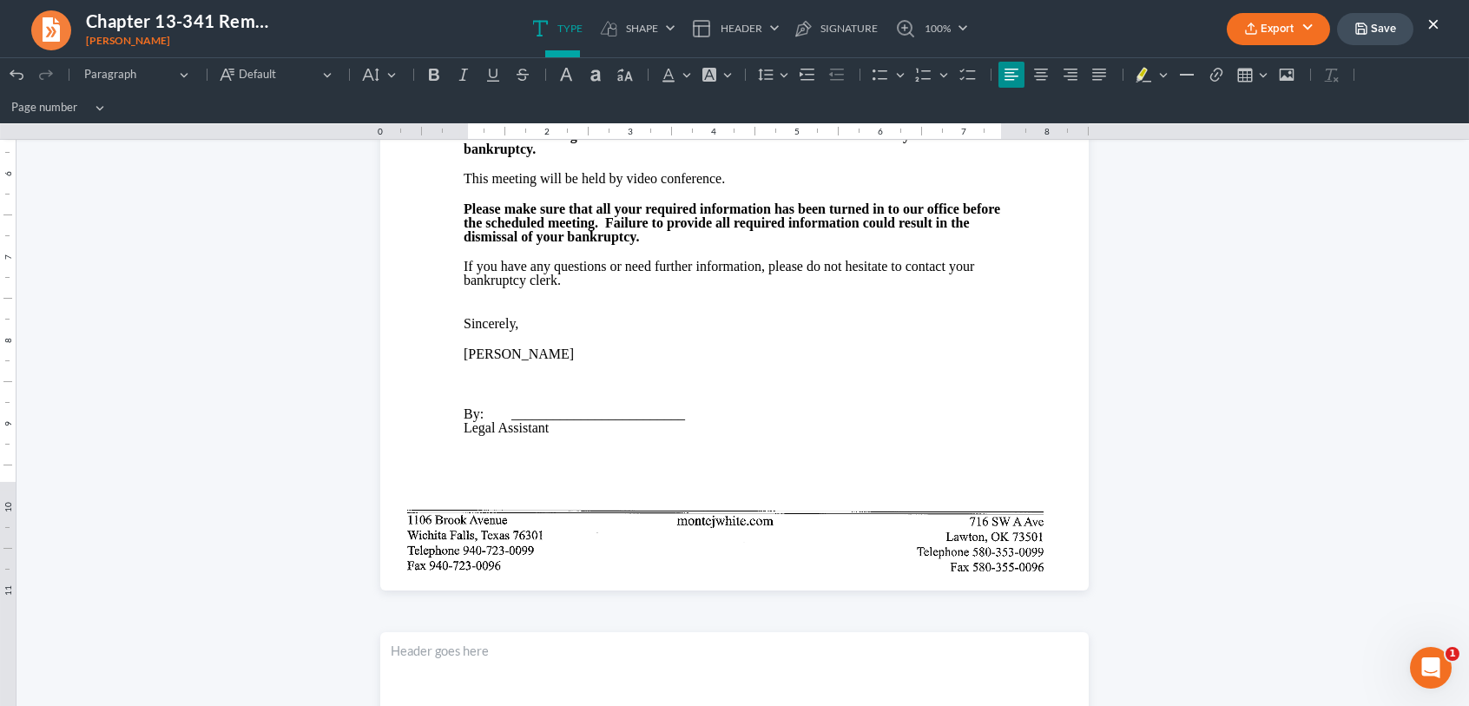
scroll to position [521, 0]
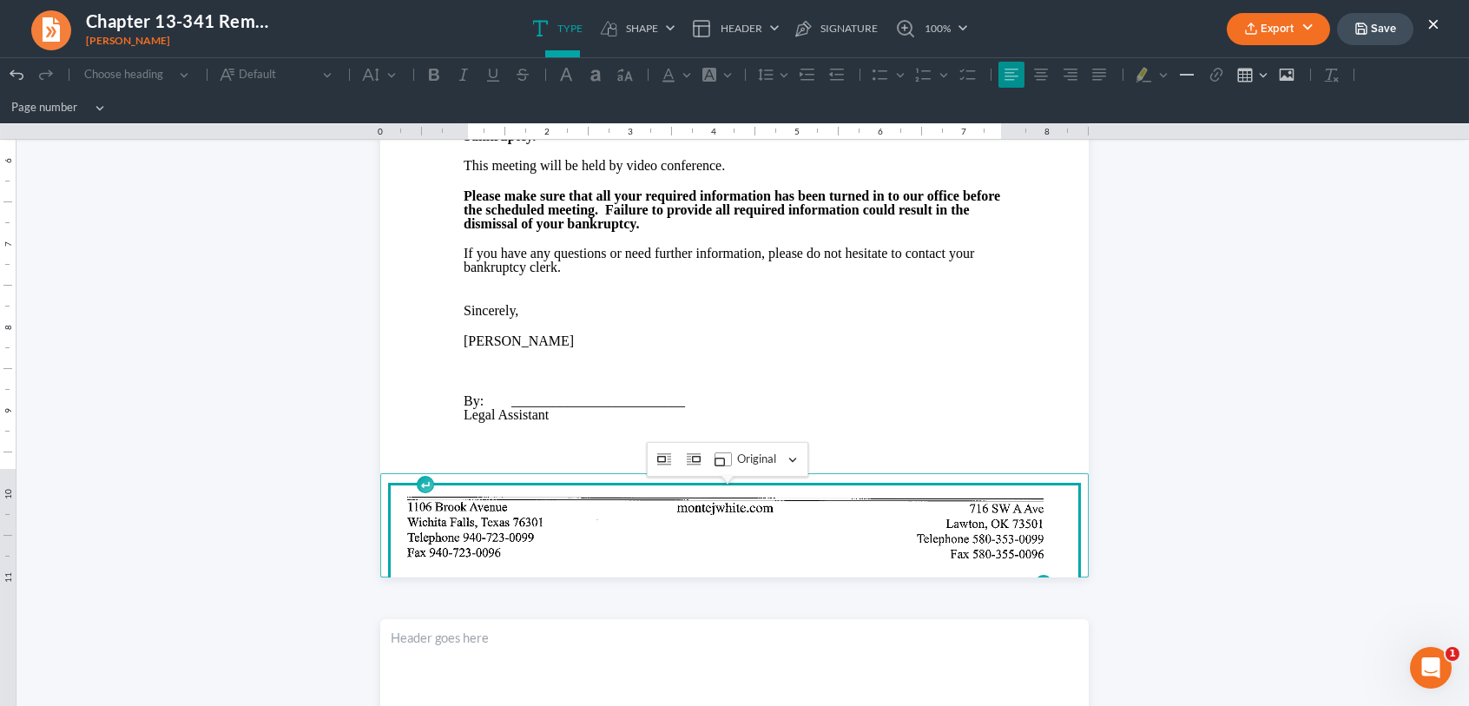
click at [967, 531] on img "Rich Text Editor, page-0-footer" at bounding box center [735, 533] width 688 height 97
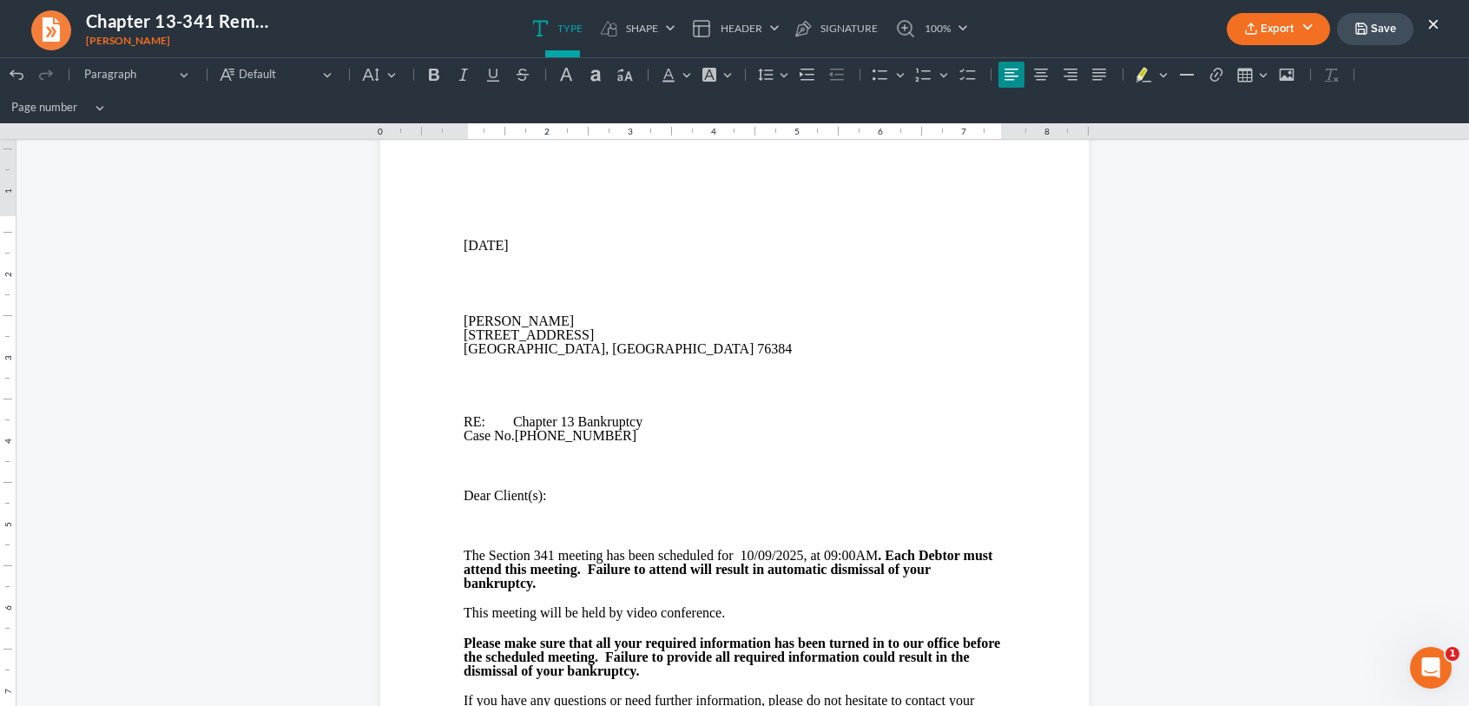
scroll to position [0, 0]
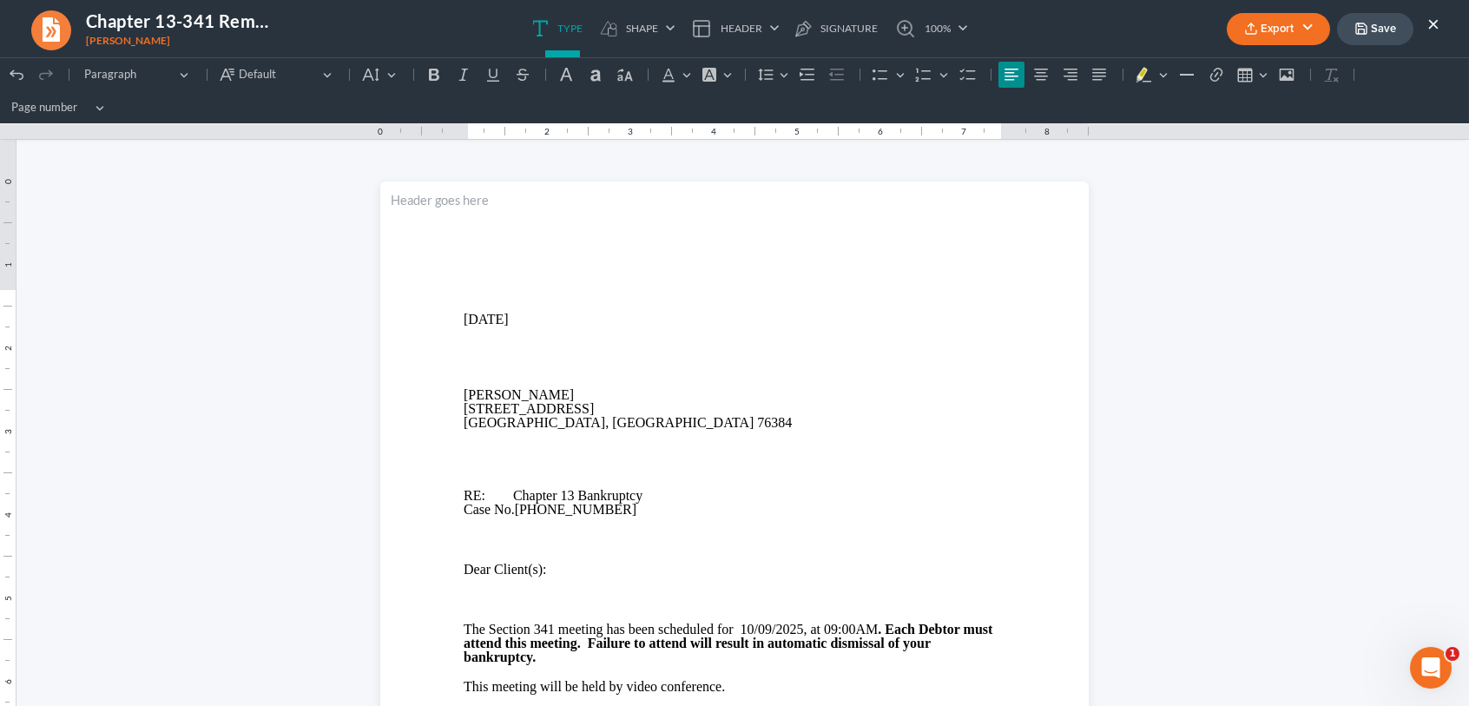
click at [1261, 30] on button "Export" at bounding box center [1278, 29] width 103 height 32
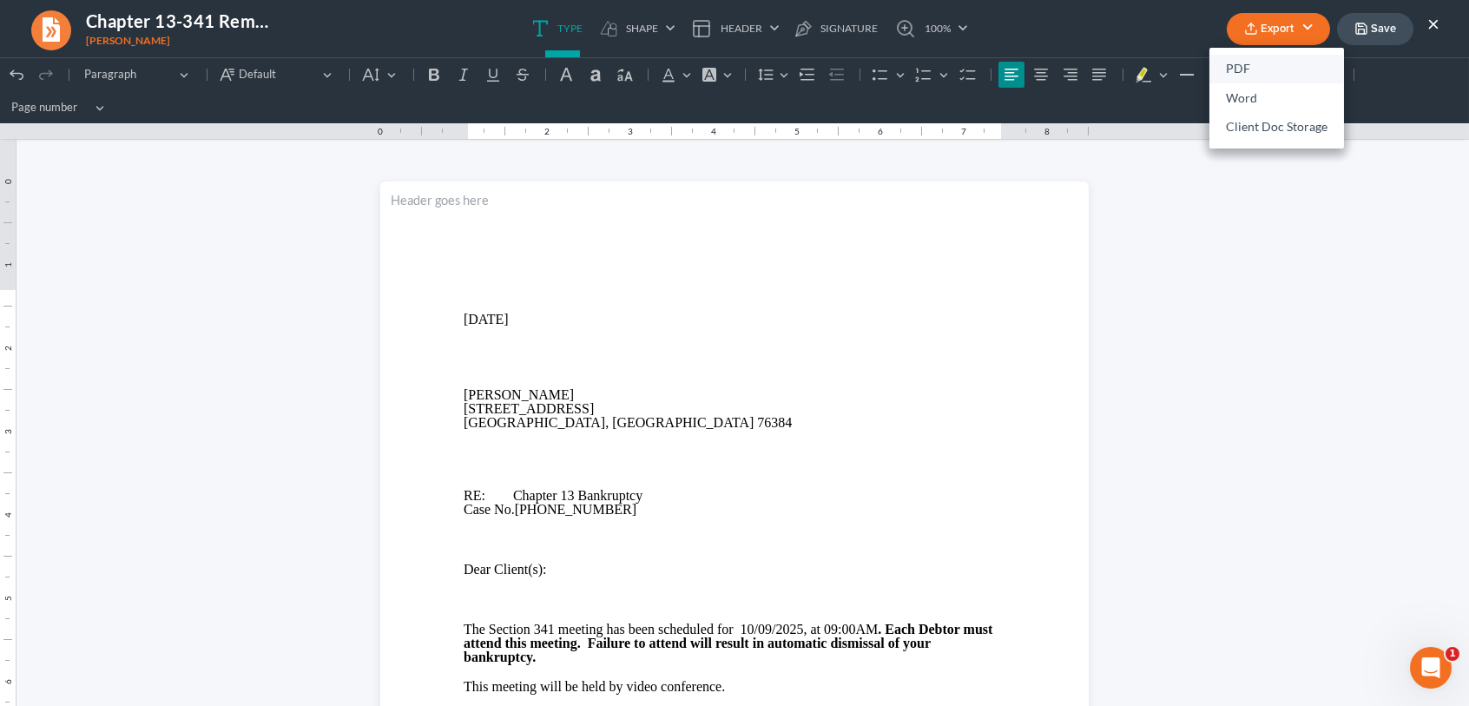
click at [1240, 69] on link "PDF" at bounding box center [1277, 70] width 135 height 30
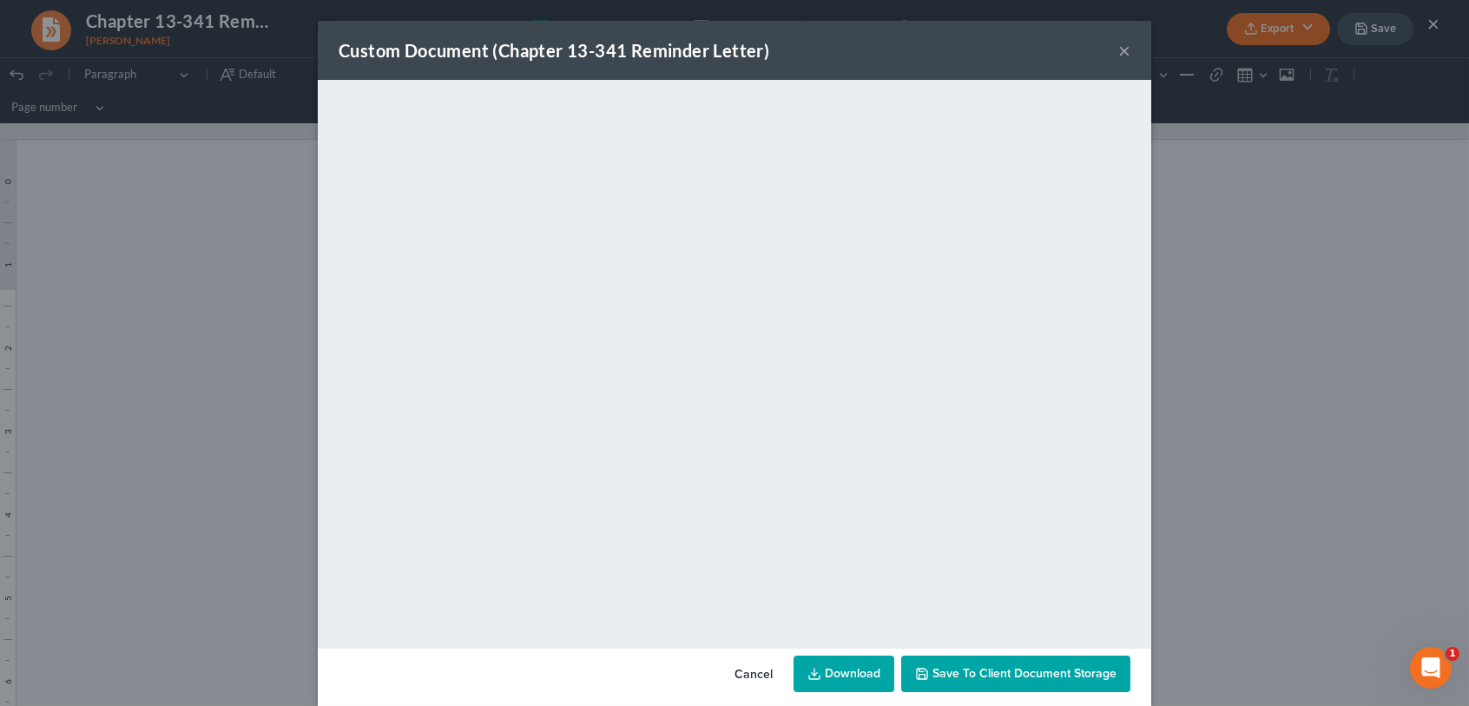
click at [1052, 677] on span "Save to Client Document Storage" at bounding box center [1025, 673] width 184 height 15
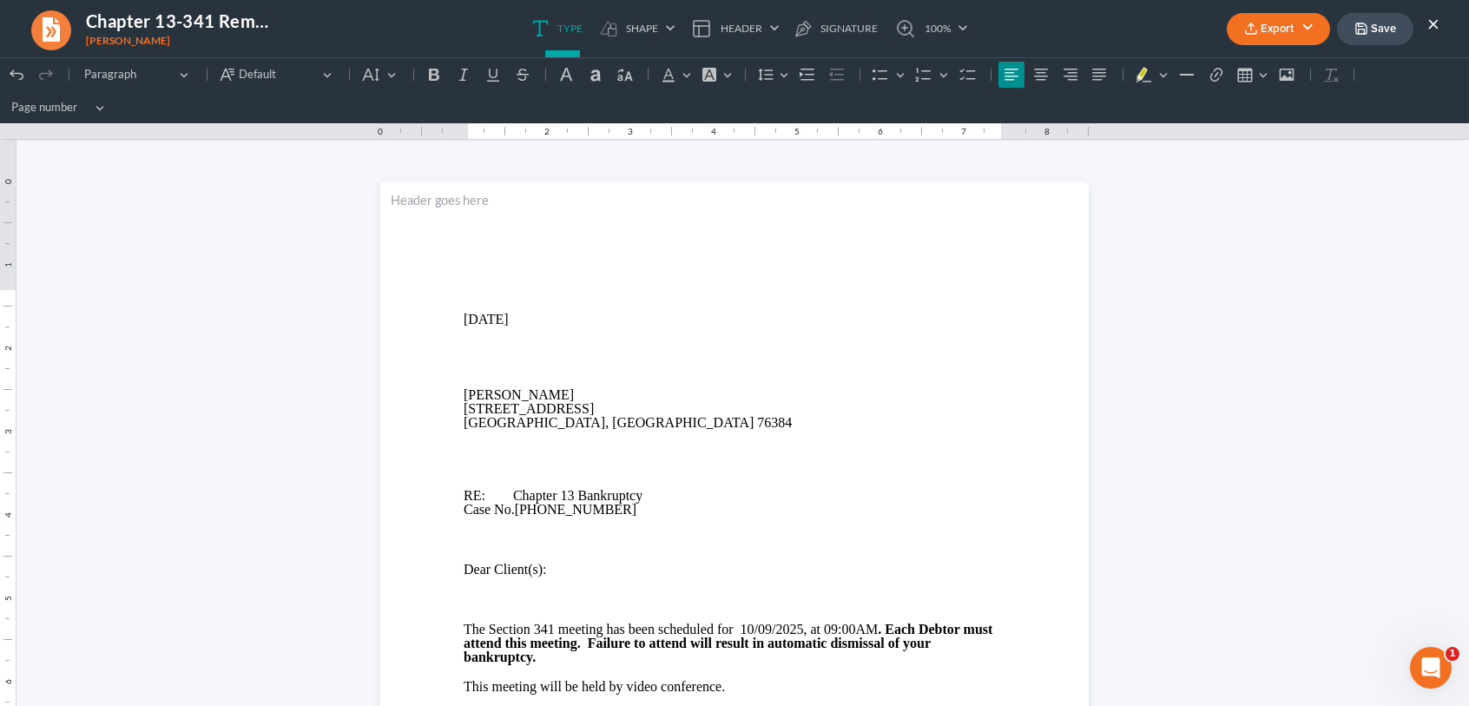
click at [1388, 31] on button "Save" at bounding box center [1375, 29] width 76 height 32
click at [1432, 23] on button "×" at bounding box center [1434, 23] width 12 height 21
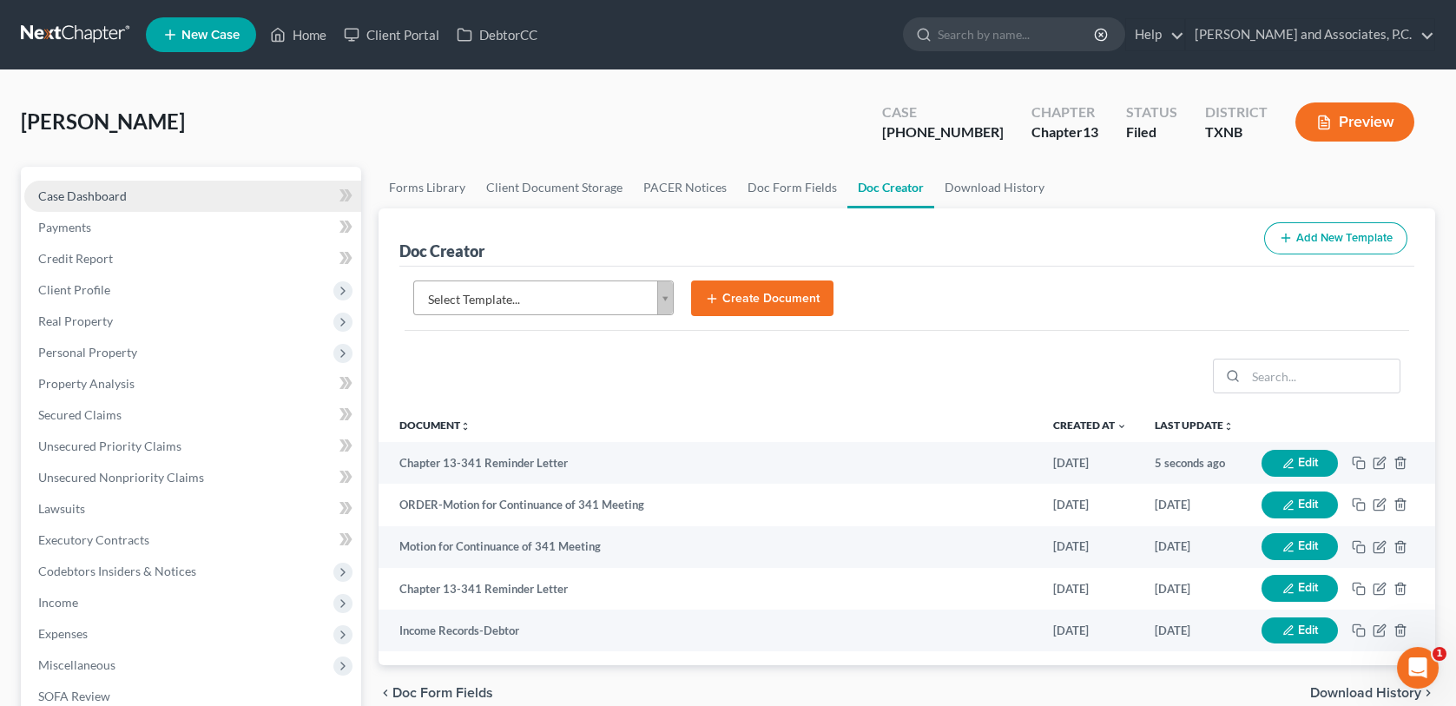
click at [211, 196] on link "Case Dashboard" at bounding box center [192, 196] width 337 height 31
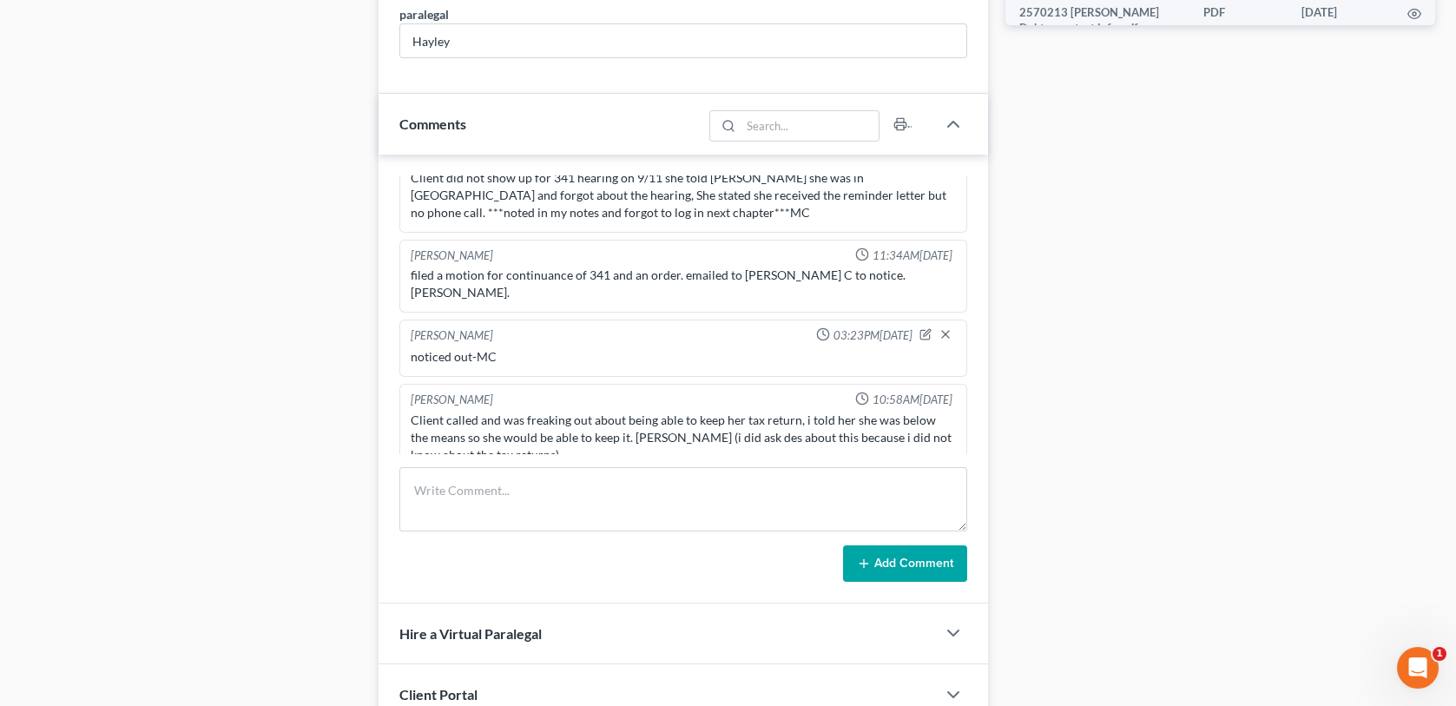
scroll to position [1129, 0]
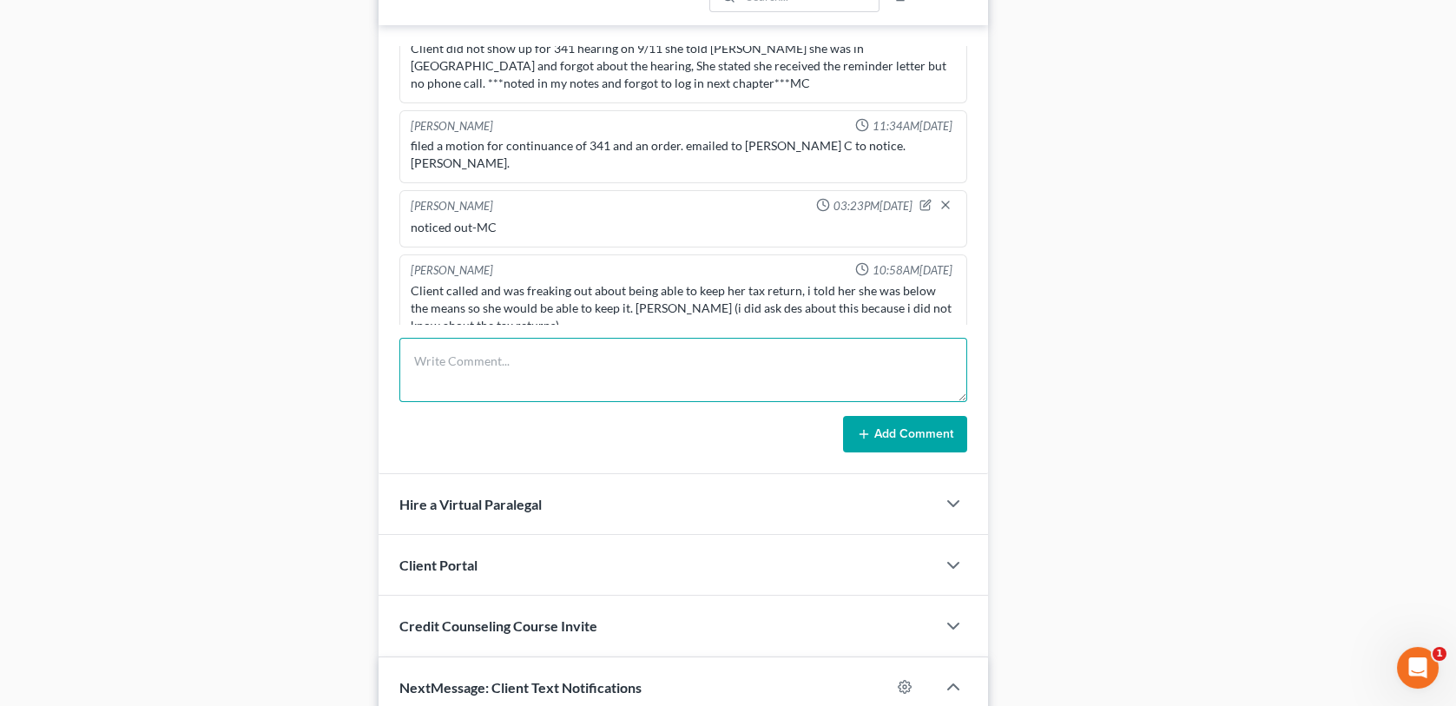
click at [430, 371] on textarea at bounding box center [682, 370] width 567 height 64
type textarea "mailed 341 reminder letter for 10/9/2025-MC"
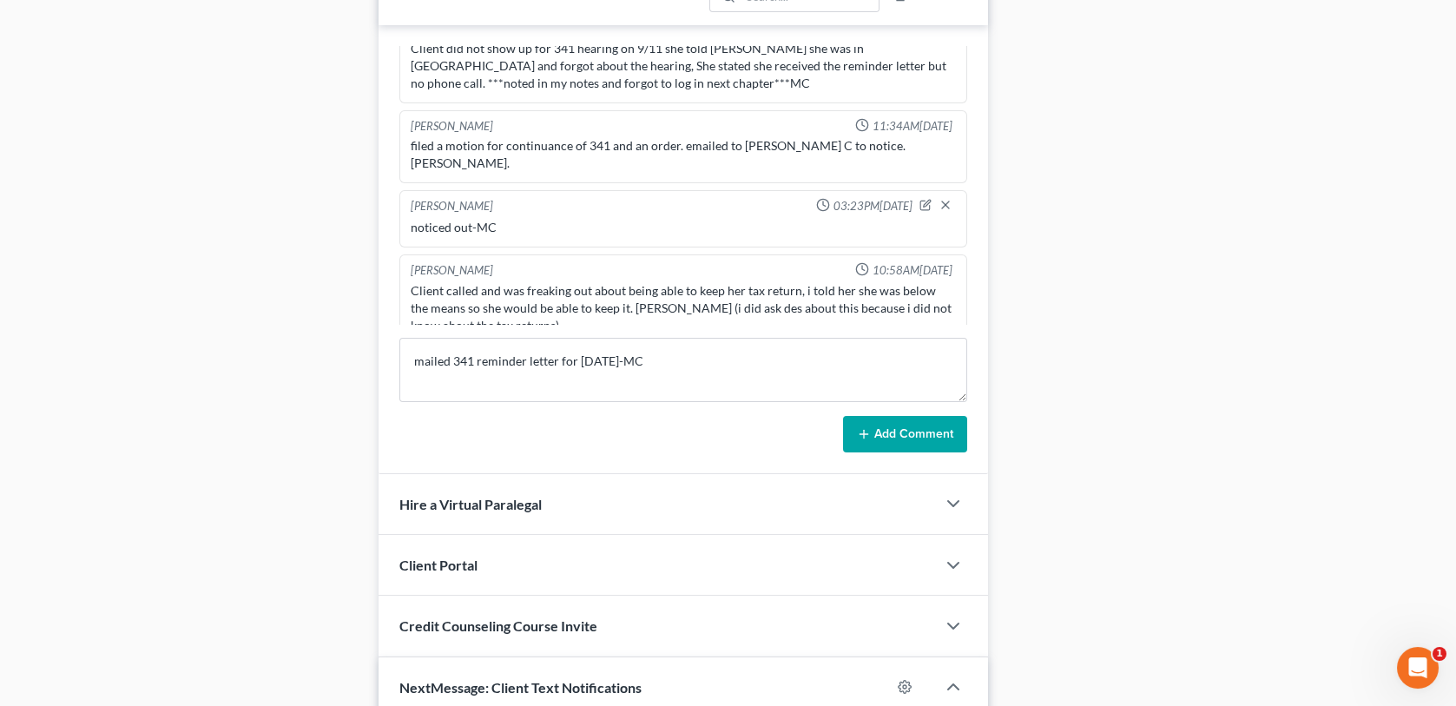
click at [888, 427] on button "Add Comment" at bounding box center [905, 434] width 124 height 36
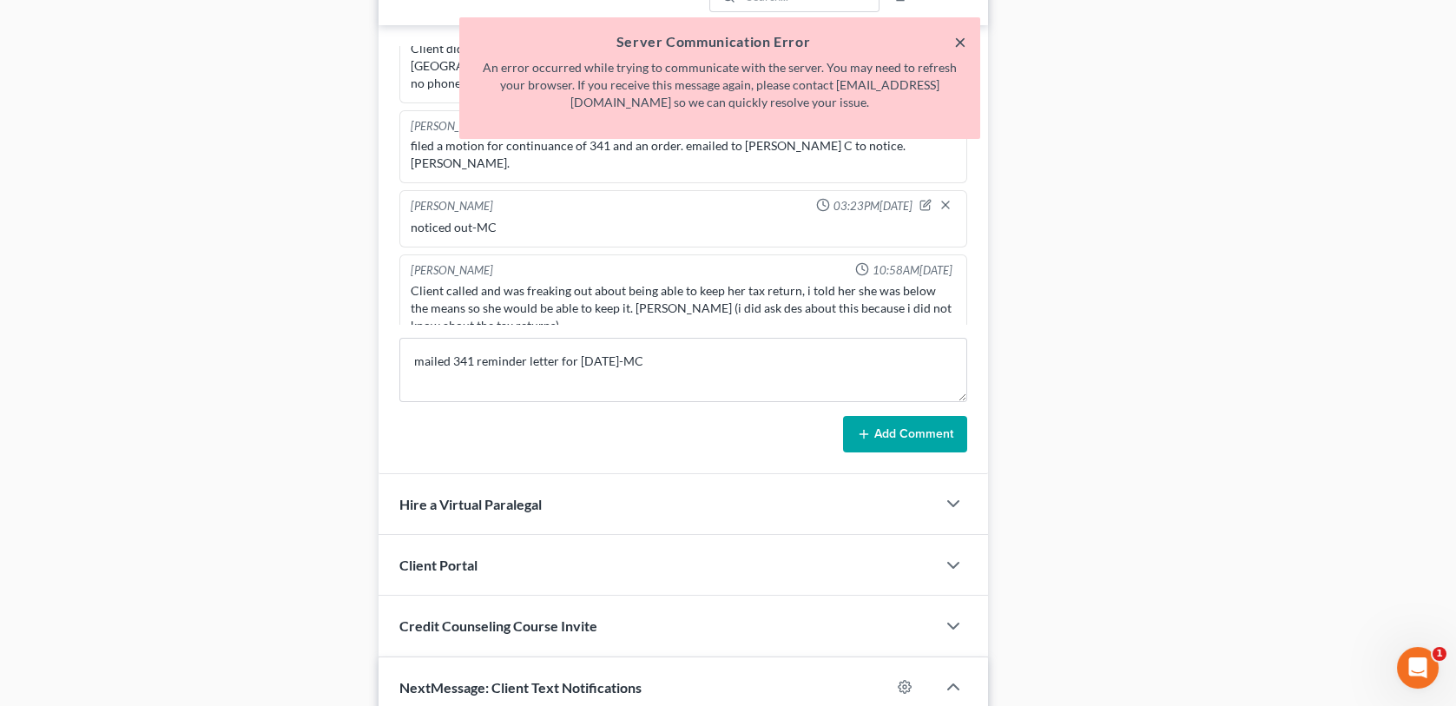
click at [956, 46] on button "×" at bounding box center [960, 41] width 12 height 21
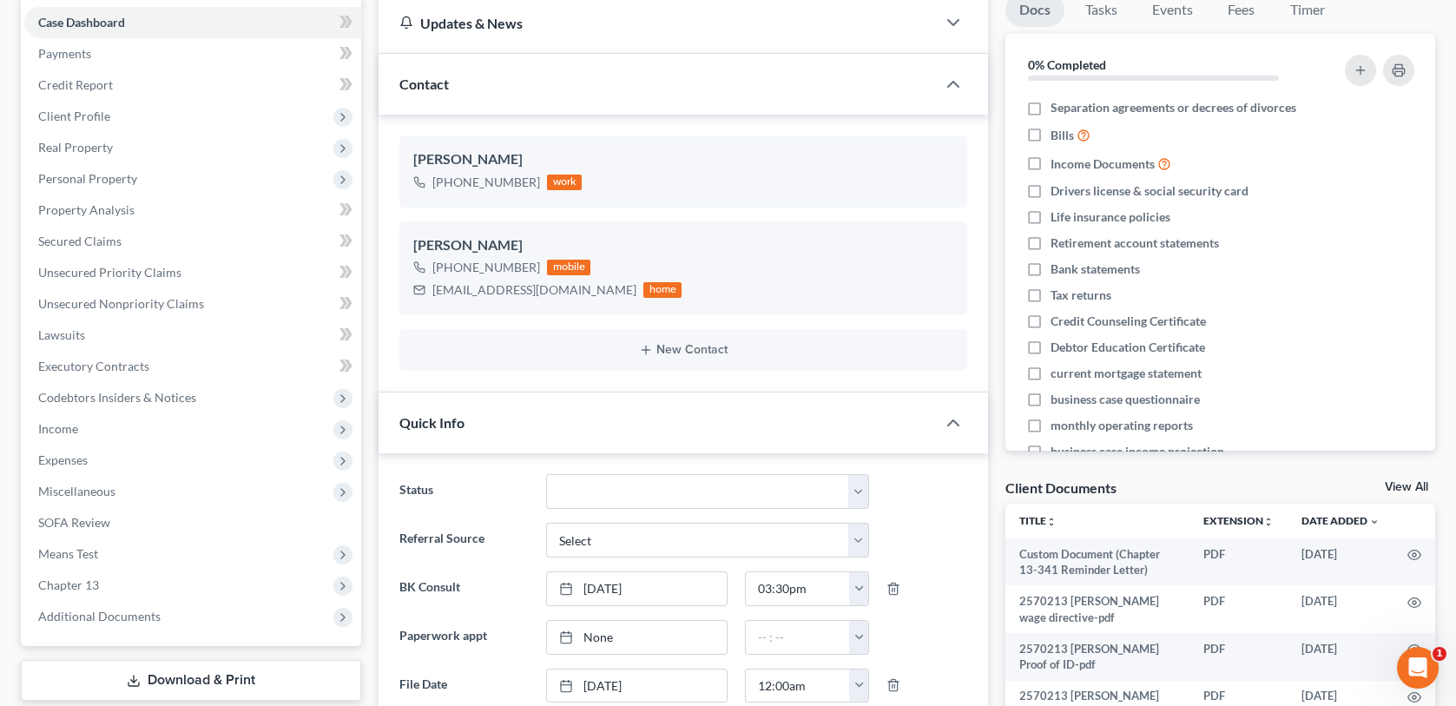
scroll to position [0, 0]
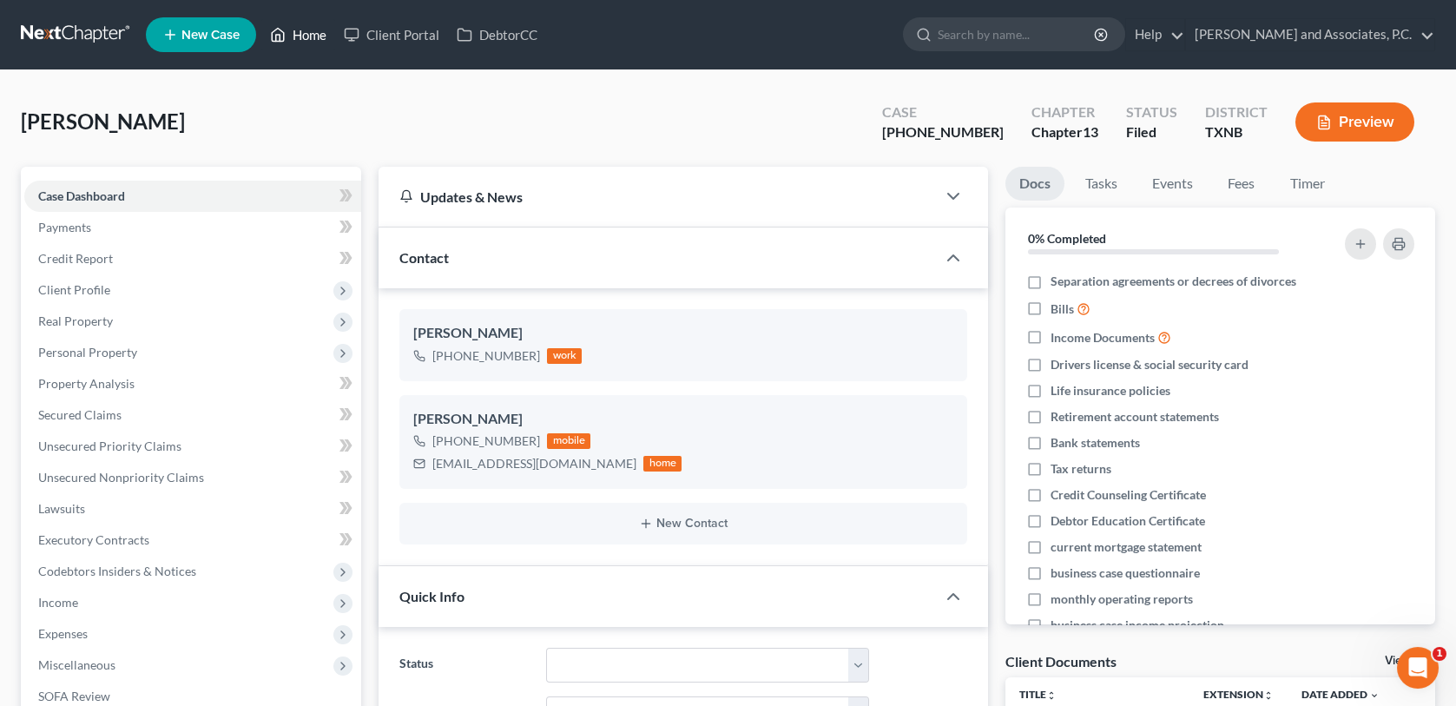
click at [307, 35] on link "Home" at bounding box center [298, 34] width 74 height 31
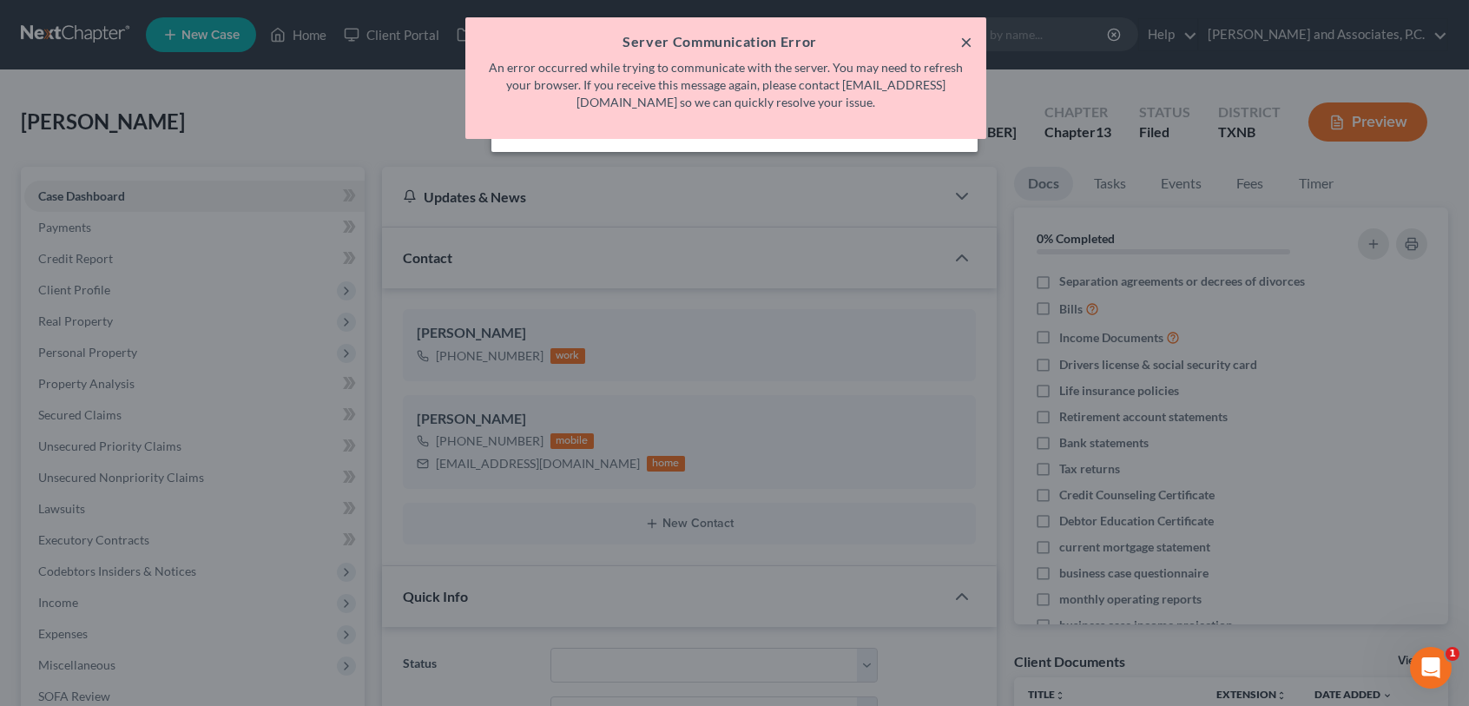
click at [965, 45] on button "×" at bounding box center [967, 41] width 12 height 21
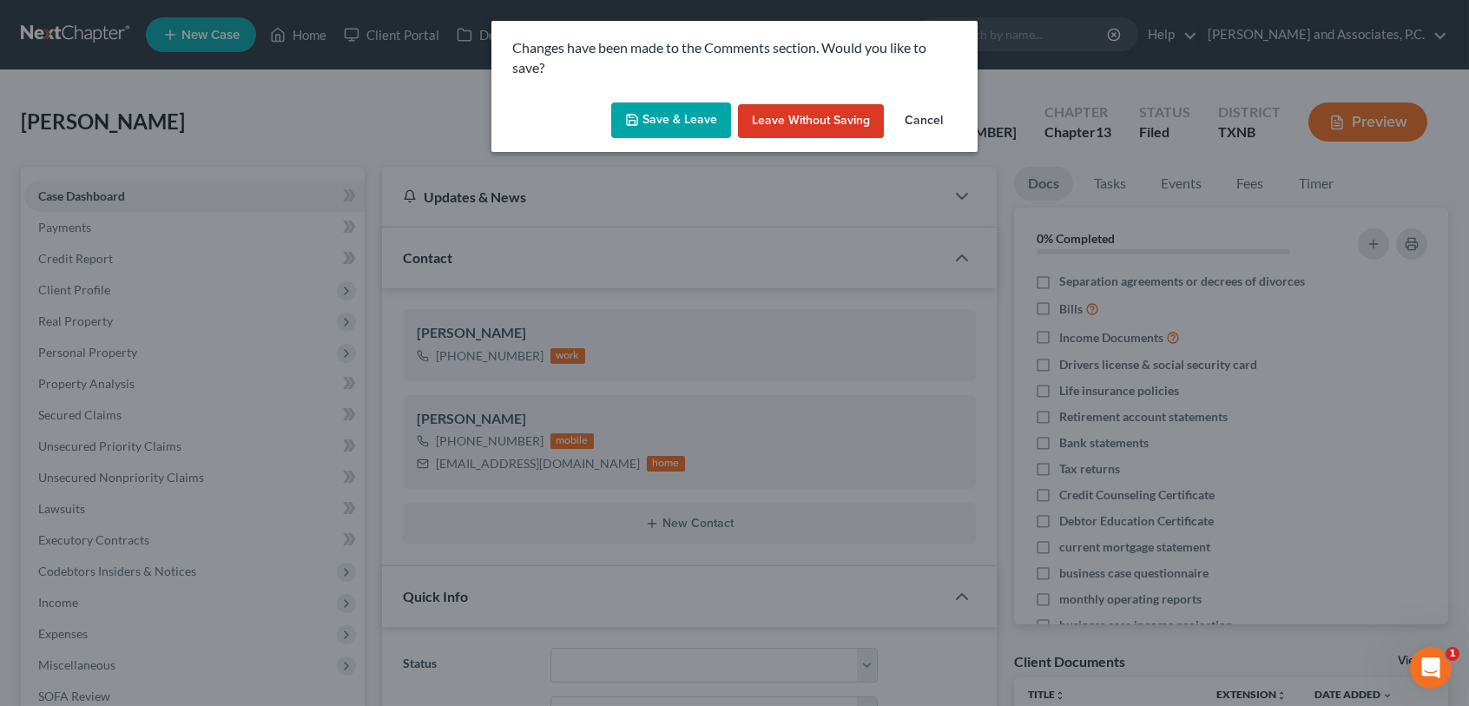
click at [693, 123] on button "Save & Leave" at bounding box center [671, 120] width 120 height 36
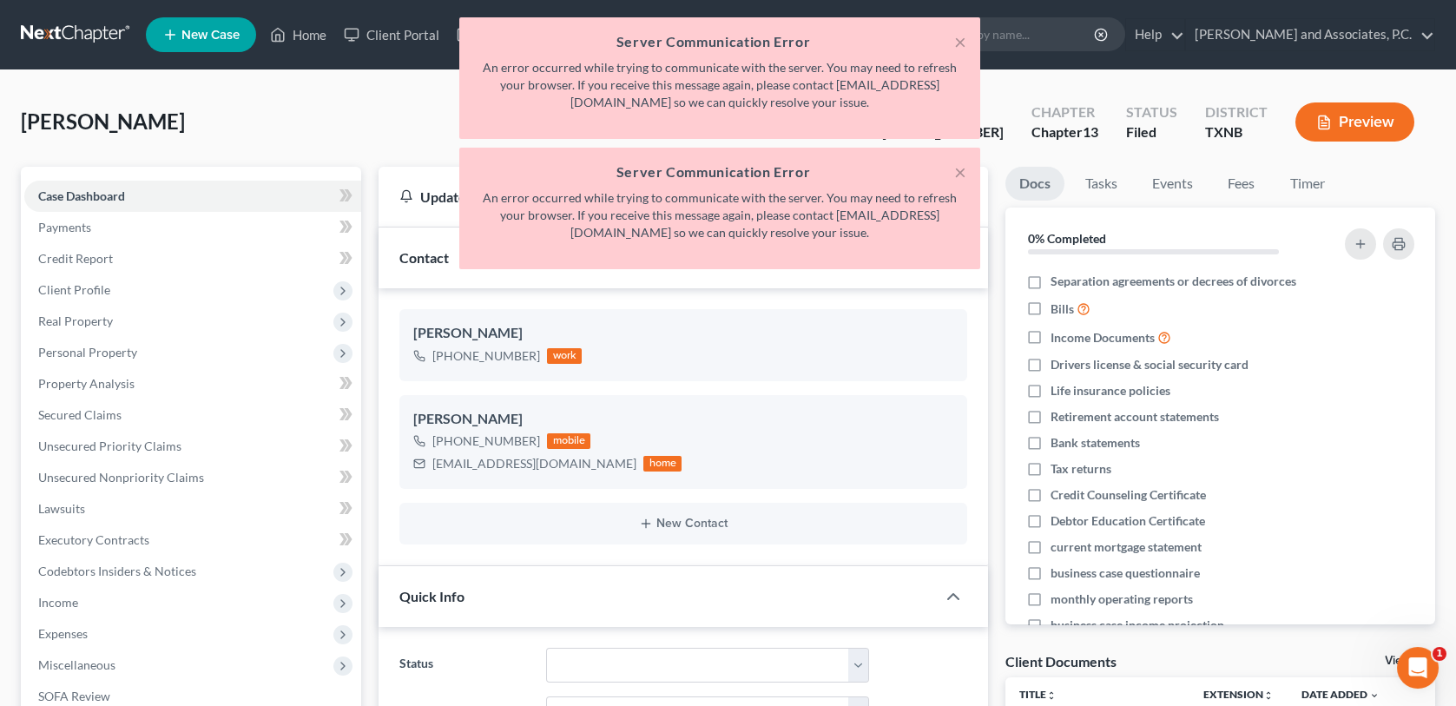
click at [973, 667] on div "Status Closed without Discharge Complete Converted to 7 Discharged Dismissed Fi…" at bounding box center [683, 665] width 584 height 35
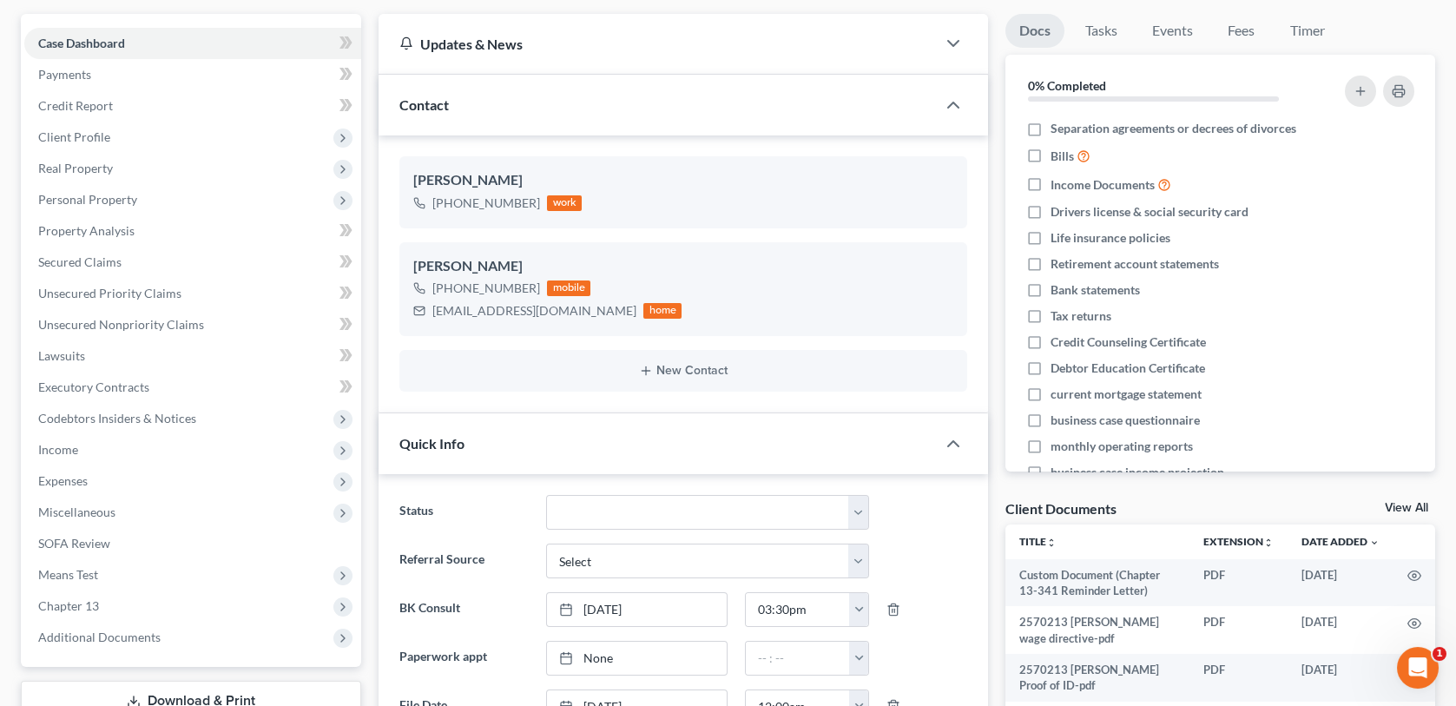
scroll to position [174, 0]
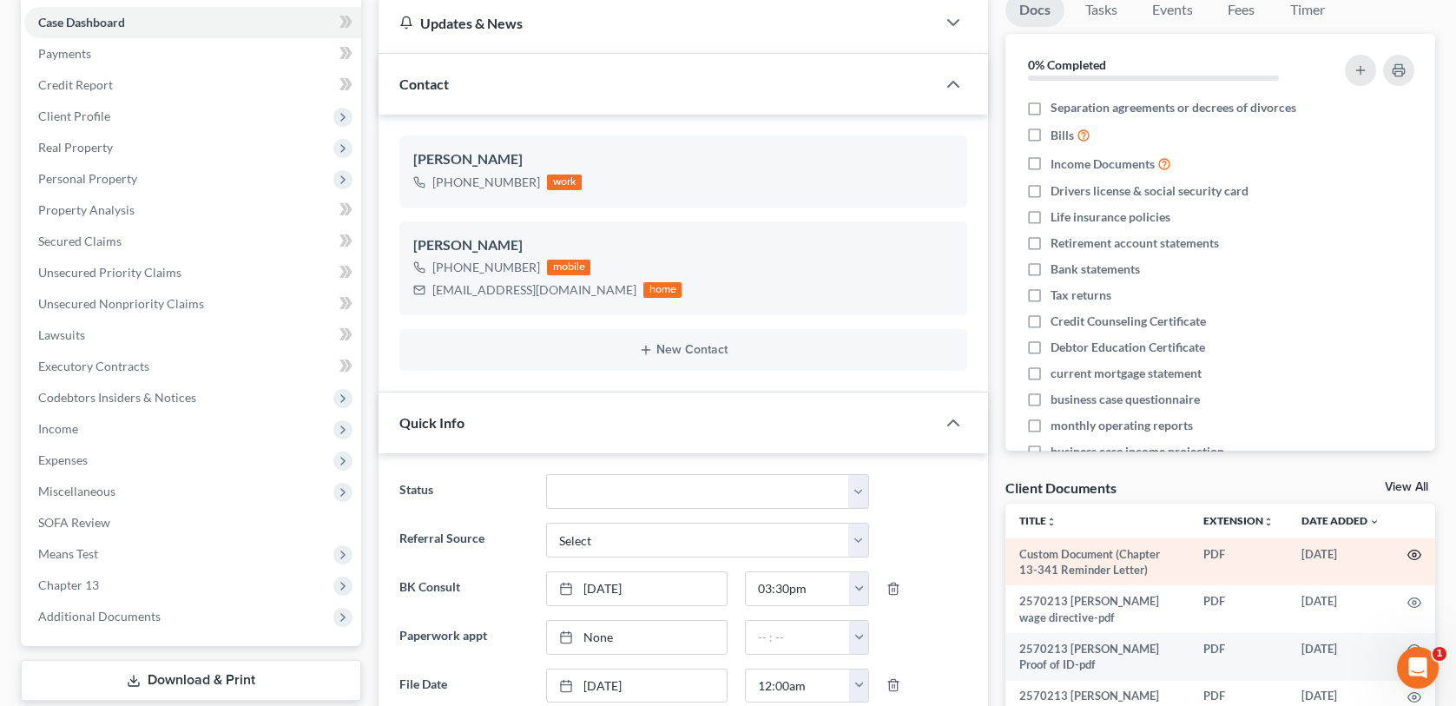
click at [1408, 557] on icon "button" at bounding box center [1415, 555] width 14 height 14
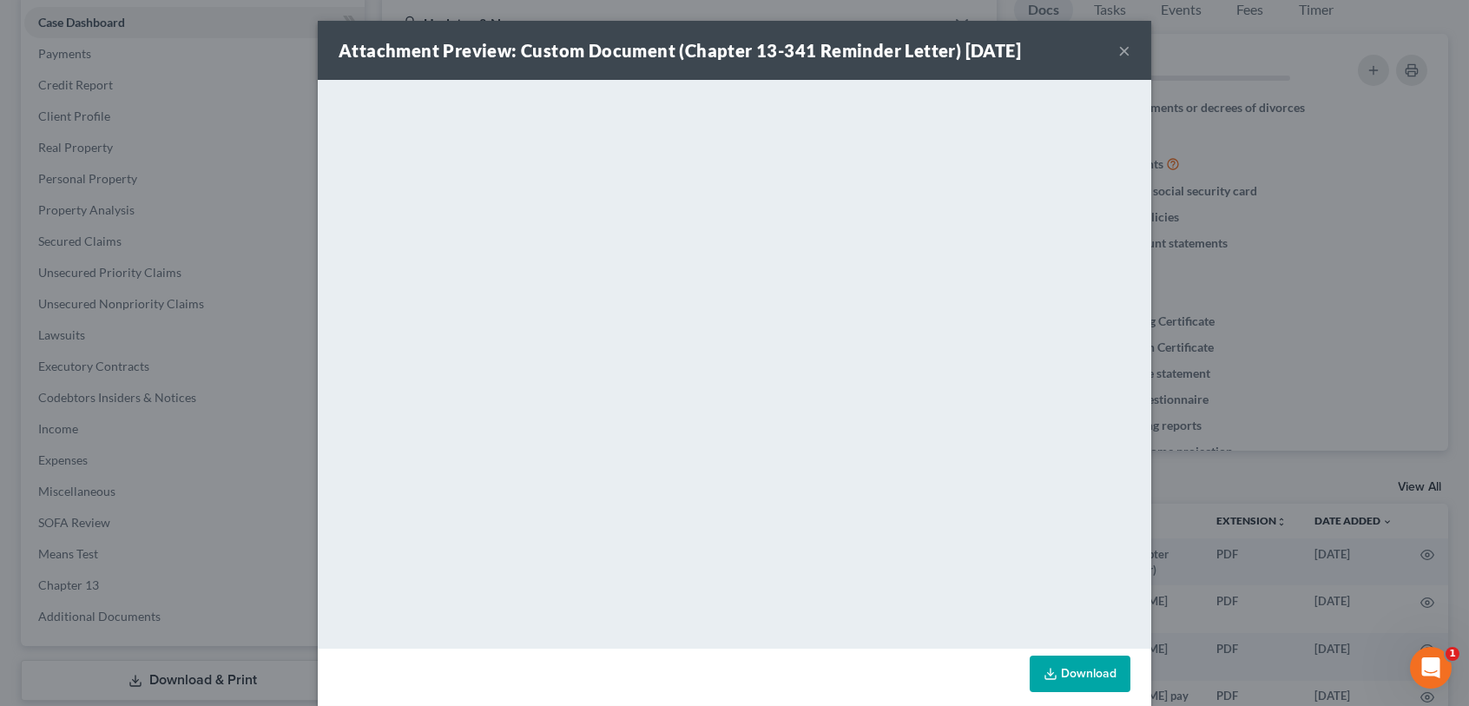
click at [1126, 49] on div "Attachment Preview: Custom Document (Chapter 13-341 Reminder Letter) 10/03/2025…" at bounding box center [735, 50] width 834 height 59
click at [1119, 50] on button "×" at bounding box center [1125, 50] width 12 height 21
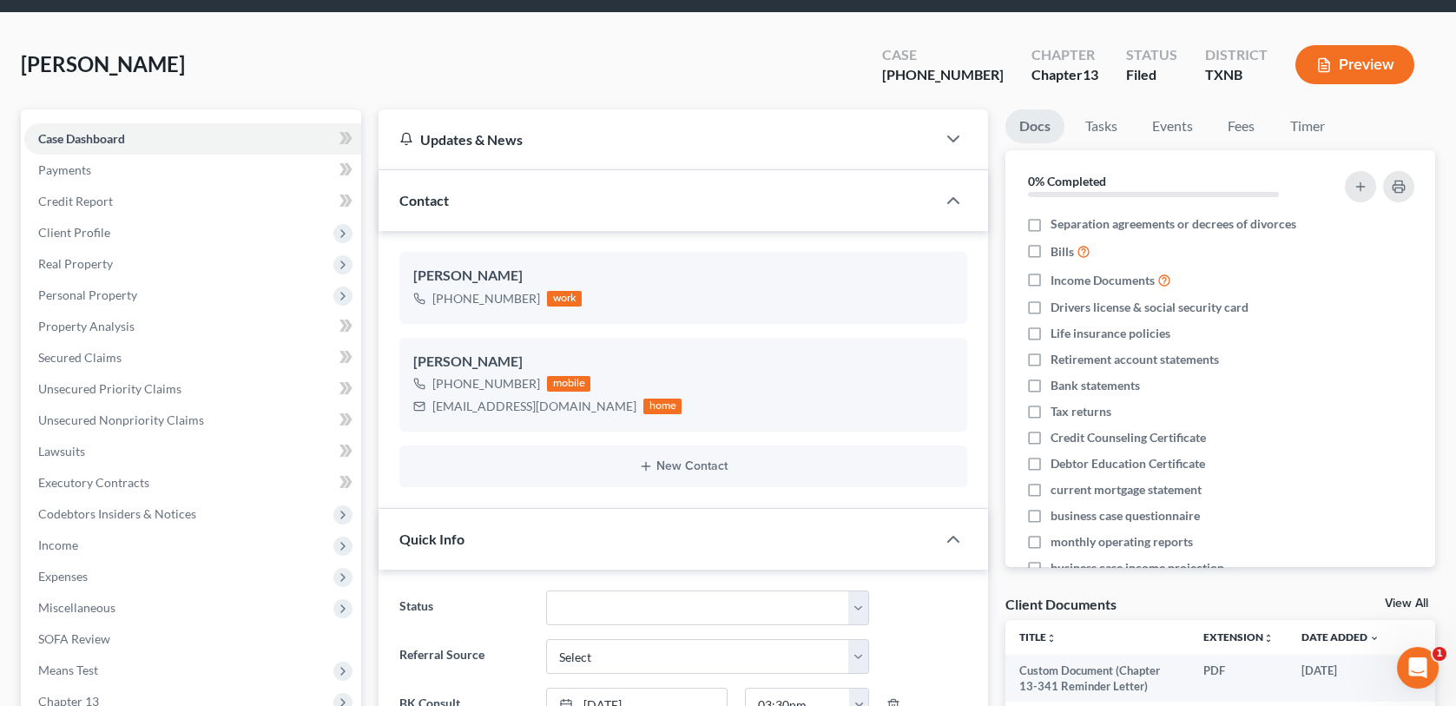
scroll to position [0, 0]
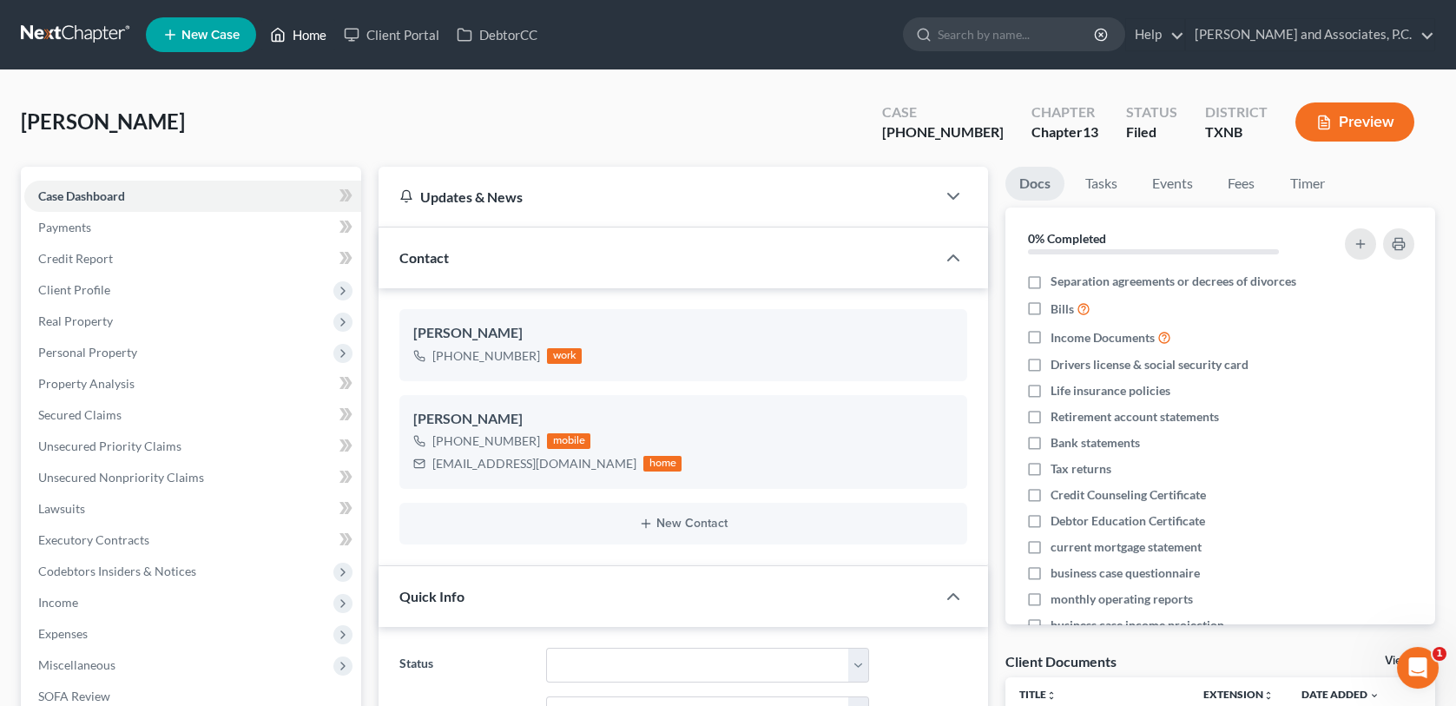
click at [316, 36] on link "Home" at bounding box center [298, 34] width 74 height 31
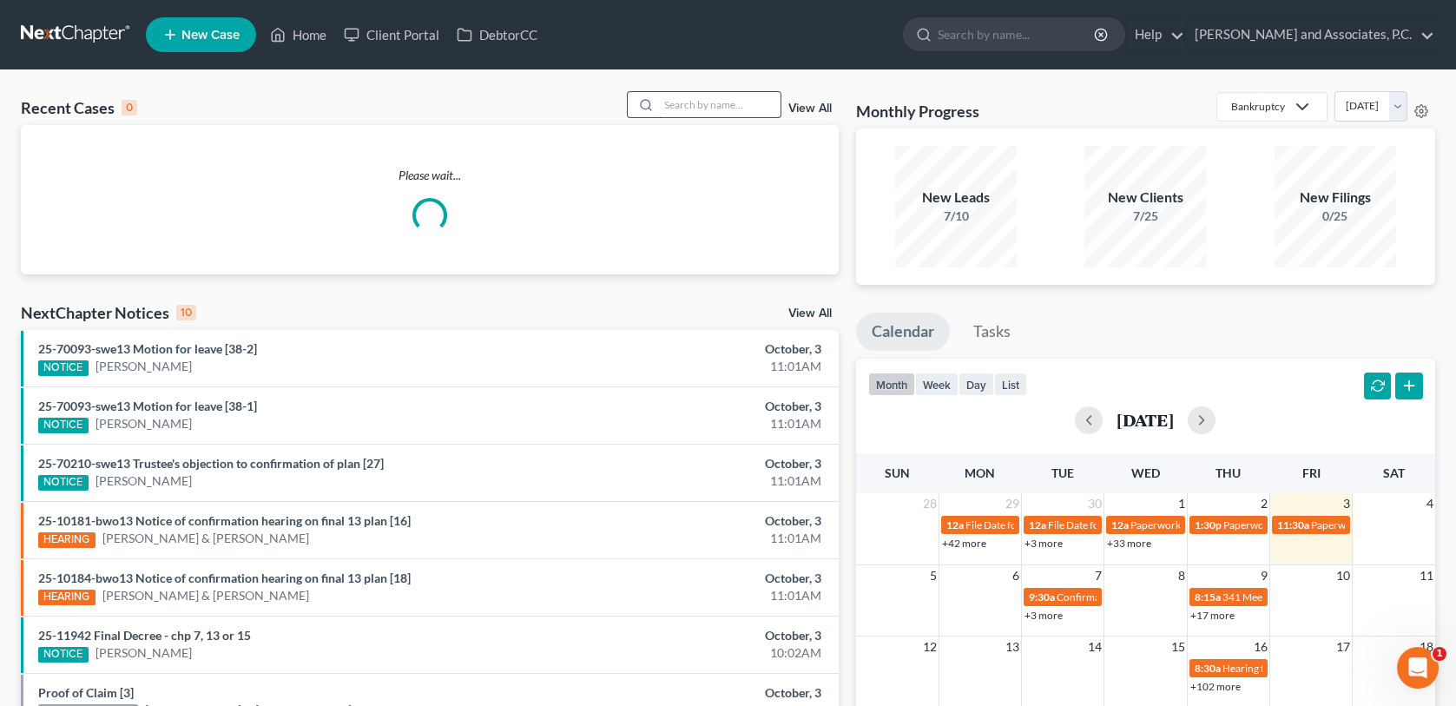
click at [698, 102] on input "search" at bounding box center [720, 104] width 122 height 25
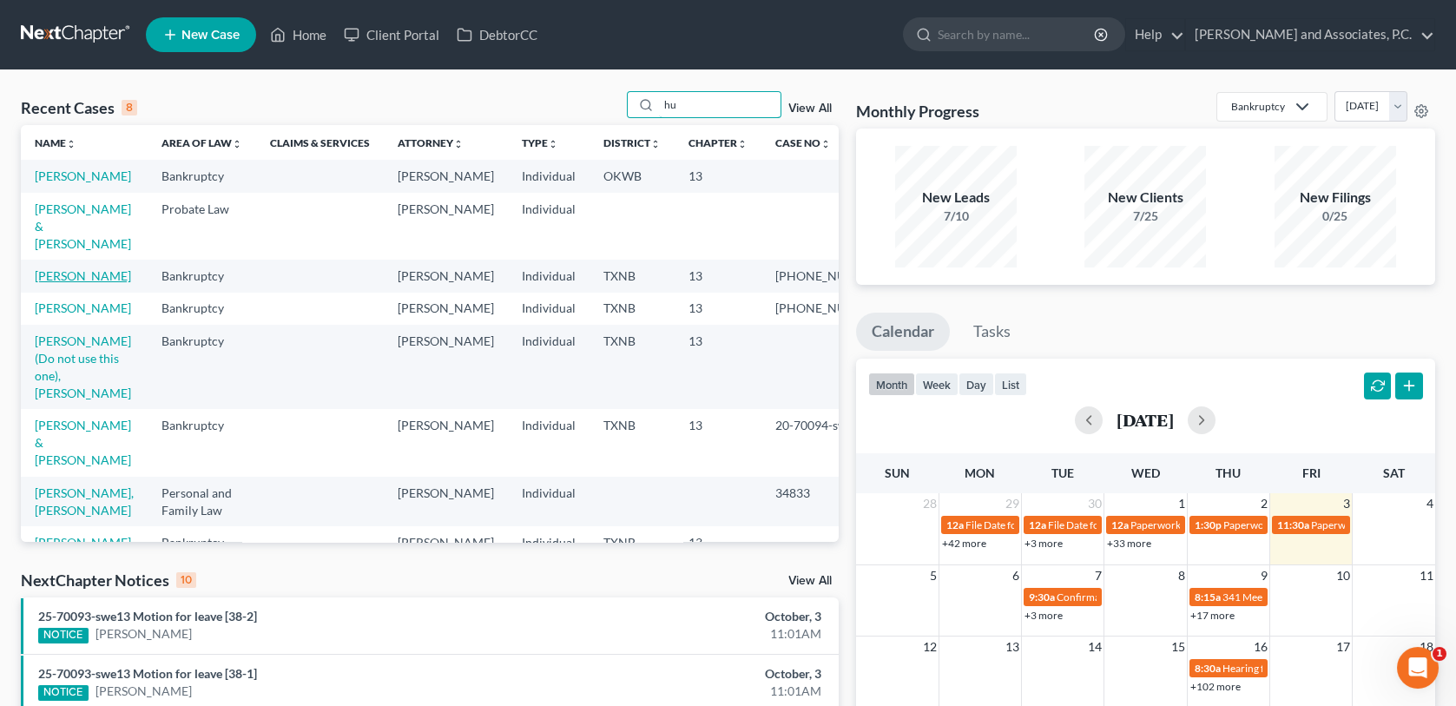
type input "h"
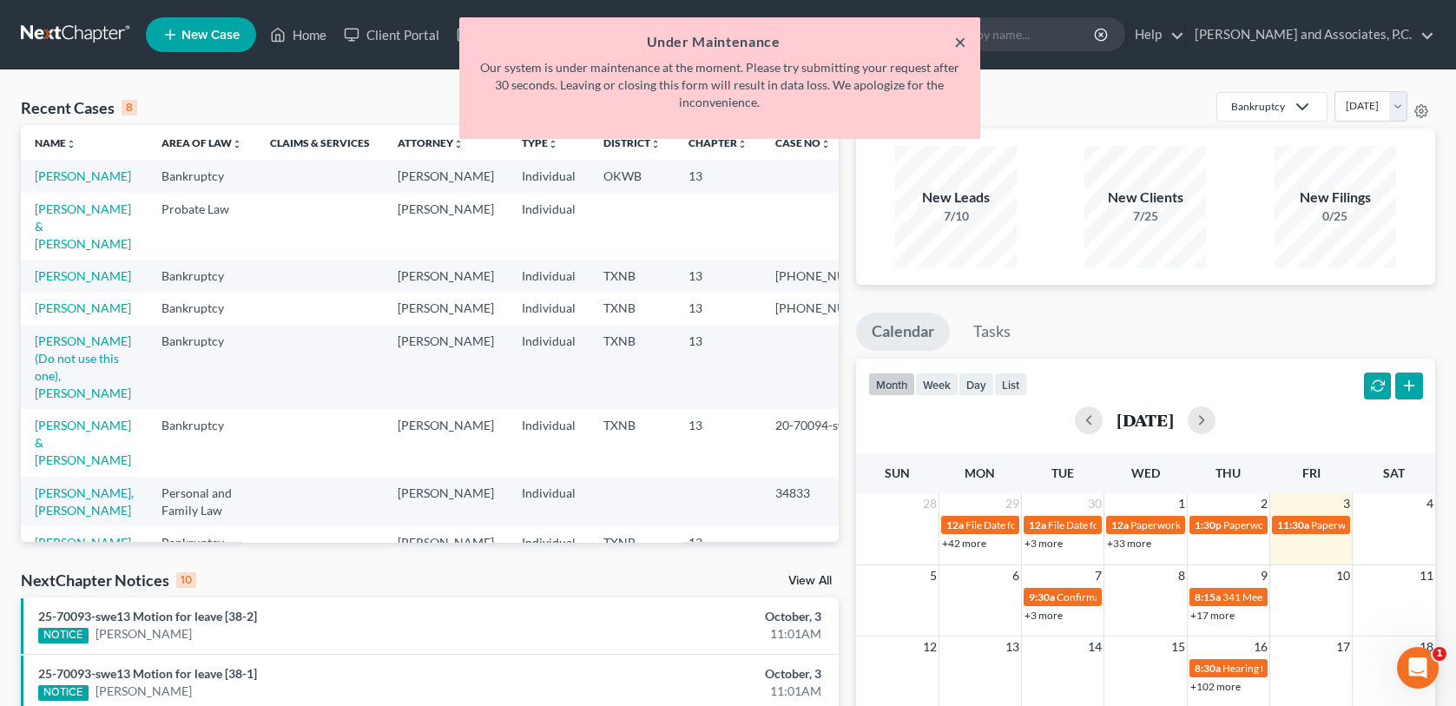
click at [957, 46] on button "×" at bounding box center [960, 41] width 12 height 21
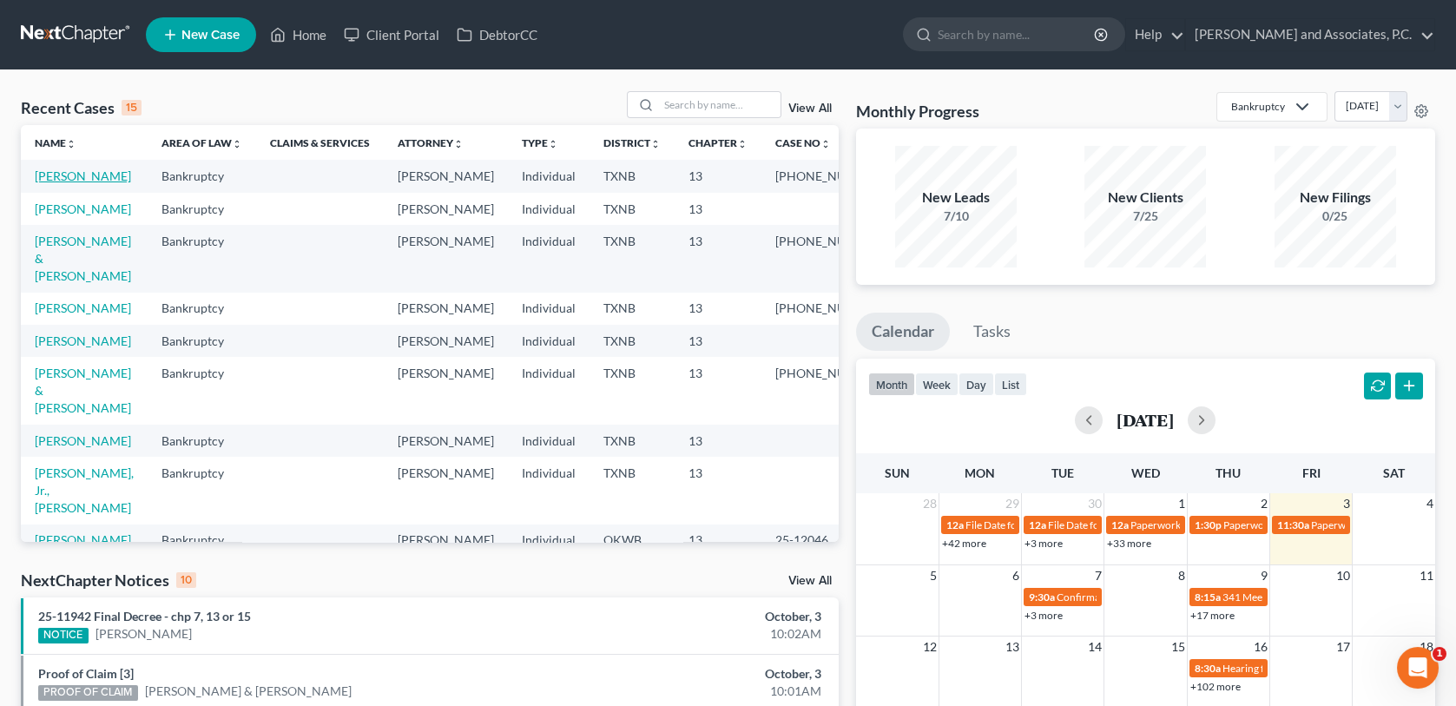
click at [68, 177] on link "[PERSON_NAME]" at bounding box center [83, 175] width 96 height 15
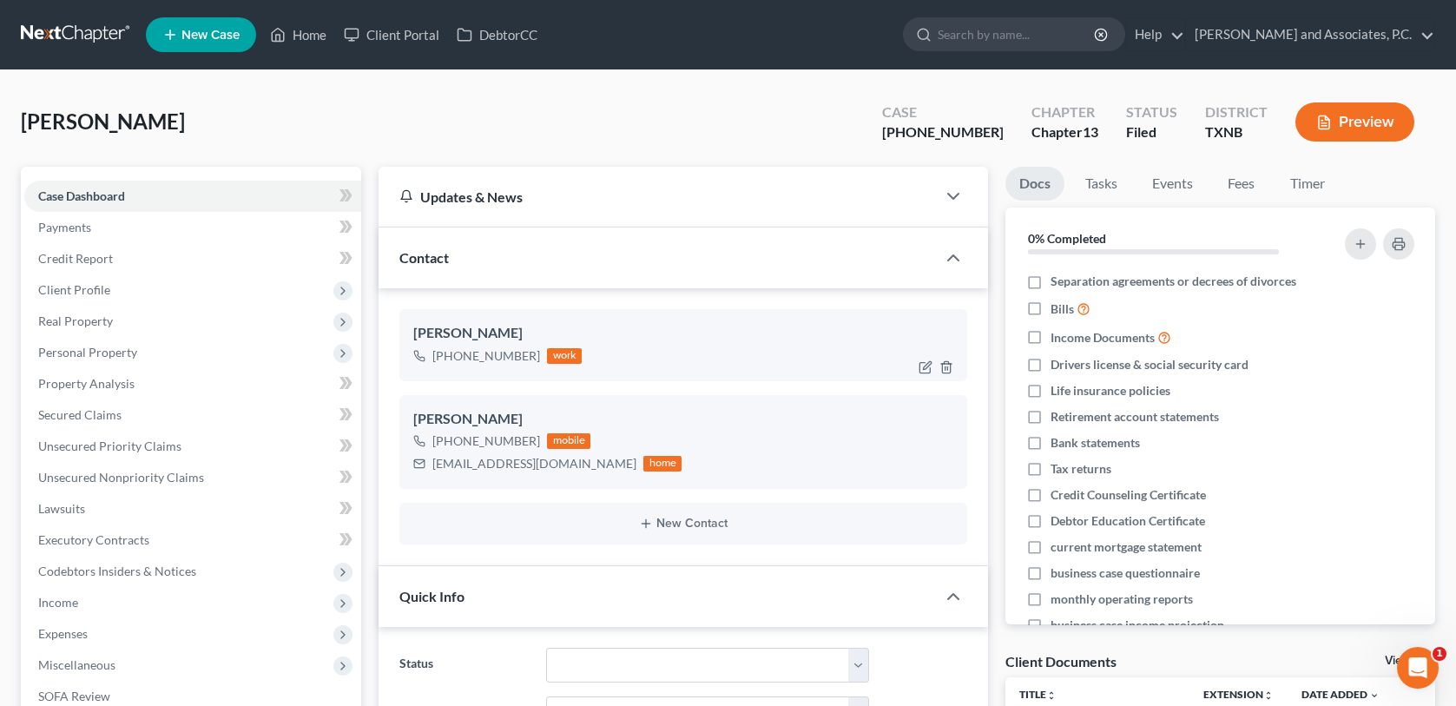
scroll to position [2969, 0]
click at [101, 294] on span "Client Profile" at bounding box center [74, 289] width 72 height 15
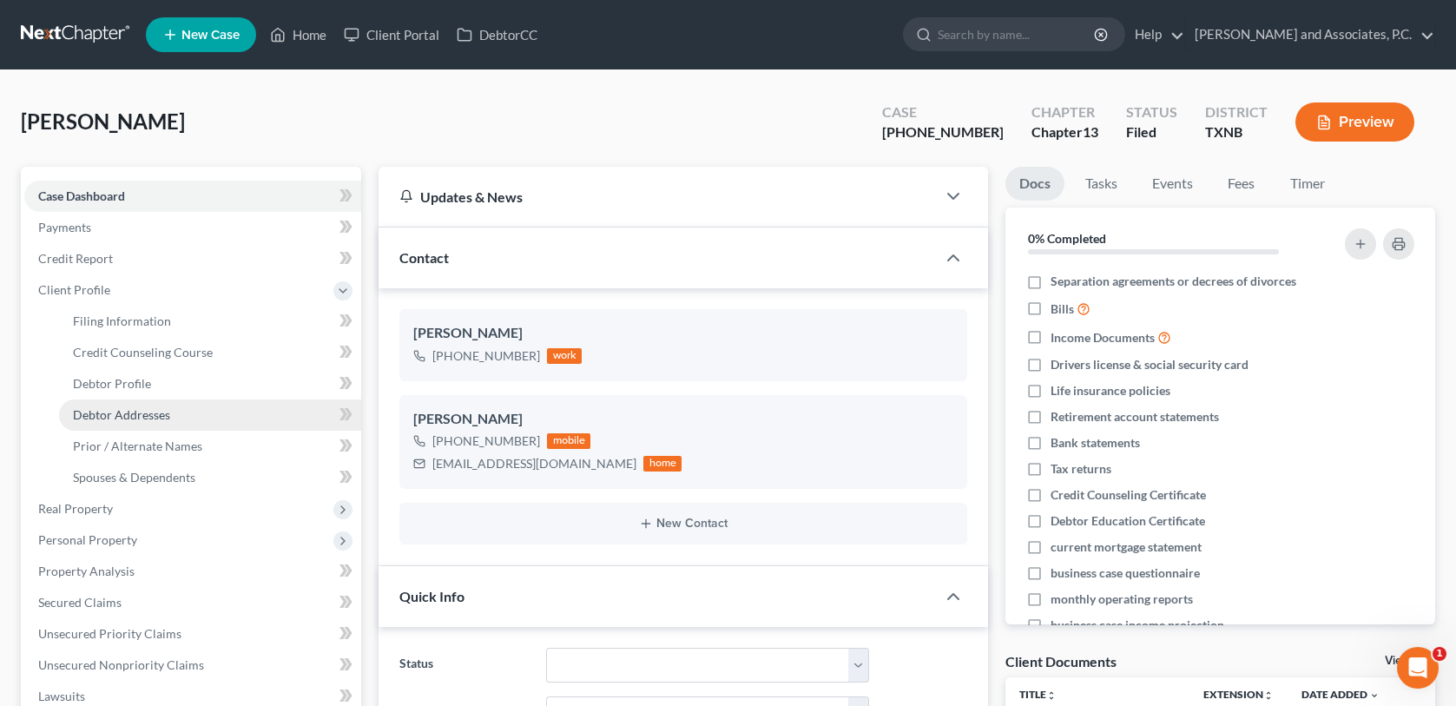
click at [120, 415] on span "Debtor Addresses" at bounding box center [121, 414] width 97 height 15
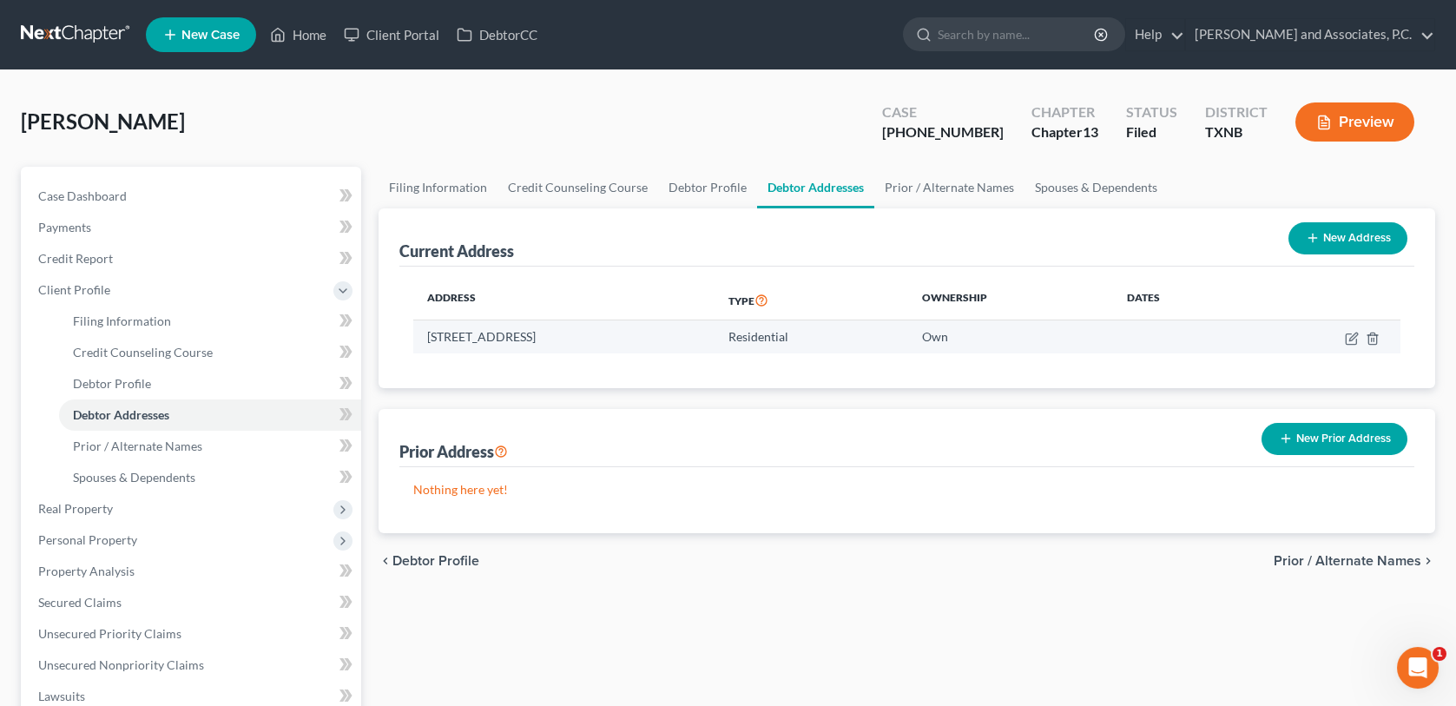
drag, startPoint x: 426, startPoint y: 334, endPoint x: 611, endPoint y: 348, distance: 184.6
click at [611, 348] on td "2129 Indian St., Vernon, TX 76384" at bounding box center [563, 336] width 301 height 33
copy td "2129 Indian St., Vernon, TX 76384"
click at [297, 41] on link "Home" at bounding box center [298, 34] width 74 height 31
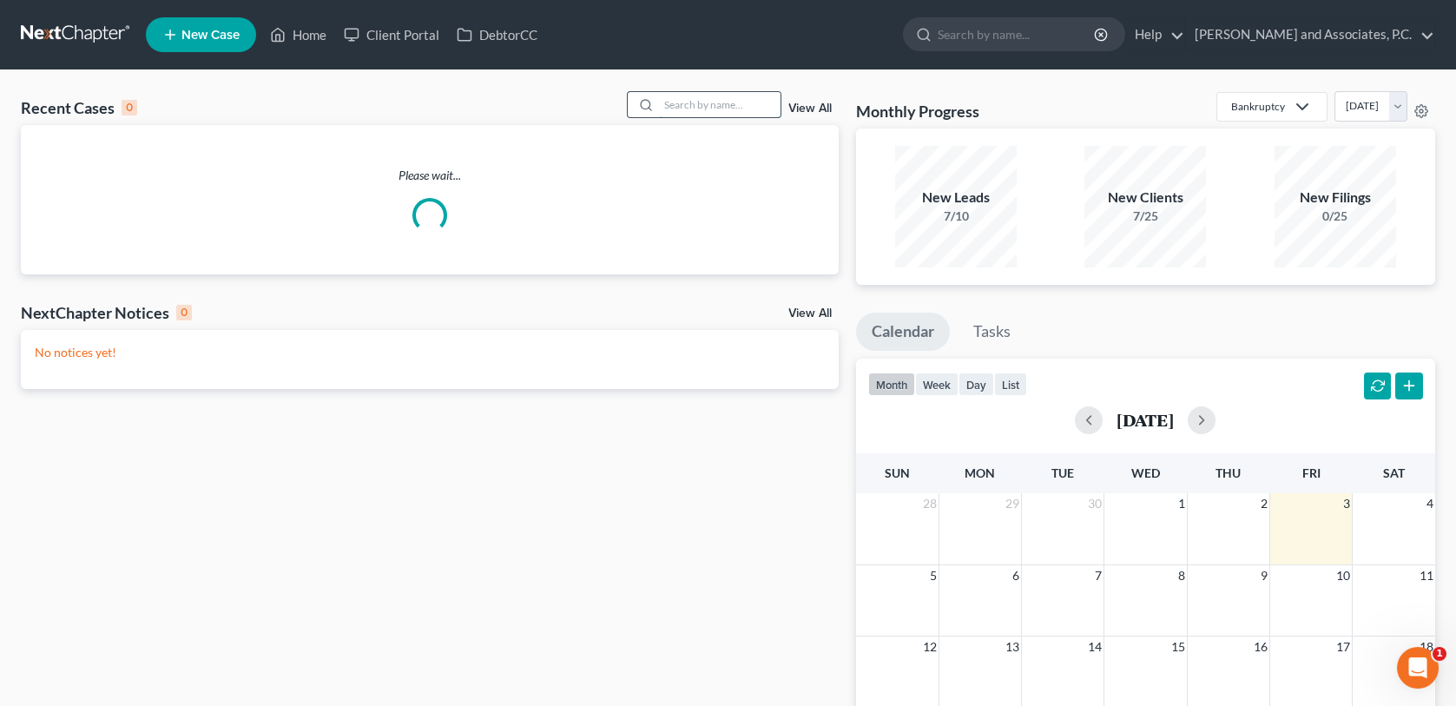
click at [671, 105] on input "search" at bounding box center [720, 104] width 122 height 25
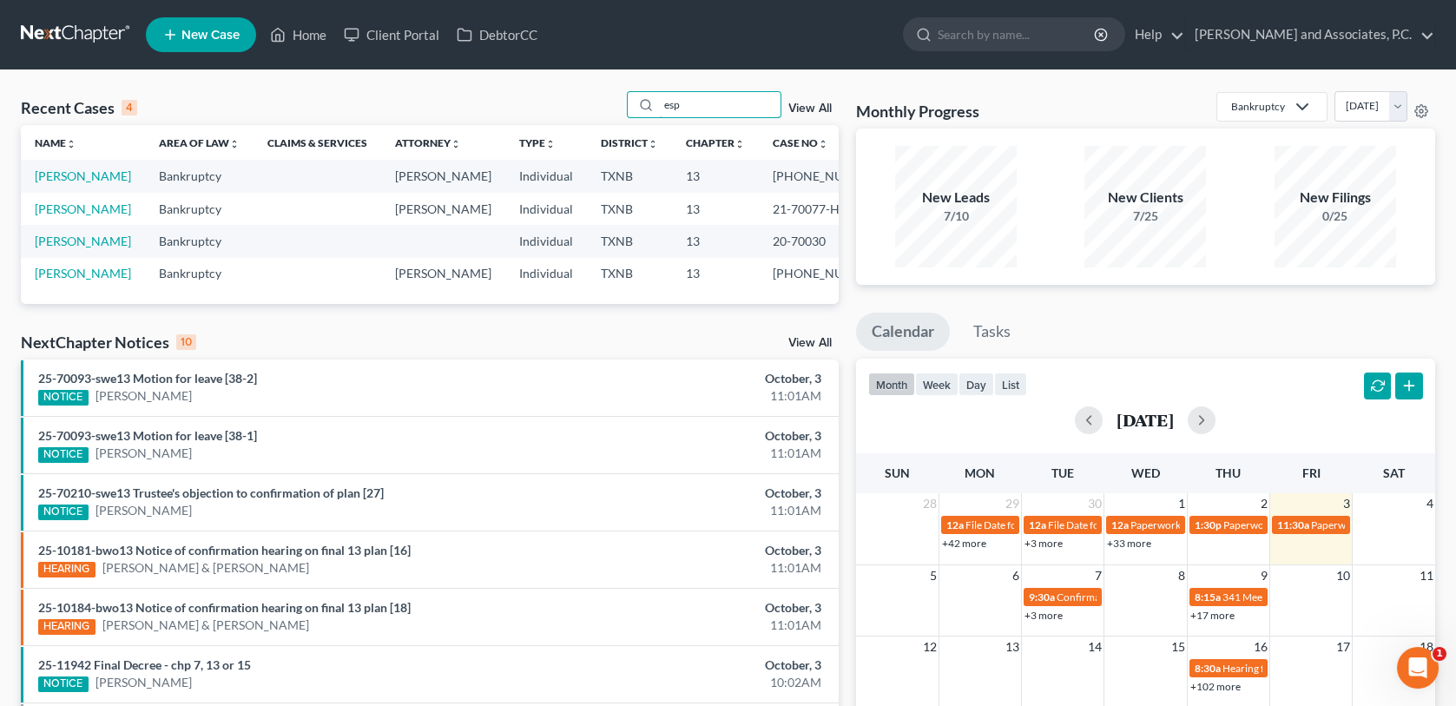
type input "esp"
drag, startPoint x: 689, startPoint y: 102, endPoint x: 645, endPoint y: 115, distance: 45.3
click at [645, 115] on div "esp" at bounding box center [704, 104] width 155 height 27
click at [70, 183] on link "[PERSON_NAME]" at bounding box center [83, 175] width 96 height 15
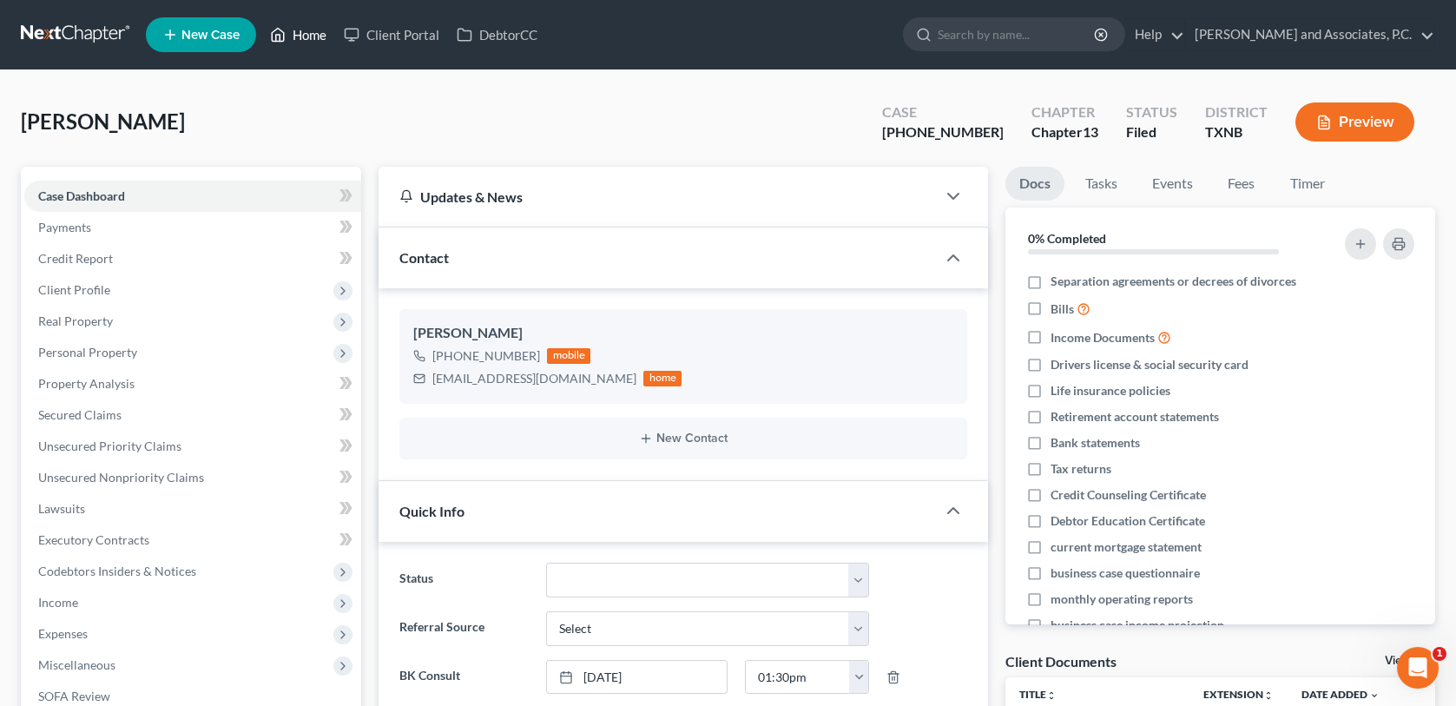
click at [316, 30] on link "Home" at bounding box center [298, 34] width 74 height 31
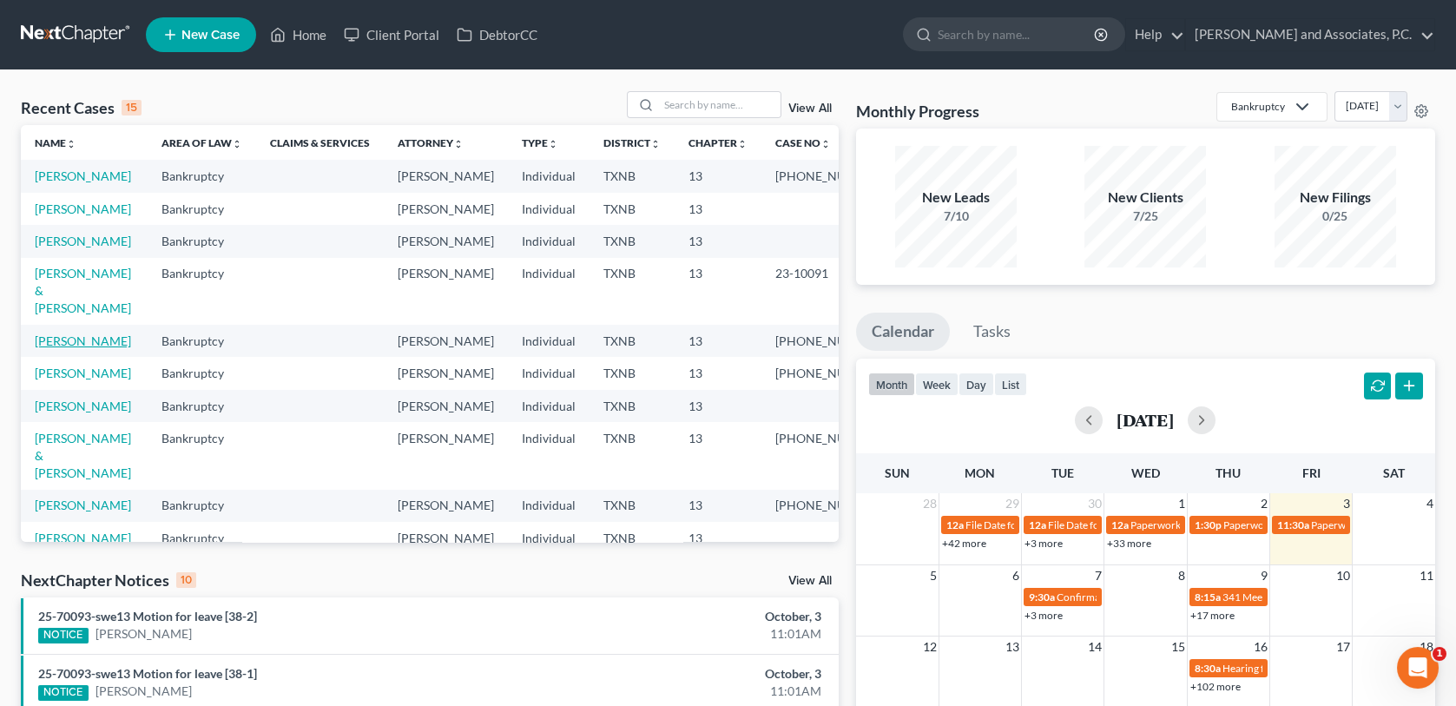
click at [68, 357] on td "[PERSON_NAME]" at bounding box center [84, 341] width 127 height 32
